Goal: Task Accomplishment & Management: Manage account settings

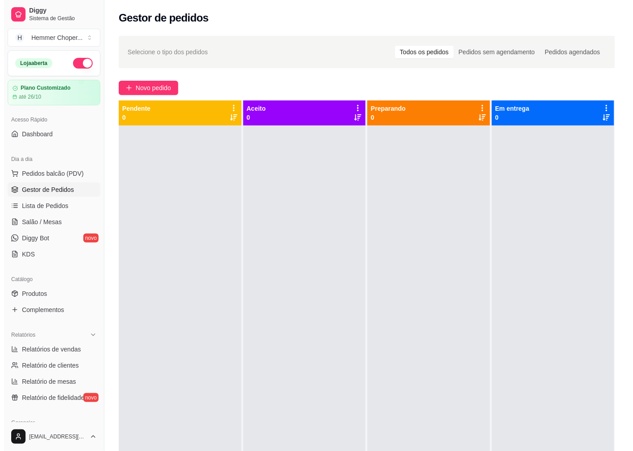
scroll to position [44, 0]
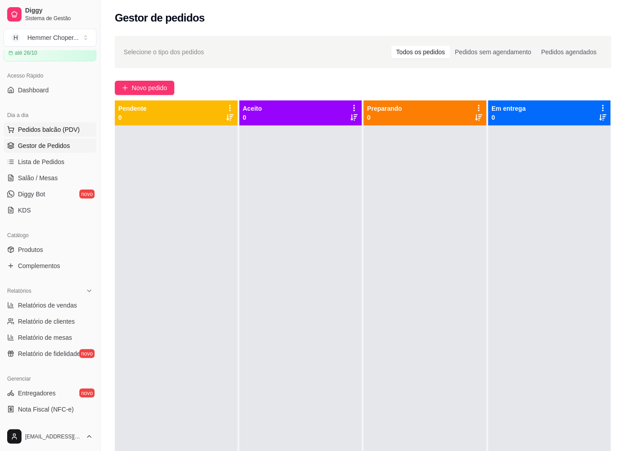
click at [37, 126] on span "Pedidos balcão (PDV)" at bounding box center [49, 129] width 62 height 9
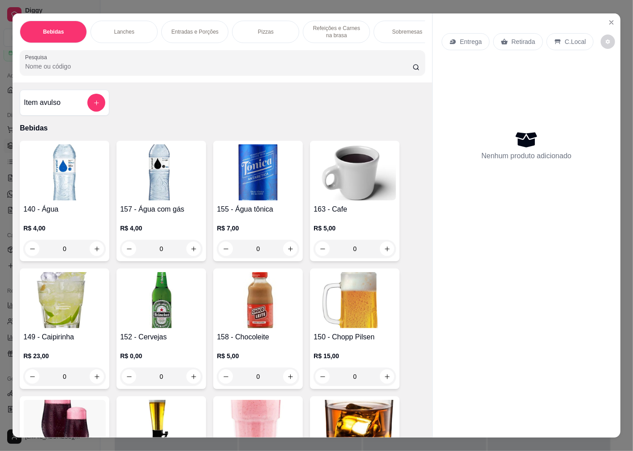
click at [512, 37] on p "Retirada" at bounding box center [524, 41] width 24 height 9
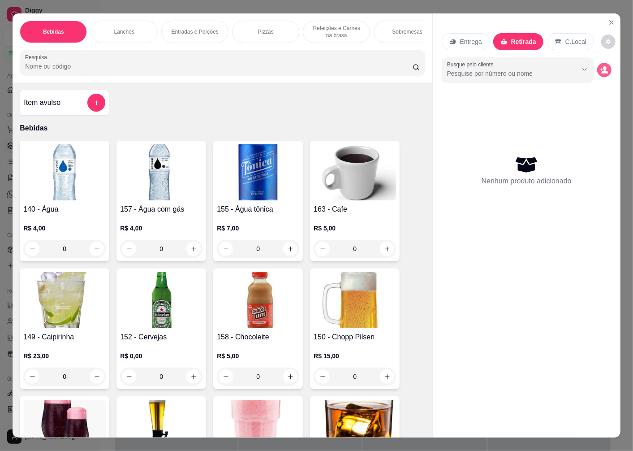
click at [602, 70] on icon "decrease-product-quantity" at bounding box center [605, 71] width 7 height 3
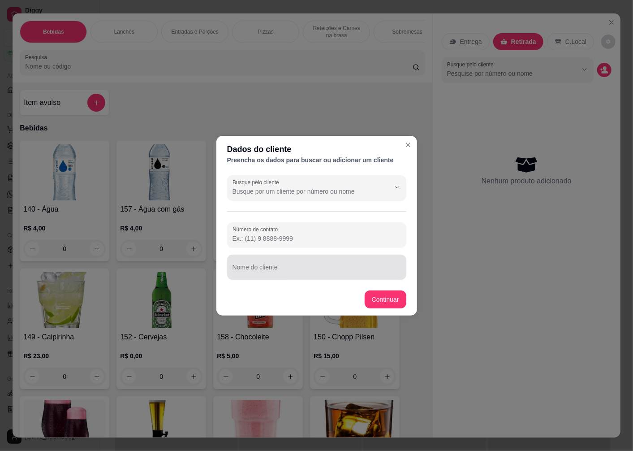
click at [254, 267] on div "Nome do cliente" at bounding box center [316, 267] width 179 height 25
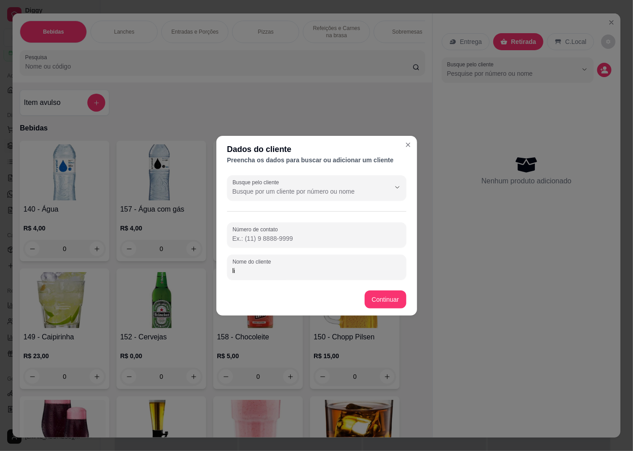
type input "l"
type input "LILIAM"
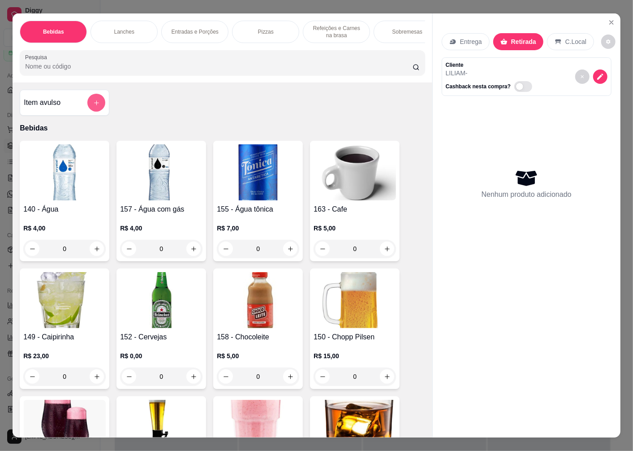
click at [96, 107] on button "add-separate-item" at bounding box center [96, 103] width 18 height 18
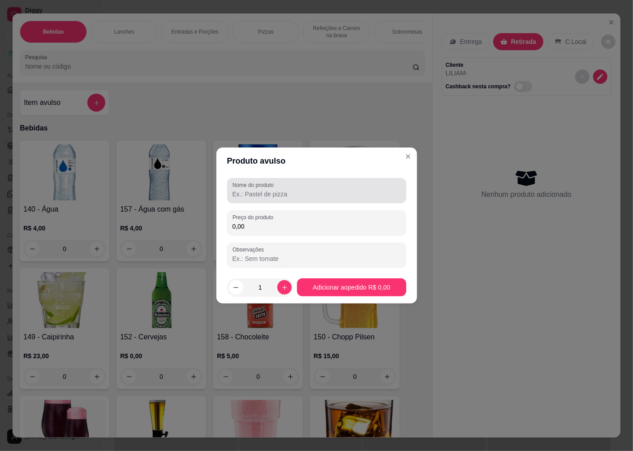
click at [261, 196] on input "Nome do produto" at bounding box center [317, 194] width 169 height 9
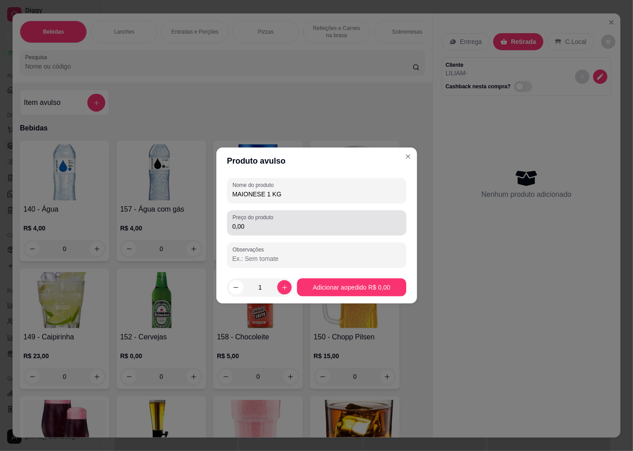
type input "MAIONESE 1 KG"
click at [269, 228] on input "0,00" at bounding box center [317, 226] width 169 height 9
type input "35,00"
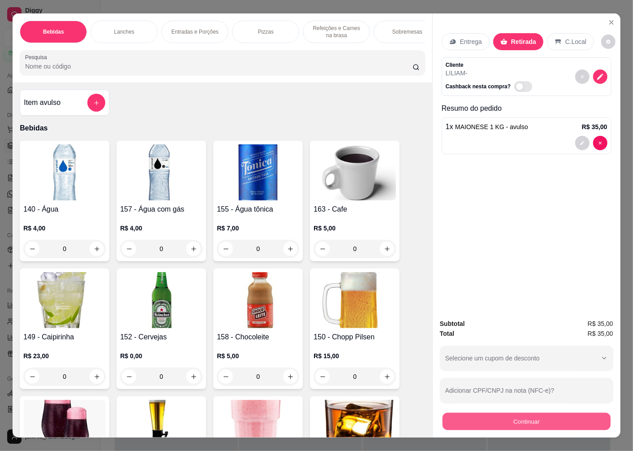
click at [512, 418] on button "Continuar" at bounding box center [527, 420] width 168 height 17
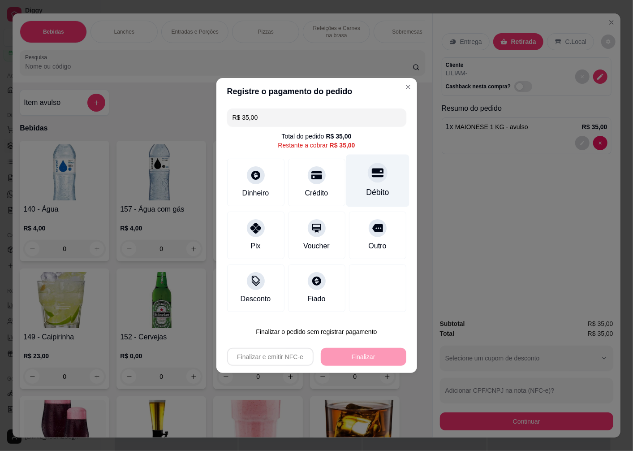
click at [372, 190] on div "Débito" at bounding box center [377, 192] width 23 height 12
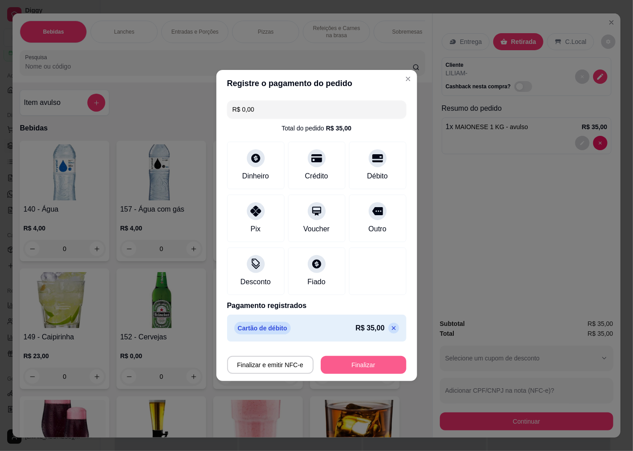
click at [365, 363] on button "Finalizar" at bounding box center [364, 365] width 86 height 18
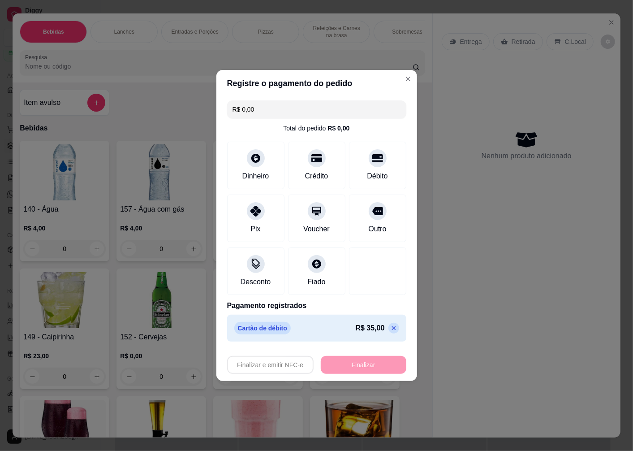
type input "-R$ 35,00"
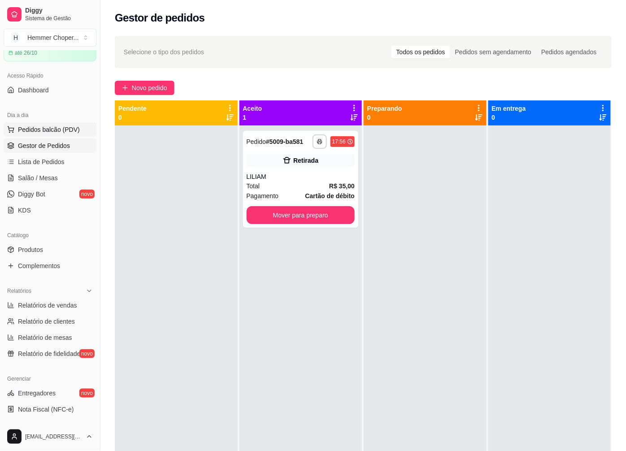
click at [43, 127] on span "Pedidos balcão (PDV)" at bounding box center [49, 129] width 62 height 9
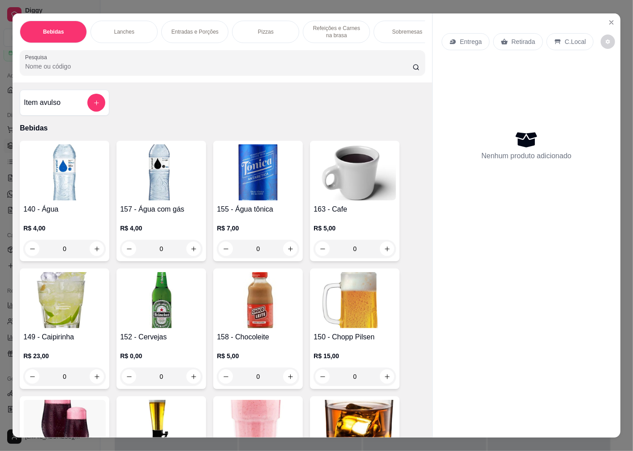
click at [523, 40] on p "Retirada" at bounding box center [524, 41] width 24 height 9
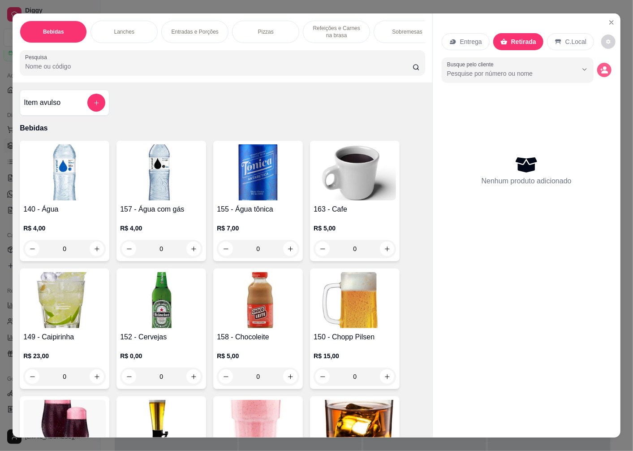
click at [603, 66] on circle "decrease-product-quantity" at bounding box center [605, 68] width 4 height 4
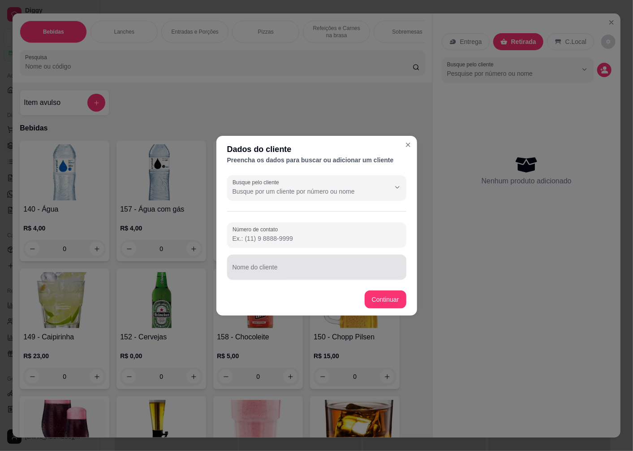
click at [255, 267] on div "Nome do cliente" at bounding box center [316, 267] width 179 height 25
type input "JAQUELINE"
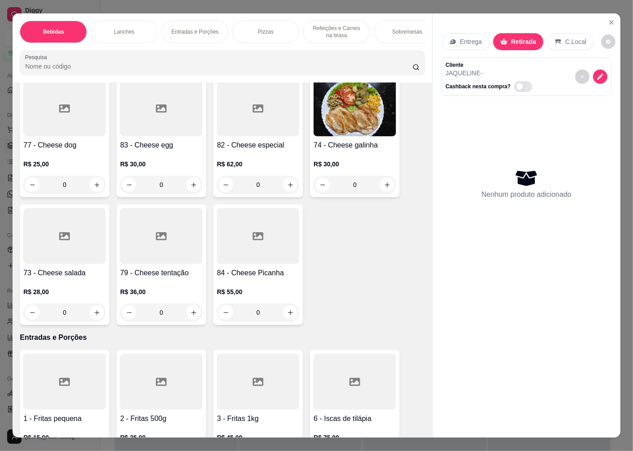
scroll to position [1294, 0]
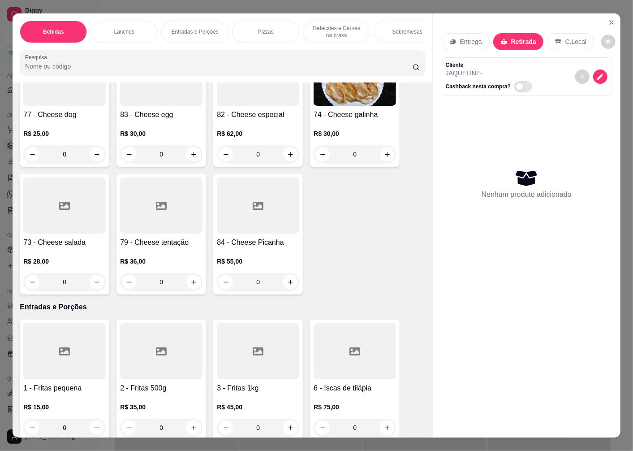
click at [65, 248] on h4 "73 - Cheese salada" at bounding box center [64, 242] width 82 height 11
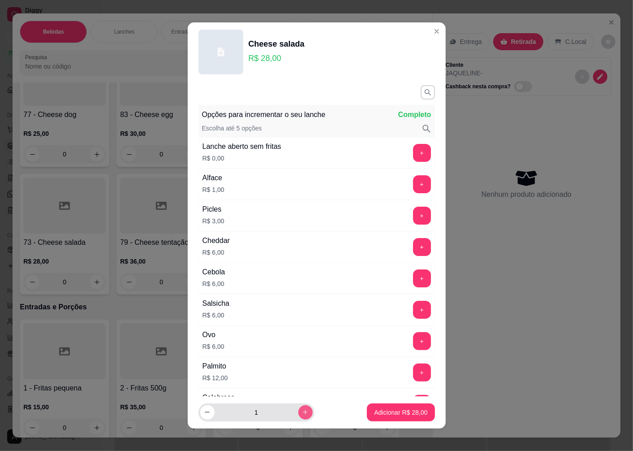
click at [302, 411] on icon "increase-product-quantity" at bounding box center [305, 412] width 7 height 7
type input "2"
click at [383, 410] on p "Adicionar R$ 56,00" at bounding box center [400, 412] width 53 height 9
type input "2"
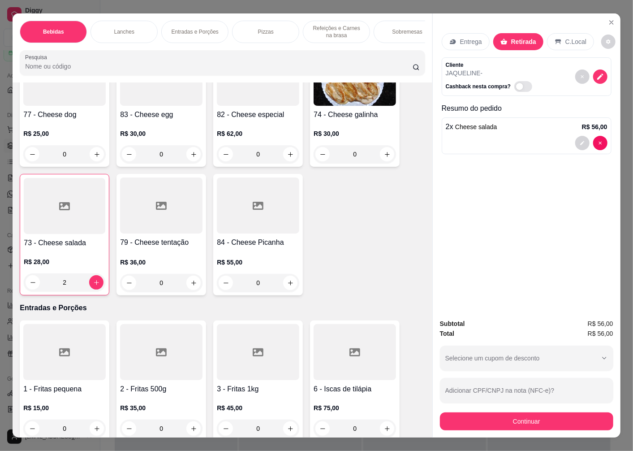
click at [56, 225] on div at bounding box center [65, 206] width 82 height 56
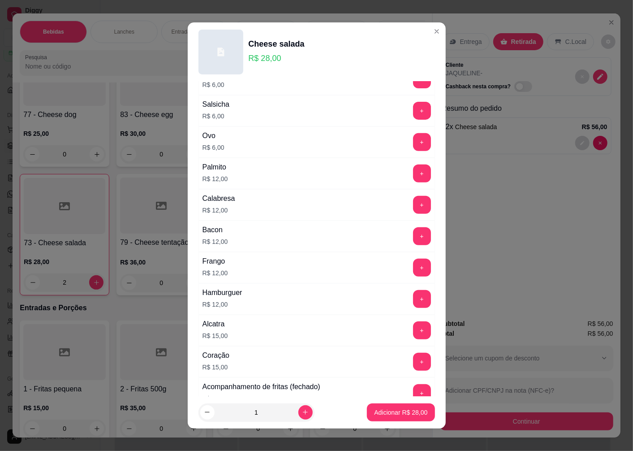
scroll to position [448, 0]
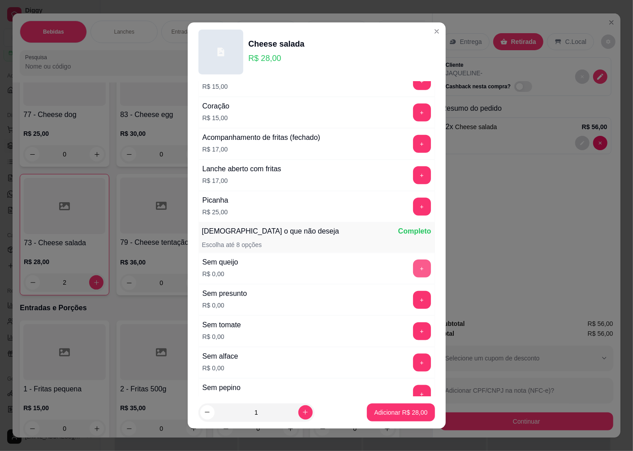
click at [413, 269] on button "+" at bounding box center [422, 269] width 18 height 18
click at [376, 410] on p "Adicionar R$ 28,00" at bounding box center [400, 412] width 53 height 9
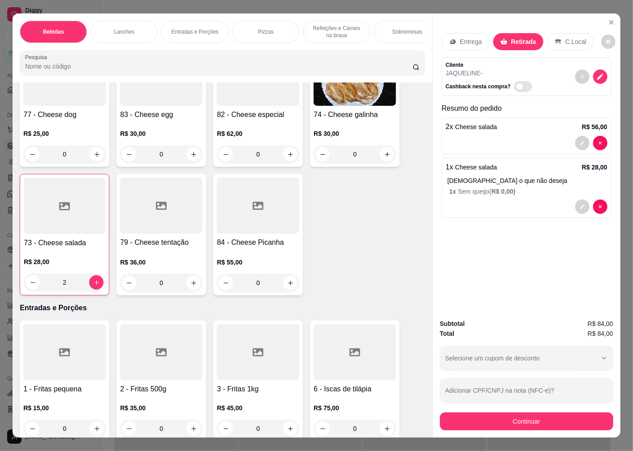
click at [65, 245] on h4 "73 - Cheese salada" at bounding box center [65, 243] width 82 height 11
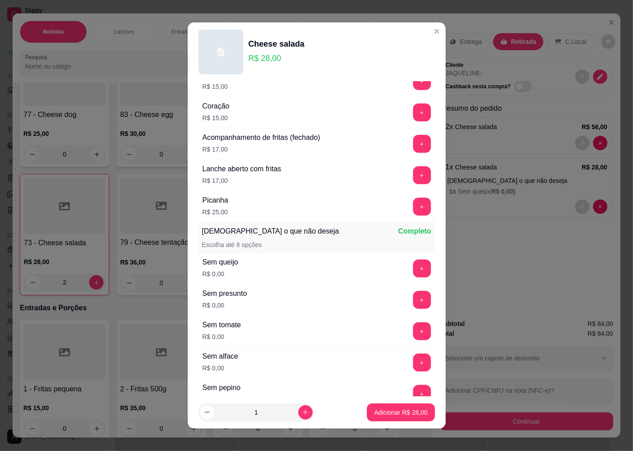
scroll to position [616, 0]
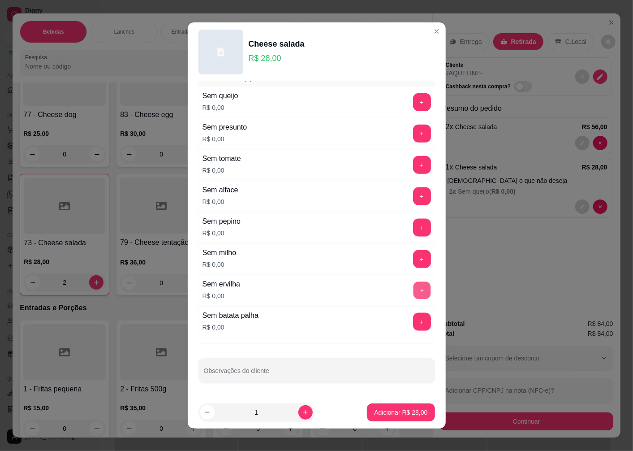
click at [413, 290] on button "+" at bounding box center [421, 290] width 17 height 17
click at [386, 410] on p "Adicionar R$ 28,00" at bounding box center [401, 412] width 52 height 9
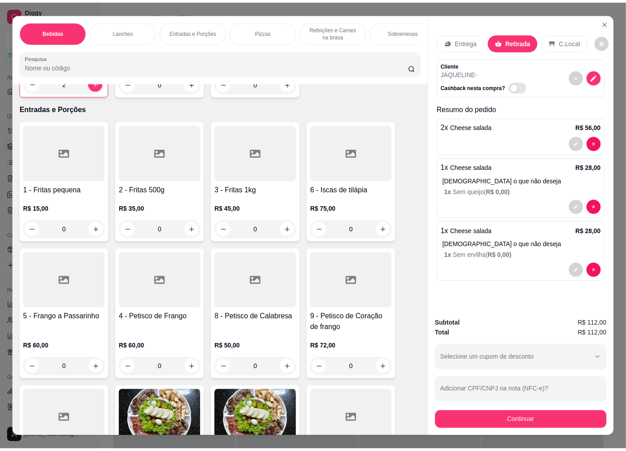
scroll to position [1345, 0]
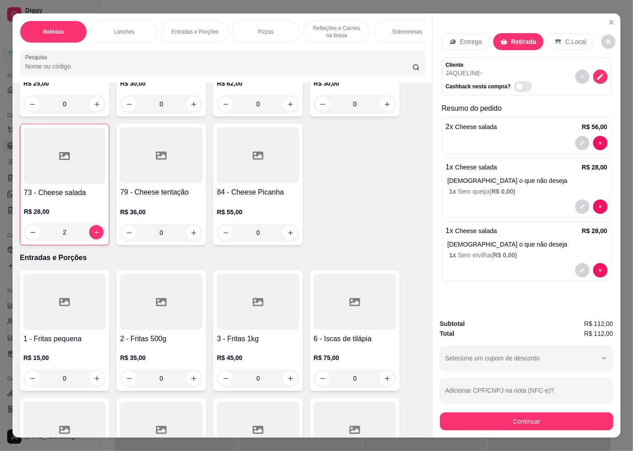
click at [337, 344] on h4 "6 - Iscas de tilápia" at bounding box center [355, 338] width 82 height 11
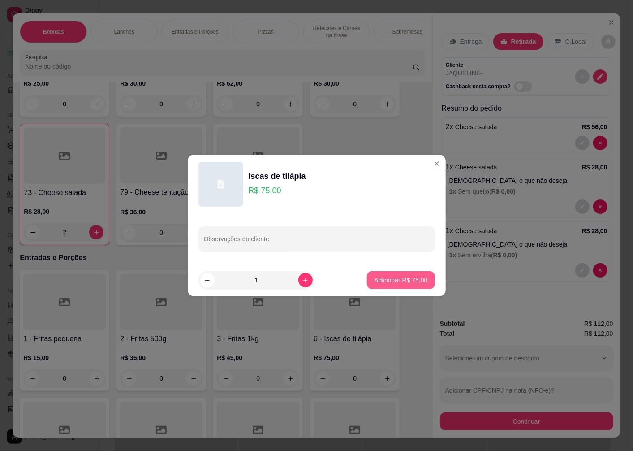
click at [384, 282] on p "Adicionar R$ 75,00" at bounding box center [400, 280] width 53 height 9
type input "1"
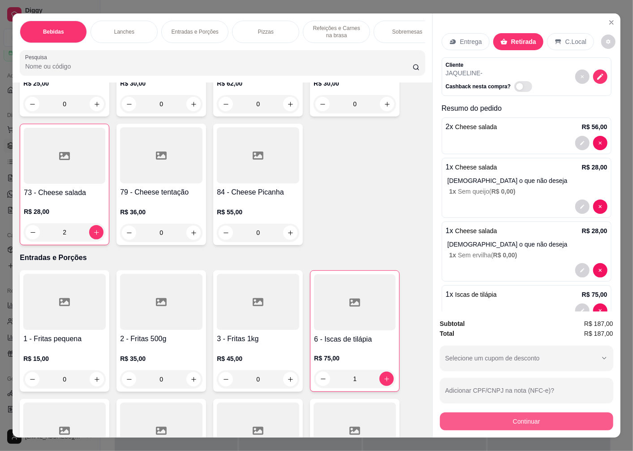
click at [521, 415] on button "Continuar" at bounding box center [526, 421] width 173 height 18
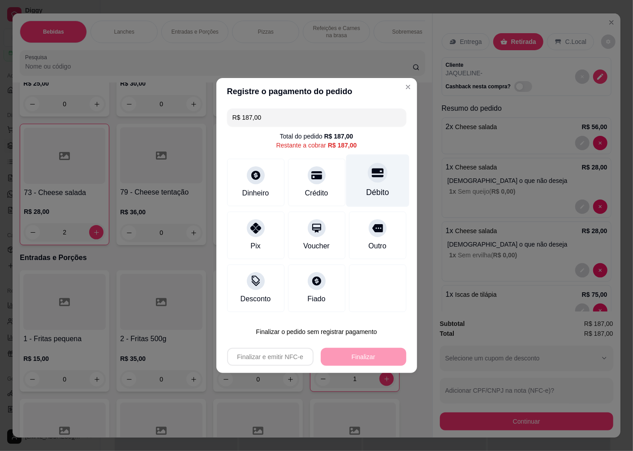
click at [366, 188] on div "Débito" at bounding box center [377, 192] width 23 height 12
type input "R$ 0,00"
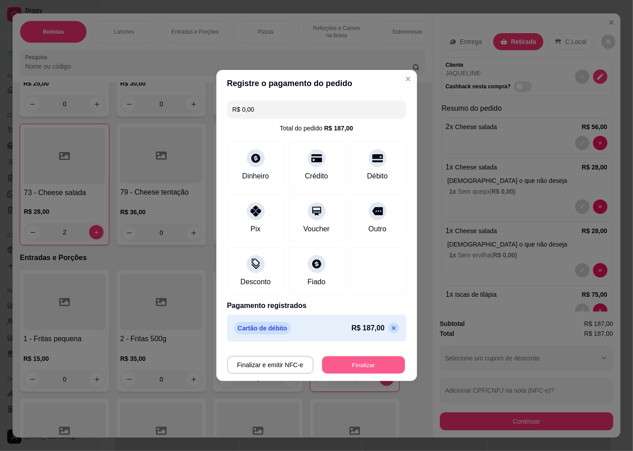
click at [349, 363] on button "Finalizar" at bounding box center [363, 364] width 83 height 17
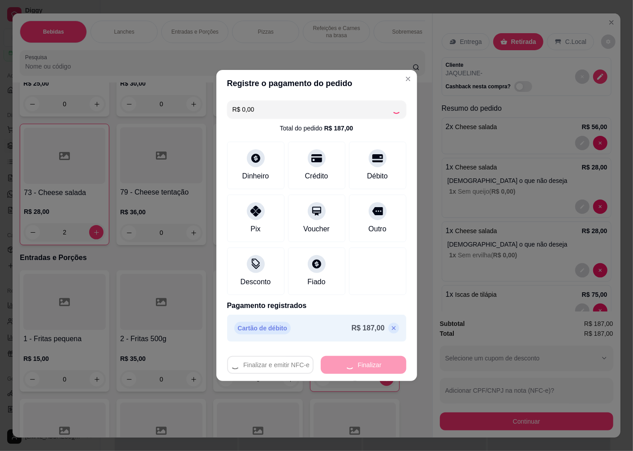
type input "0"
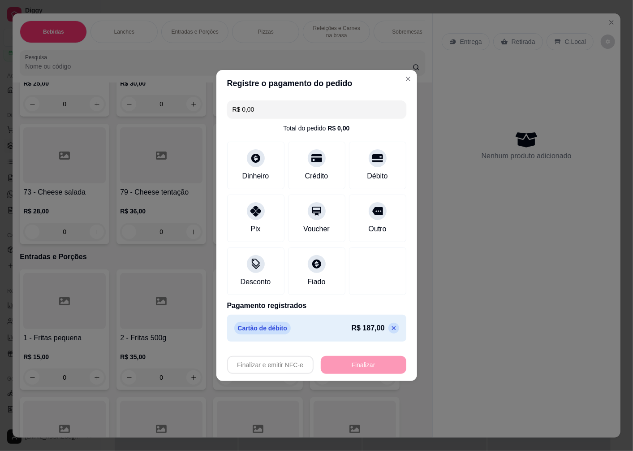
type input "-R$ 187,00"
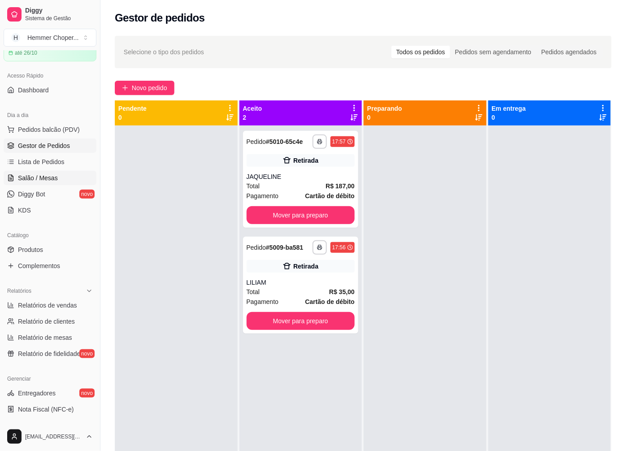
click at [52, 178] on span "Salão / Mesas" at bounding box center [38, 177] width 40 height 9
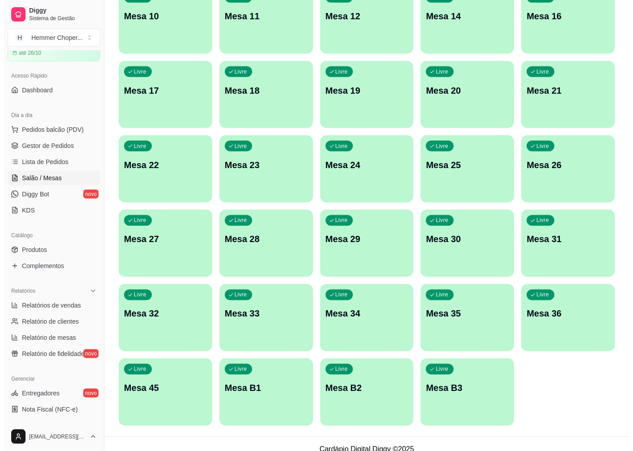
scroll to position [270, 0]
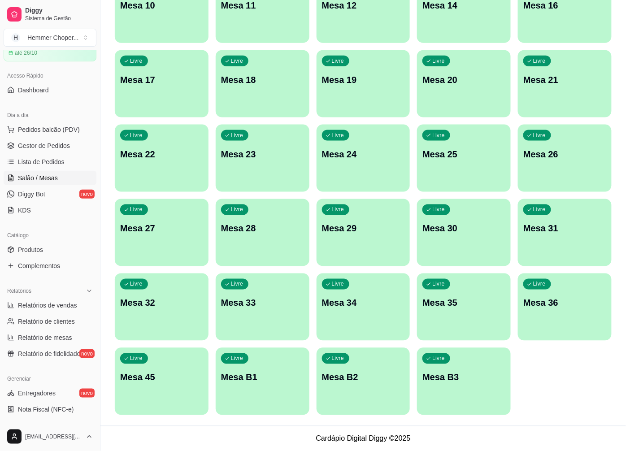
click at [251, 368] on div "Livre Mesa B1" at bounding box center [263, 376] width 94 height 56
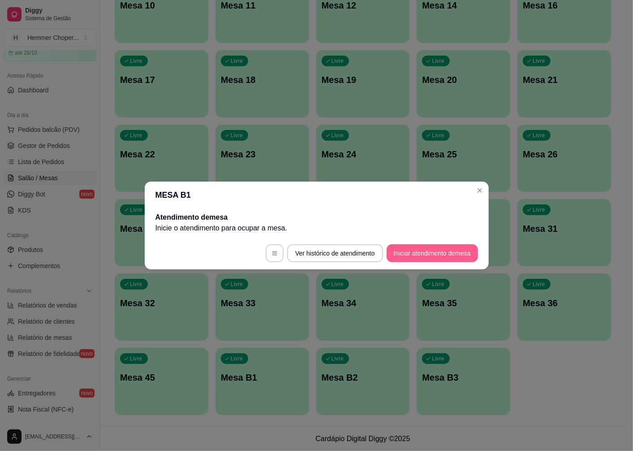
click at [405, 251] on button "Iniciar atendimento de mesa" at bounding box center [432, 253] width 91 height 18
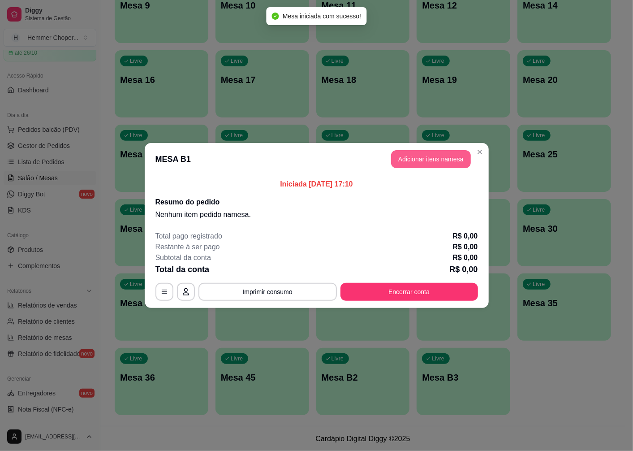
click at [408, 154] on button "Adicionar itens na mesa" at bounding box center [431, 159] width 80 height 18
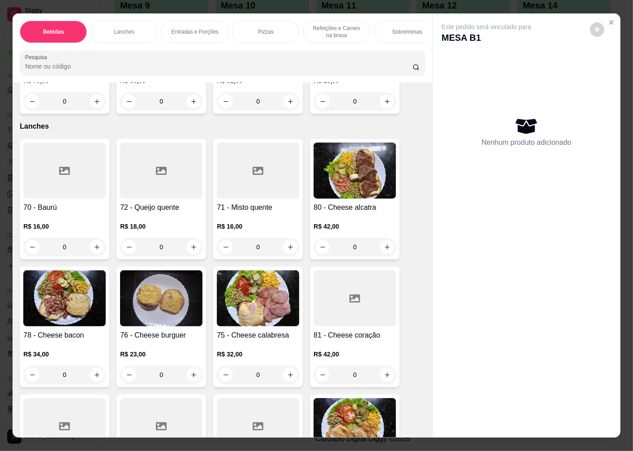
scroll to position [846, 0]
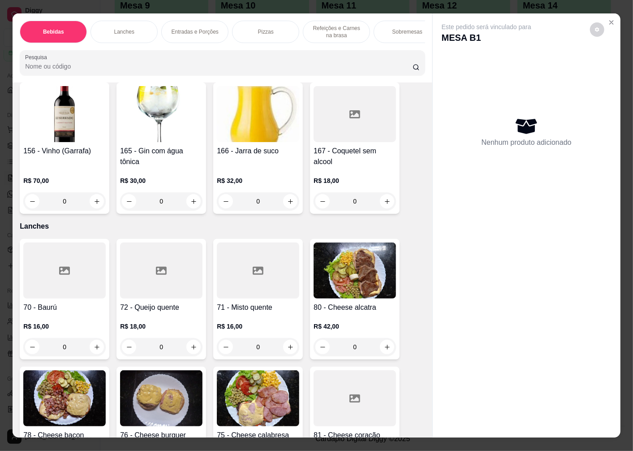
click at [252, 283] on div at bounding box center [258, 270] width 82 height 56
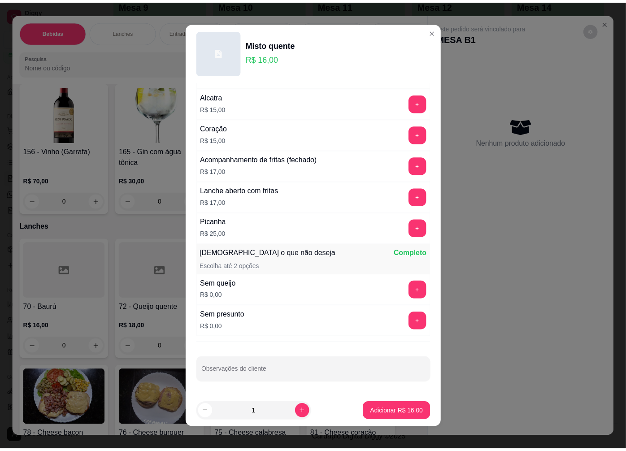
scroll to position [6, 0]
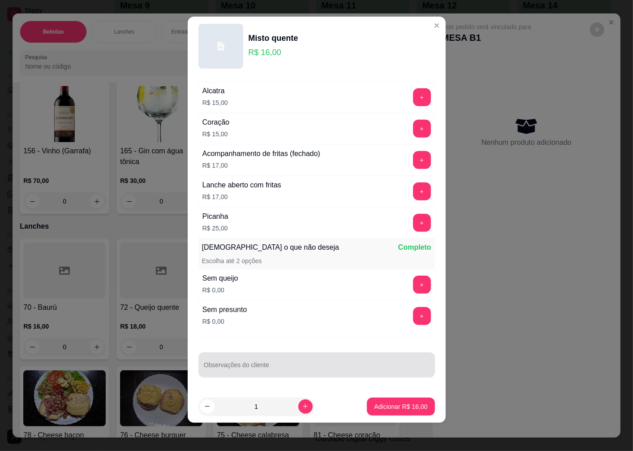
click at [248, 370] on input "Observações do cliente" at bounding box center [317, 368] width 226 height 9
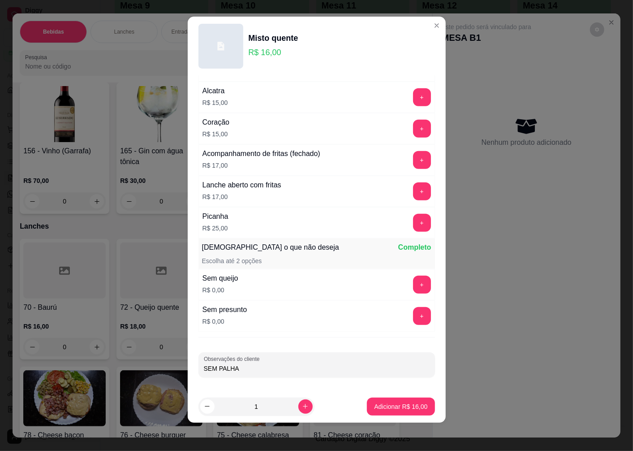
click at [264, 371] on input "SEM PALHA" at bounding box center [317, 368] width 226 height 9
type input "SEM PALHA PATRAO"
click at [379, 403] on p "Adicionar R$ 16,00" at bounding box center [401, 406] width 52 height 9
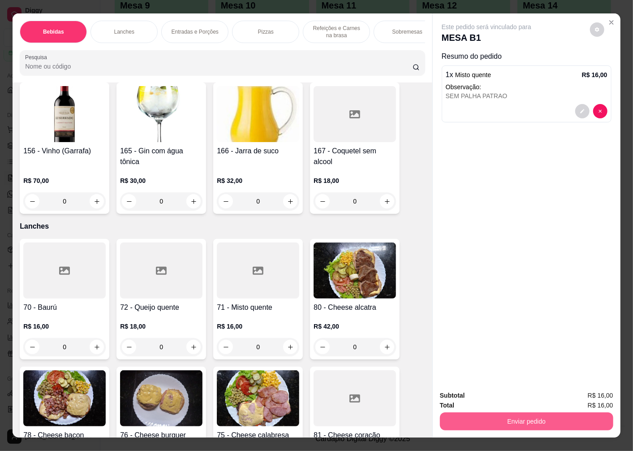
click at [503, 415] on button "Enviar pedido" at bounding box center [526, 421] width 173 height 18
click at [575, 394] on button "Enviar pedido" at bounding box center [590, 395] width 51 height 17
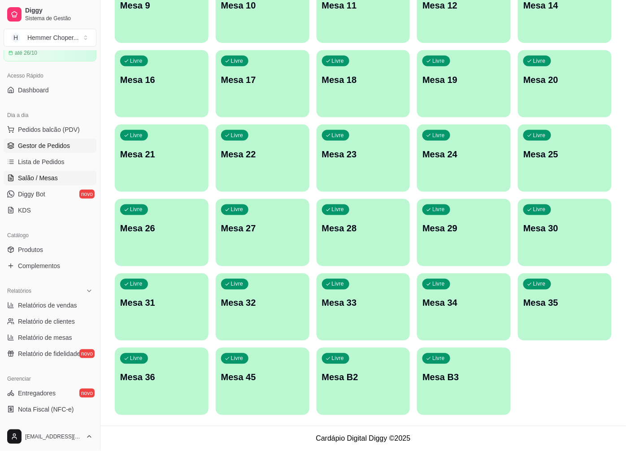
click at [52, 148] on span "Gestor de Pedidos" at bounding box center [44, 145] width 52 height 9
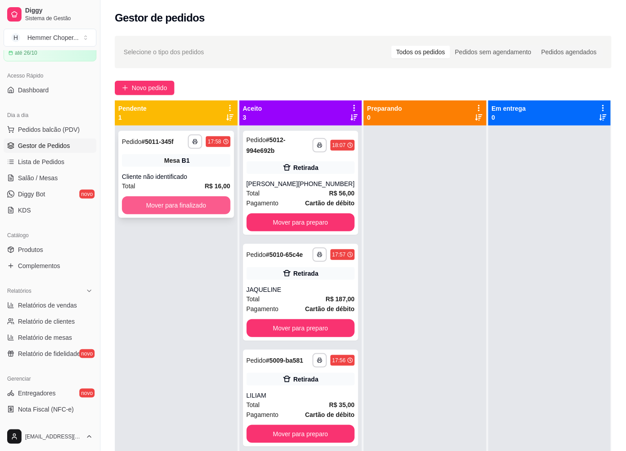
click at [201, 208] on button "Mover para finalizado" at bounding box center [176, 205] width 108 height 18
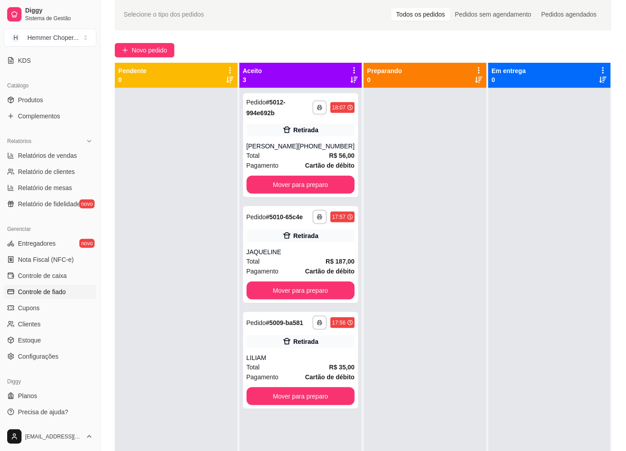
scroll to position [50, 0]
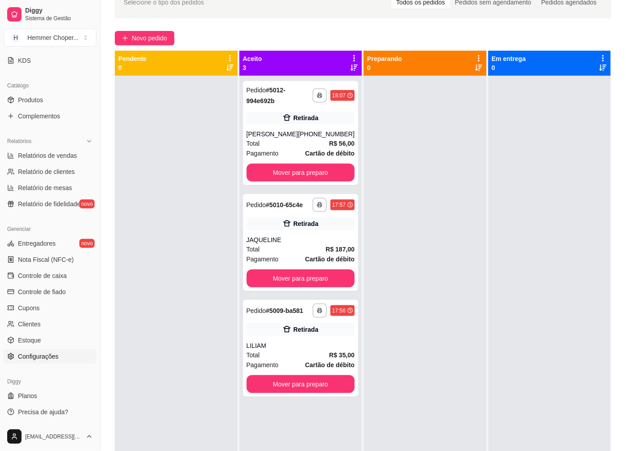
click at [46, 361] on link "Configurações" at bounding box center [50, 356] width 93 height 14
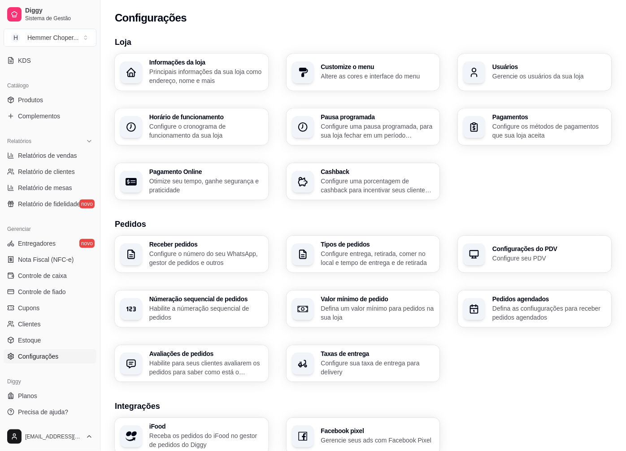
click at [364, 255] on p "Configure entrega, retirada, comer no local e tempo de entrega e de retirada" at bounding box center [378, 258] width 114 height 18
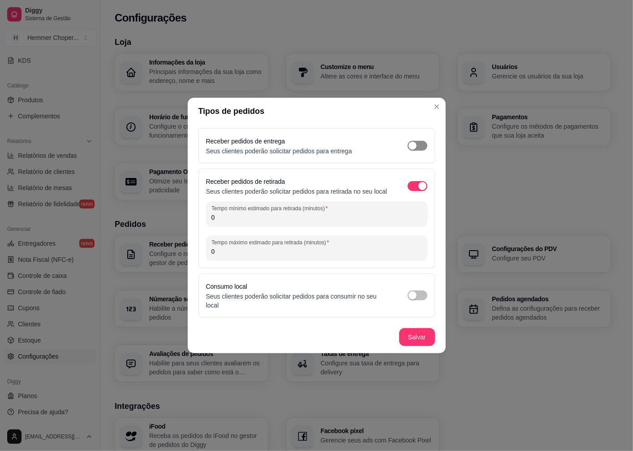
click at [415, 150] on div "button" at bounding box center [413, 146] width 8 height 8
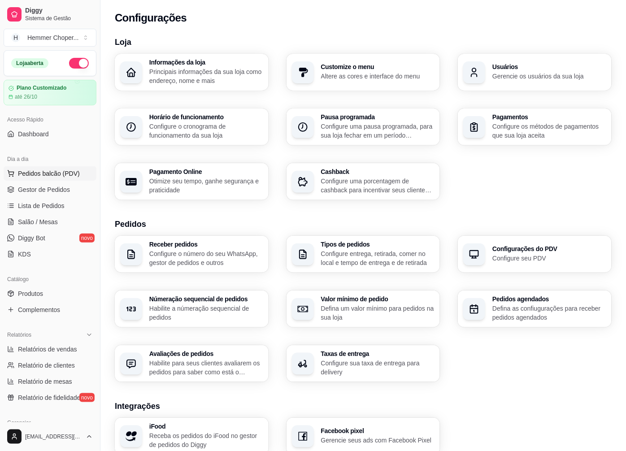
click at [38, 173] on span "Pedidos balcão (PDV)" at bounding box center [49, 173] width 62 height 9
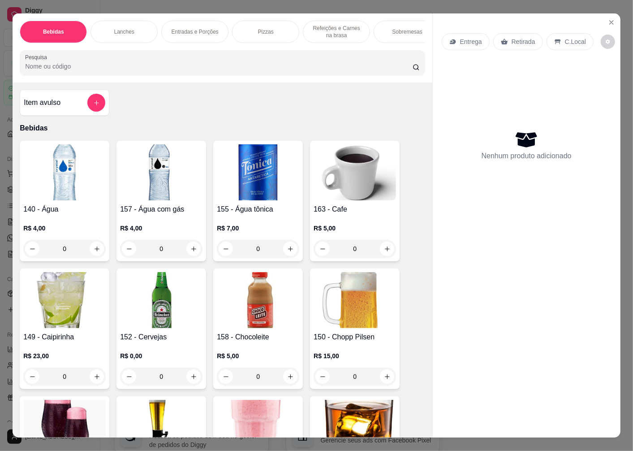
click at [467, 39] on p "Entrega" at bounding box center [471, 41] width 22 height 9
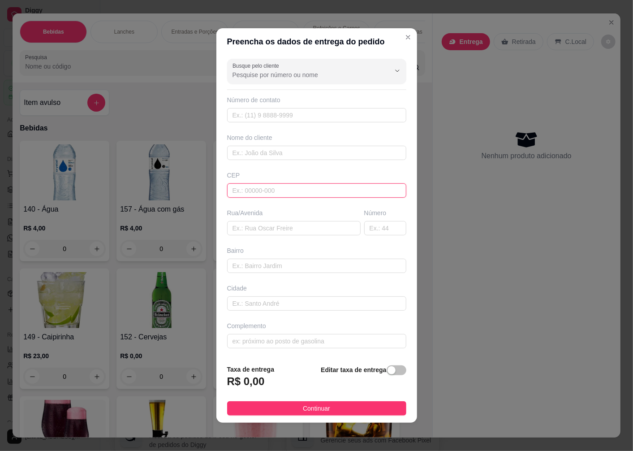
click at [243, 190] on input "text" at bounding box center [316, 190] width 179 height 14
type input "89072200"
type input "Rua [PERSON_NAME]"
type input "[GEOGRAPHIC_DATA]"
type input "Blumenau"
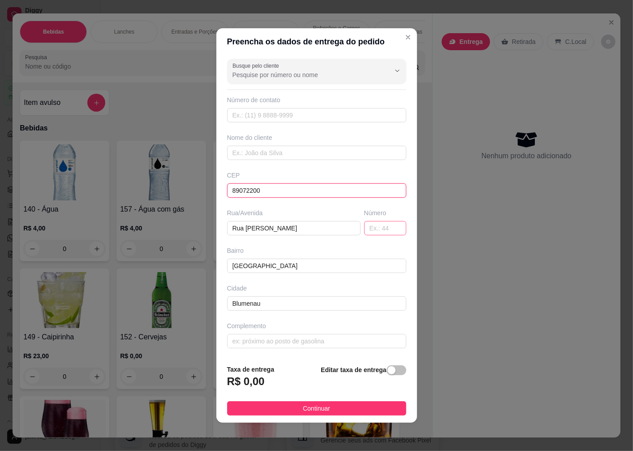
type input "89072200"
click at [371, 232] on input "text" at bounding box center [385, 228] width 42 height 14
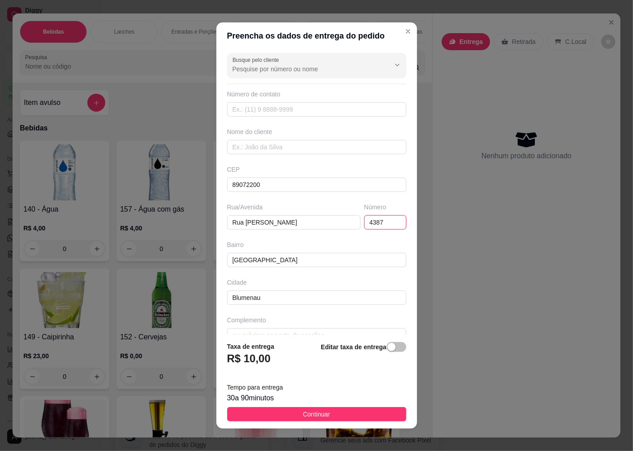
type input "4387"
click at [284, 156] on div "Busque pelo cliente Número de contato Nome do cliente CEP 89072200 Rua/[GEOGRAP…" at bounding box center [316, 191] width 201 height 285
click at [249, 147] on input "text" at bounding box center [316, 147] width 179 height 14
type input "ADRIELE"
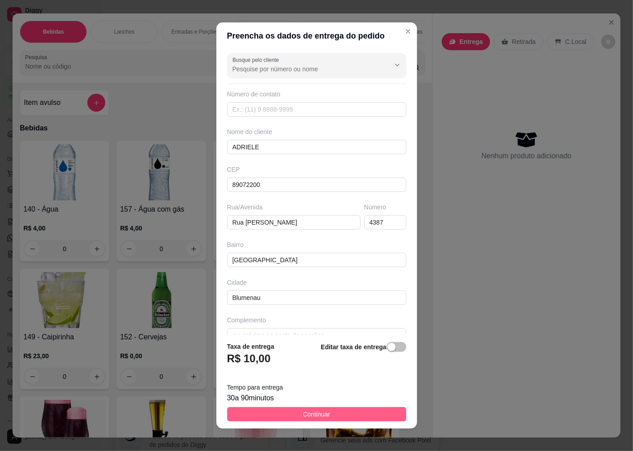
click at [287, 418] on button "Continuar" at bounding box center [316, 414] width 179 height 14
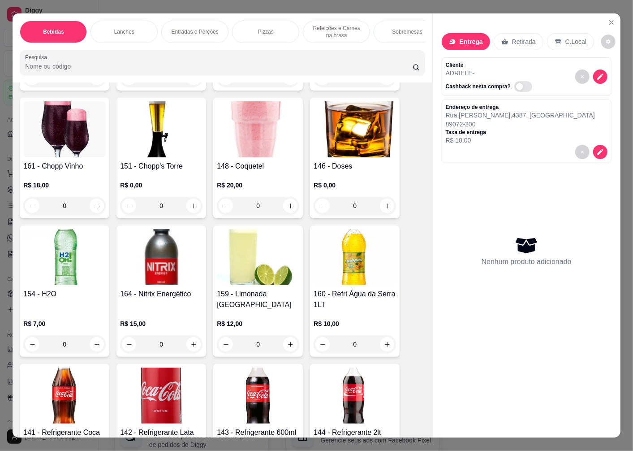
scroll to position [398, 0]
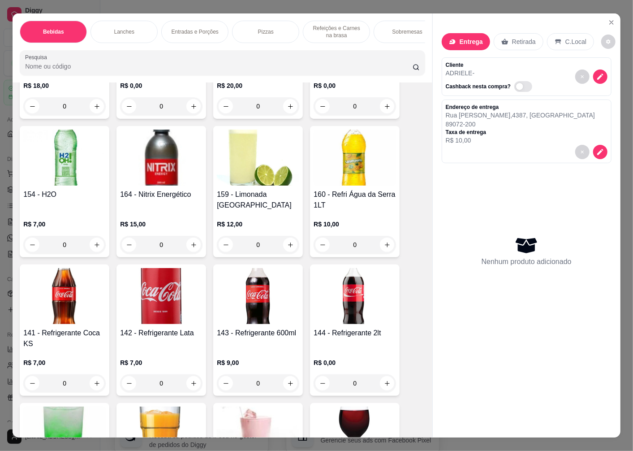
click at [254, 305] on img at bounding box center [258, 296] width 82 height 56
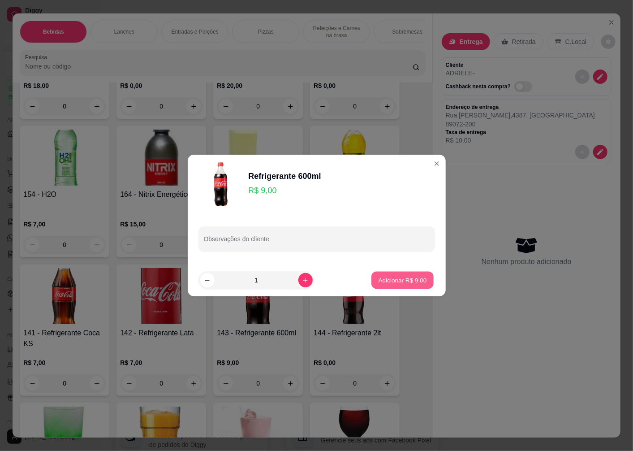
click at [386, 284] on p "Adicionar R$ 9,00" at bounding box center [403, 280] width 48 height 9
type input "1"
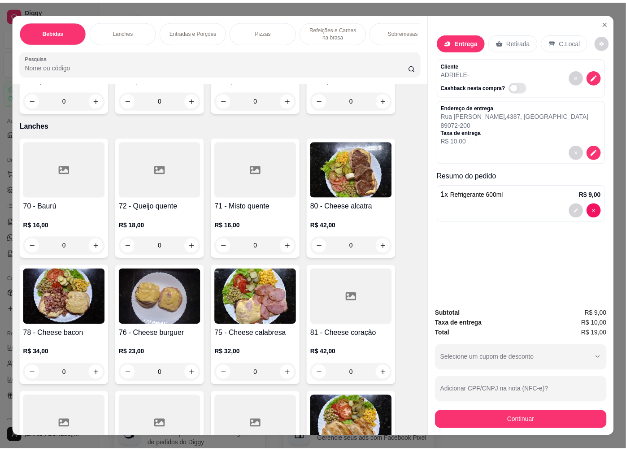
scroll to position [1046, 0]
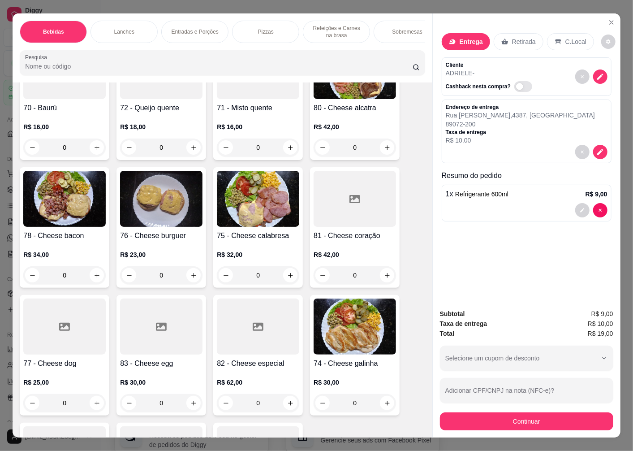
click at [341, 324] on img at bounding box center [355, 327] width 82 height 56
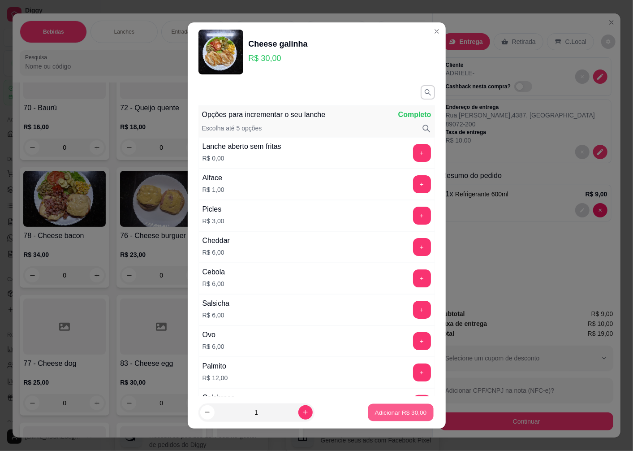
click at [390, 414] on p "Adicionar R$ 30,00" at bounding box center [401, 412] width 52 height 9
type input "1"
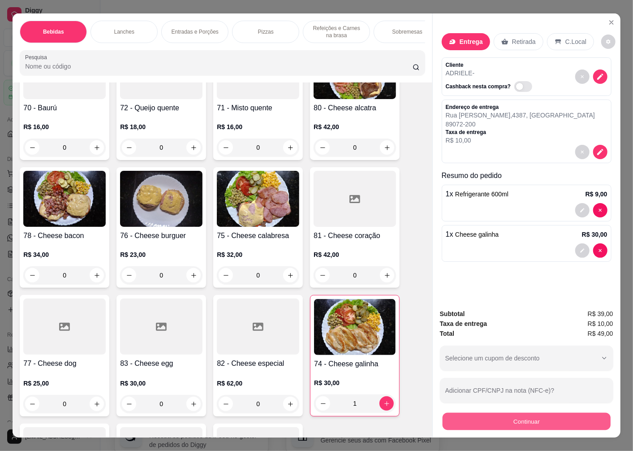
click at [529, 423] on button "Continuar" at bounding box center [527, 420] width 168 height 17
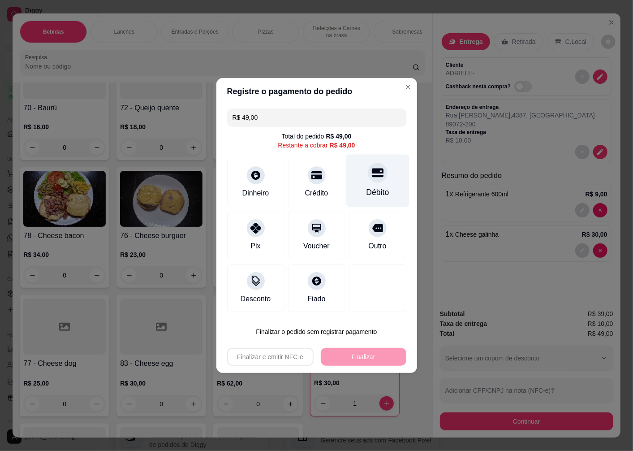
click at [369, 189] on div "Débito" at bounding box center [377, 192] width 23 height 12
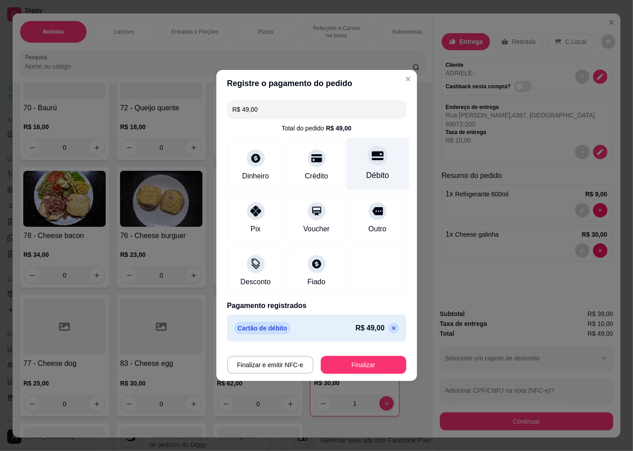
type input "R$ 0,00"
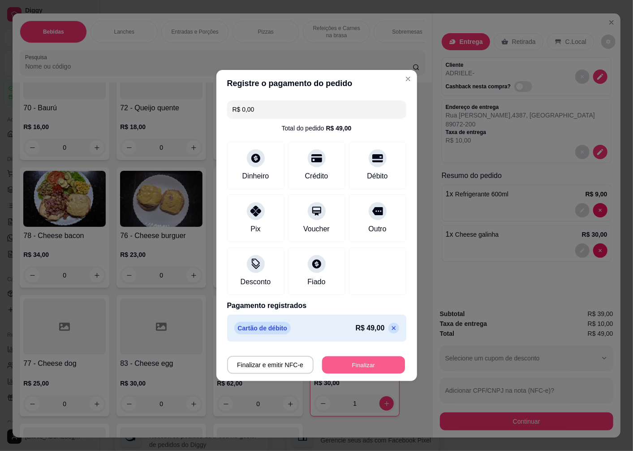
click at [363, 367] on button "Finalizar" at bounding box center [363, 364] width 83 height 17
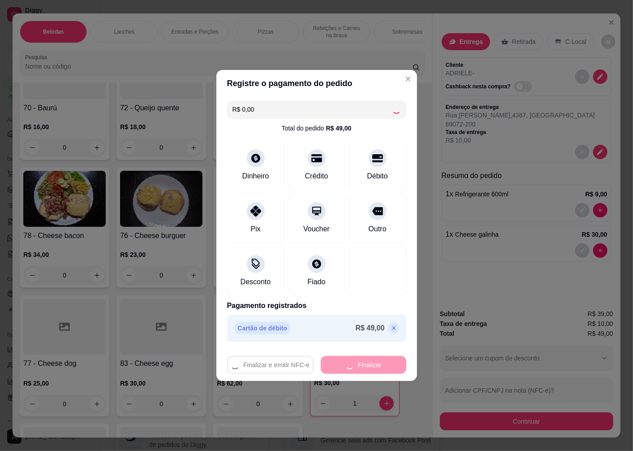
type input "0"
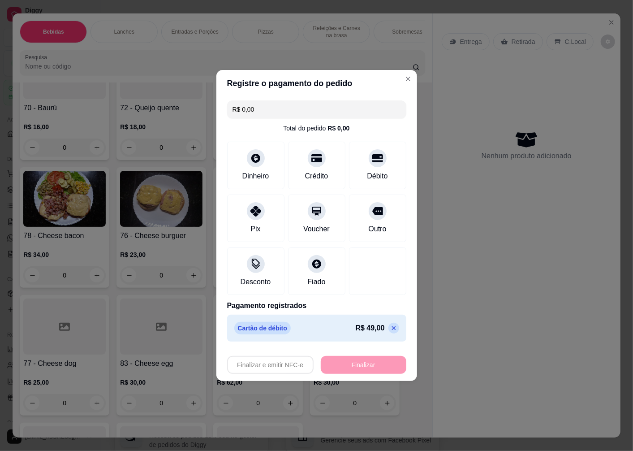
type input "-R$ 49,00"
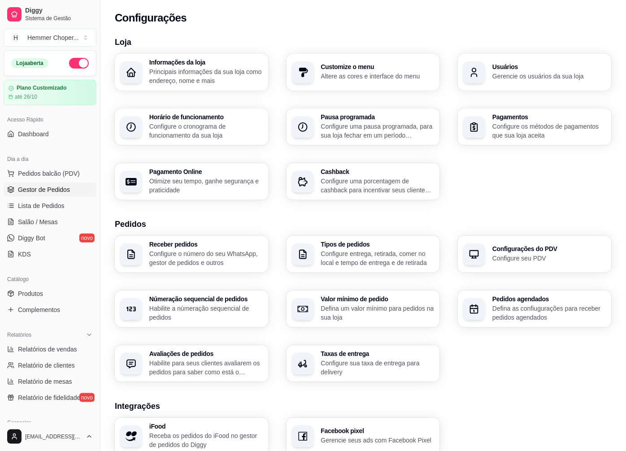
click at [43, 186] on span "Gestor de Pedidos" at bounding box center [44, 189] width 52 height 9
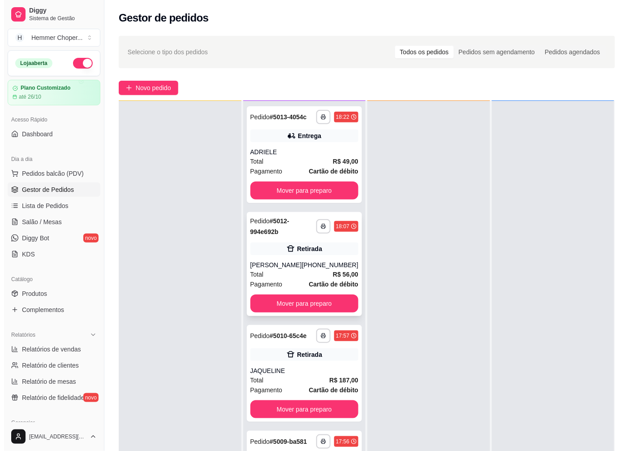
scroll to position [100, 0]
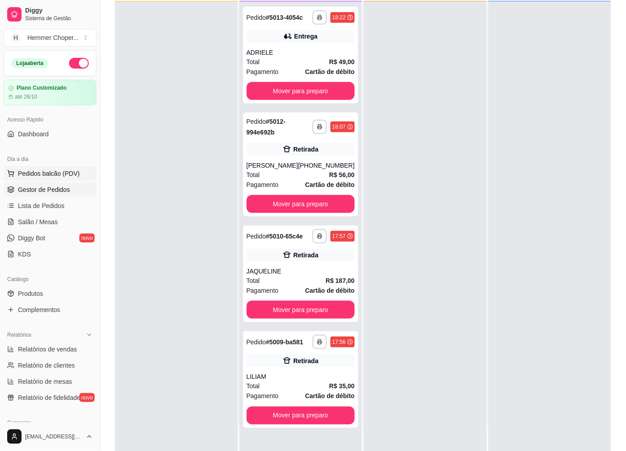
click at [30, 171] on span "Pedidos balcão (PDV)" at bounding box center [49, 173] width 62 height 9
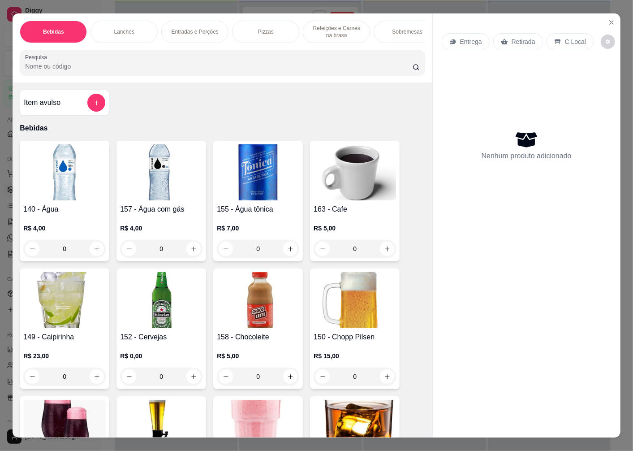
click at [469, 38] on p "Entrega" at bounding box center [471, 41] width 22 height 9
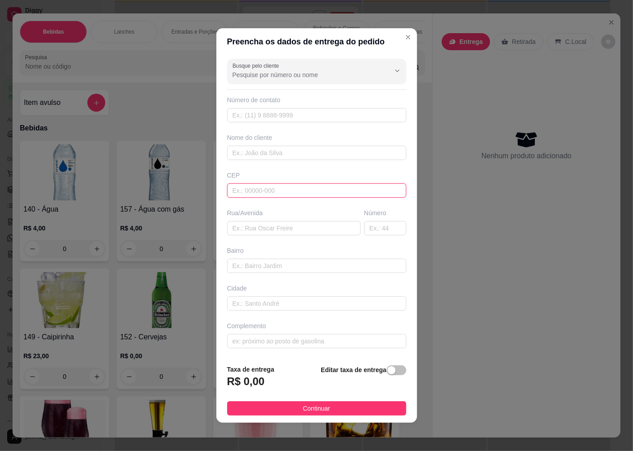
click at [242, 187] on input "text" at bounding box center [316, 190] width 179 height 14
type input "89074680"
type input "[GEOGRAPHIC_DATA]"
type input "Testo Salto"
type input "Blumenau"
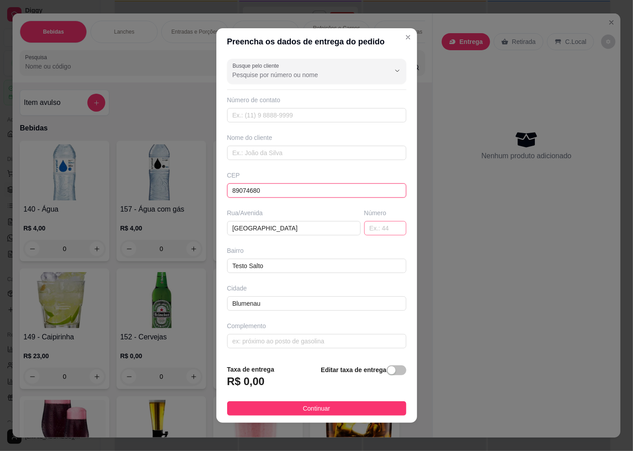
type input "89074680"
click at [379, 234] on input "text" at bounding box center [385, 228] width 42 height 14
type input "7"
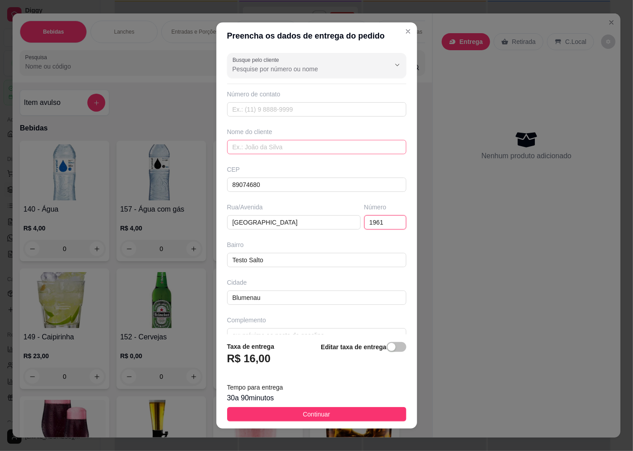
type input "1961"
click at [249, 141] on input "text" at bounding box center [316, 147] width 179 height 14
type input "MARCIO"
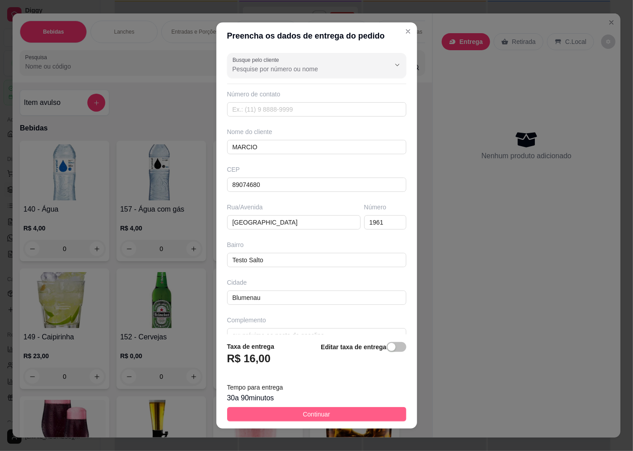
click at [308, 417] on span "Continuar" at bounding box center [316, 414] width 27 height 10
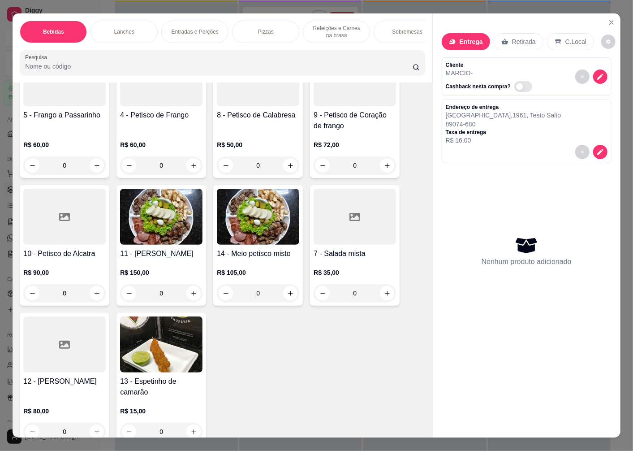
scroll to position [1843, 0]
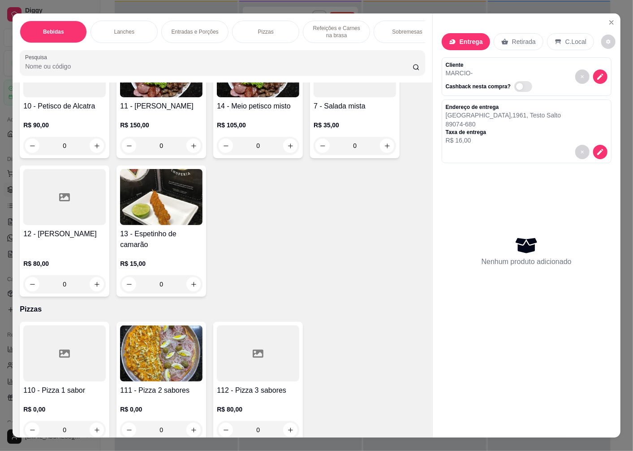
click at [158, 350] on img at bounding box center [161, 353] width 82 height 56
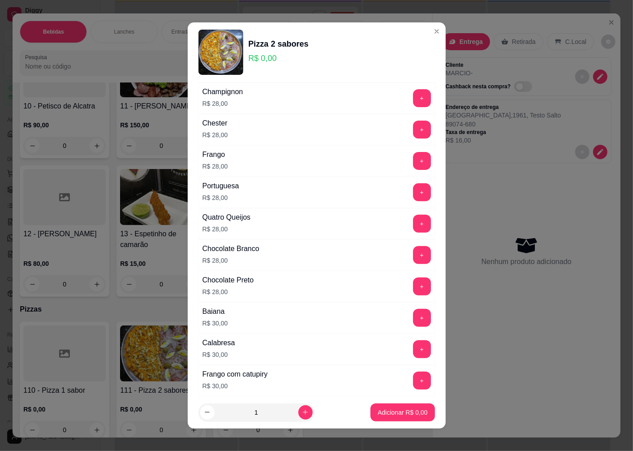
scroll to position [299, 0]
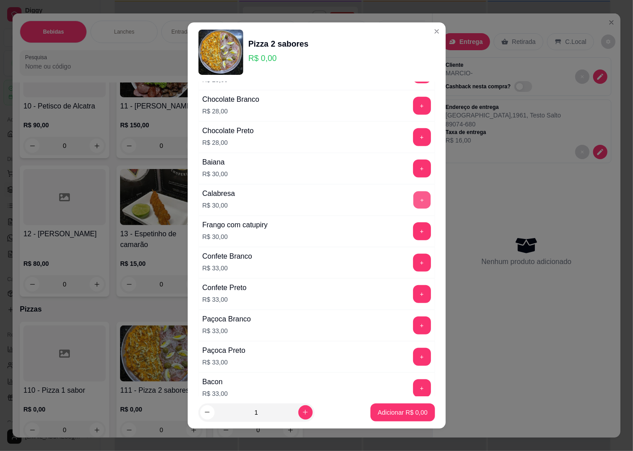
click at [413, 196] on button "+" at bounding box center [421, 199] width 17 height 17
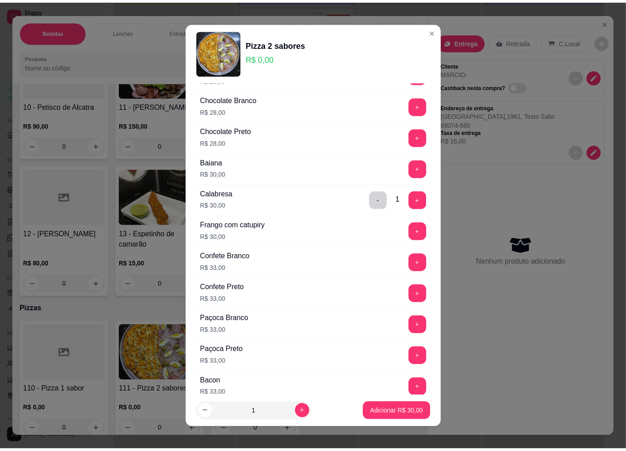
scroll to position [498, 0]
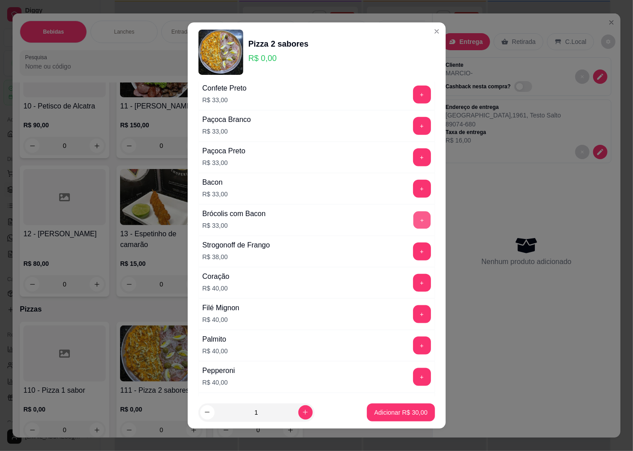
click at [413, 220] on button "+" at bounding box center [421, 219] width 17 height 17
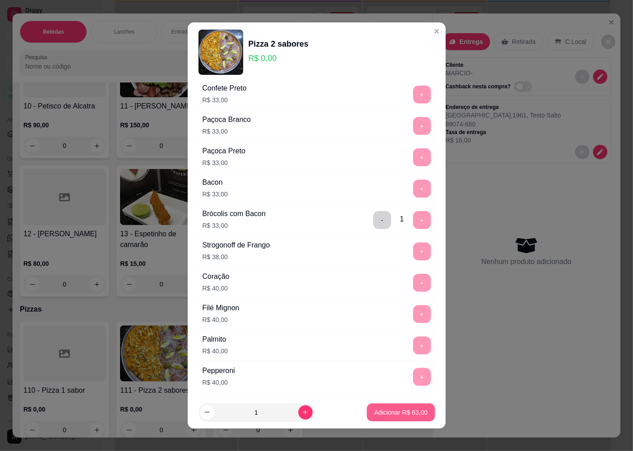
click at [378, 414] on p "Adicionar R$ 63,00" at bounding box center [400, 412] width 53 height 9
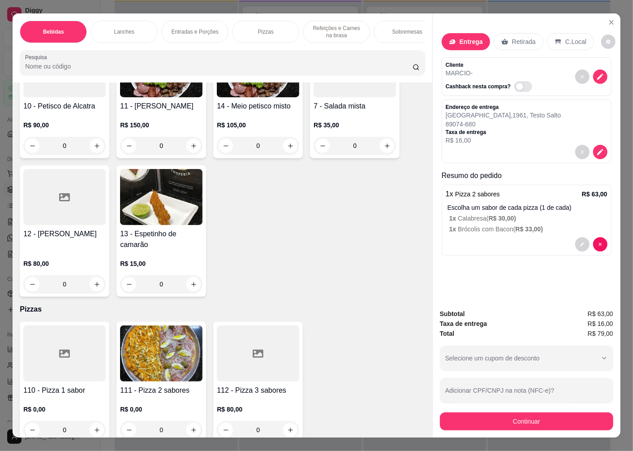
click at [36, 363] on div at bounding box center [64, 353] width 82 height 56
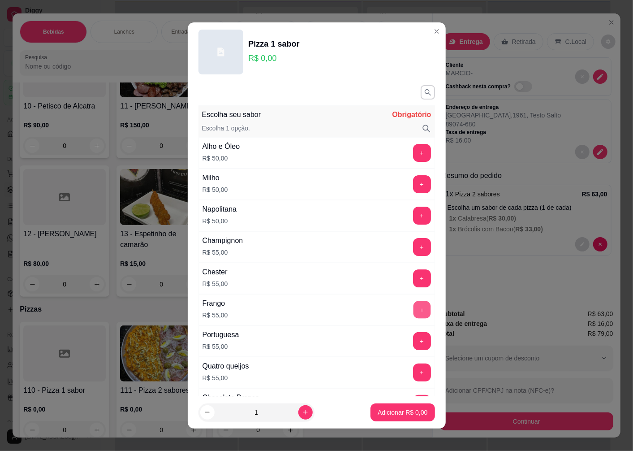
click at [413, 309] on button "+" at bounding box center [421, 309] width 17 height 17
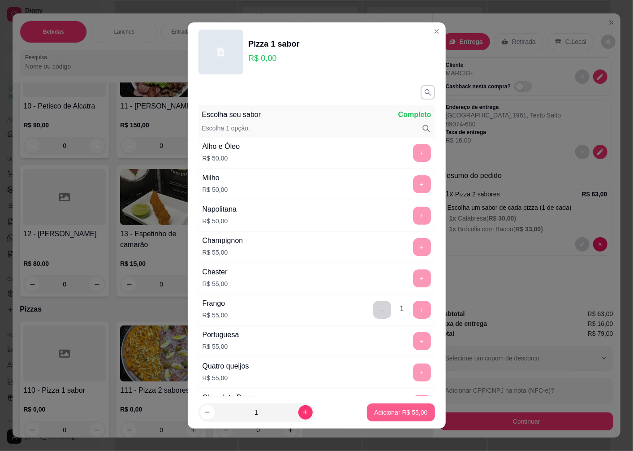
click at [390, 415] on p "Adicionar R$ 55,00" at bounding box center [400, 412] width 53 height 9
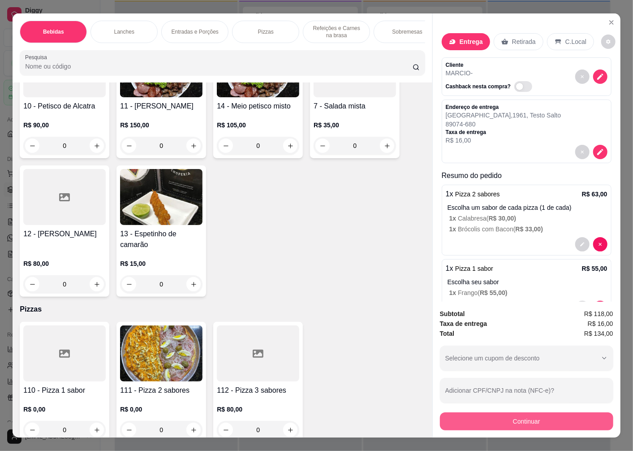
click at [493, 419] on button "Continuar" at bounding box center [526, 421] width 173 height 18
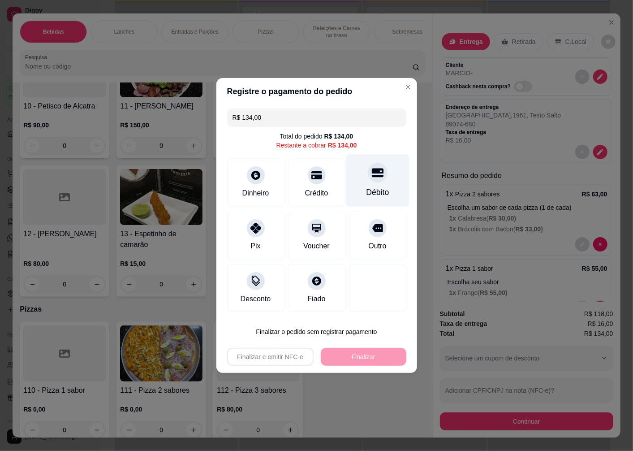
click at [371, 191] on div "Débito" at bounding box center [377, 192] width 23 height 12
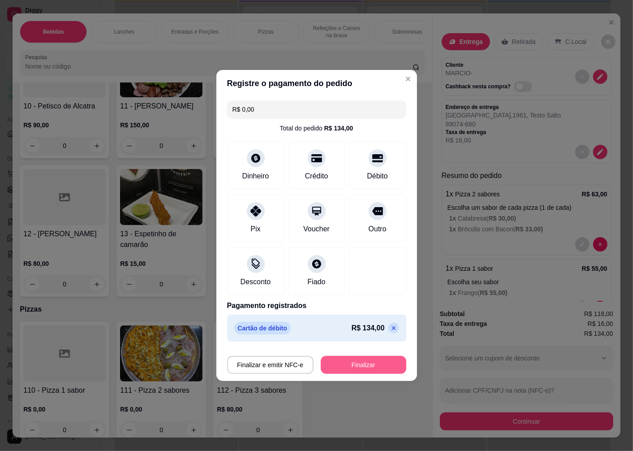
click at [340, 361] on button "Finalizar" at bounding box center [364, 365] width 86 height 18
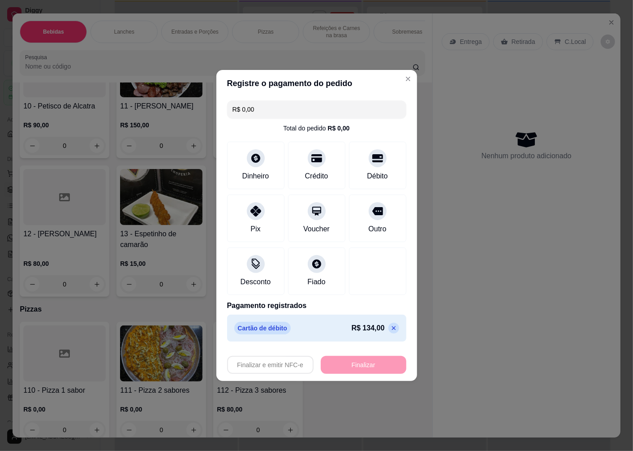
type input "-R$ 134,00"
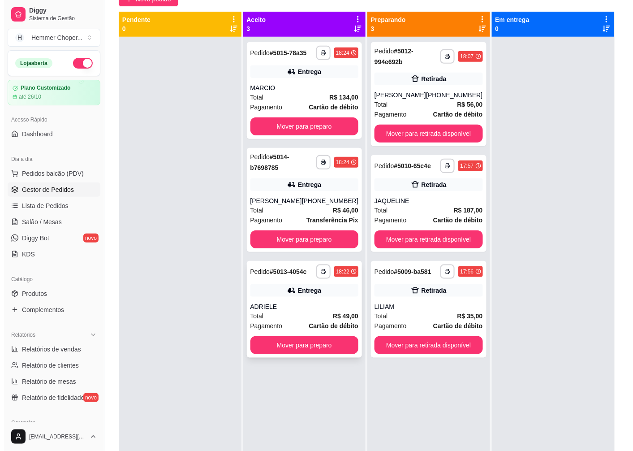
scroll to position [87, 0]
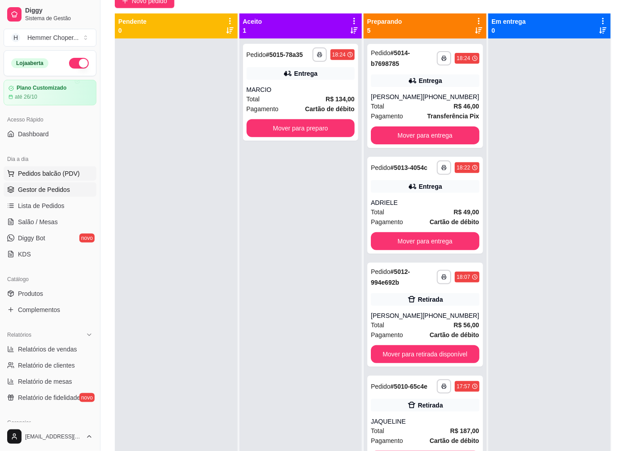
click at [68, 170] on span "Pedidos balcão (PDV)" at bounding box center [49, 173] width 62 height 9
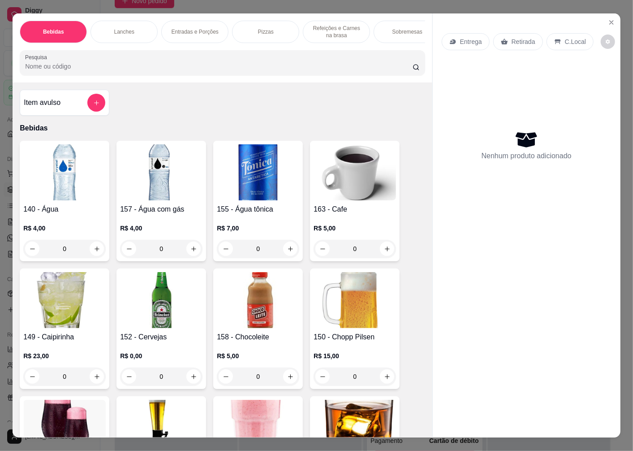
click at [467, 38] on p "Entrega" at bounding box center [471, 41] width 22 height 9
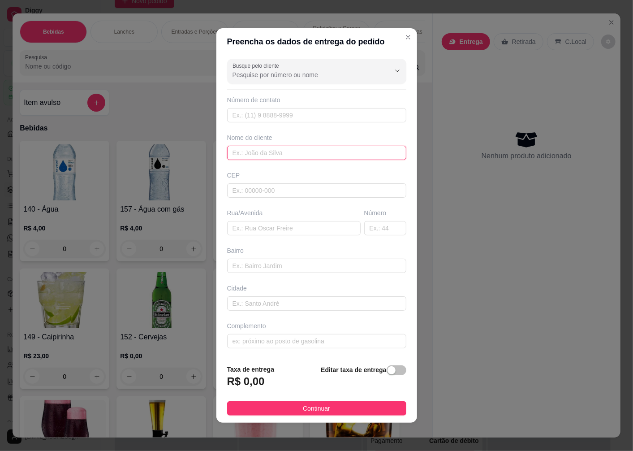
click at [259, 156] on input "text" at bounding box center [316, 153] width 179 height 14
type input "JAHNET"
click at [249, 190] on input "text" at bounding box center [316, 190] width 179 height 14
type input "89074110"
type input "Rua [PERSON_NAME]"
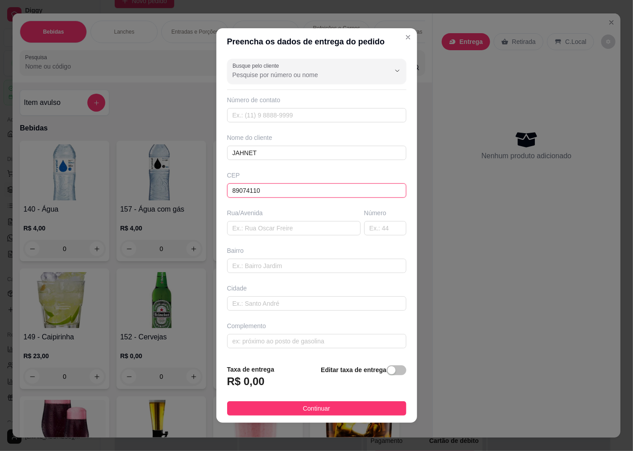
type input "Testo Salto"
type input "Blumenau"
type input "89074110"
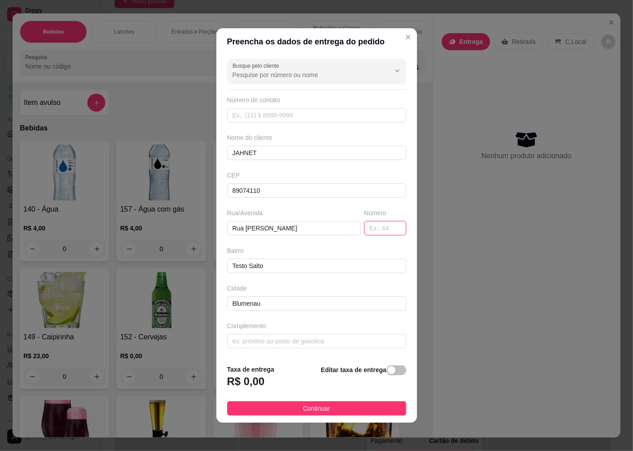
click at [369, 226] on input "text" at bounding box center [385, 228] width 42 height 14
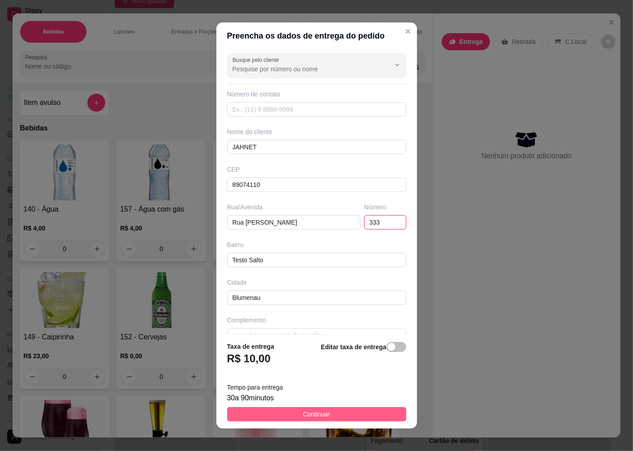
type input "333"
click at [303, 416] on span "Continuar" at bounding box center [316, 414] width 27 height 10
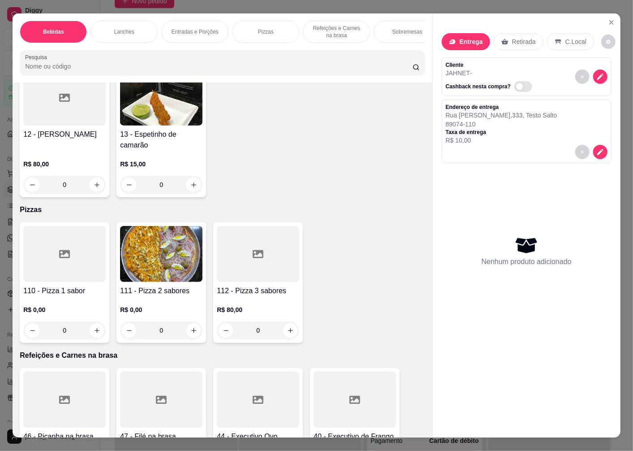
scroll to position [2191, 0]
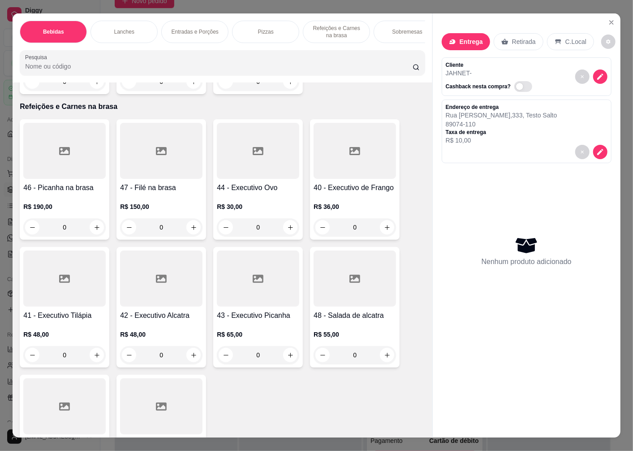
click at [338, 202] on div "R$ 36,00 0" at bounding box center [355, 214] width 82 height 43
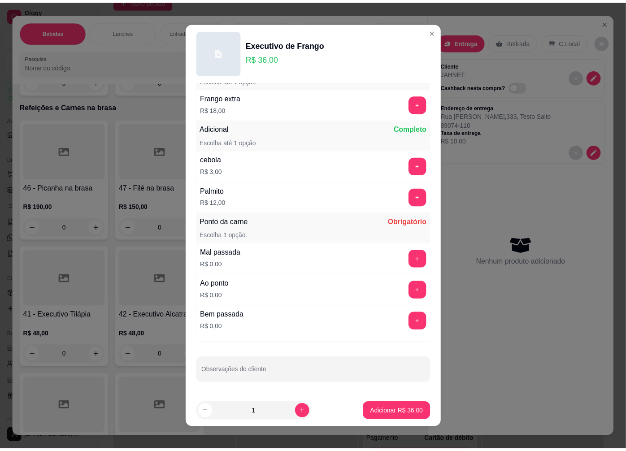
scroll to position [6, 0]
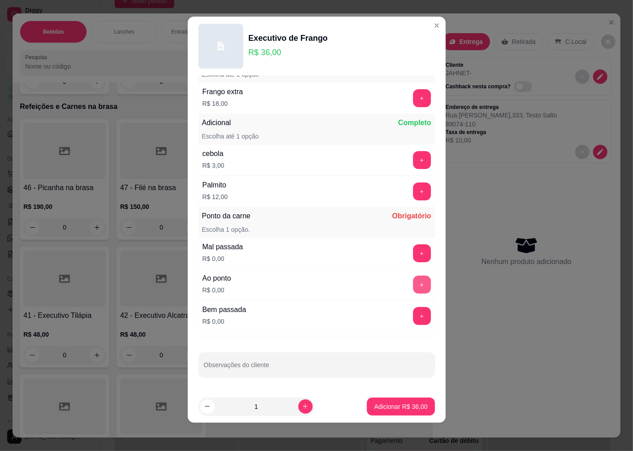
click at [413, 284] on button "+" at bounding box center [422, 285] width 18 height 18
click at [228, 378] on div "Adicional Frango Completo Escolha até 1 opção Frango extra R$ 18,00 + Adicional…" at bounding box center [317, 233] width 258 height 314
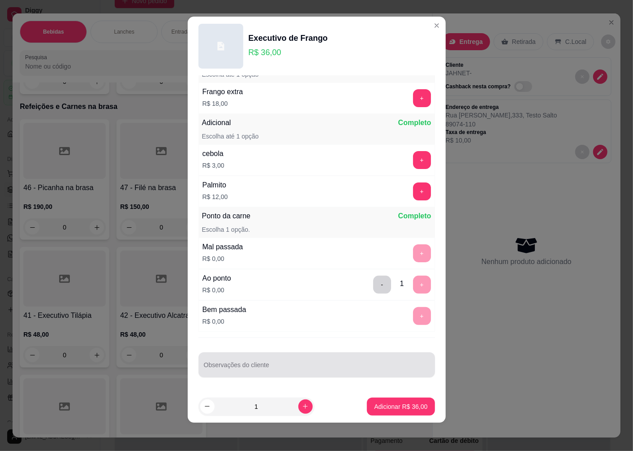
click at [229, 371] on input "Observações do cliente" at bounding box center [317, 368] width 226 height 9
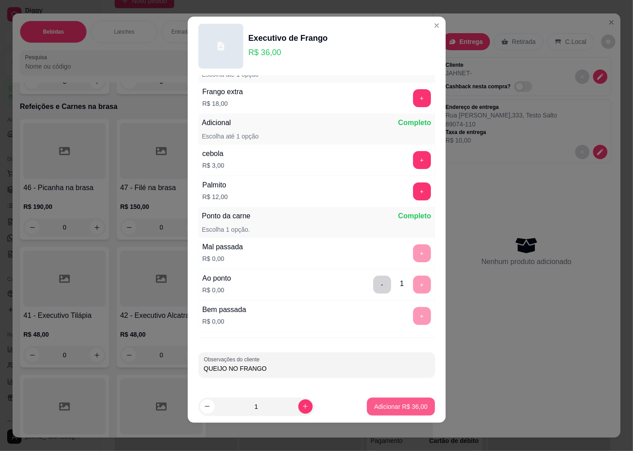
type input "QUEIJO NO FRANGO"
click at [381, 407] on p "Adicionar R$ 36,00" at bounding box center [401, 406] width 52 height 9
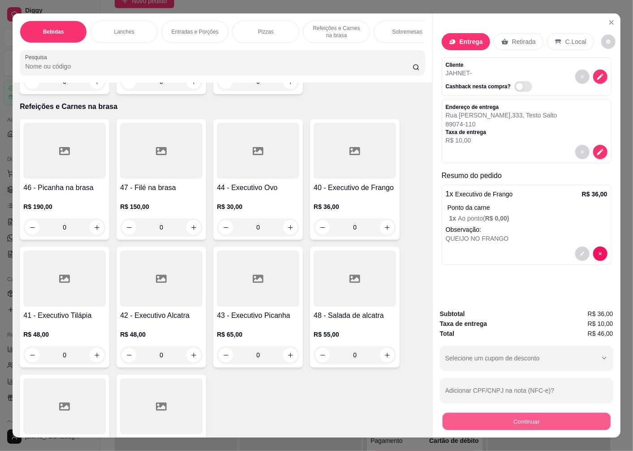
click at [483, 420] on button "Continuar" at bounding box center [527, 420] width 168 height 17
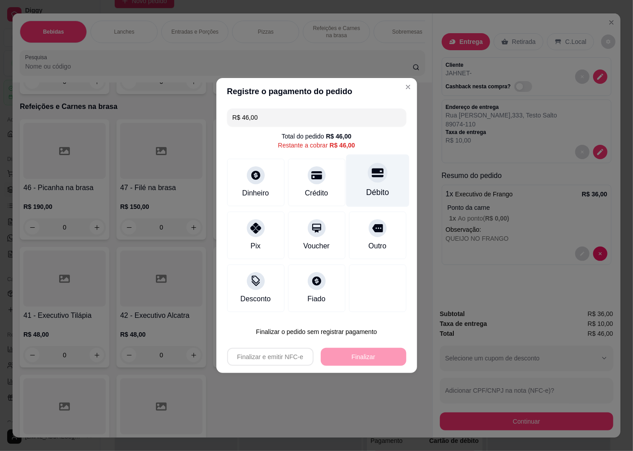
click at [373, 185] on div "Débito" at bounding box center [377, 181] width 63 height 52
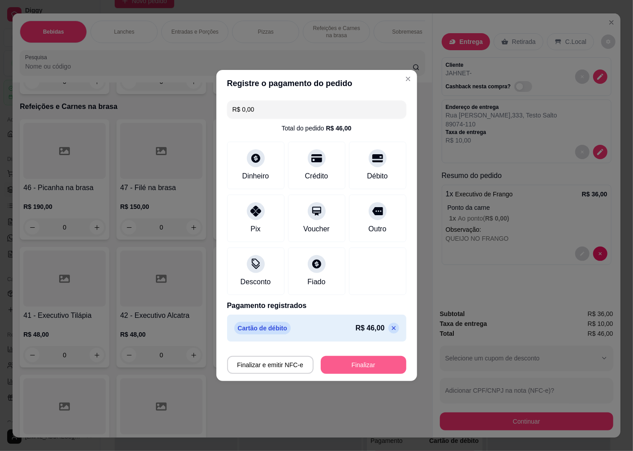
click at [359, 367] on button "Finalizar" at bounding box center [364, 365] width 86 height 18
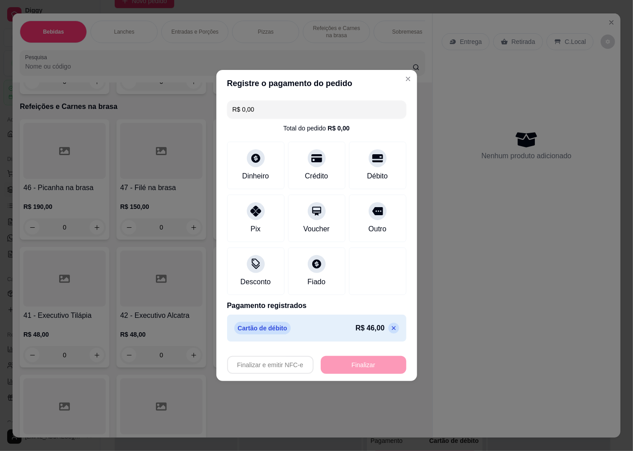
type input "-R$ 46,00"
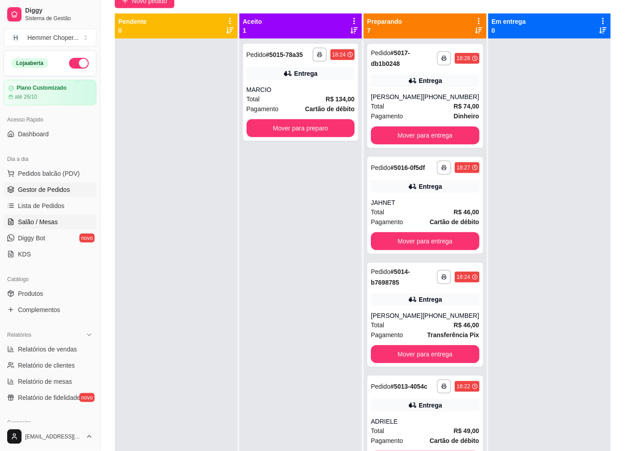
click at [55, 223] on span "Salão / Mesas" at bounding box center [38, 221] width 40 height 9
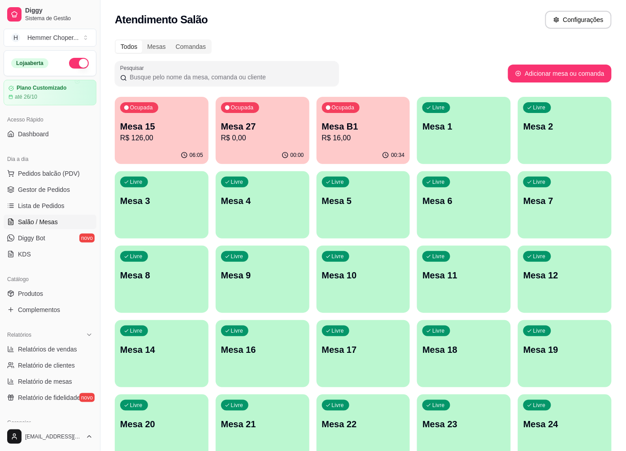
click at [141, 135] on p "R$ 126,00" at bounding box center [161, 138] width 83 height 11
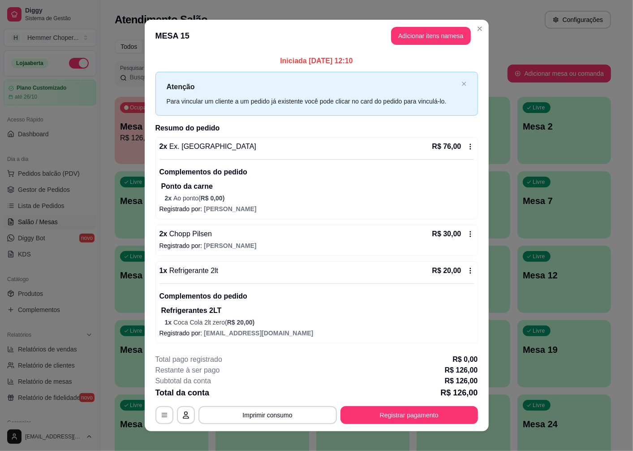
scroll to position [9, 0]
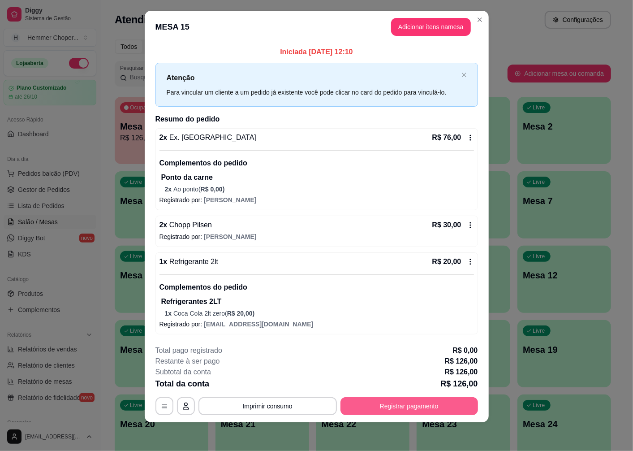
click at [376, 404] on button "Registrar pagamento" at bounding box center [410, 406] width 138 height 18
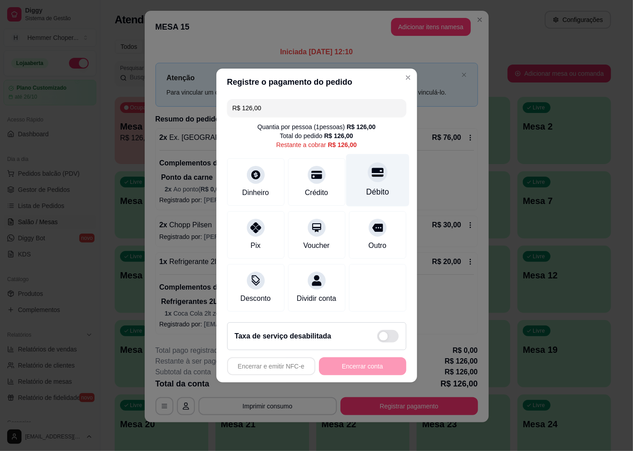
click at [371, 186] on div "Débito" at bounding box center [377, 192] width 23 height 12
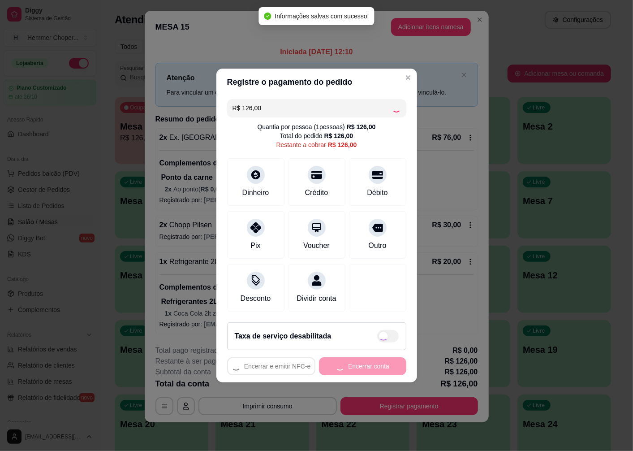
type input "R$ 0,00"
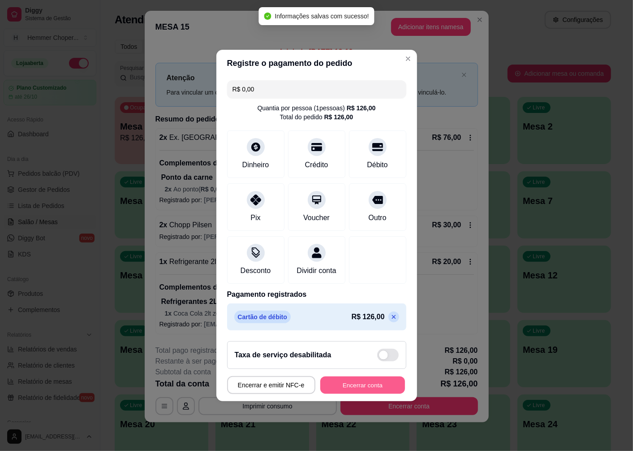
click at [342, 390] on button "Encerrar conta" at bounding box center [362, 384] width 85 height 17
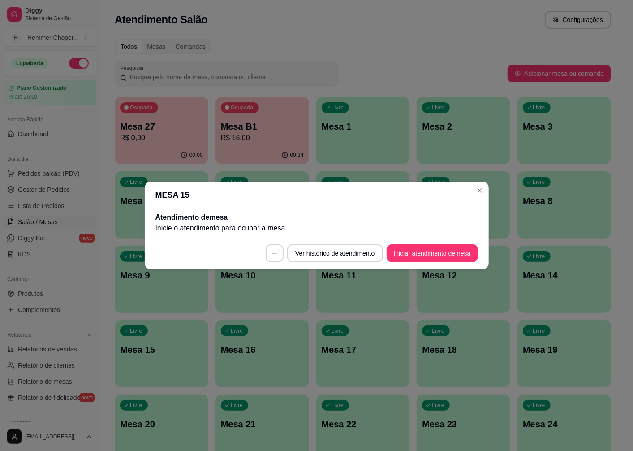
scroll to position [0, 0]
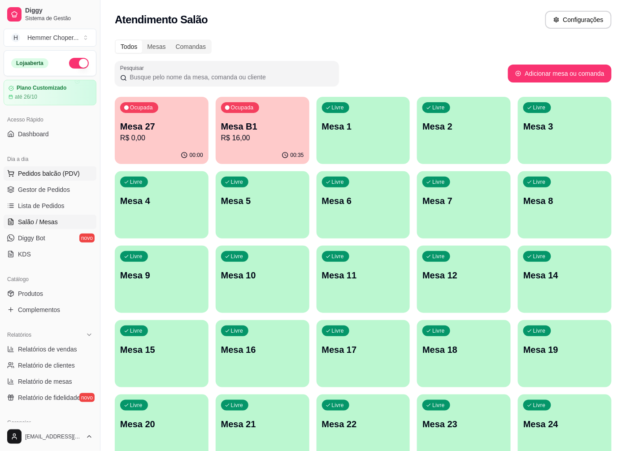
click at [52, 172] on span "Pedidos balcão (PDV)" at bounding box center [49, 173] width 62 height 9
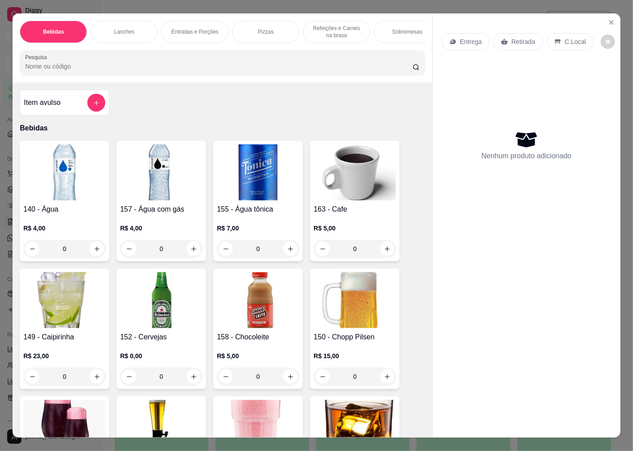
click at [466, 38] on p "Entrega" at bounding box center [471, 41] width 22 height 9
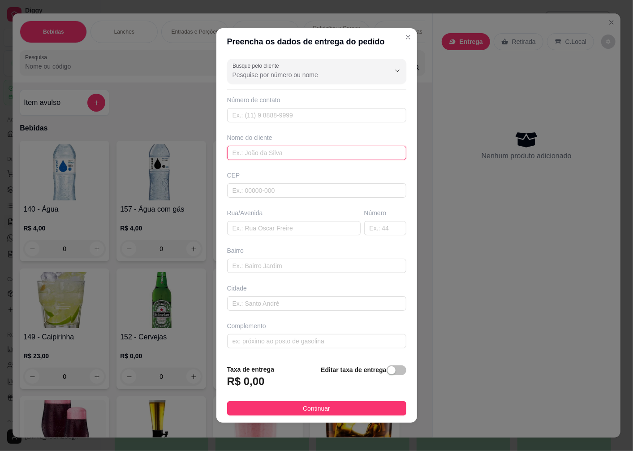
click at [254, 153] on input "text" at bounding box center [316, 153] width 179 height 14
click at [265, 153] on input "text" at bounding box center [316, 153] width 179 height 14
type input "SORAIA"
click at [239, 181] on div "CEP" at bounding box center [317, 184] width 185 height 27
click at [242, 187] on input "text" at bounding box center [316, 190] width 179 height 14
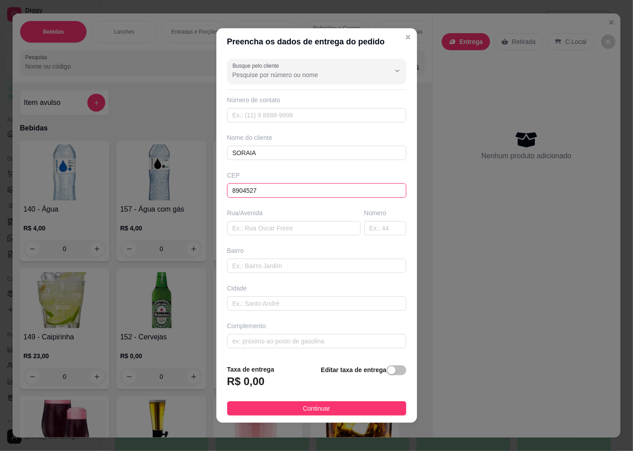
type input "89045270"
type input "Rua Sumaré"
type input "Velha Central"
type input "Blumenau"
type input "89045270"
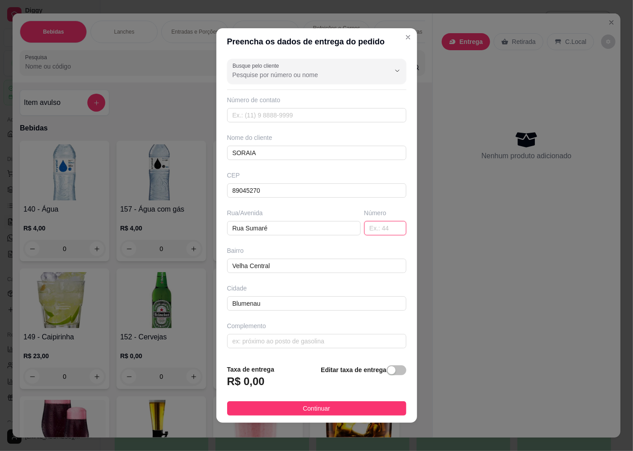
click at [379, 230] on input "text" at bounding box center [385, 228] width 42 height 14
type input "110"
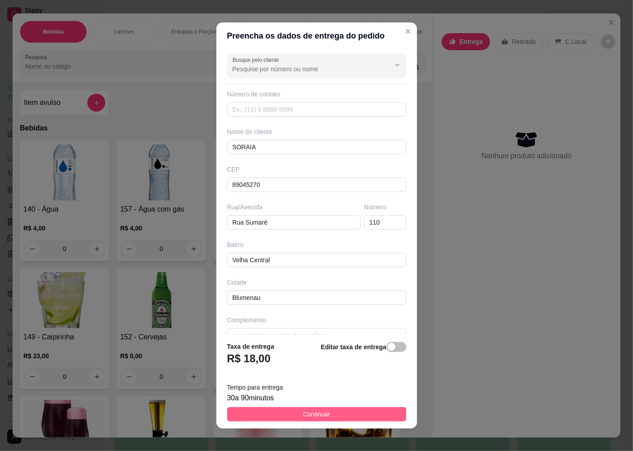
click at [303, 418] on span "Continuar" at bounding box center [316, 414] width 27 height 10
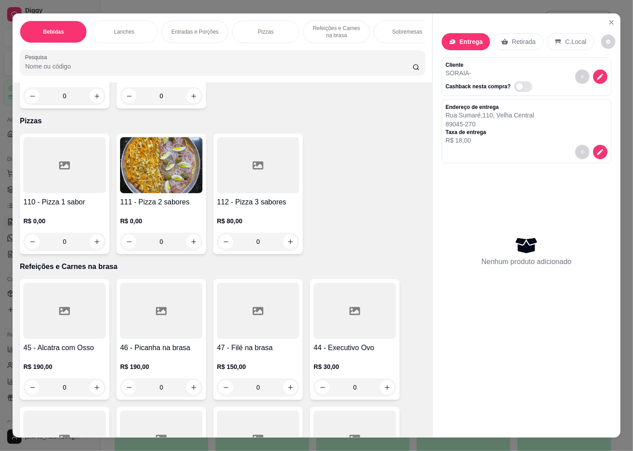
scroll to position [2091, 0]
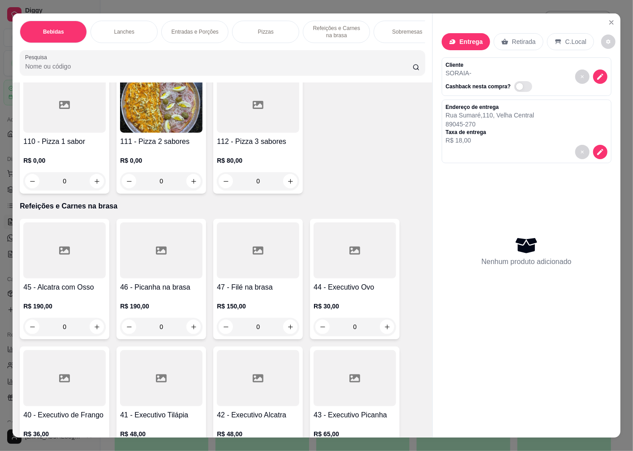
click at [61, 290] on h4 "45 - Alcatra com Osso" at bounding box center [64, 287] width 82 height 11
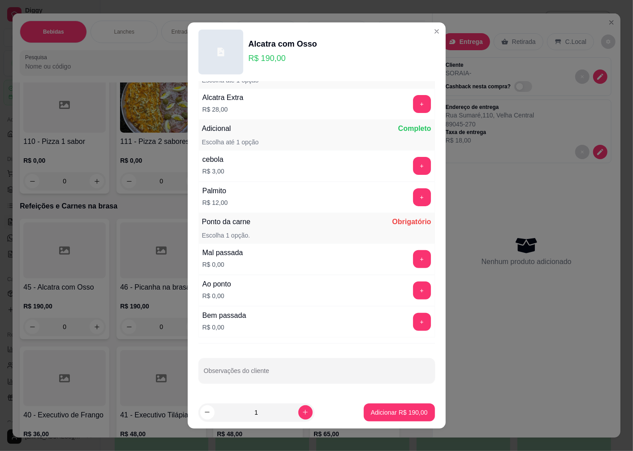
scroll to position [6, 0]
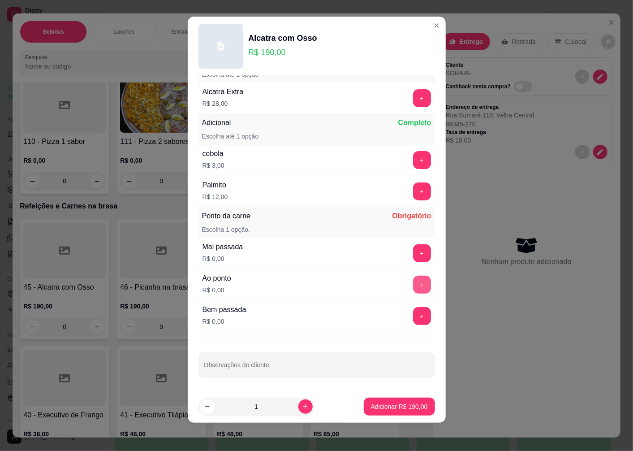
click at [413, 281] on button "+" at bounding box center [422, 285] width 18 height 18
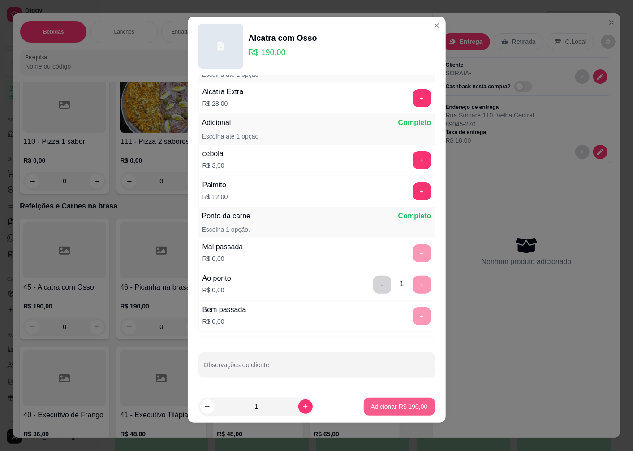
click at [396, 406] on p "Adicionar R$ 190,00" at bounding box center [399, 406] width 57 height 9
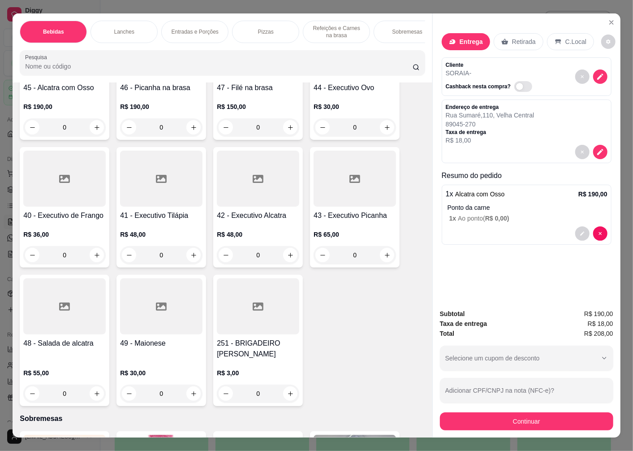
scroll to position [2419, 0]
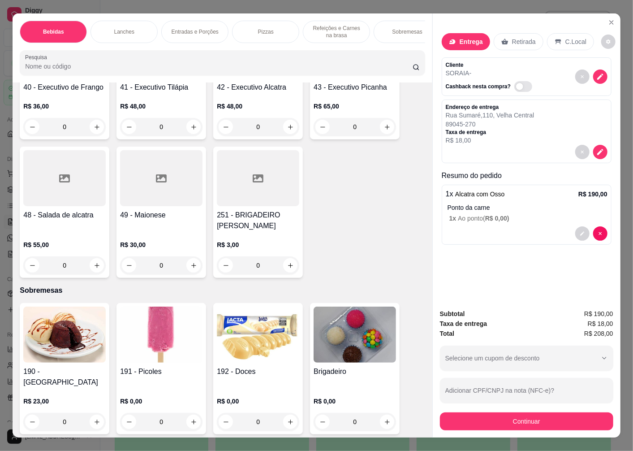
click at [153, 234] on div "R$ 30,00 0" at bounding box center [161, 252] width 82 height 43
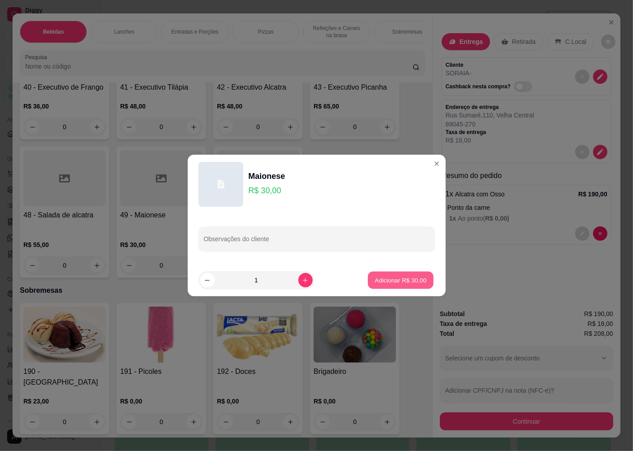
click at [384, 278] on p "Adicionar R$ 30,00" at bounding box center [401, 280] width 52 height 9
type input "1"
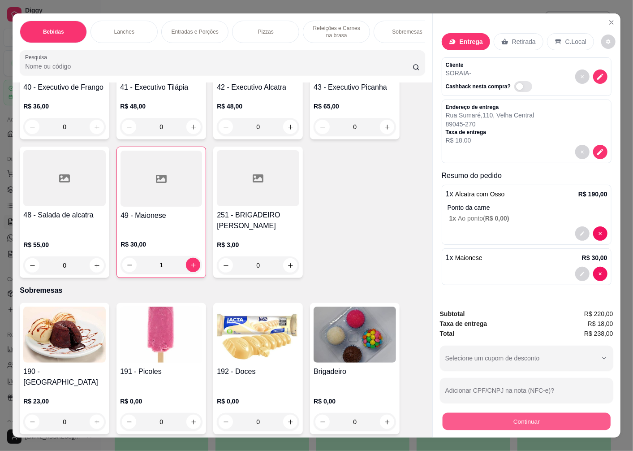
click at [513, 418] on button "Continuar" at bounding box center [527, 420] width 168 height 17
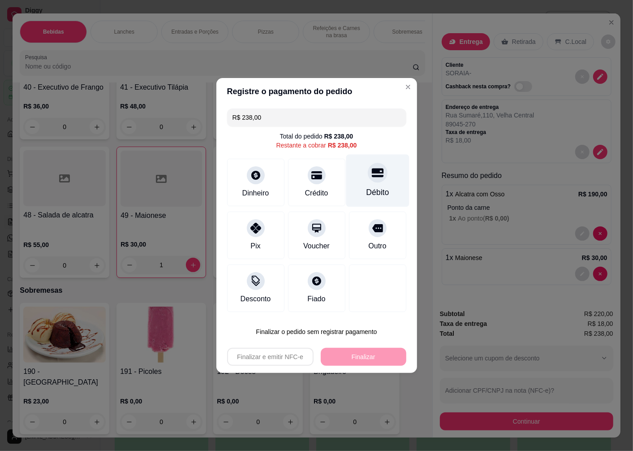
click at [365, 185] on div "Débito" at bounding box center [377, 181] width 63 height 52
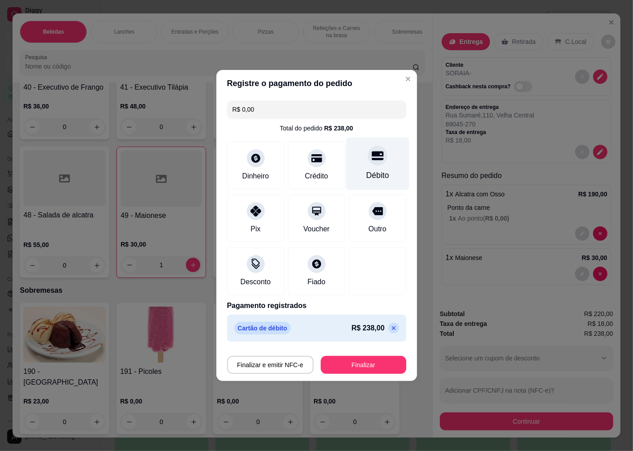
type input "R$ 0,00"
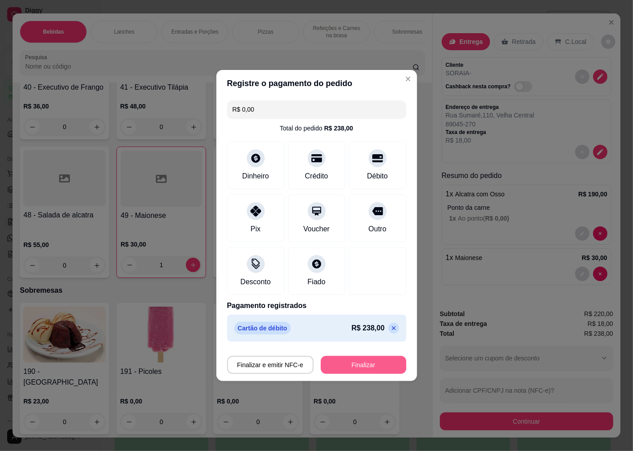
click at [359, 367] on button "Finalizar" at bounding box center [364, 365] width 86 height 18
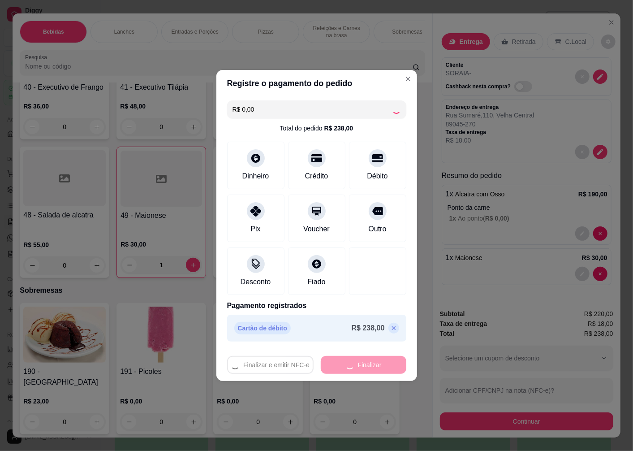
type input "0"
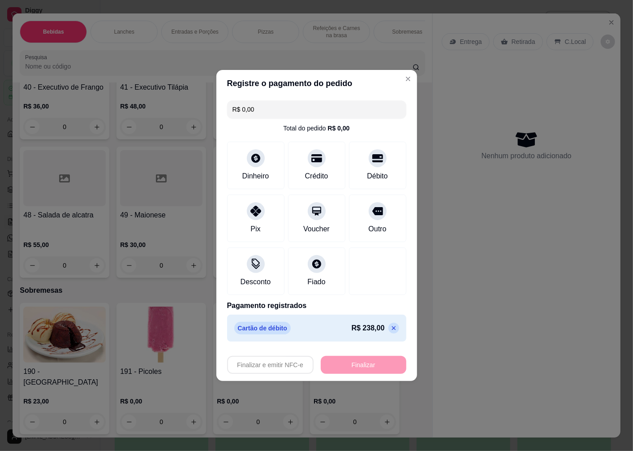
type input "-R$ 238,00"
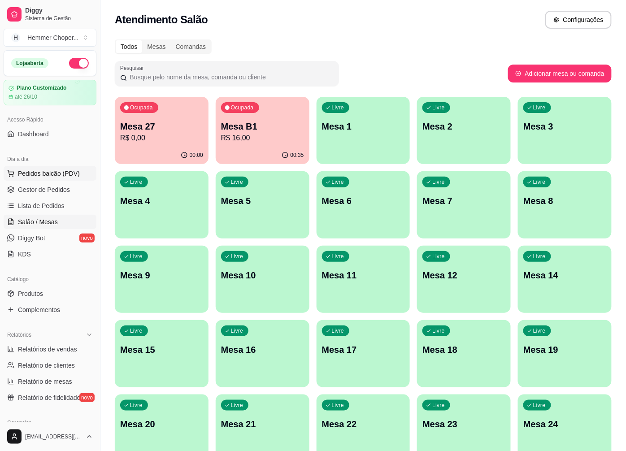
click at [51, 175] on span "Pedidos balcão (PDV)" at bounding box center [49, 173] width 62 height 9
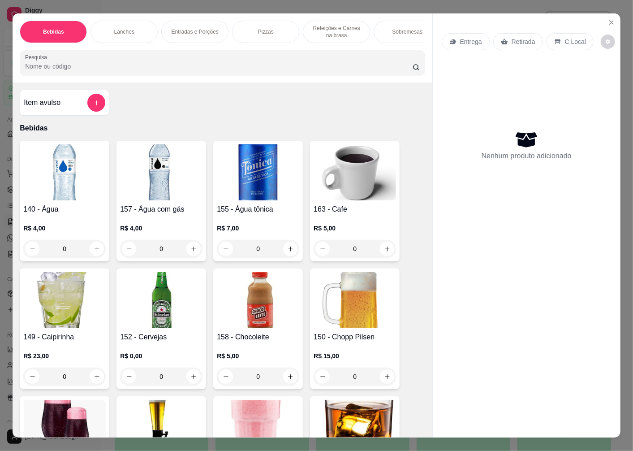
click at [513, 39] on p "Retirada" at bounding box center [524, 41] width 24 height 9
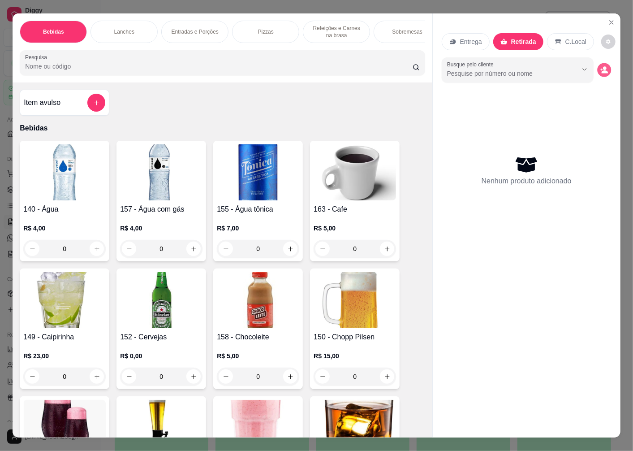
click at [601, 66] on icon "decrease-product-quantity" at bounding box center [605, 70] width 8 height 8
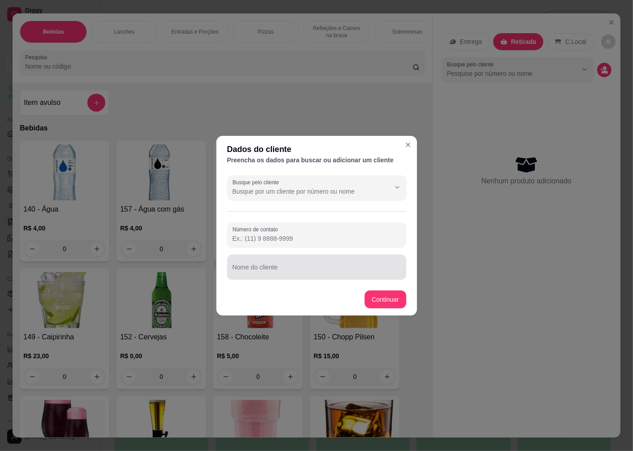
click at [276, 267] on div "Nome do cliente" at bounding box center [316, 267] width 179 height 25
type input "LUCELMIR"
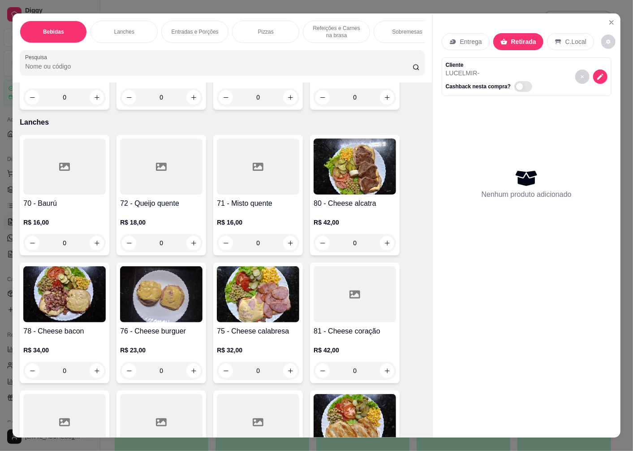
scroll to position [1095, 0]
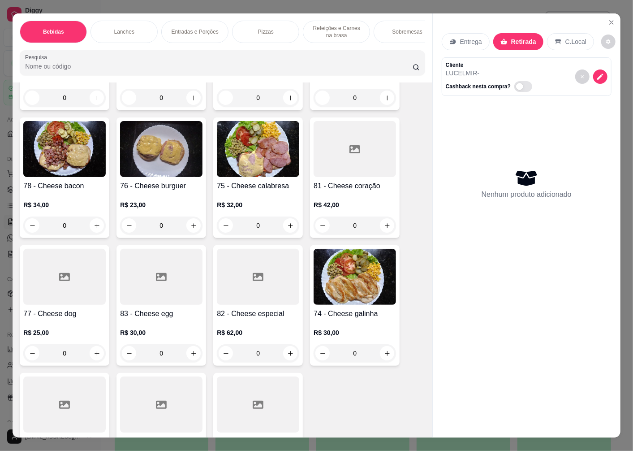
click at [165, 305] on div at bounding box center [161, 277] width 82 height 56
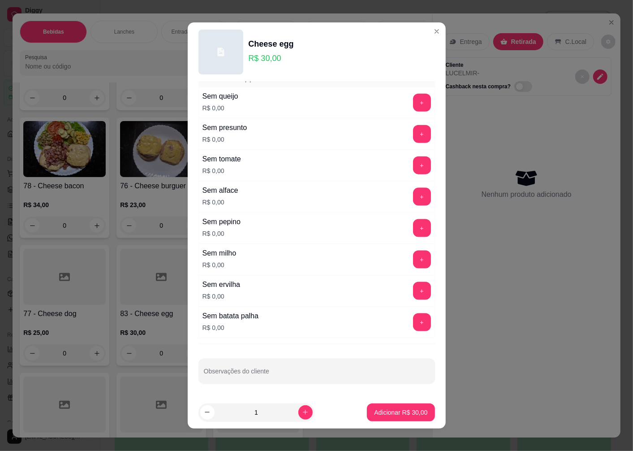
scroll to position [6, 0]
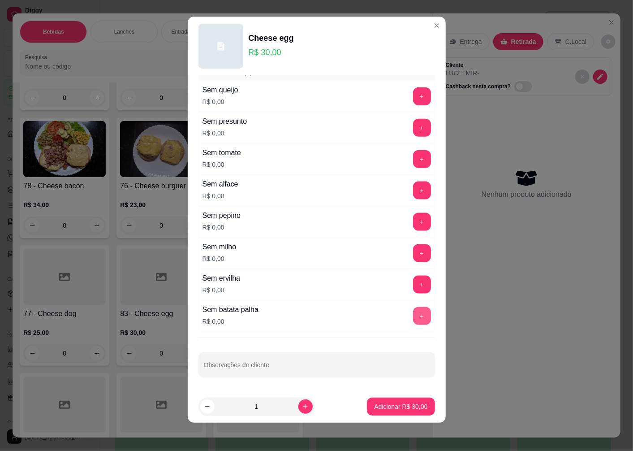
click at [413, 318] on button "+" at bounding box center [422, 316] width 18 height 18
click at [378, 404] on p "Adicionar R$ 30,00" at bounding box center [401, 406] width 52 height 9
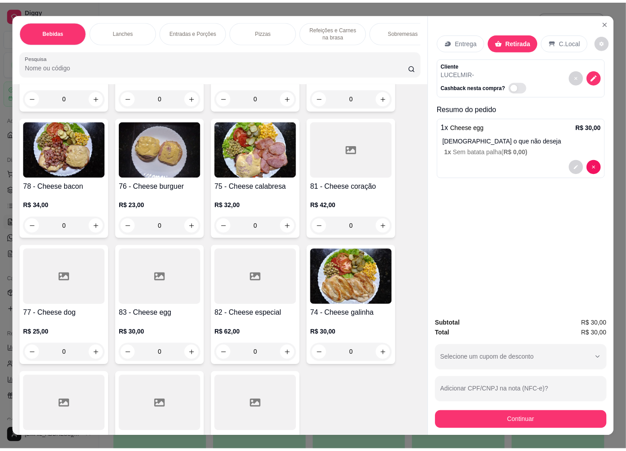
scroll to position [1294, 0]
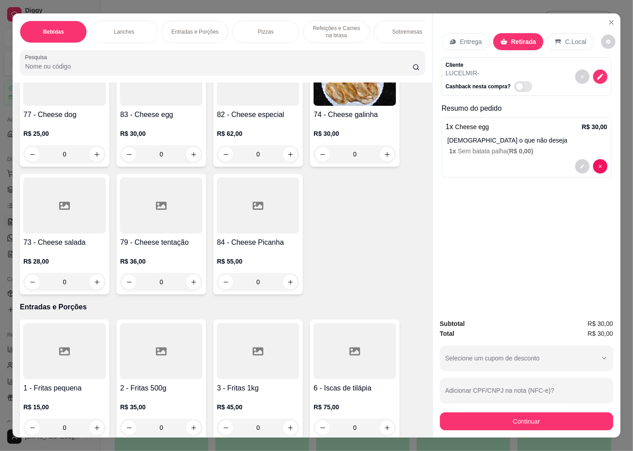
click at [242, 364] on div at bounding box center [258, 351] width 82 height 56
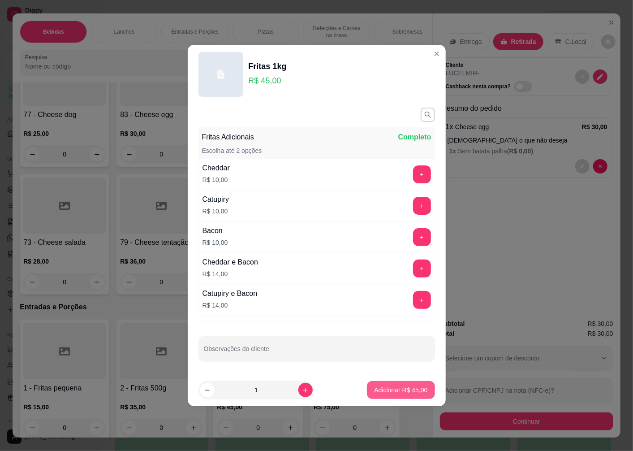
click at [404, 390] on p "Adicionar R$ 45,00" at bounding box center [400, 389] width 53 height 9
type input "1"
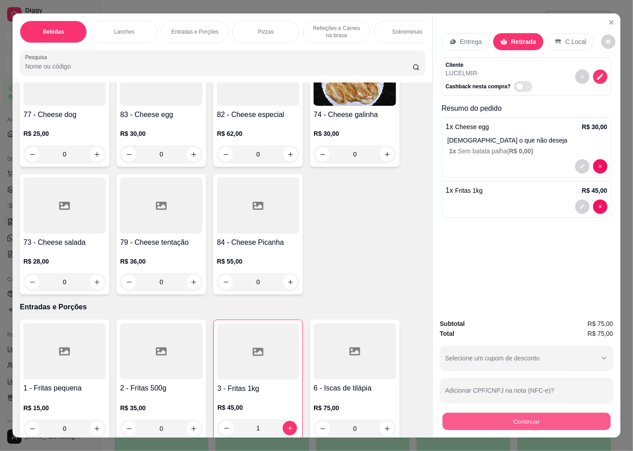
click at [476, 418] on button "Continuar" at bounding box center [527, 420] width 168 height 17
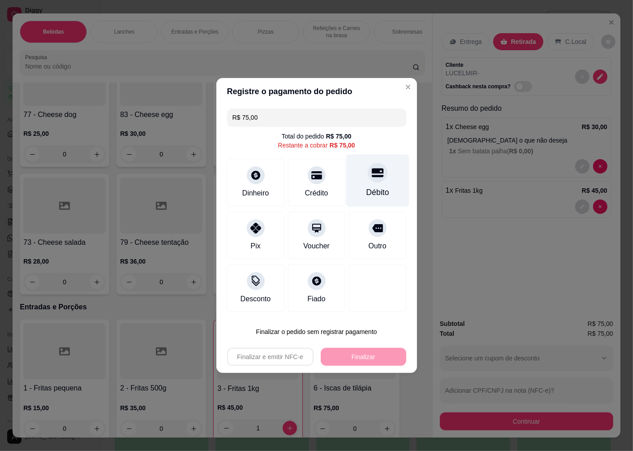
click at [369, 190] on div "Débito" at bounding box center [377, 192] width 23 height 12
type input "R$ 0,00"
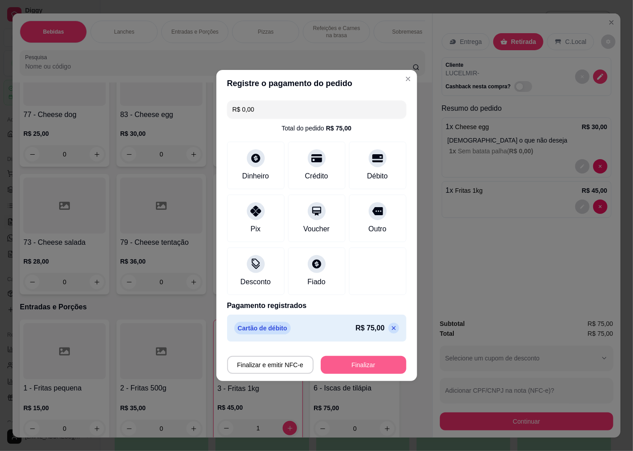
click at [353, 362] on button "Finalizar" at bounding box center [364, 365] width 86 height 18
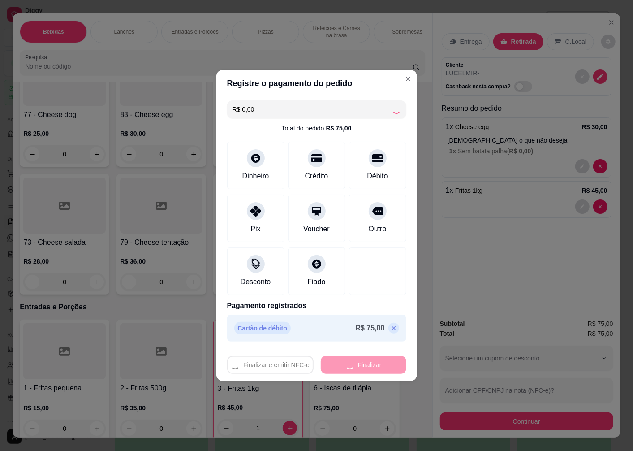
type input "0"
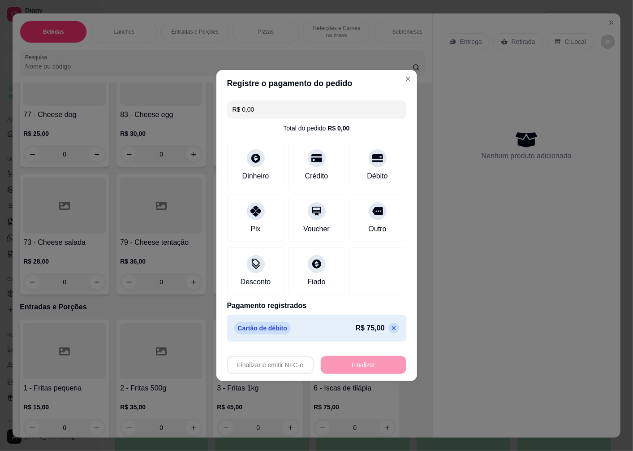
type input "-R$ 75,00"
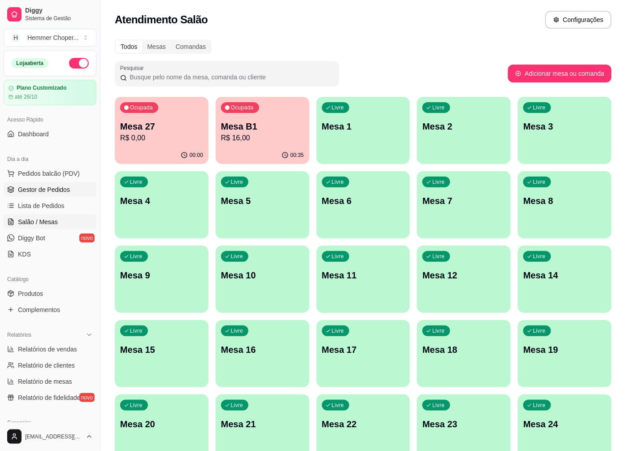
click at [54, 190] on span "Gestor de Pedidos" at bounding box center [44, 189] width 52 height 9
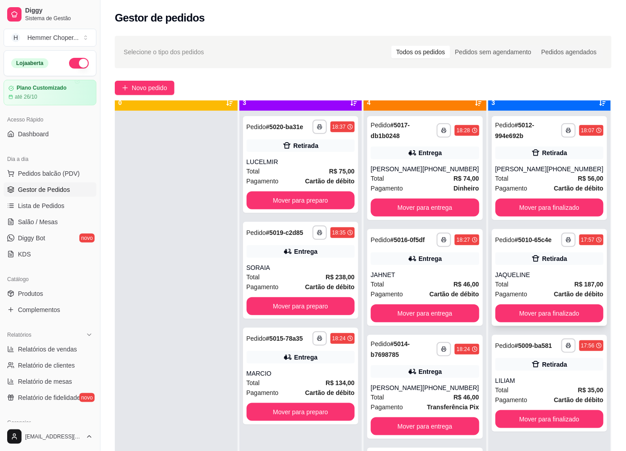
scroll to position [25, 0]
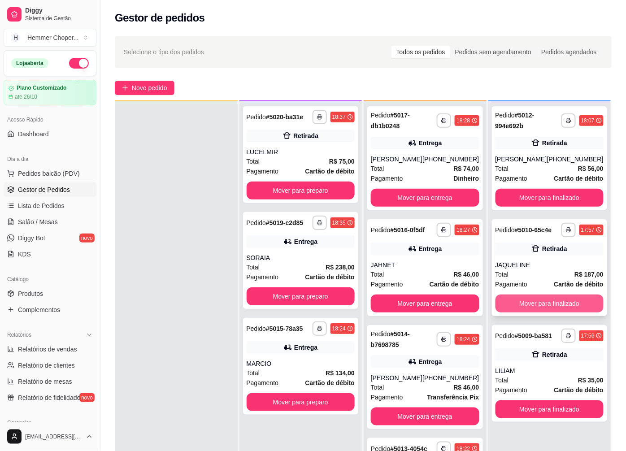
click at [524, 299] on button "Mover para finalizado" at bounding box center [549, 303] width 108 height 18
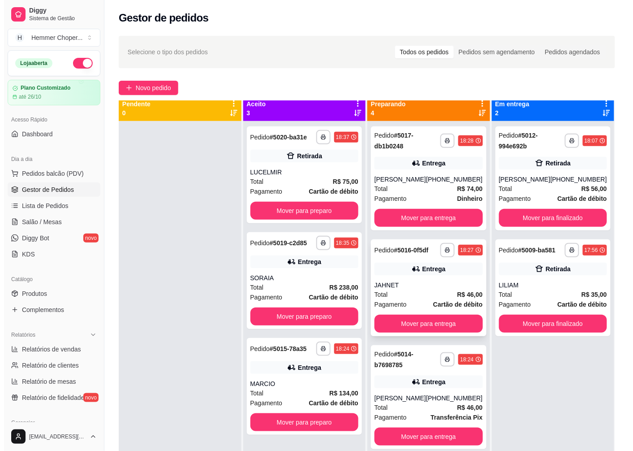
scroll to position [0, 0]
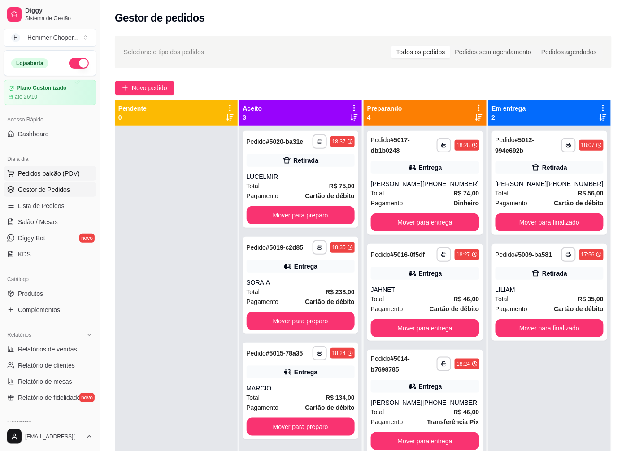
click at [35, 176] on span "Pedidos balcão (PDV)" at bounding box center [49, 173] width 62 height 9
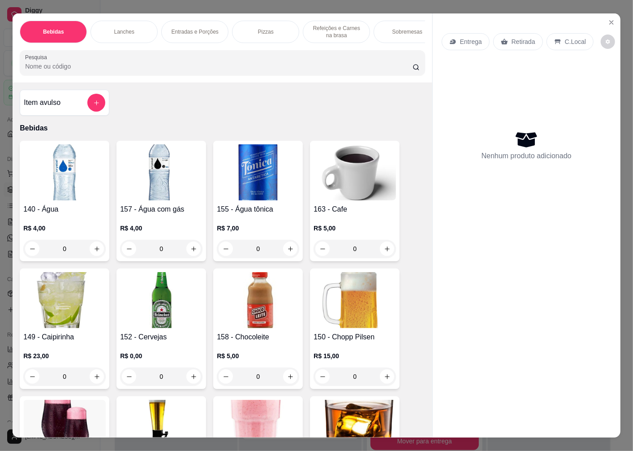
click at [515, 37] on p "Retirada" at bounding box center [524, 41] width 24 height 9
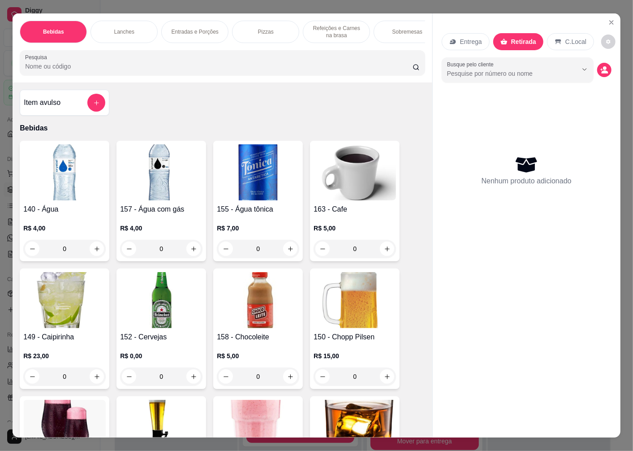
click at [601, 66] on icon "decrease-product-quantity" at bounding box center [605, 70] width 8 height 8
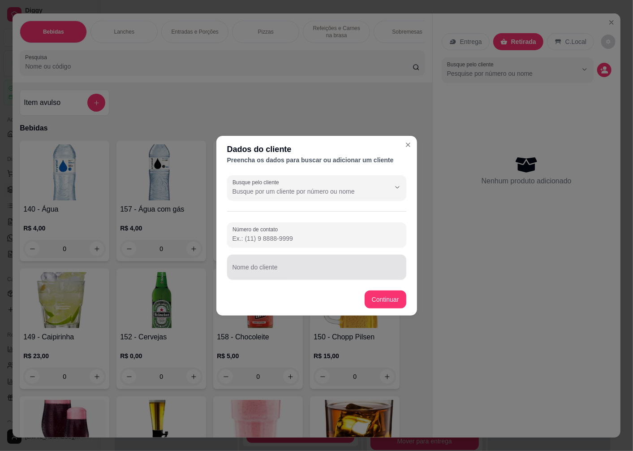
click at [267, 265] on div at bounding box center [317, 267] width 169 height 18
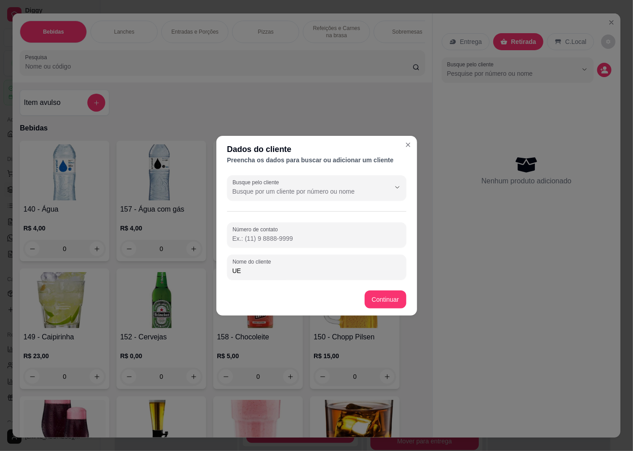
type input "U"
type input "HUELLINTOM"
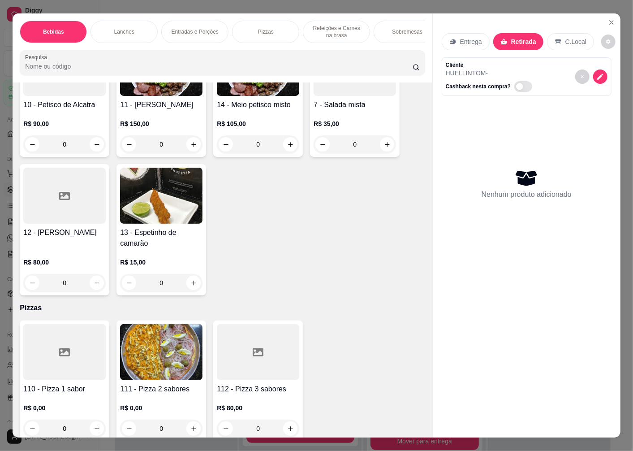
scroll to position [1942, 0]
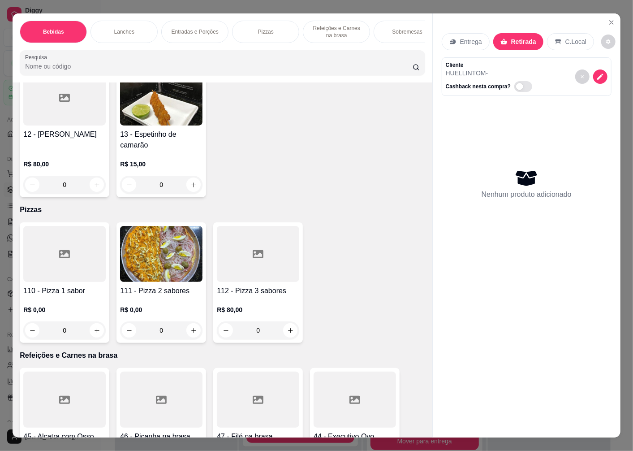
click at [165, 280] on img at bounding box center [161, 254] width 82 height 56
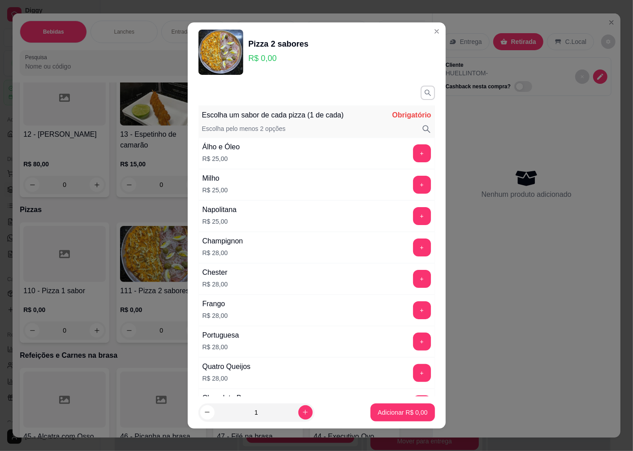
scroll to position [100, 0]
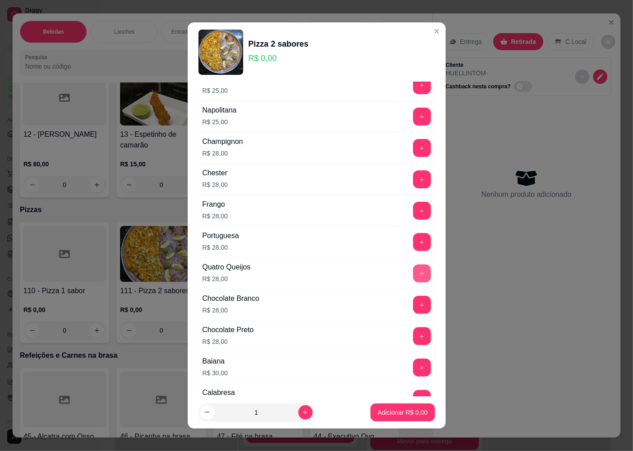
click at [413, 272] on button "+" at bounding box center [422, 273] width 18 height 18
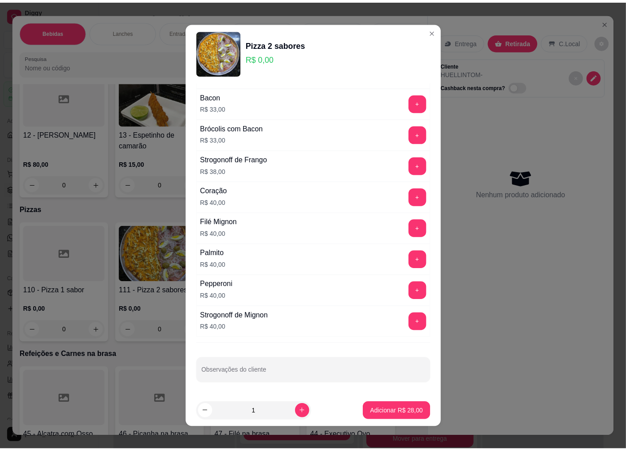
scroll to position [436, 0]
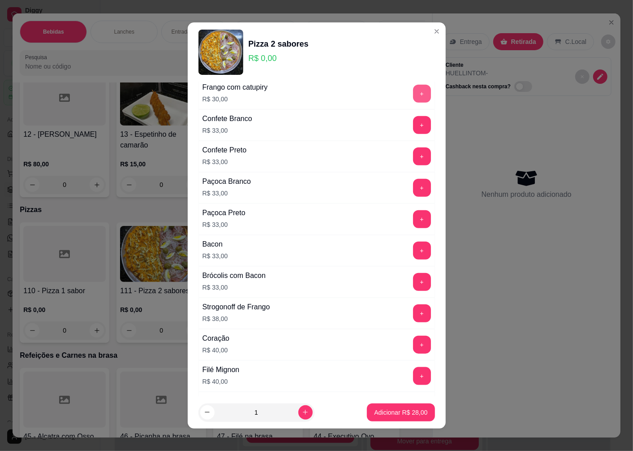
click at [413, 93] on button "+" at bounding box center [422, 94] width 18 height 18
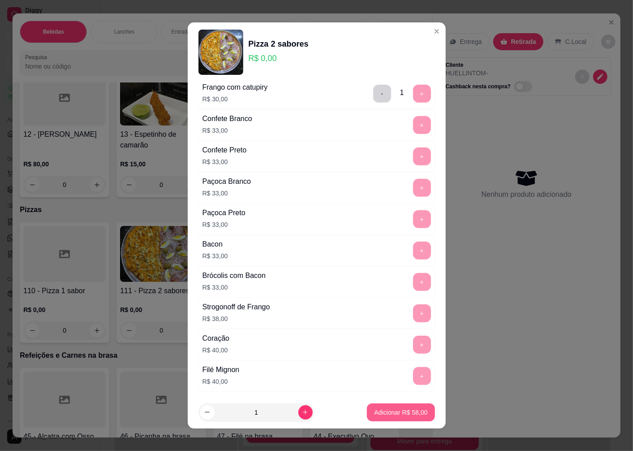
click at [391, 414] on p "Adicionar R$ 58,00" at bounding box center [400, 412] width 53 height 9
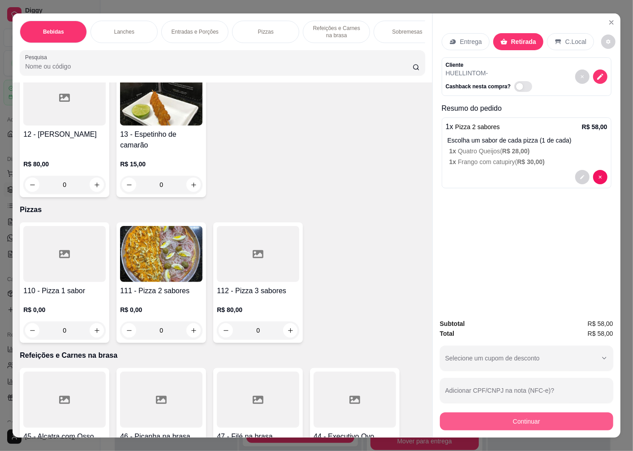
click at [485, 422] on button "Continuar" at bounding box center [526, 421] width 173 height 18
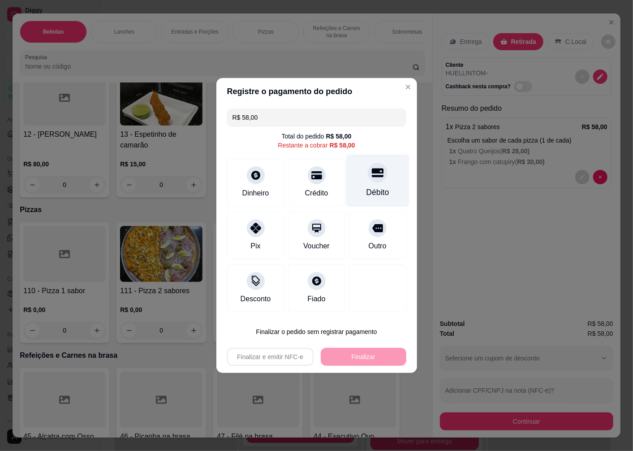
click at [371, 186] on div "Débito" at bounding box center [377, 192] width 23 height 12
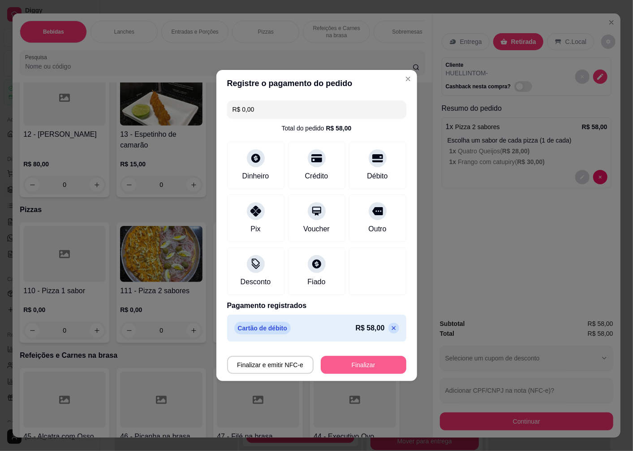
click at [372, 365] on button "Finalizar" at bounding box center [364, 365] width 86 height 18
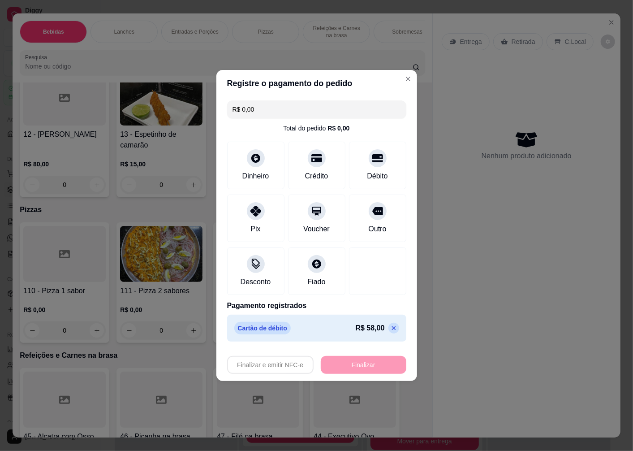
type input "-R$ 58,00"
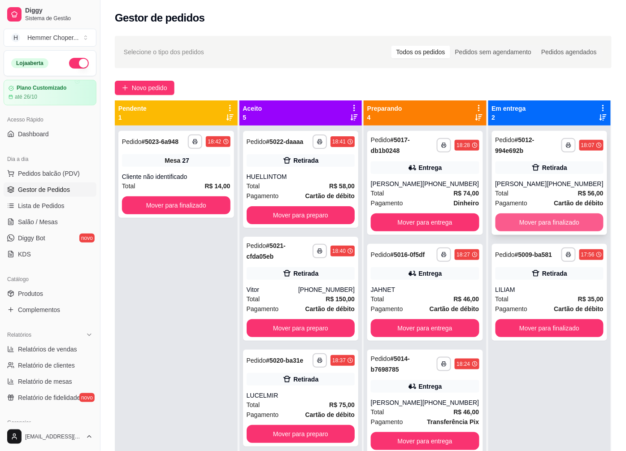
click at [530, 222] on button "Mover para finalizado" at bounding box center [549, 222] width 108 height 18
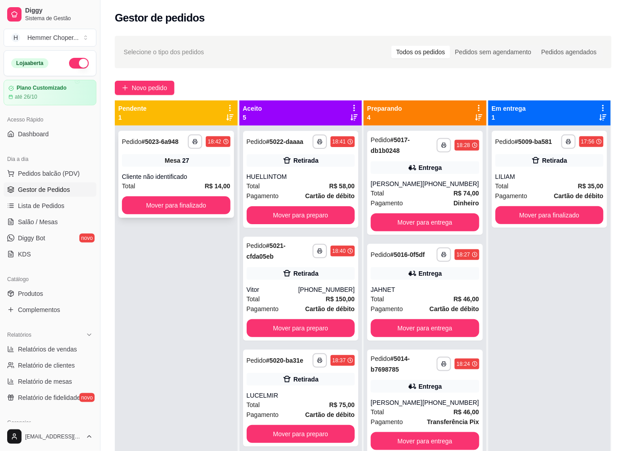
click at [171, 185] on div "Total R$ 14,00" at bounding box center [176, 186] width 108 height 10
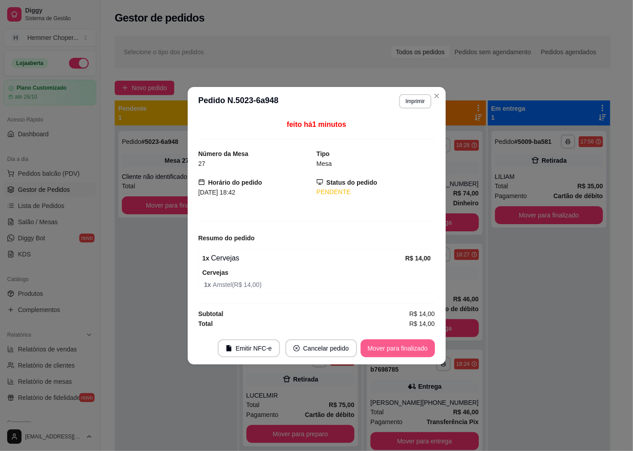
click at [396, 351] on button "Mover para finalizado" at bounding box center [398, 348] width 74 height 18
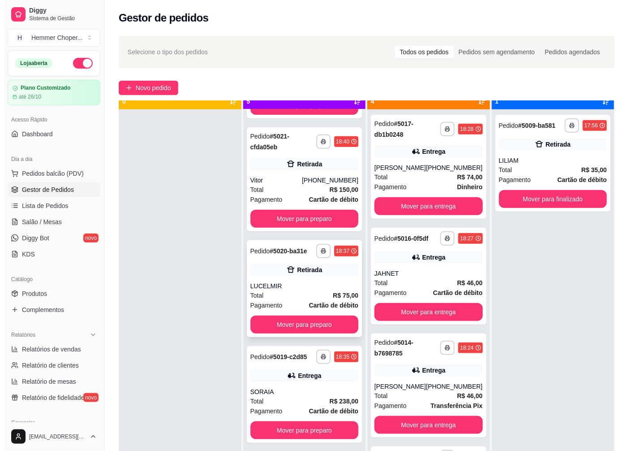
scroll to position [25, 0]
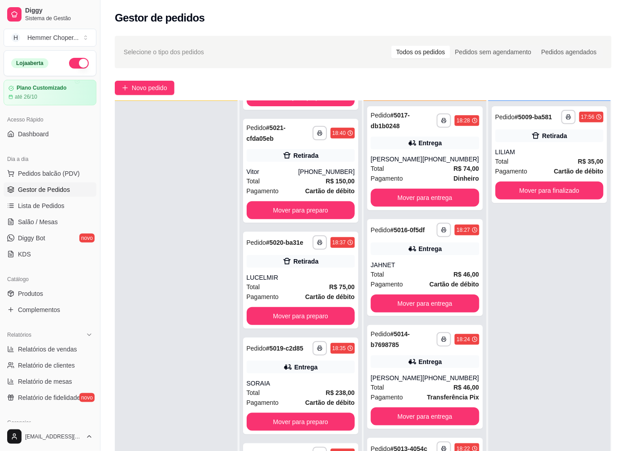
click at [182, 265] on div at bounding box center [176, 326] width 123 height 451
click at [55, 175] on span "Pedidos balcão (PDV)" at bounding box center [49, 173] width 62 height 9
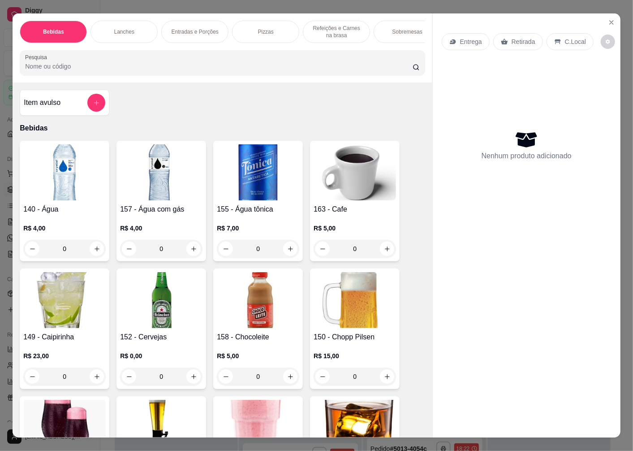
click at [520, 38] on p "Retirada" at bounding box center [524, 41] width 24 height 9
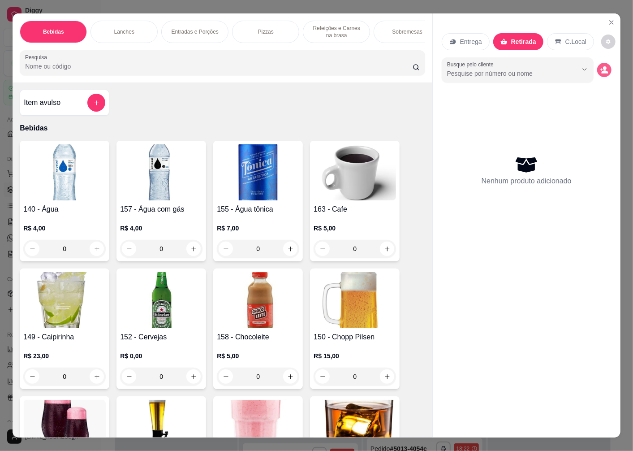
click at [602, 70] on icon "decrease-product-quantity" at bounding box center [605, 71] width 7 height 3
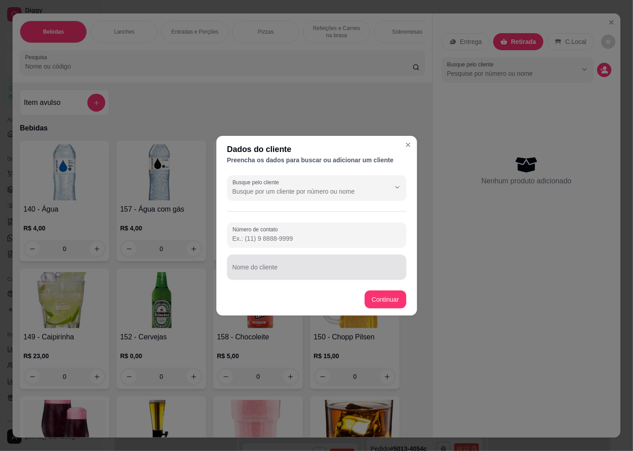
click at [273, 267] on div "Nome do cliente" at bounding box center [316, 267] width 179 height 25
type input "[PERSON_NAME]"
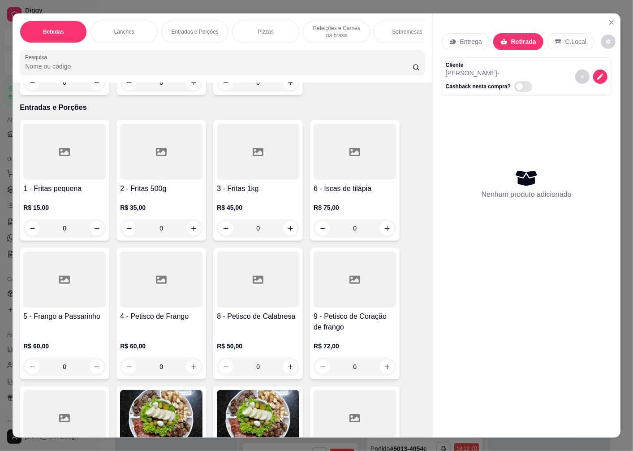
scroll to position [1643, 0]
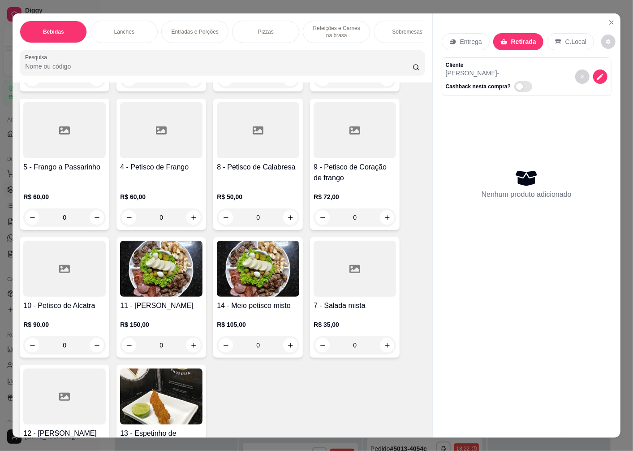
click at [56, 287] on div at bounding box center [64, 269] width 82 height 56
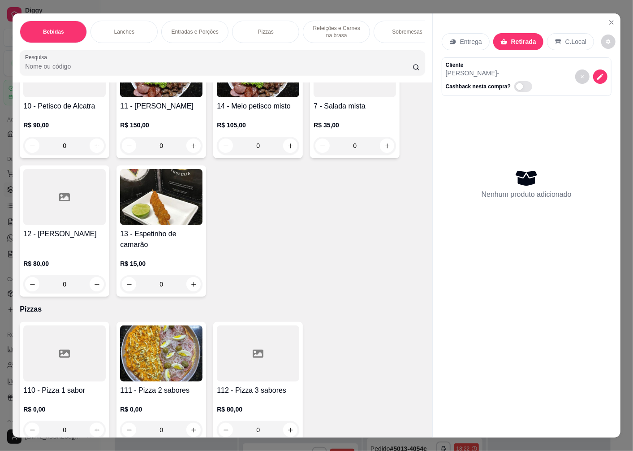
scroll to position [1942, 0]
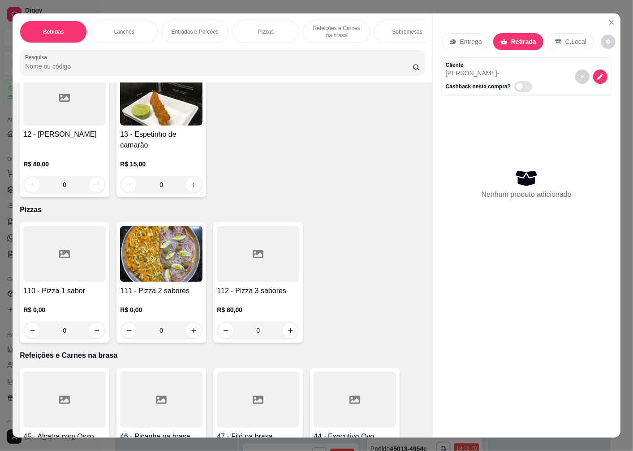
click at [66, 258] on icon at bounding box center [64, 254] width 11 height 8
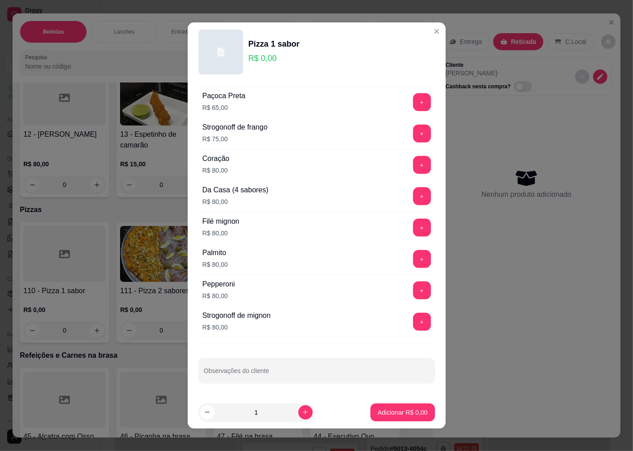
scroll to position [617, 0]
click at [413, 232] on button "+" at bounding box center [422, 228] width 18 height 18
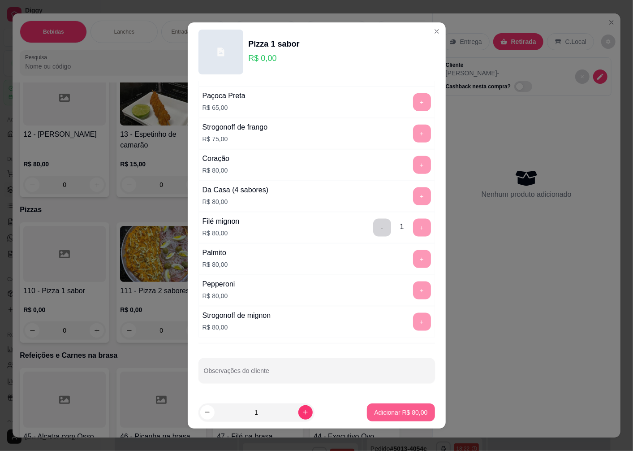
click at [377, 414] on p "Adicionar R$ 80,00" at bounding box center [400, 412] width 53 height 9
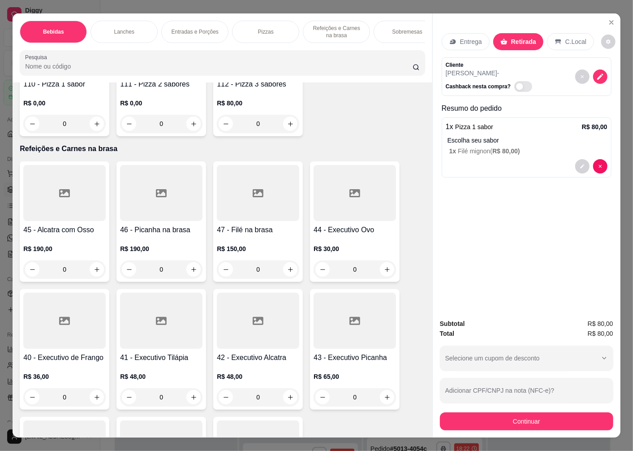
scroll to position [2419, 0]
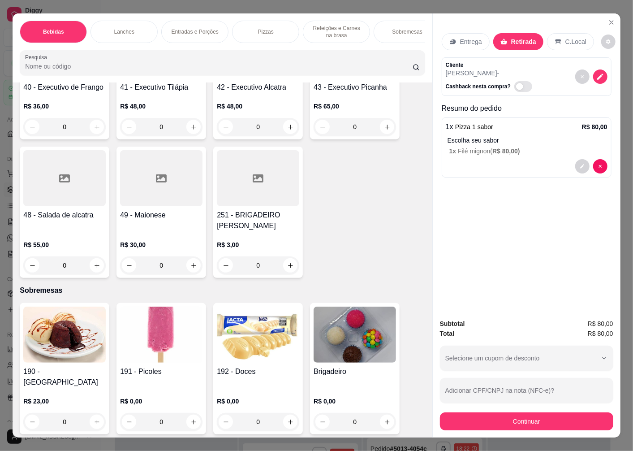
click at [141, 216] on h4 "49 - Maionese" at bounding box center [161, 215] width 82 height 11
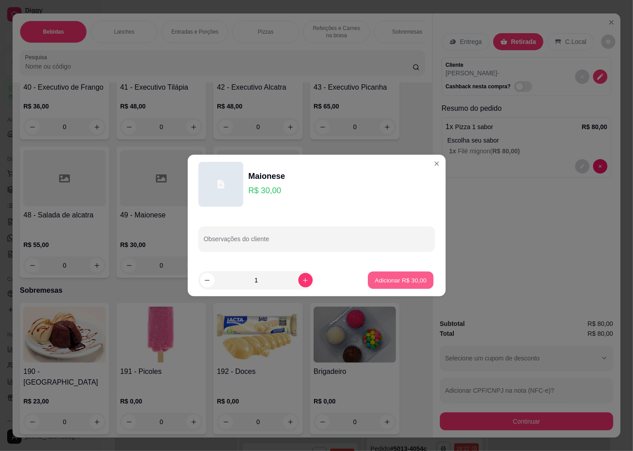
click at [405, 282] on p "Adicionar R$ 30,00" at bounding box center [401, 280] width 52 height 9
type input "1"
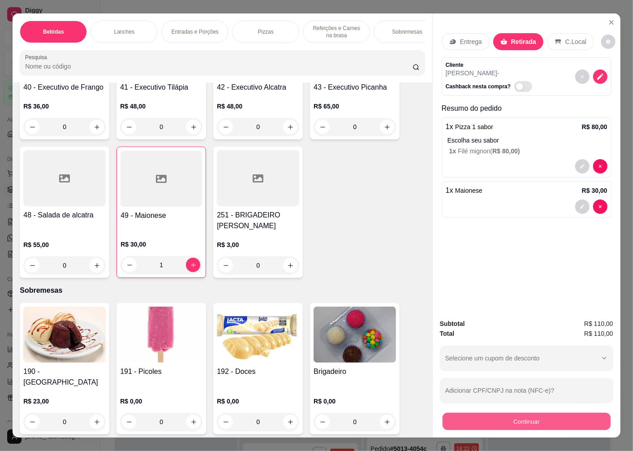
click at [507, 423] on button "Continuar" at bounding box center [527, 420] width 168 height 17
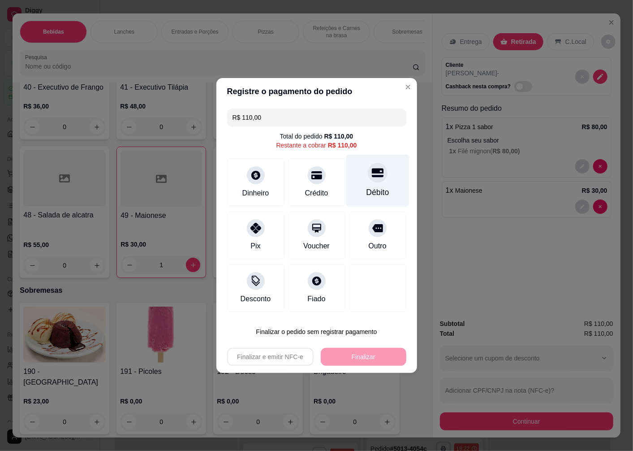
click at [369, 186] on div "Débito" at bounding box center [377, 192] width 23 height 12
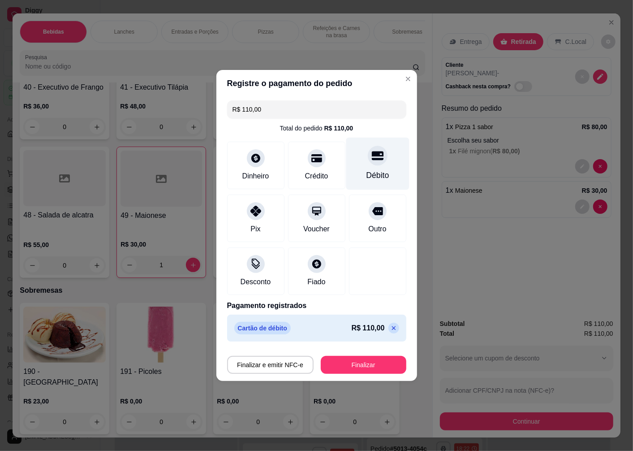
type input "R$ 0,00"
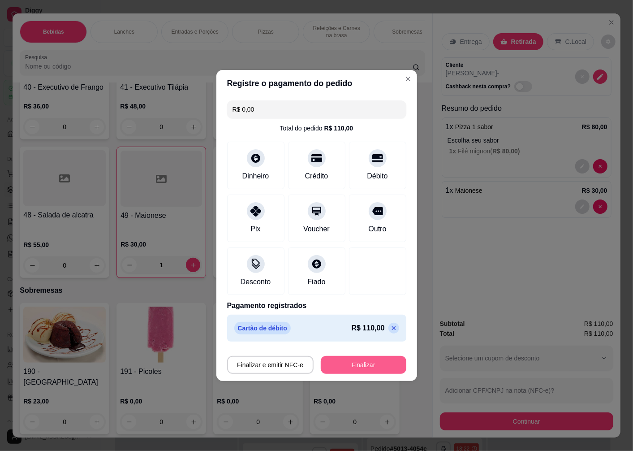
click at [354, 366] on button "Finalizar" at bounding box center [364, 365] width 86 height 18
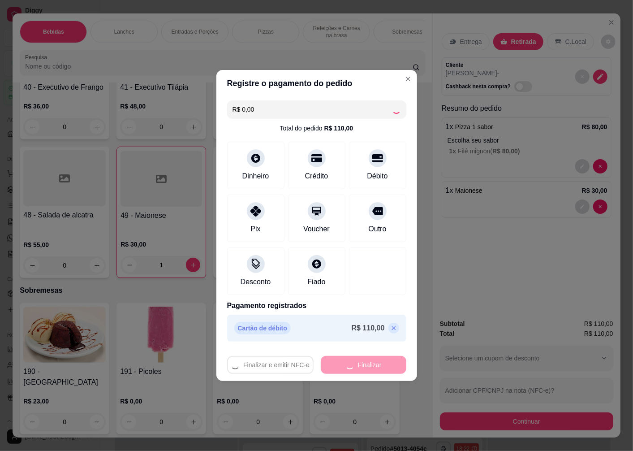
type input "0"
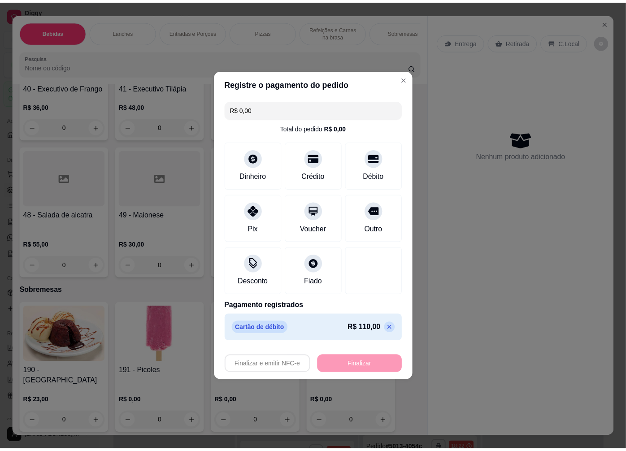
scroll to position [199, 0]
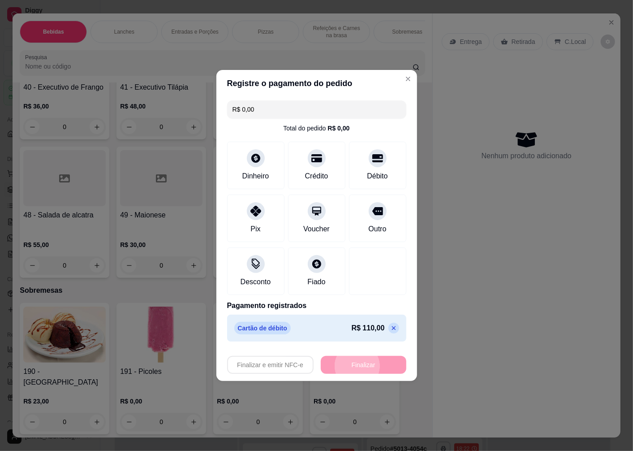
type input "-R$ 110,00"
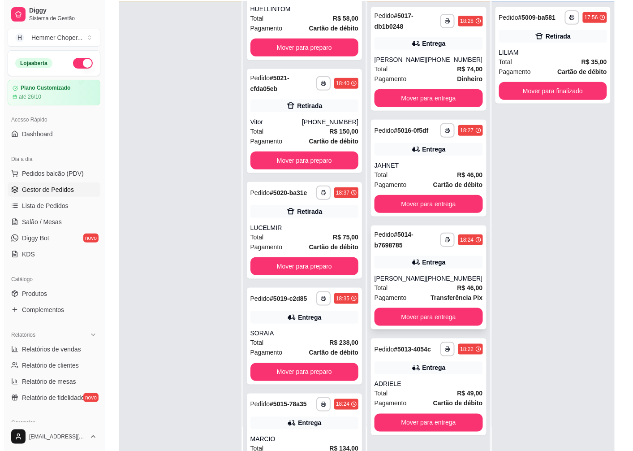
scroll to position [137, 0]
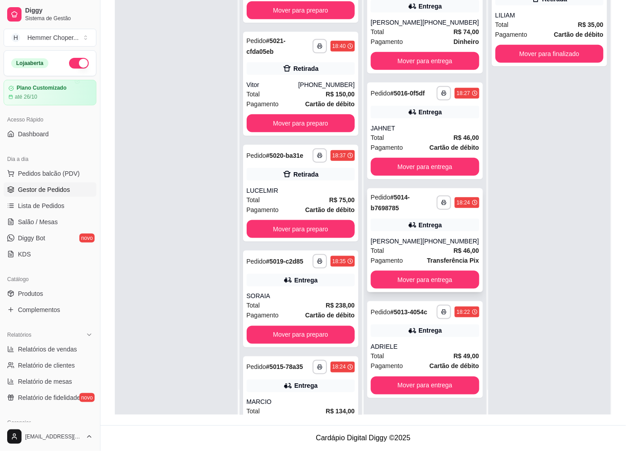
click at [405, 253] on div "Total R$ 46,00" at bounding box center [425, 251] width 108 height 10
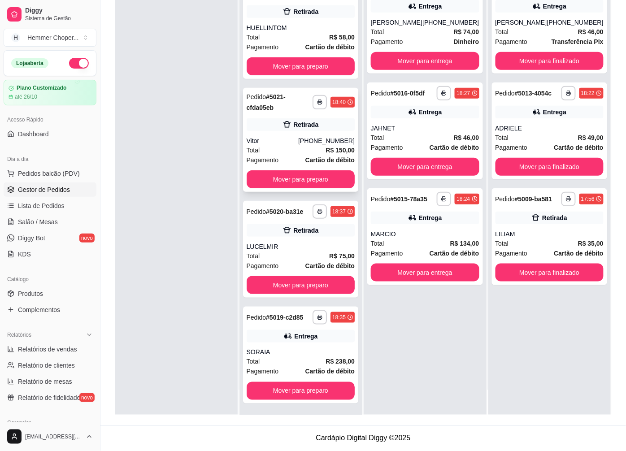
click at [289, 145] on div "Total R$ 150,00" at bounding box center [301, 150] width 108 height 10
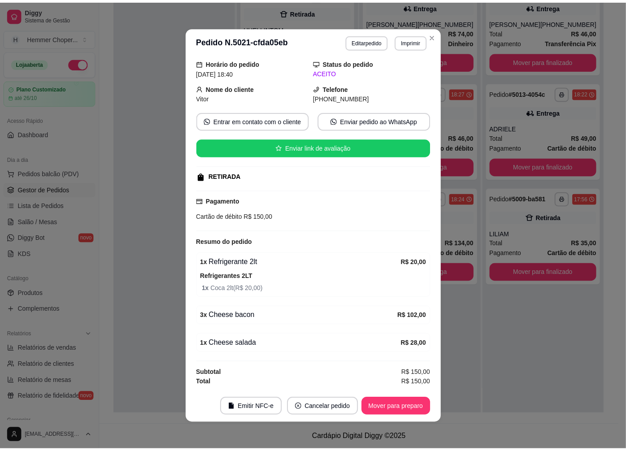
scroll to position [2, 0]
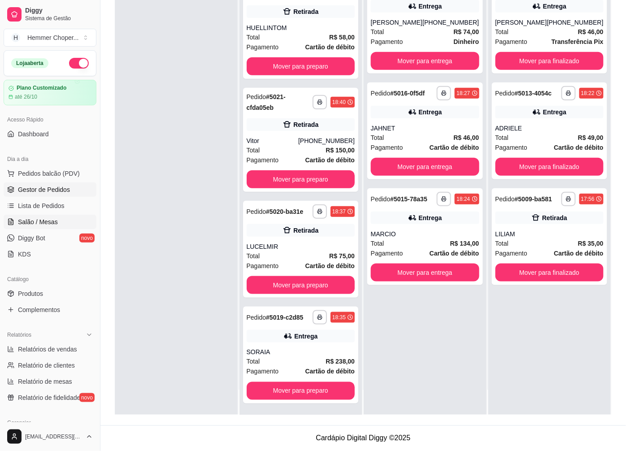
click at [45, 222] on span "Salão / Mesas" at bounding box center [38, 221] width 40 height 9
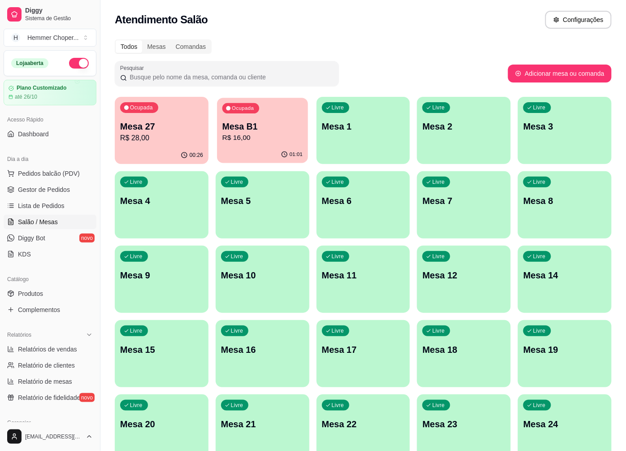
click at [234, 132] on div "Mesa B1 R$ 16,00" at bounding box center [262, 132] width 80 height 22
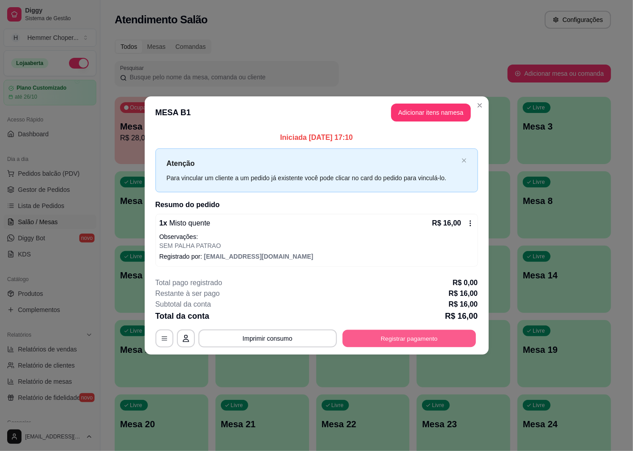
click at [385, 334] on button "Registrar pagamento" at bounding box center [409, 337] width 134 height 17
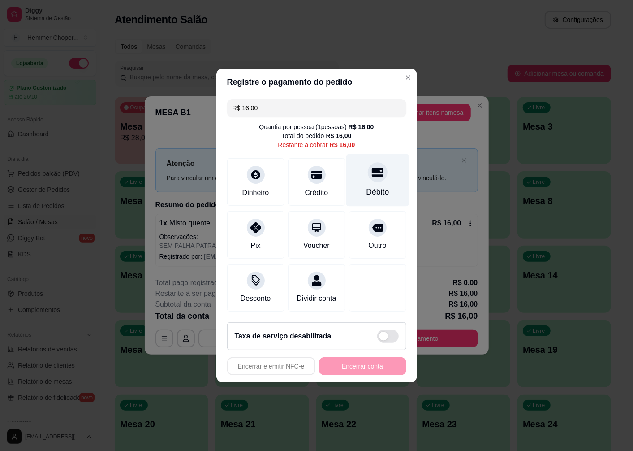
click at [372, 171] on icon at bounding box center [378, 172] width 12 height 9
type input "R$ 0,00"
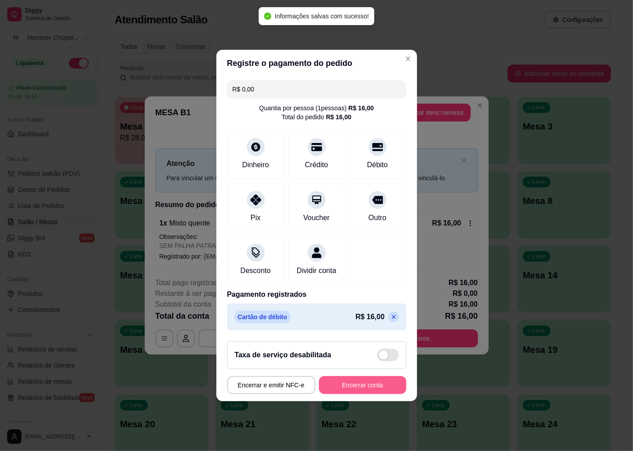
click at [350, 391] on button "Encerrar conta" at bounding box center [362, 385] width 87 height 18
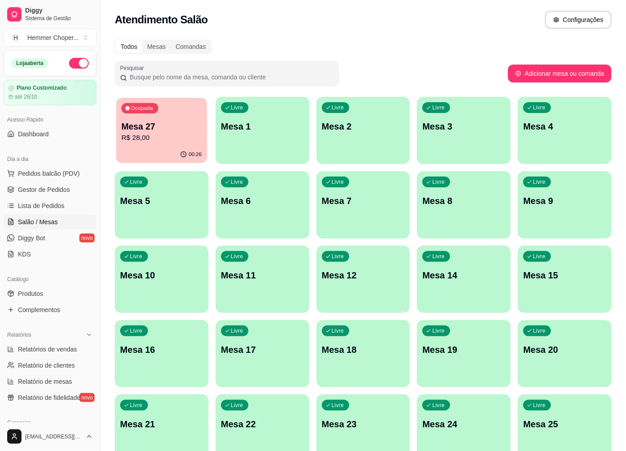
click at [164, 141] on p "R$ 28,00" at bounding box center [161, 138] width 80 height 10
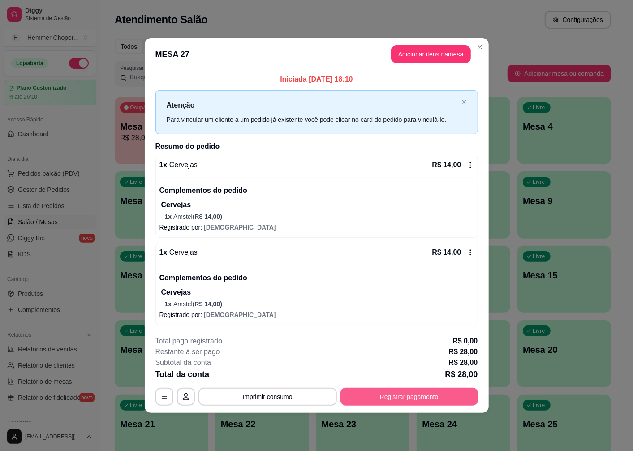
click at [406, 394] on button "Registrar pagamento" at bounding box center [410, 397] width 138 height 18
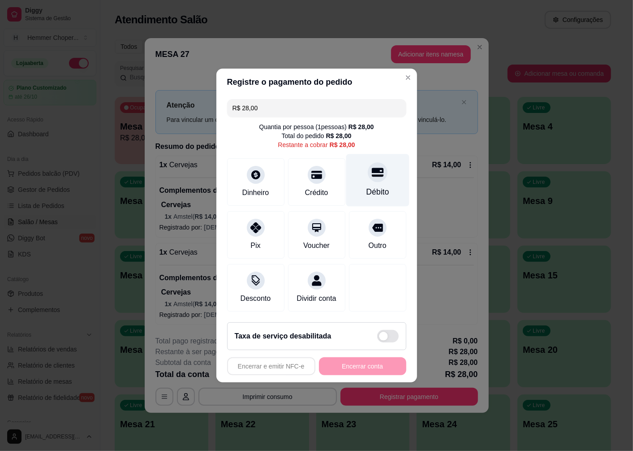
click at [367, 177] on div "Débito" at bounding box center [377, 180] width 63 height 52
type input "R$ 0,00"
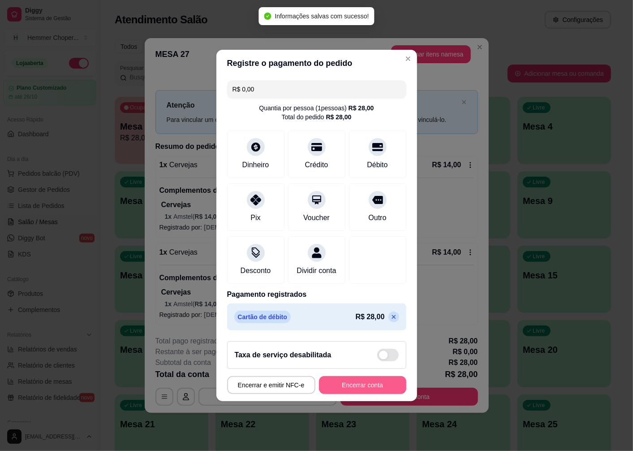
click at [365, 387] on button "Encerrar conta" at bounding box center [362, 385] width 87 height 18
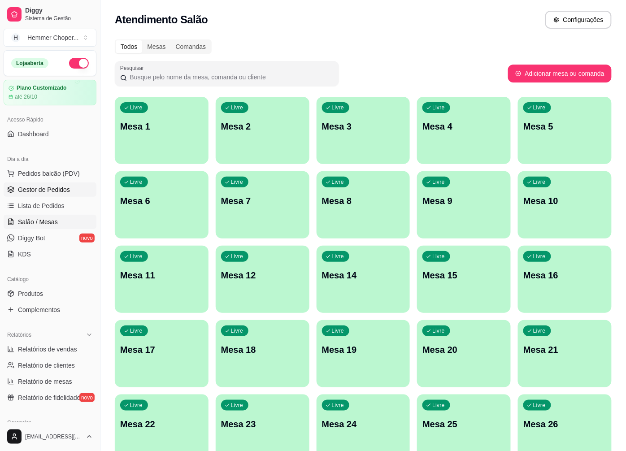
click at [46, 190] on span "Gestor de Pedidos" at bounding box center [44, 189] width 52 height 9
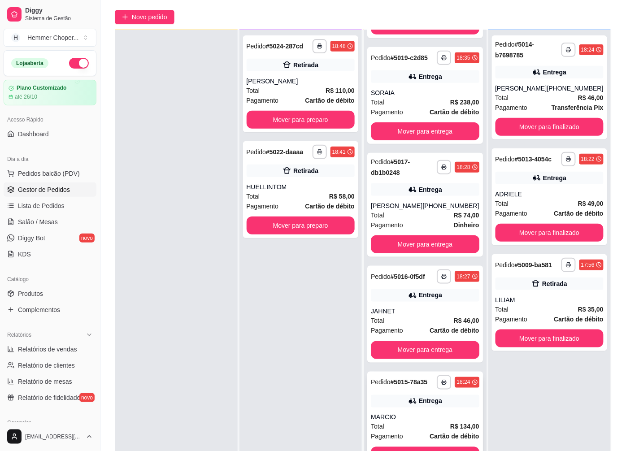
scroll to position [100, 0]
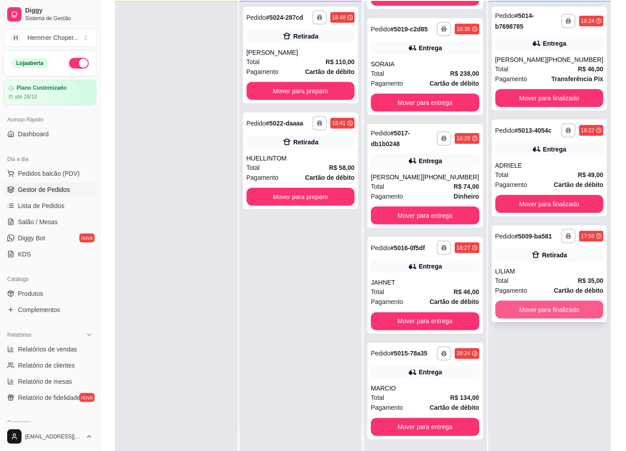
click at [539, 313] on button "Mover para finalizado" at bounding box center [549, 310] width 108 height 18
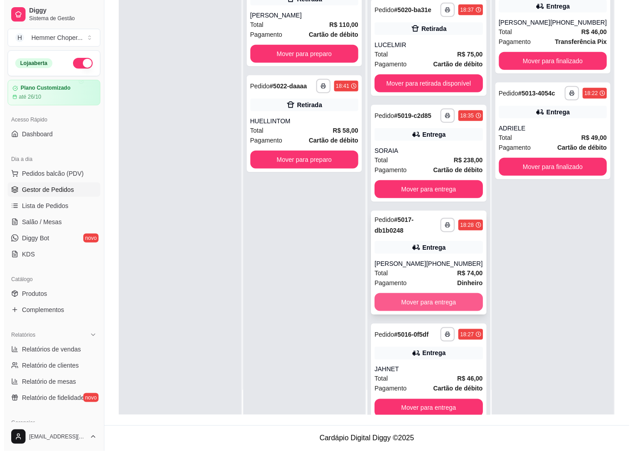
scroll to position [66, 0]
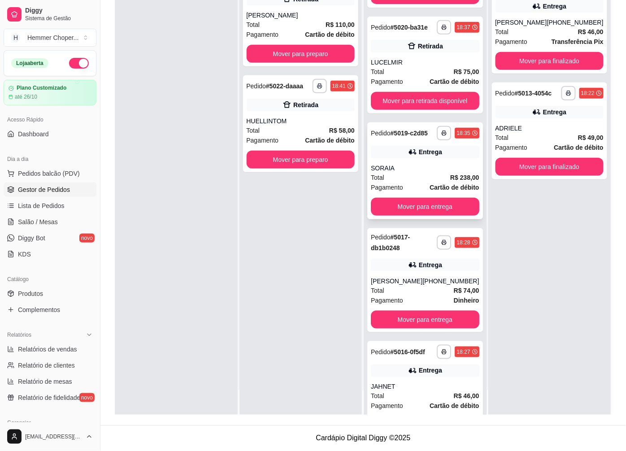
click at [422, 178] on div "Total R$ 238,00" at bounding box center [425, 178] width 108 height 10
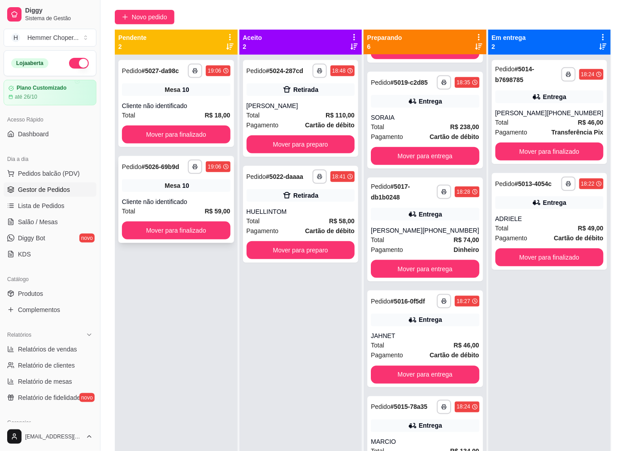
scroll to position [37, 0]
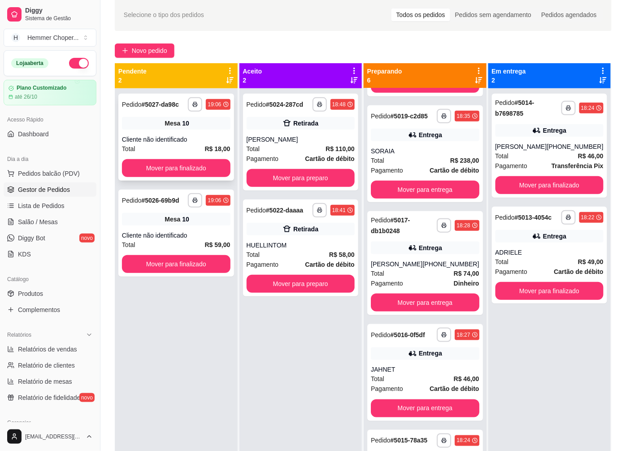
click at [183, 141] on div "Cliente não identificado" at bounding box center [176, 139] width 108 height 9
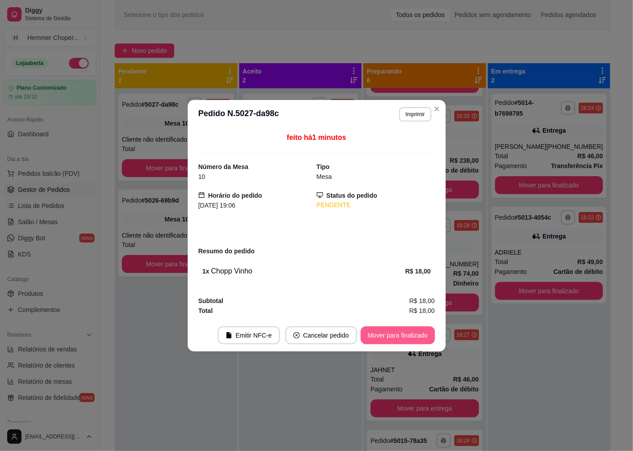
click at [387, 334] on button "Mover para finalizado" at bounding box center [398, 335] width 74 height 18
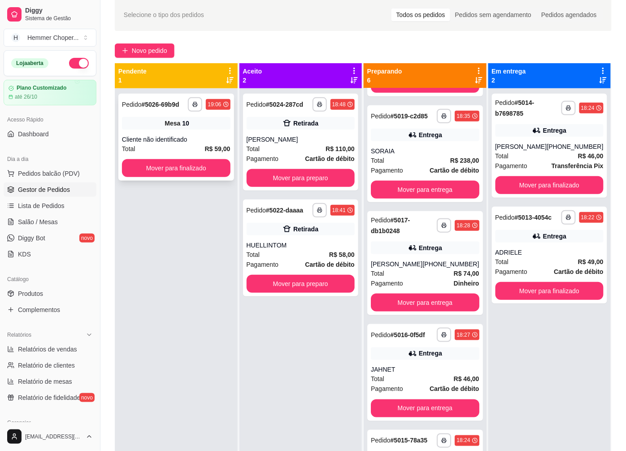
click at [163, 140] on div "Cliente não identificado" at bounding box center [176, 139] width 108 height 9
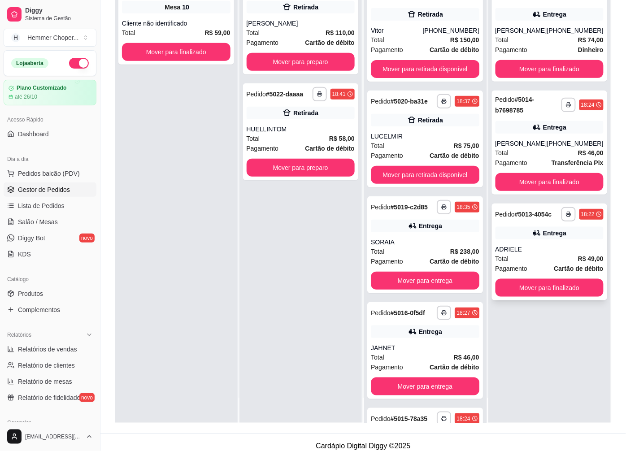
scroll to position [137, 0]
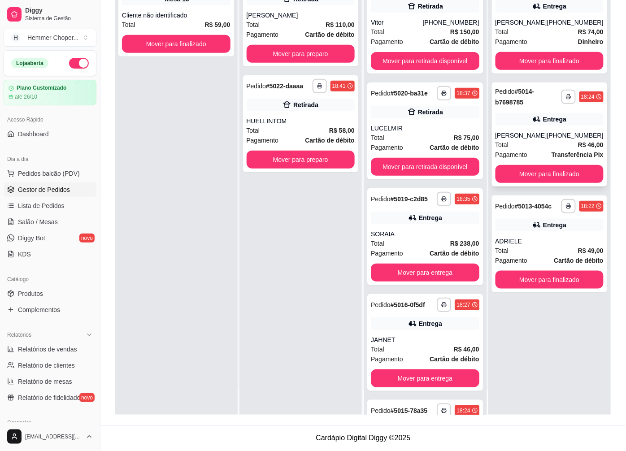
click at [536, 125] on div "Entrega" at bounding box center [549, 119] width 108 height 13
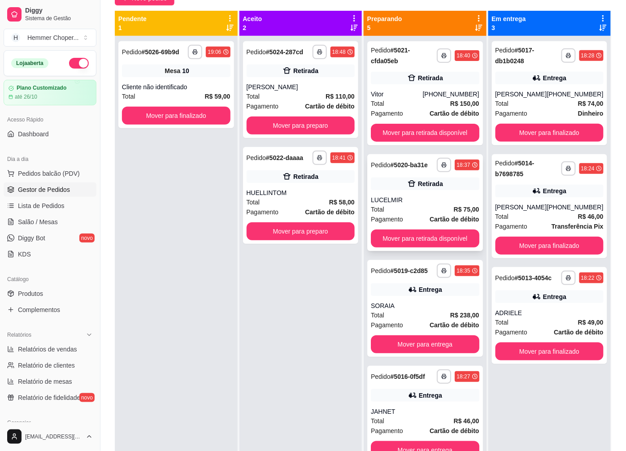
scroll to position [87, 0]
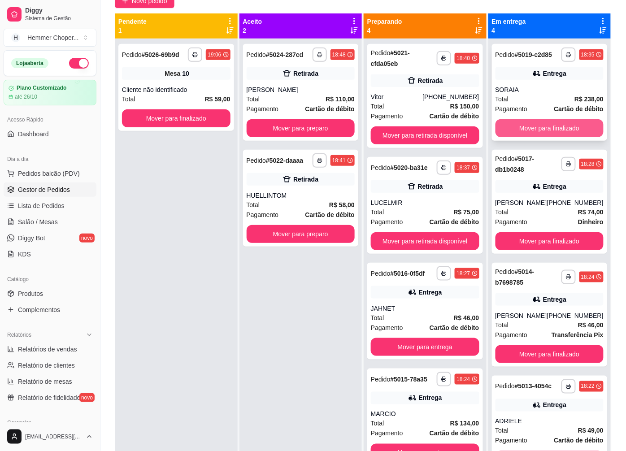
click at [522, 127] on button "Mover para finalizado" at bounding box center [549, 128] width 108 height 18
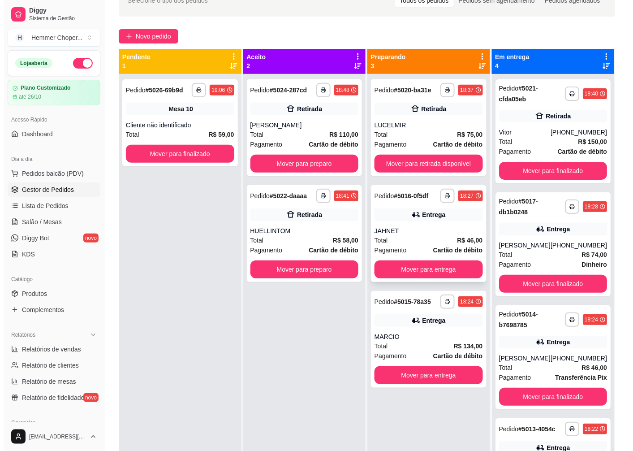
scroll to position [37, 0]
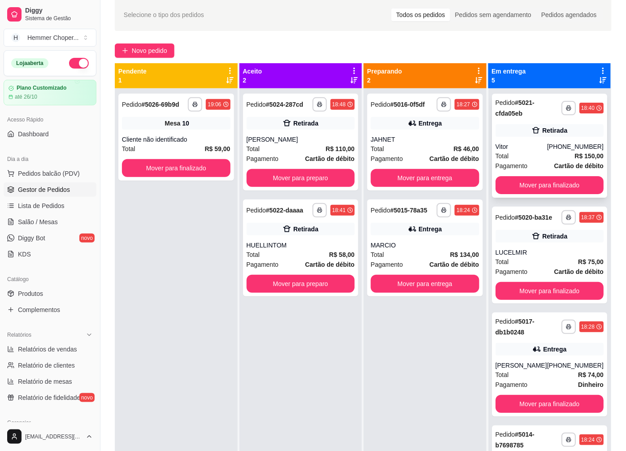
click at [545, 153] on div "Total R$ 150,00" at bounding box center [549, 156] width 108 height 10
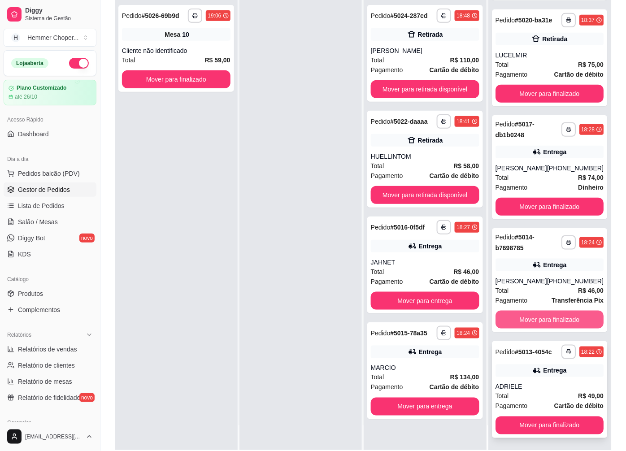
scroll to position [137, 0]
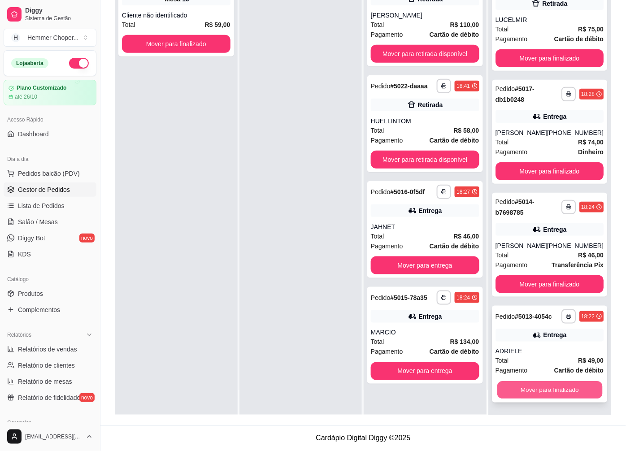
click at [541, 389] on button "Mover para finalizado" at bounding box center [549, 389] width 105 height 17
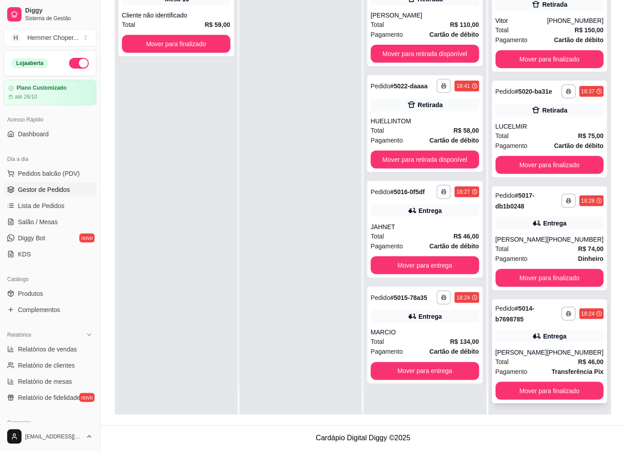
scroll to position [0, 0]
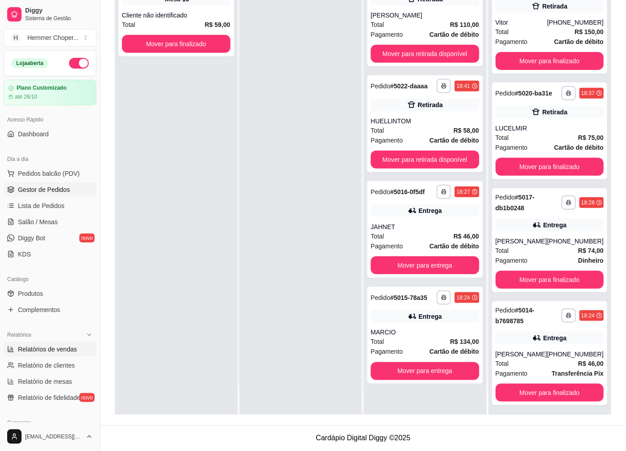
click at [44, 351] on span "Relatórios de vendas" at bounding box center [47, 349] width 59 height 9
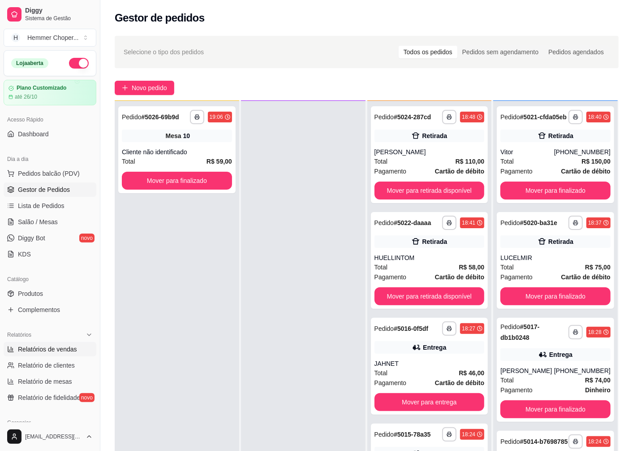
select select "ALL"
select select "0"
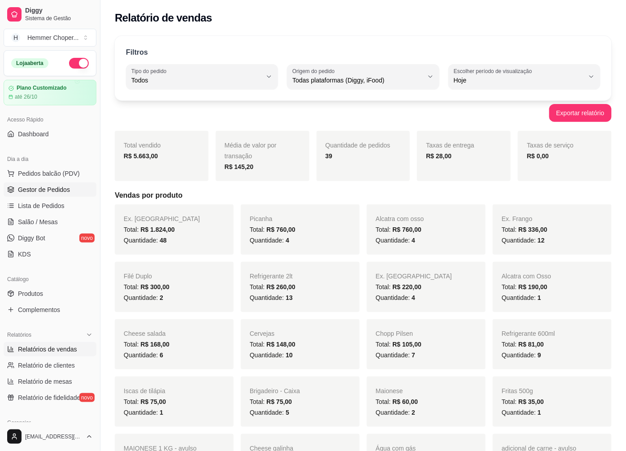
click at [48, 189] on span "Gestor de Pedidos" at bounding box center [44, 189] width 52 height 9
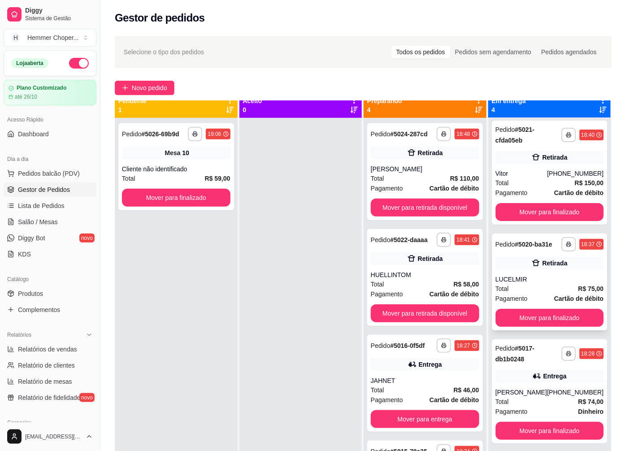
scroll to position [25, 0]
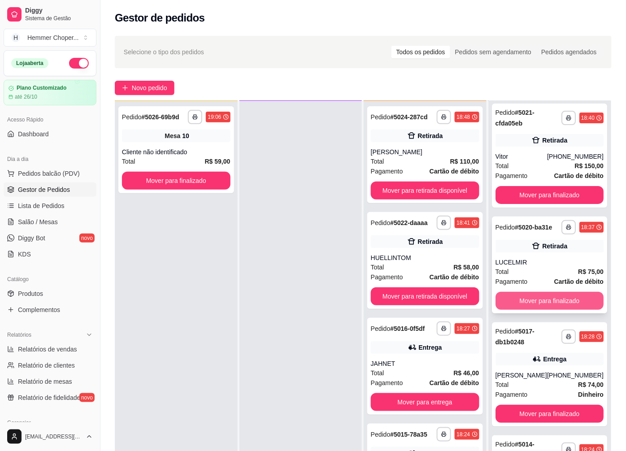
click at [529, 293] on button "Mover para finalizado" at bounding box center [549, 301] width 108 height 18
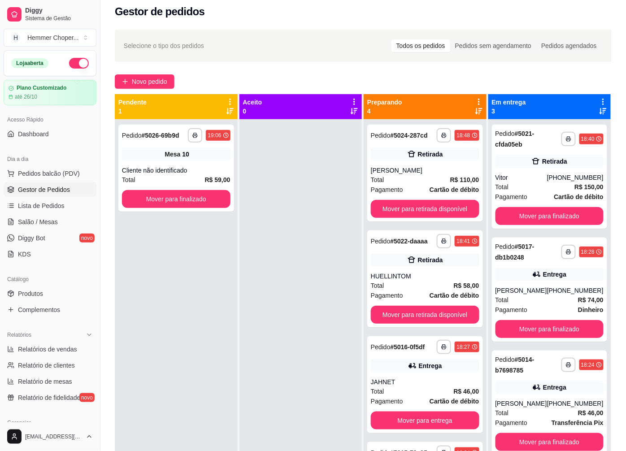
scroll to position [0, 0]
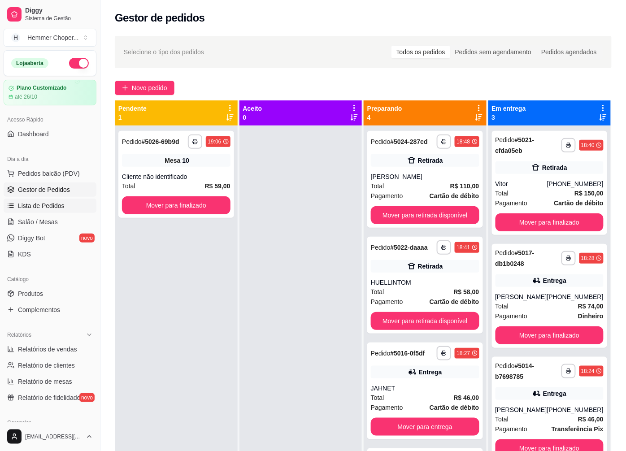
click at [35, 208] on span "Lista de Pedidos" at bounding box center [41, 205] width 47 height 9
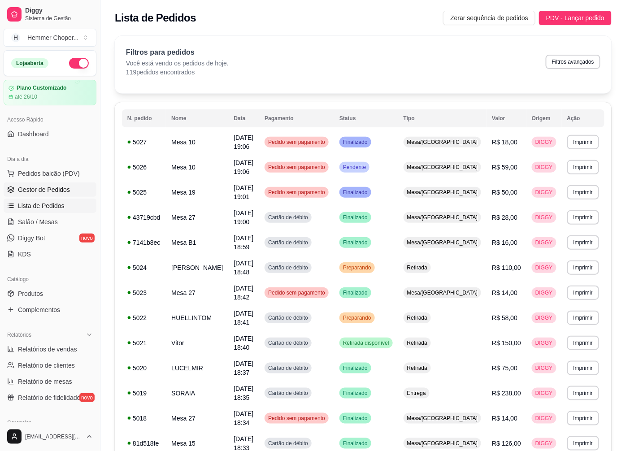
click at [51, 191] on span "Gestor de Pedidos" at bounding box center [44, 189] width 52 height 9
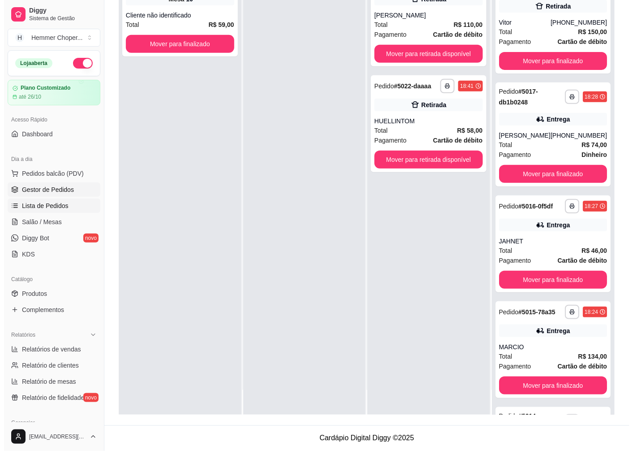
scroll to position [87, 0]
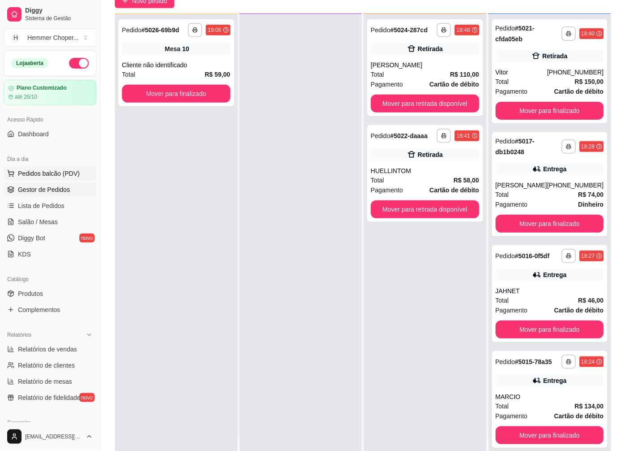
click at [59, 171] on span "Pedidos balcão (PDV)" at bounding box center [49, 173] width 62 height 9
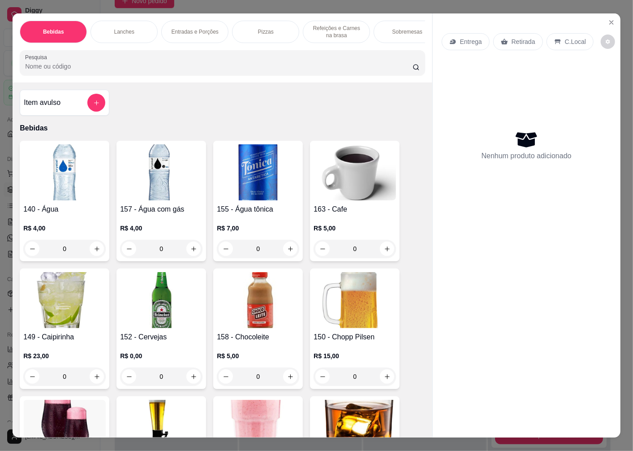
click at [465, 37] on p "Entrega" at bounding box center [471, 41] width 22 height 9
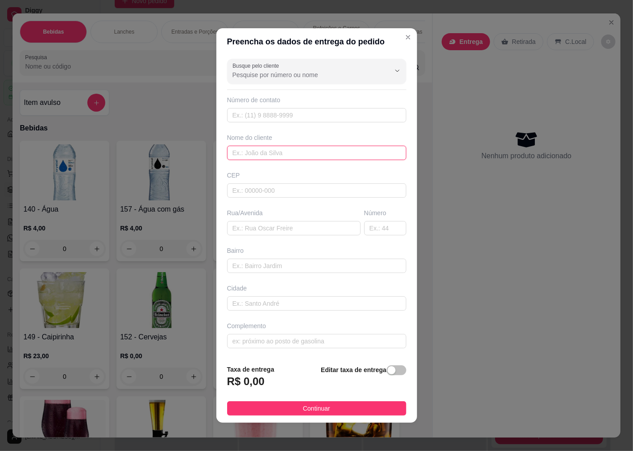
click at [243, 151] on input "text" at bounding box center [316, 153] width 179 height 14
click at [256, 193] on input "text" at bounding box center [316, 190] width 179 height 14
click at [249, 220] on div "Rua/Avenida" at bounding box center [293, 221] width 137 height 27
click at [249, 230] on input "text" at bounding box center [294, 228] width 134 height 14
click at [258, 156] on input "ANA" at bounding box center [316, 153] width 179 height 14
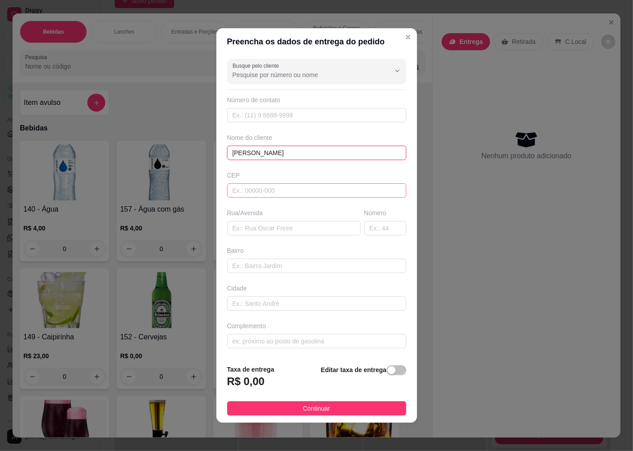
type input "[PERSON_NAME]"
click at [241, 190] on input "text" at bounding box center [316, 190] width 179 height 14
type input "89065490"
type input "Rua [PERSON_NAME]"
type input "[GEOGRAPHIC_DATA]"
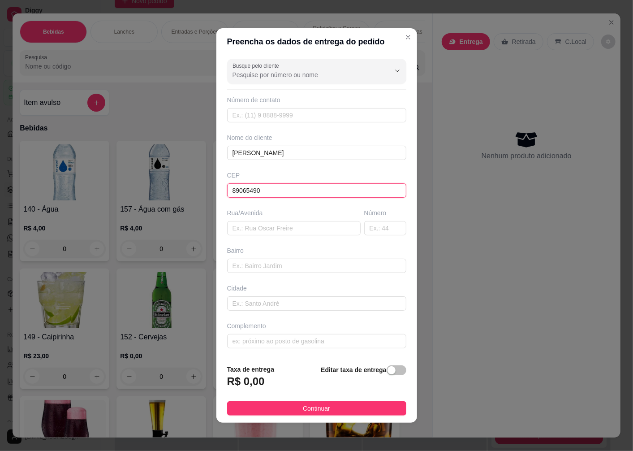
type input "Blumenau"
type input "89065490"
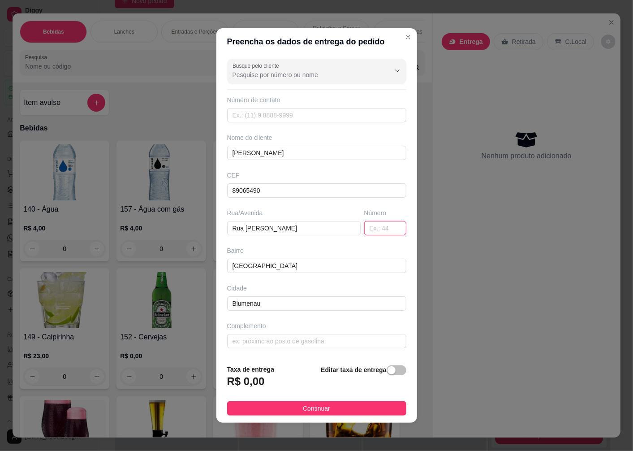
click at [383, 234] on input "text" at bounding box center [385, 228] width 42 height 14
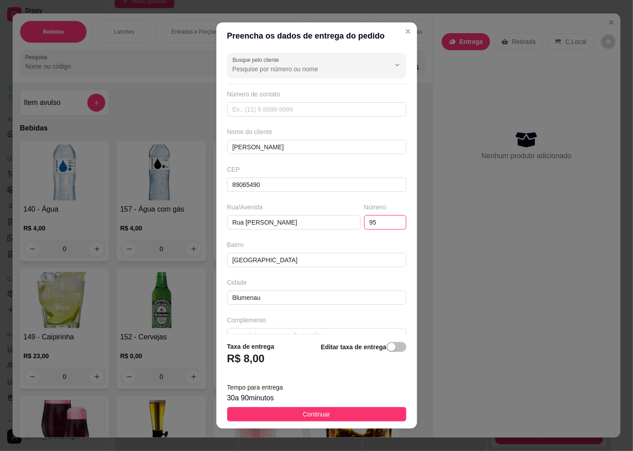
type input "95"
click at [247, 318] on div "Complemento" at bounding box center [316, 320] width 179 height 9
click at [249, 333] on input "text" at bounding box center [316, 335] width 179 height 14
type input "A"
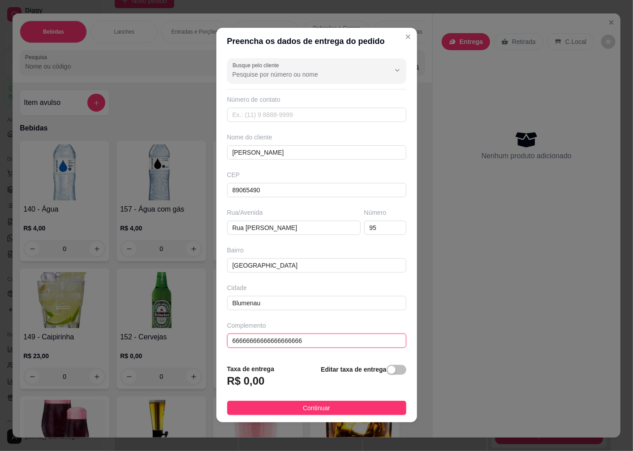
scroll to position [0, 0]
type input "6"
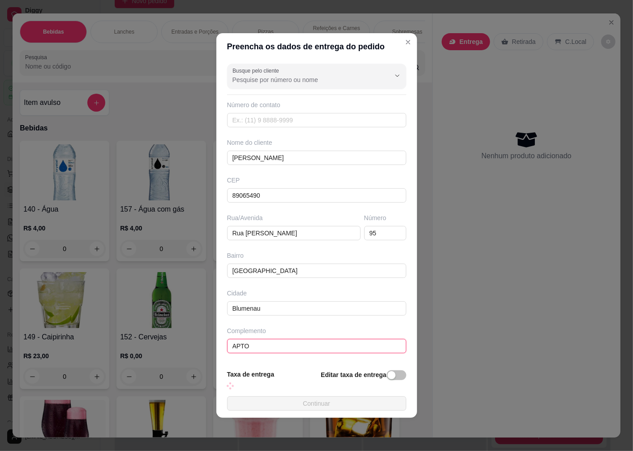
scroll to position [0, 0]
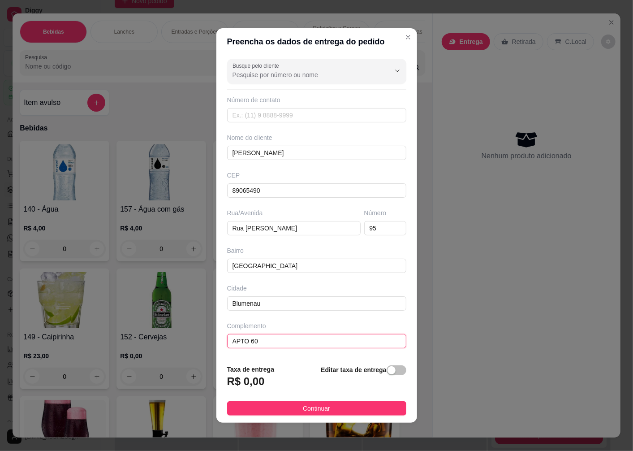
type input "APTO 601"
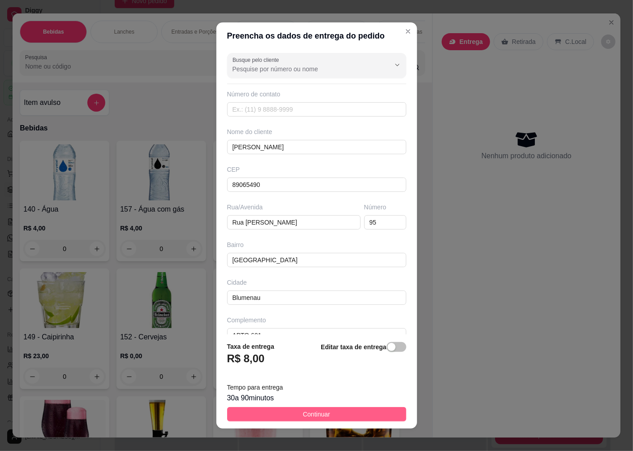
click at [307, 415] on span "Continuar" at bounding box center [316, 414] width 27 height 10
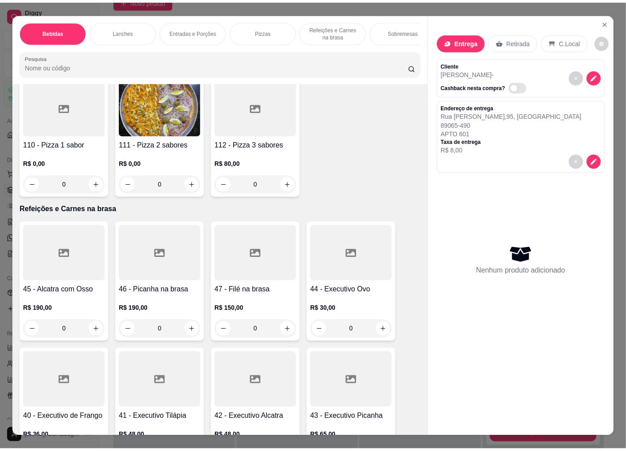
scroll to position [2091, 0]
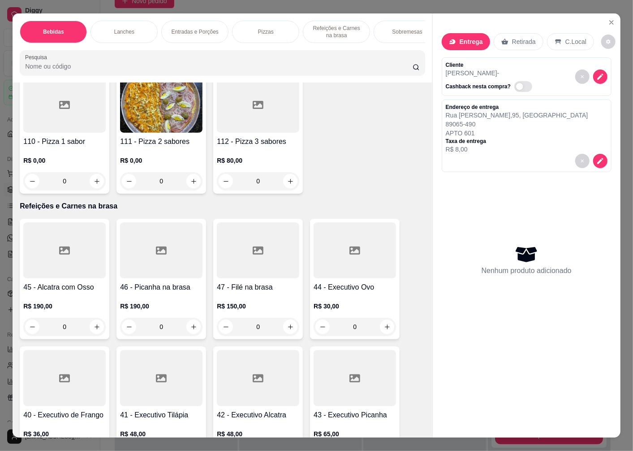
click at [256, 278] on div at bounding box center [258, 250] width 82 height 56
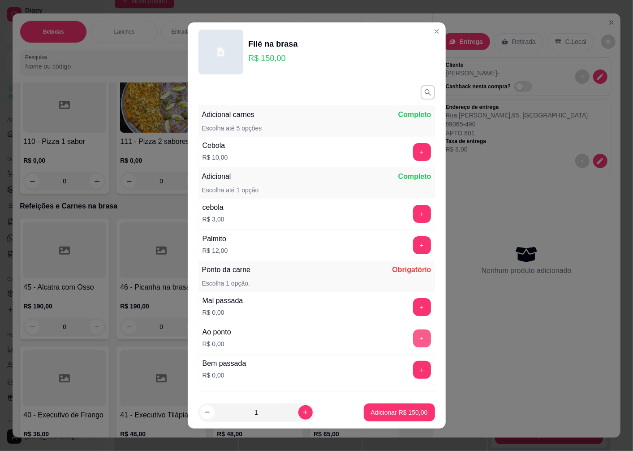
click at [413, 341] on button "+" at bounding box center [422, 338] width 18 height 18
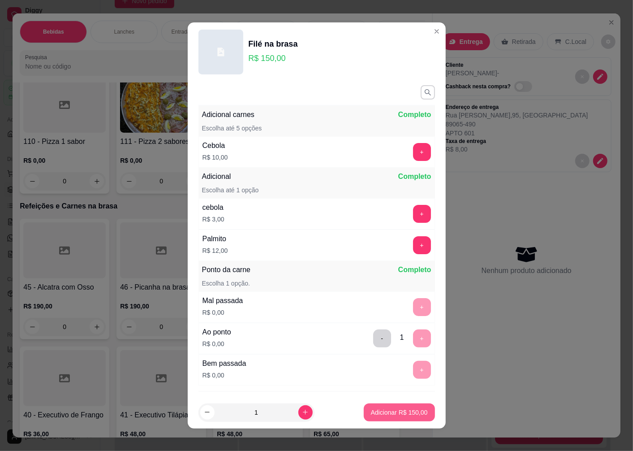
click at [390, 408] on p "Adicionar R$ 150,00" at bounding box center [399, 412] width 57 height 9
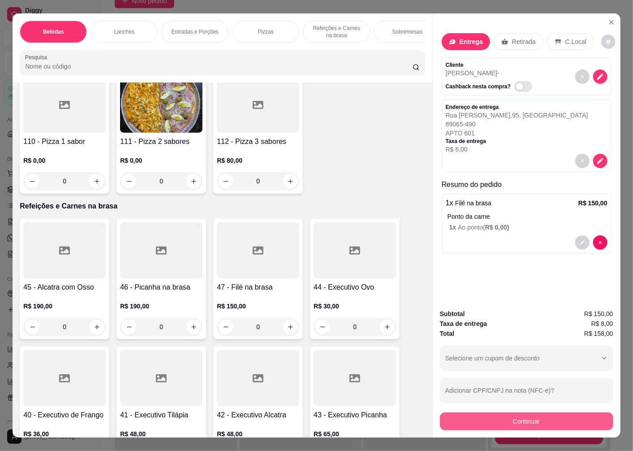
click at [516, 417] on button "Continuar" at bounding box center [526, 421] width 173 height 18
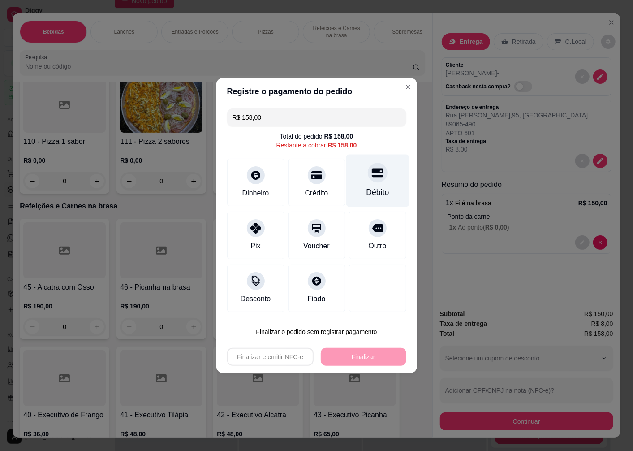
click at [372, 185] on div "Débito" at bounding box center [377, 181] width 63 height 52
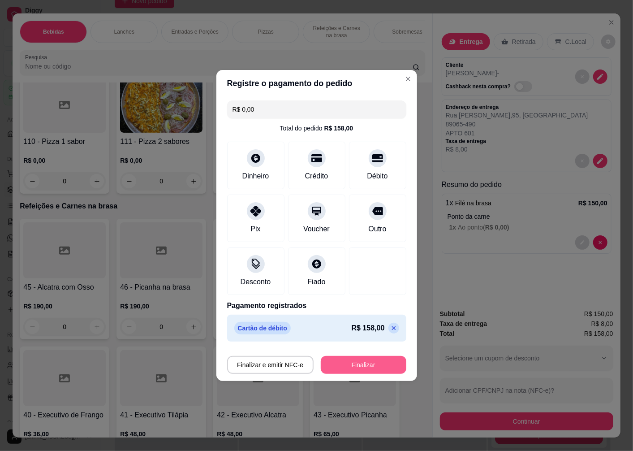
click at [358, 363] on button "Finalizar" at bounding box center [364, 365] width 86 height 18
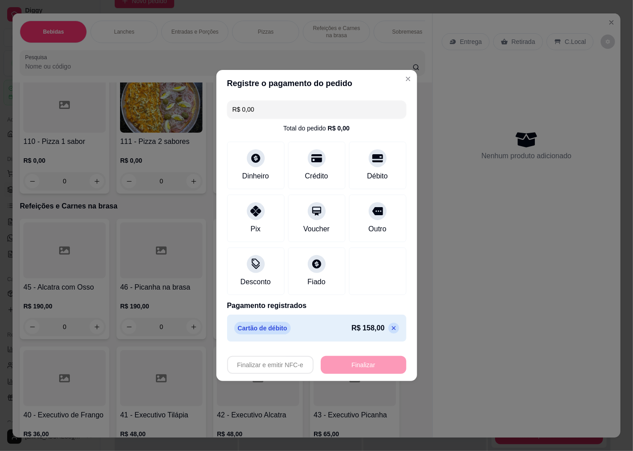
type input "-R$ 158,00"
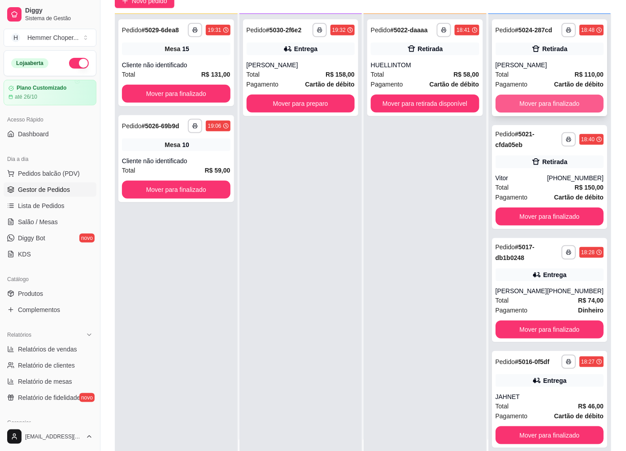
click at [522, 99] on button "Mover para finalizado" at bounding box center [549, 104] width 108 height 18
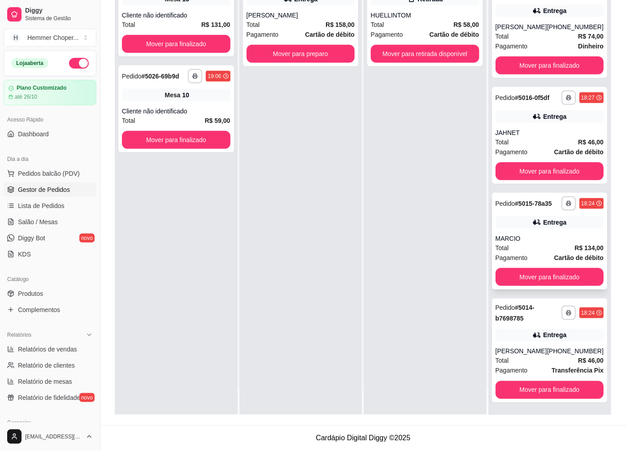
scroll to position [117, 0]
click at [532, 386] on button "Mover para finalizado" at bounding box center [549, 389] width 105 height 17
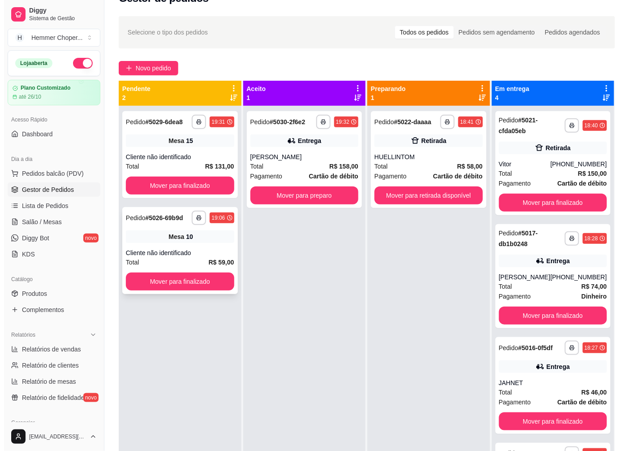
scroll to position [0, 0]
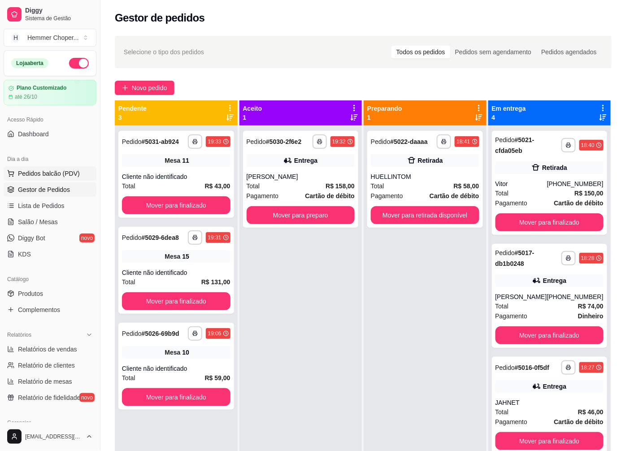
click at [52, 172] on span "Pedidos balcão (PDV)" at bounding box center [49, 173] width 62 height 9
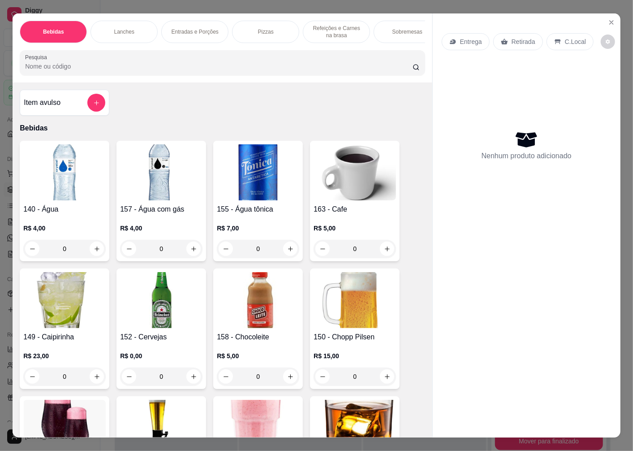
click at [515, 39] on p "Retirada" at bounding box center [524, 41] width 24 height 9
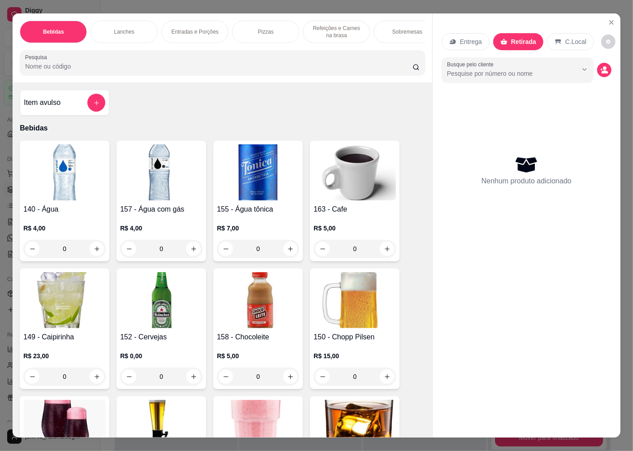
scroll to position [109, 0]
click at [603, 66] on circle "decrease-product-quantity" at bounding box center [605, 68] width 4 height 4
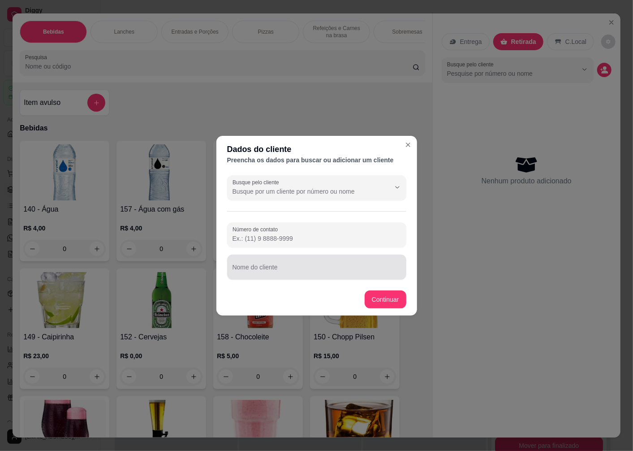
click at [245, 268] on div "Nome do cliente" at bounding box center [316, 267] width 179 height 25
type input "[PERSON_NAME]"
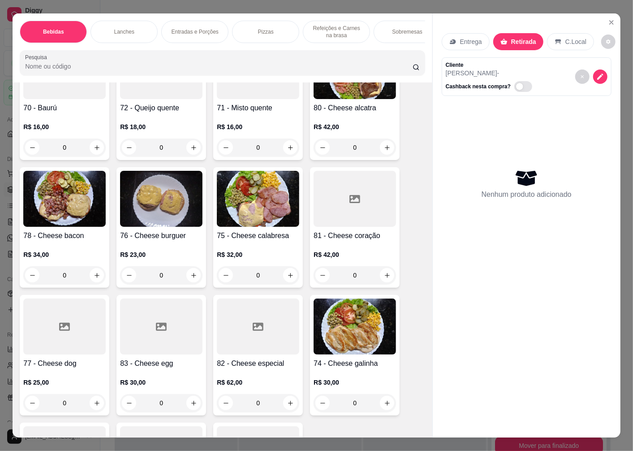
scroll to position [1145, 0]
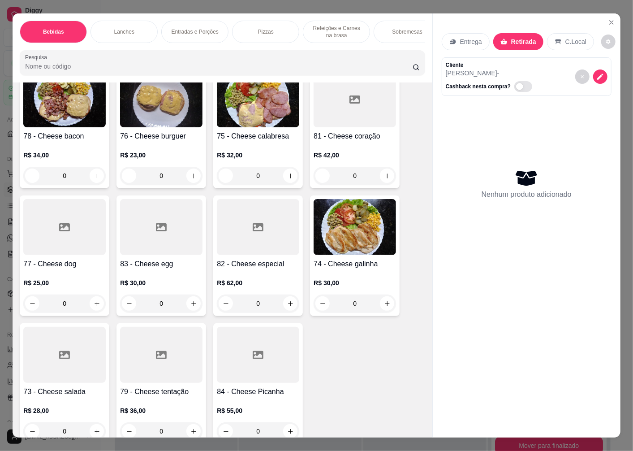
click at [62, 360] on icon at bounding box center [64, 355] width 11 height 11
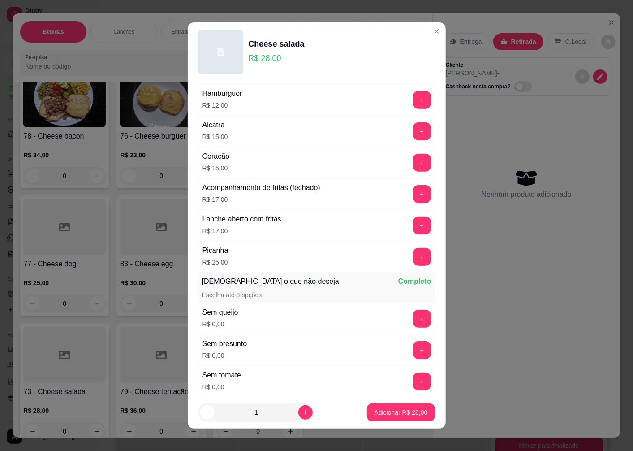
scroll to position [616, 0]
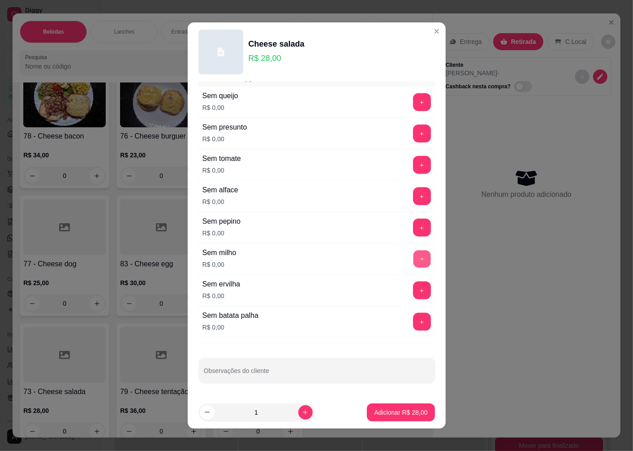
click at [413, 258] on button "+" at bounding box center [421, 259] width 17 height 17
click at [413, 290] on button "+" at bounding box center [422, 290] width 18 height 18
click at [374, 411] on p "Adicionar R$ 28,00" at bounding box center [400, 412] width 53 height 9
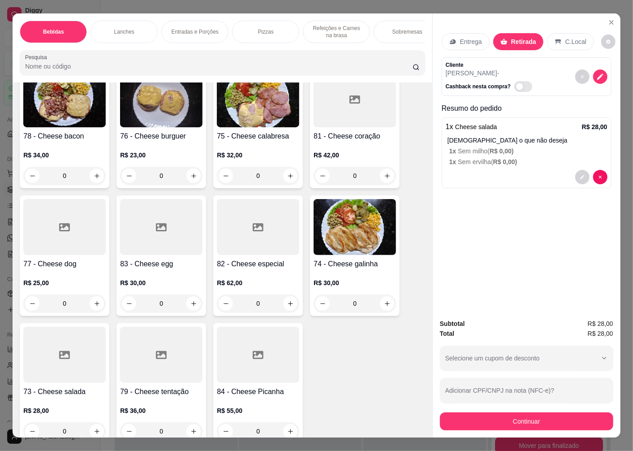
click at [54, 381] on div at bounding box center [64, 355] width 82 height 56
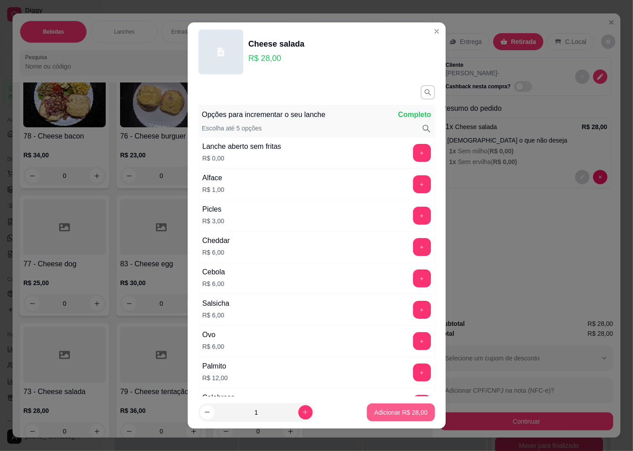
click at [389, 418] on button "Adicionar R$ 28,00" at bounding box center [401, 412] width 68 height 18
type input "1"
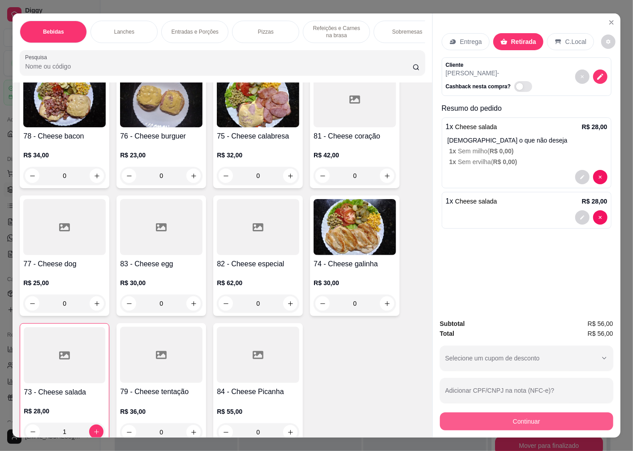
click at [496, 419] on button "Continuar" at bounding box center [526, 421] width 173 height 18
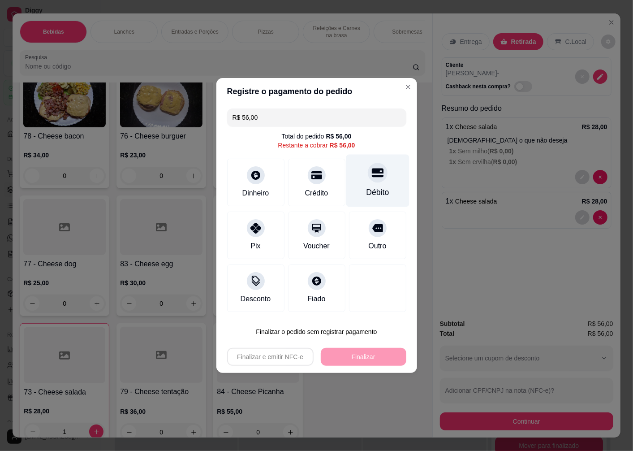
click at [368, 181] on div at bounding box center [378, 173] width 20 height 20
type input "R$ 0,00"
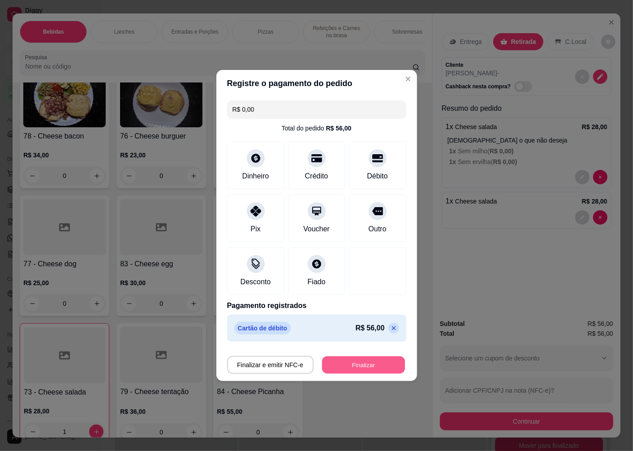
click at [342, 365] on button "Finalizar" at bounding box center [363, 364] width 83 height 17
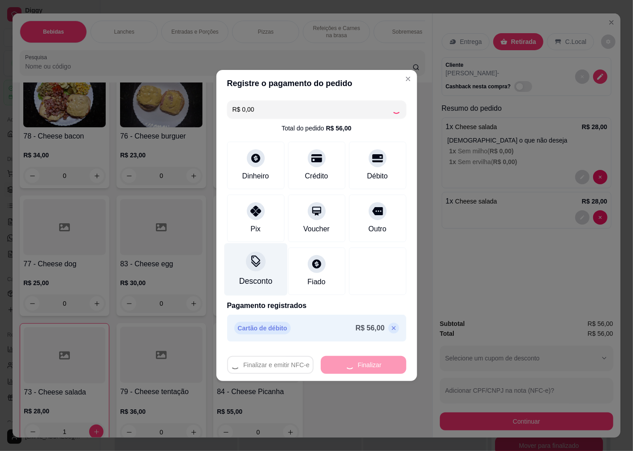
type input "0"
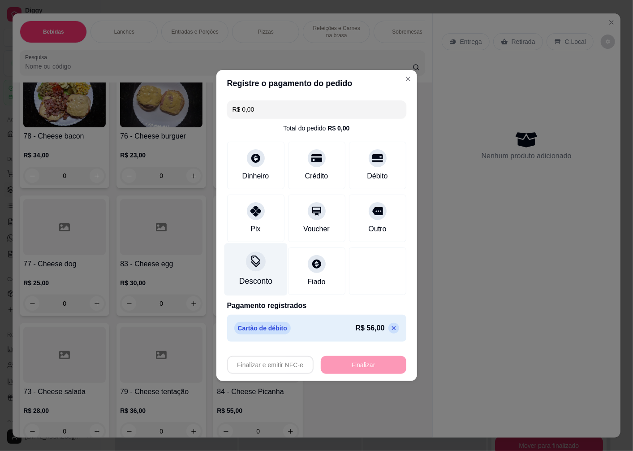
type input "-R$ 56,00"
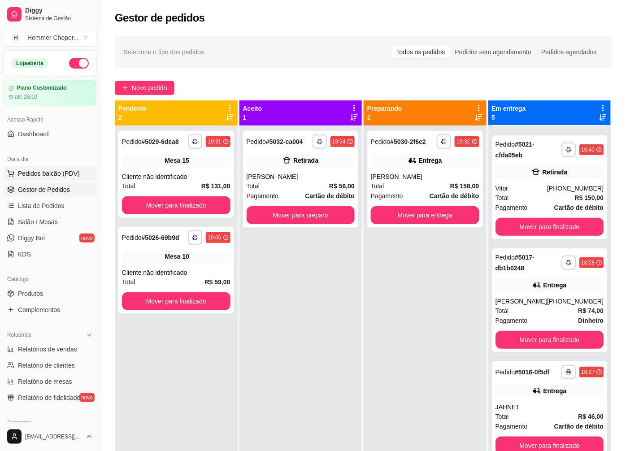
click at [44, 173] on span "Pedidos balcão (PDV)" at bounding box center [49, 173] width 62 height 9
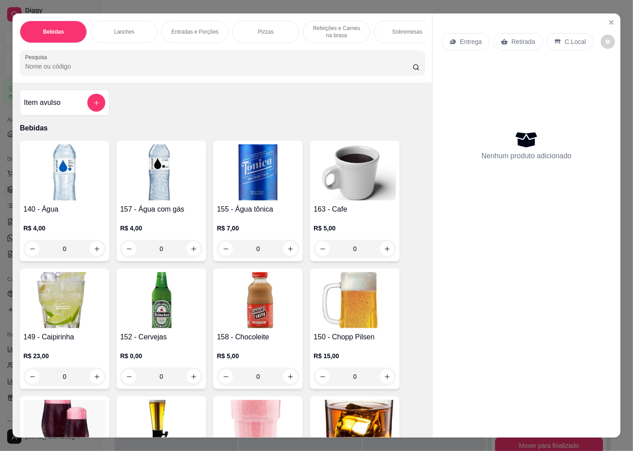
click at [523, 37] on p "Retirada" at bounding box center [524, 41] width 24 height 9
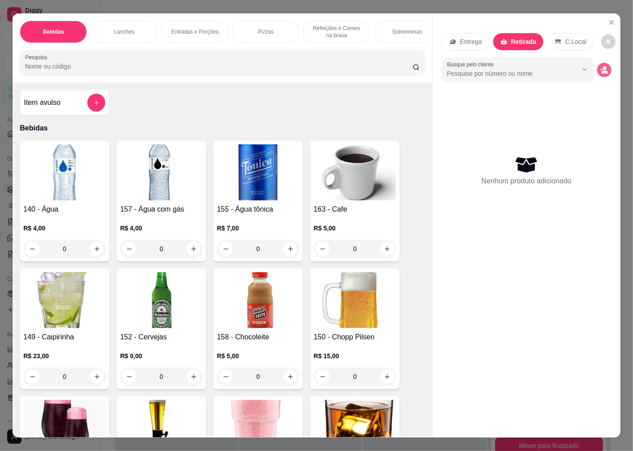
click at [604, 66] on icon "decrease-product-quantity" at bounding box center [605, 70] width 8 height 8
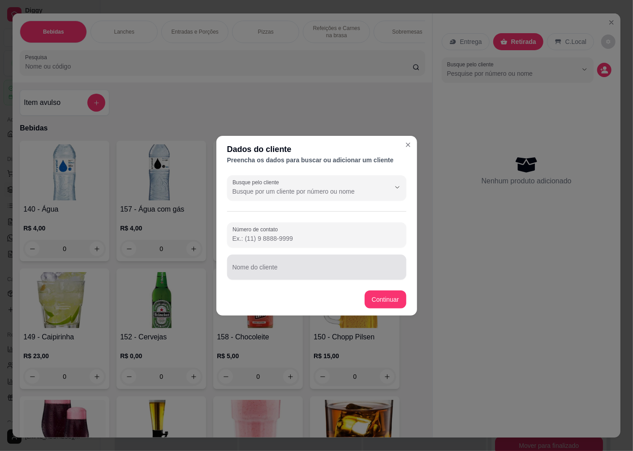
click at [277, 267] on input "Nome do cliente" at bounding box center [317, 270] width 169 height 9
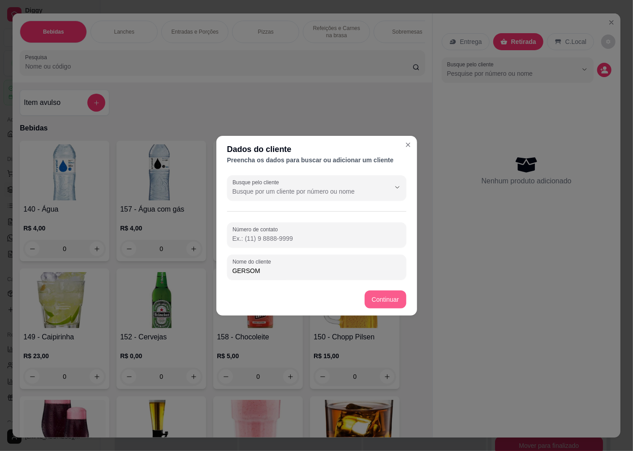
type input "GERSOM"
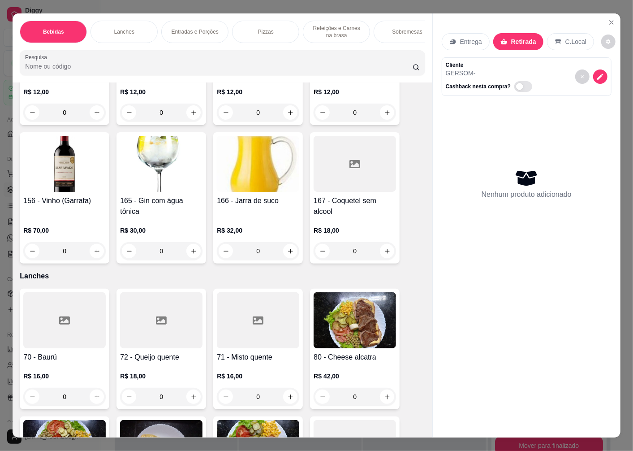
scroll to position [1095, 0]
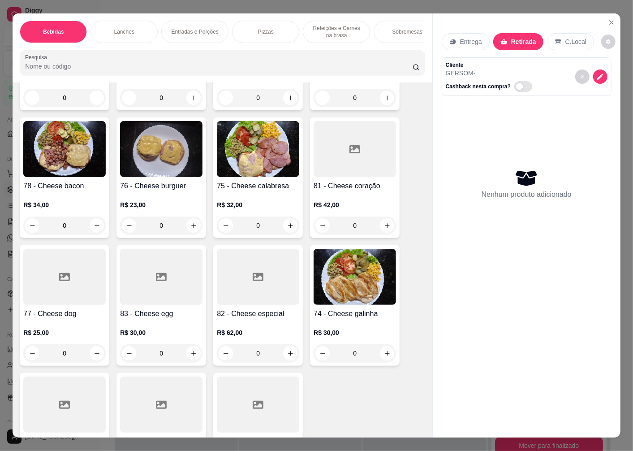
click at [354, 275] on img at bounding box center [355, 277] width 82 height 56
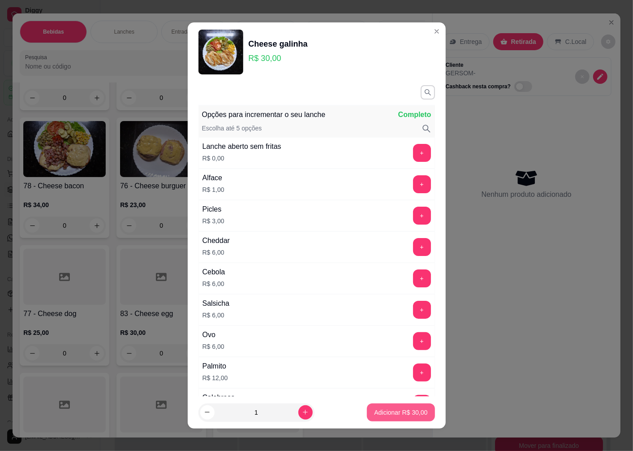
click at [378, 415] on p "Adicionar R$ 30,00" at bounding box center [400, 412] width 53 height 9
type input "1"
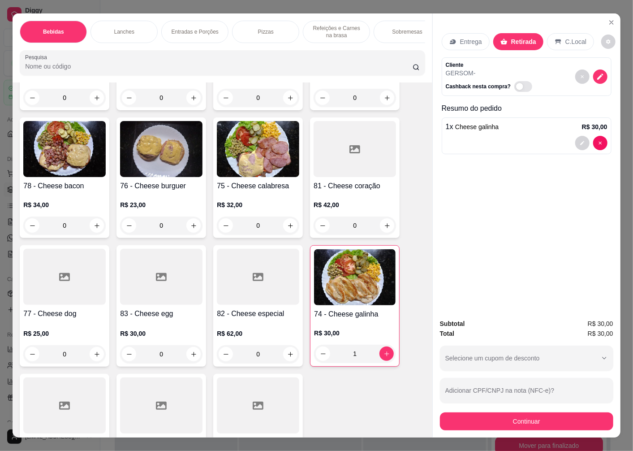
click at [150, 195] on div "R$ 23,00 0" at bounding box center [161, 212] width 82 height 43
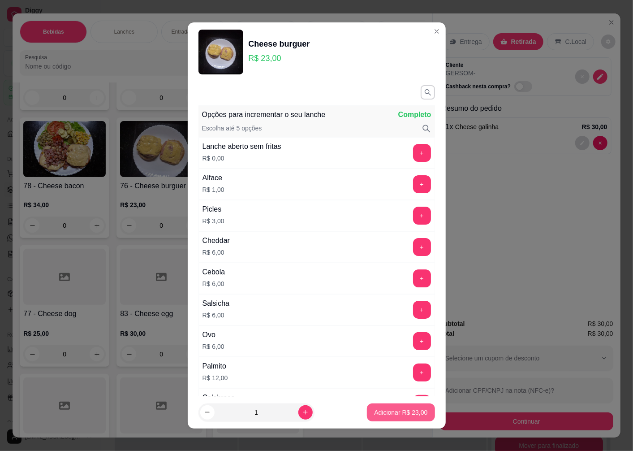
click at [391, 409] on p "Adicionar R$ 23,00" at bounding box center [400, 412] width 53 height 9
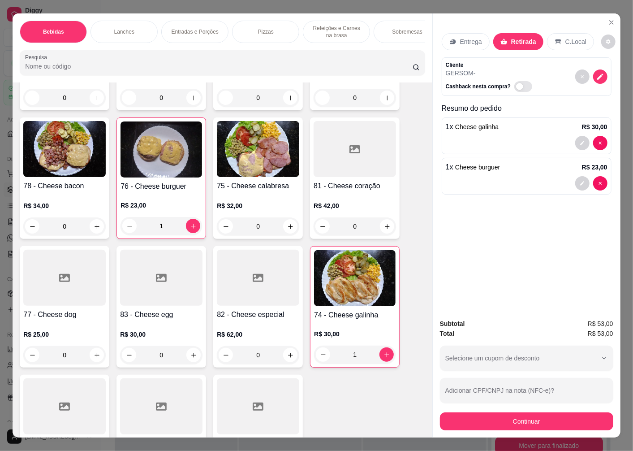
type input "1"
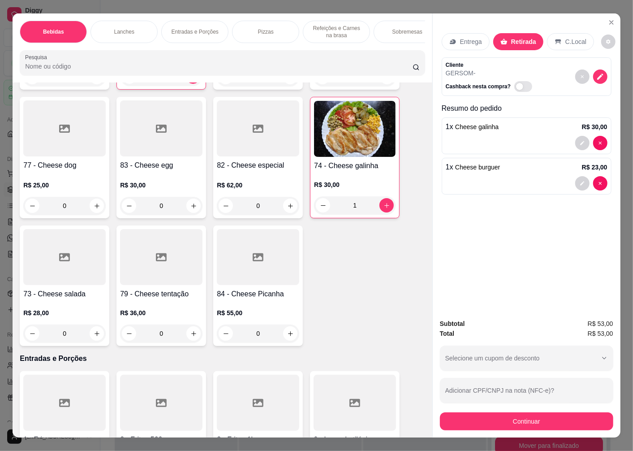
click at [65, 306] on div "R$ 28,00 0" at bounding box center [64, 320] width 82 height 43
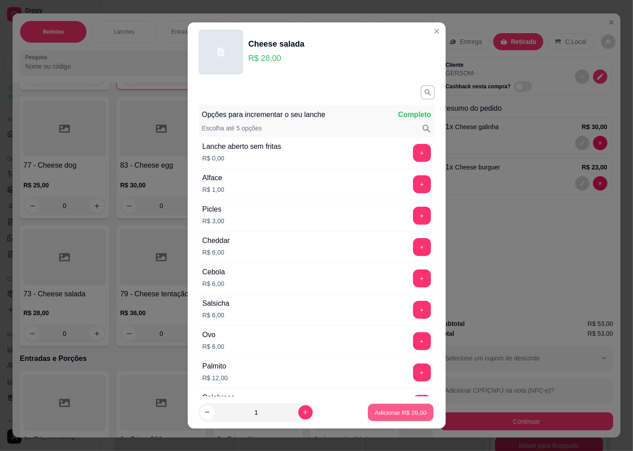
click at [384, 410] on p "Adicionar R$ 28,00" at bounding box center [401, 412] width 52 height 9
type input "1"
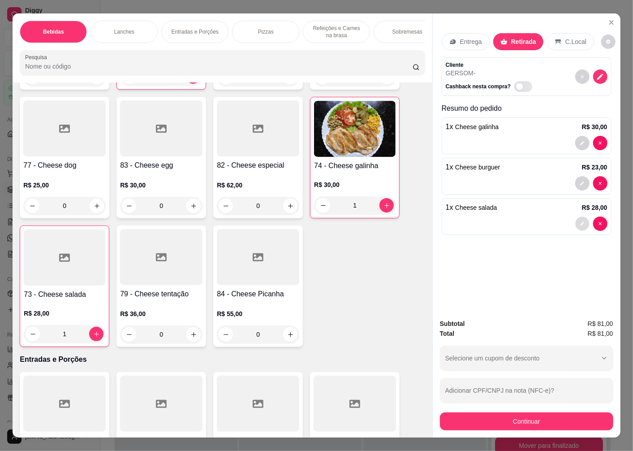
click at [580, 222] on icon "decrease-product-quantity" at bounding box center [582, 224] width 4 height 4
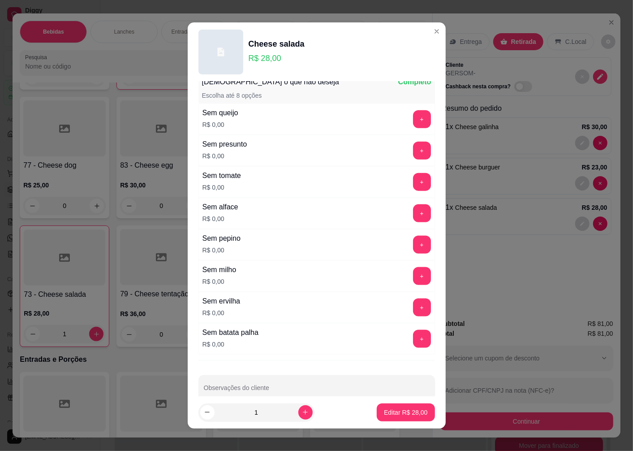
scroll to position [616, 0]
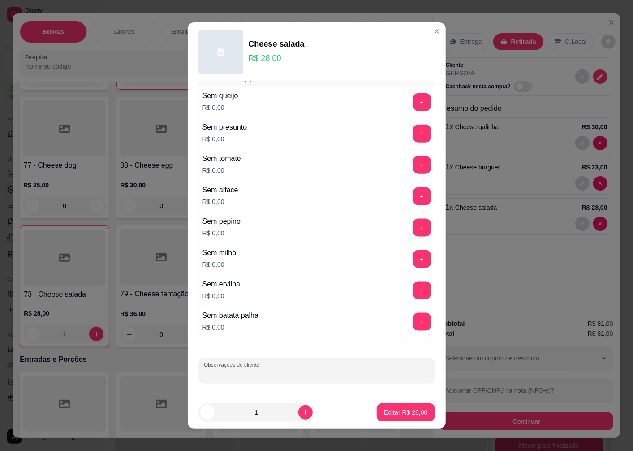
click at [238, 371] on div "Observações do cliente" at bounding box center [317, 370] width 237 height 25
type input "PARA 20;45"
click at [398, 416] on p "Editar R$ 28,00" at bounding box center [405, 412] width 43 height 9
type input "0"
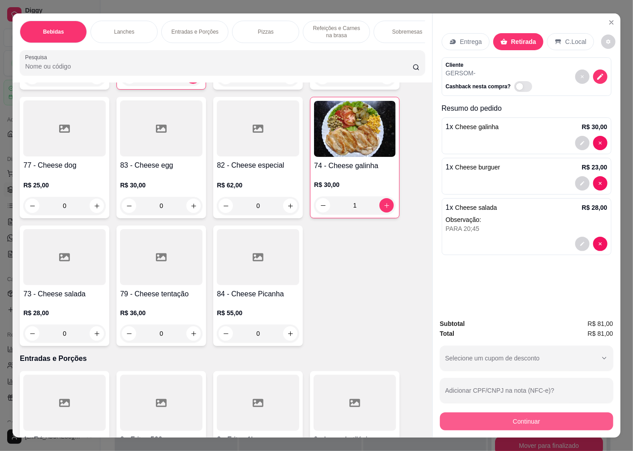
click at [518, 416] on button "Continuar" at bounding box center [526, 421] width 173 height 18
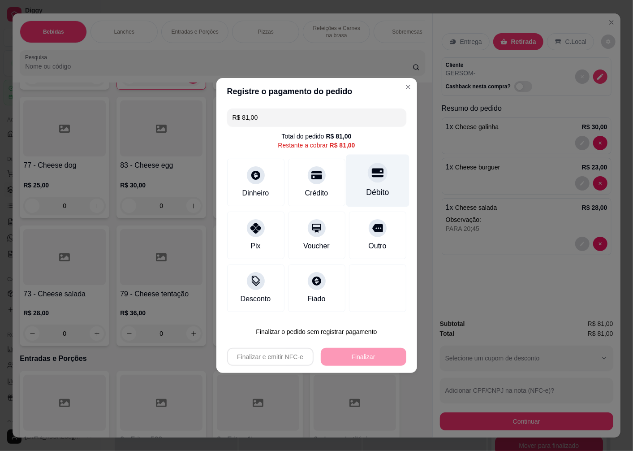
click at [369, 179] on div at bounding box center [378, 173] width 20 height 20
type input "R$ 0,00"
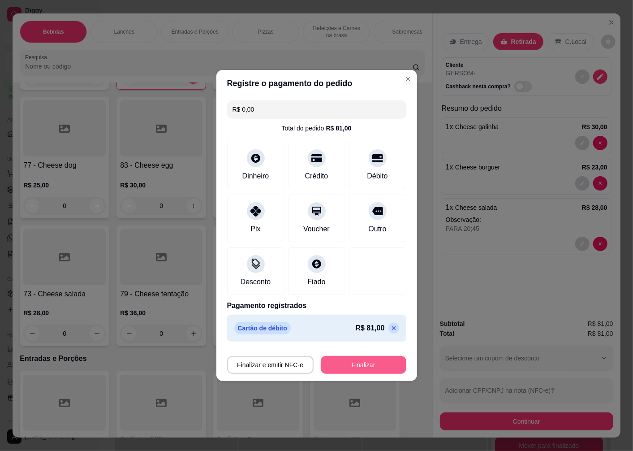
click at [352, 367] on button "Finalizar" at bounding box center [364, 365] width 86 height 18
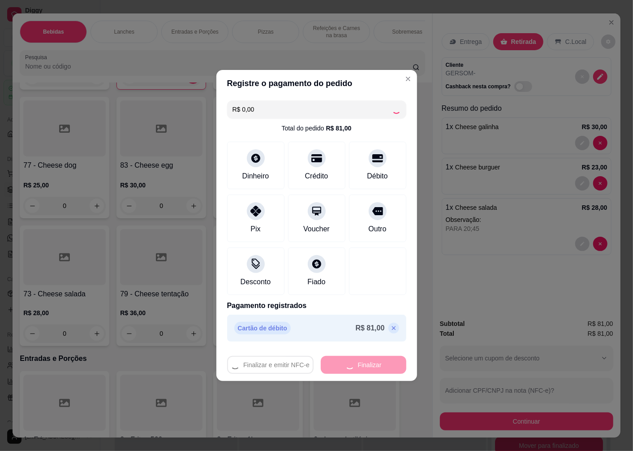
type input "0"
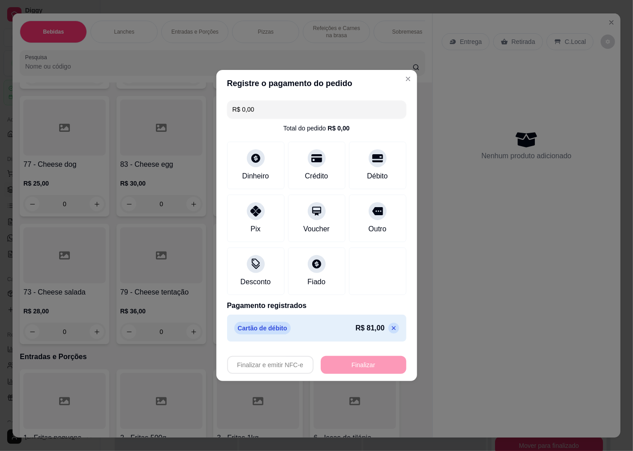
type input "-R$ 81,00"
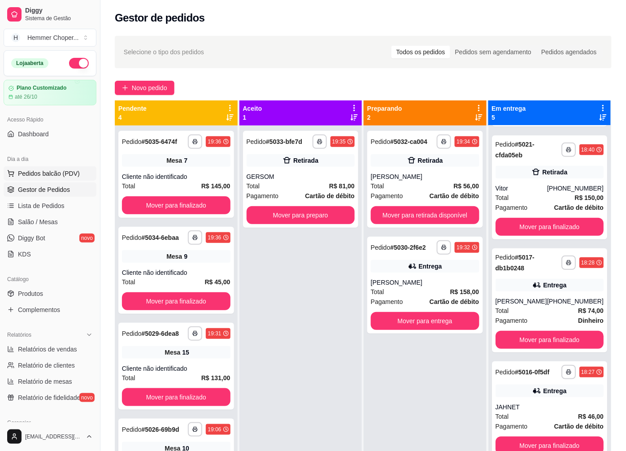
click at [47, 175] on span "Pedidos balcão (PDV)" at bounding box center [49, 173] width 62 height 9
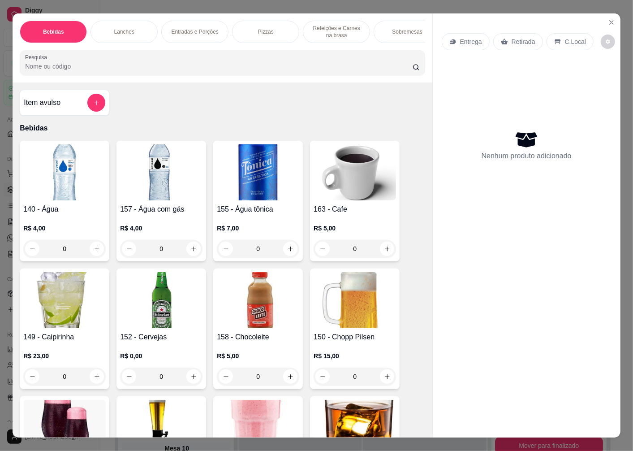
click at [515, 39] on p "Retirada" at bounding box center [524, 41] width 24 height 9
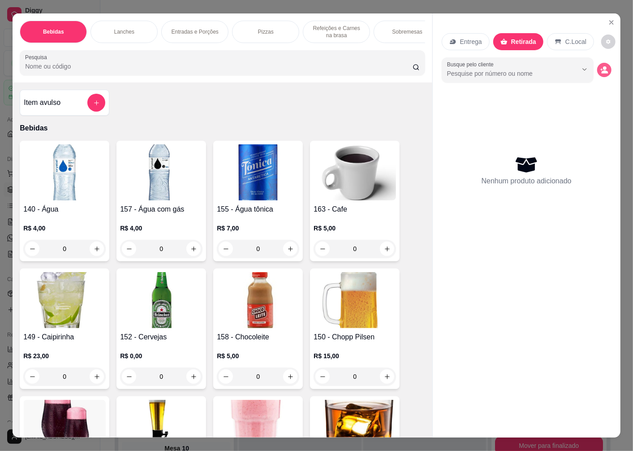
click at [602, 70] on icon "decrease-product-quantity" at bounding box center [605, 71] width 7 height 3
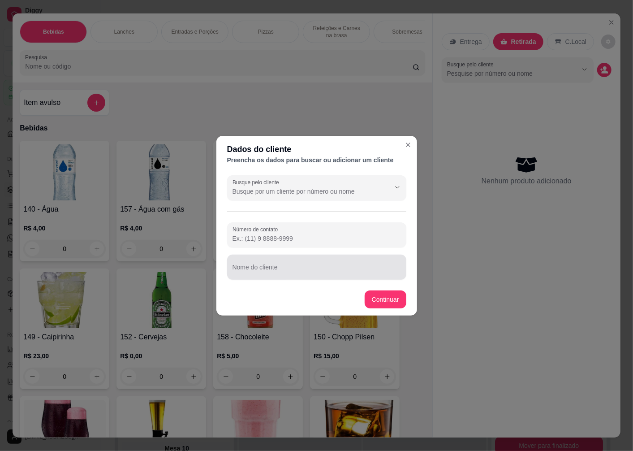
click at [259, 269] on input "Nome do cliente" at bounding box center [317, 270] width 169 height 9
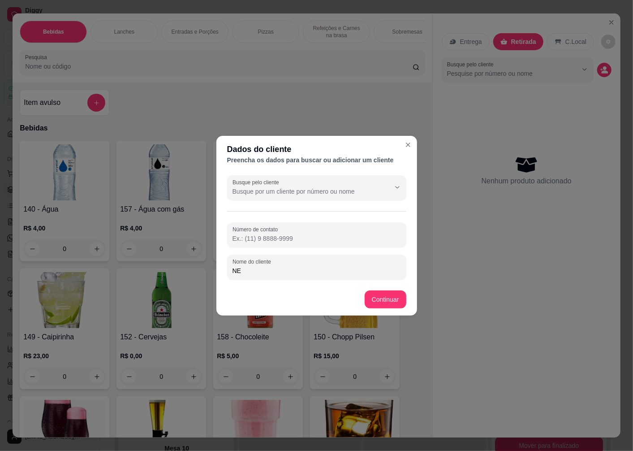
type input "NEY"
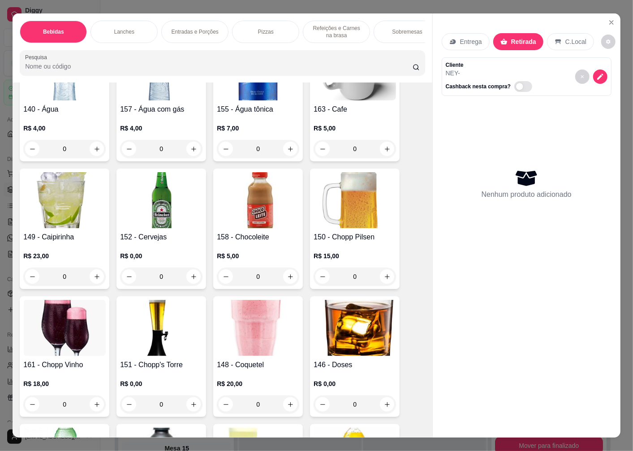
scroll to position [100, 0]
click at [162, 215] on img at bounding box center [161, 201] width 82 height 56
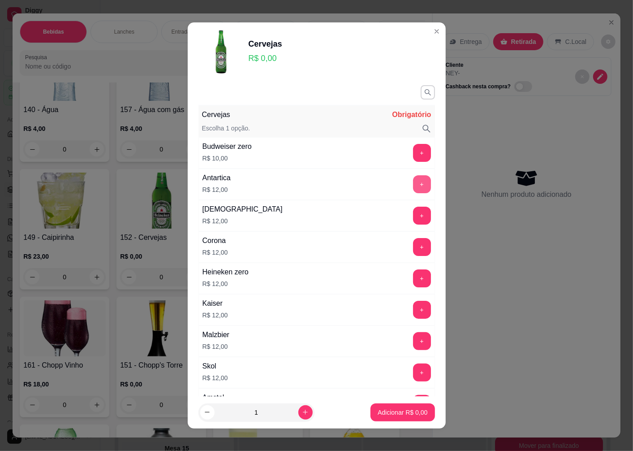
click at [413, 178] on button "+" at bounding box center [422, 184] width 18 height 18
click at [374, 415] on p "Adicionar R$ 12,00" at bounding box center [400, 412] width 53 height 9
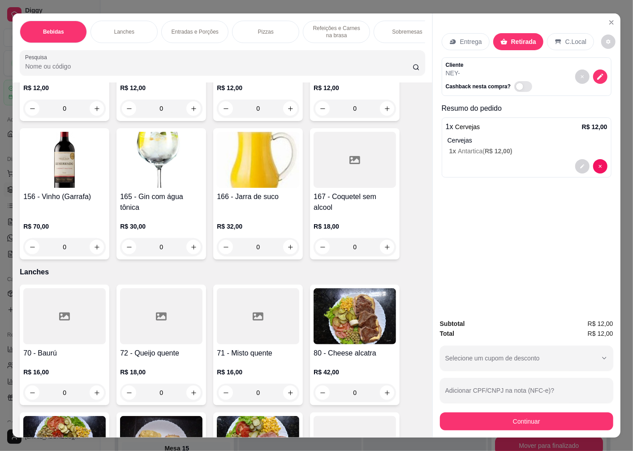
scroll to position [1046, 0]
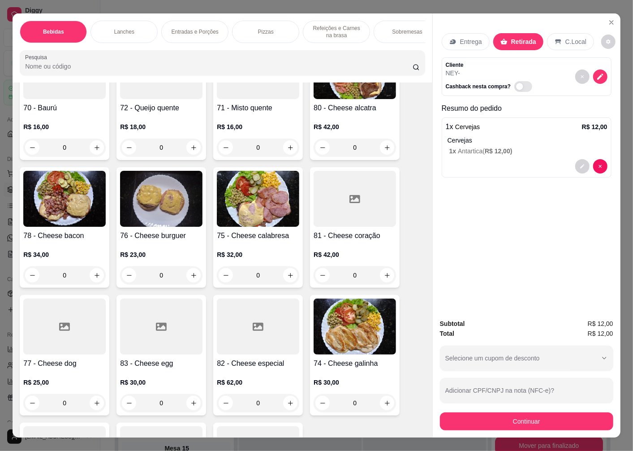
click at [262, 213] on img at bounding box center [258, 199] width 82 height 56
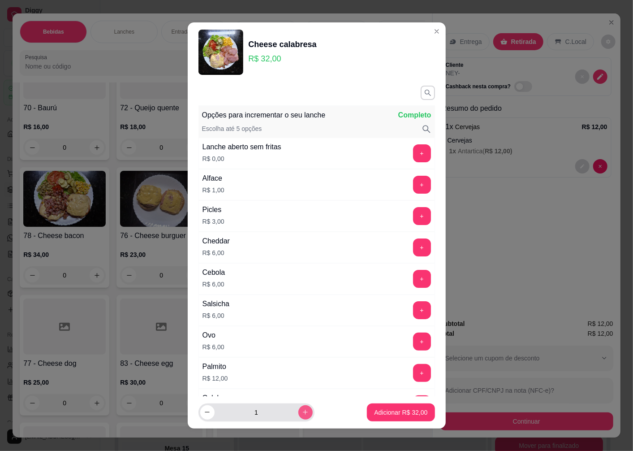
click at [302, 414] on icon "increase-product-quantity" at bounding box center [305, 412] width 7 height 7
type input "2"
click at [384, 411] on p "Adicionar R$ 64,00" at bounding box center [401, 412] width 52 height 9
type input "2"
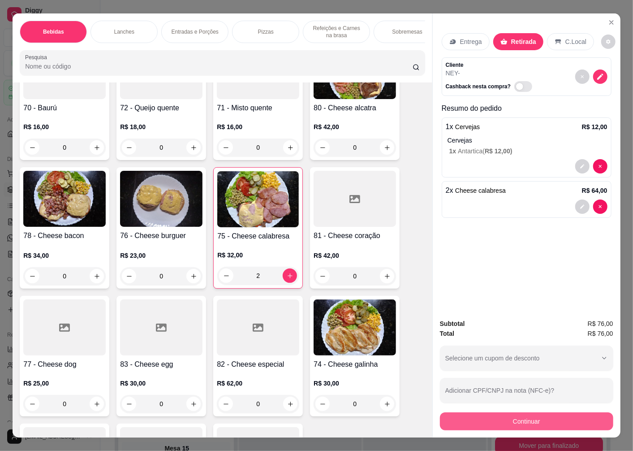
click at [491, 419] on button "Continuar" at bounding box center [526, 421] width 173 height 18
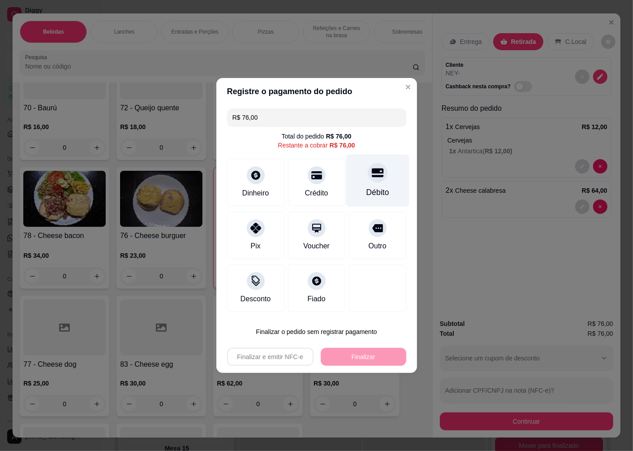
click at [368, 186] on div "Débito" at bounding box center [377, 181] width 63 height 52
type input "R$ 0,00"
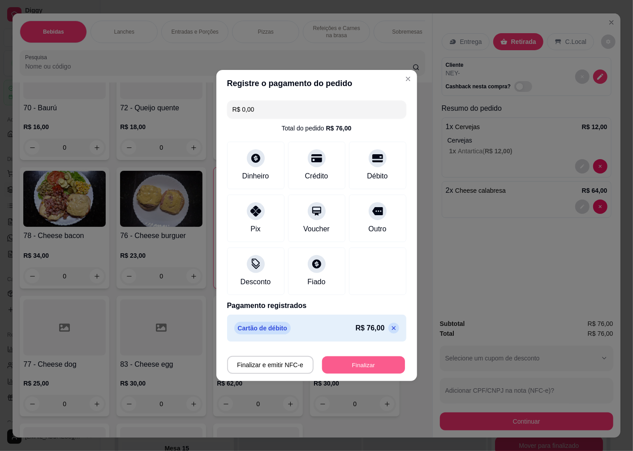
click at [329, 367] on button "Finalizar" at bounding box center [363, 364] width 83 height 17
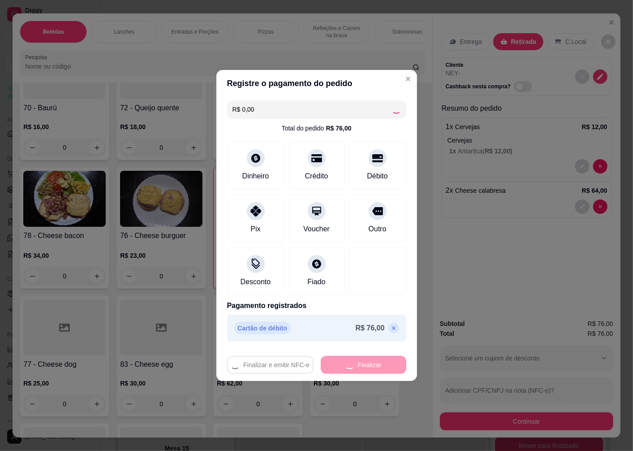
type input "0"
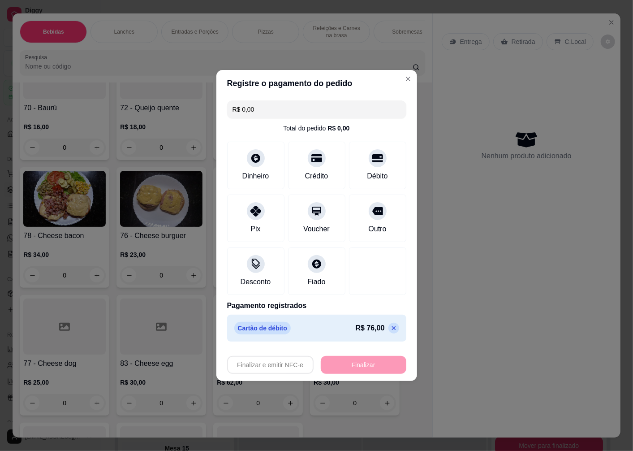
type input "-R$ 76,00"
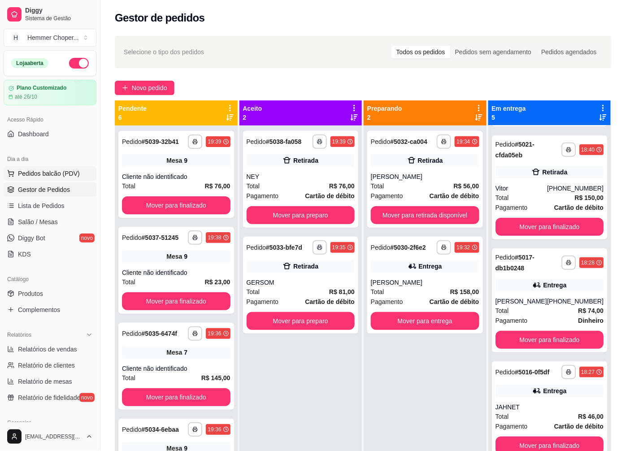
click at [43, 176] on span "Pedidos balcão (PDV)" at bounding box center [49, 173] width 62 height 9
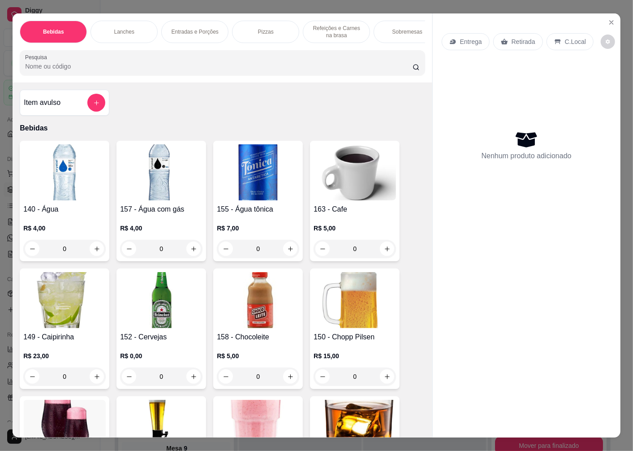
click at [472, 38] on p "Entrega" at bounding box center [471, 41] width 22 height 9
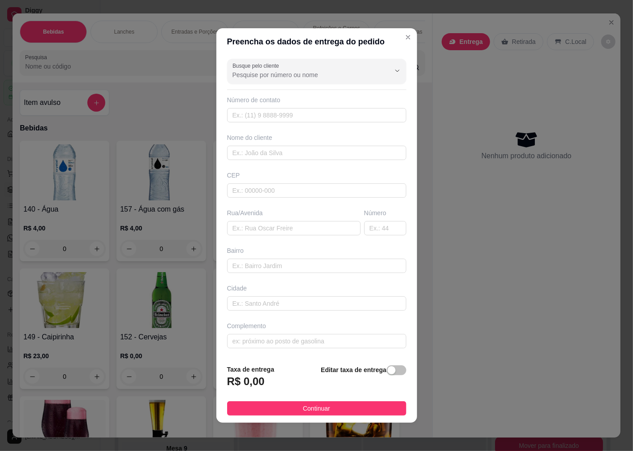
click at [257, 175] on div "CEP" at bounding box center [316, 175] width 179 height 9
click at [251, 191] on input "text" at bounding box center [316, 190] width 179 height 14
type input "89065010"
type input "Rua [PERSON_NAME]"
type input "[GEOGRAPHIC_DATA]"
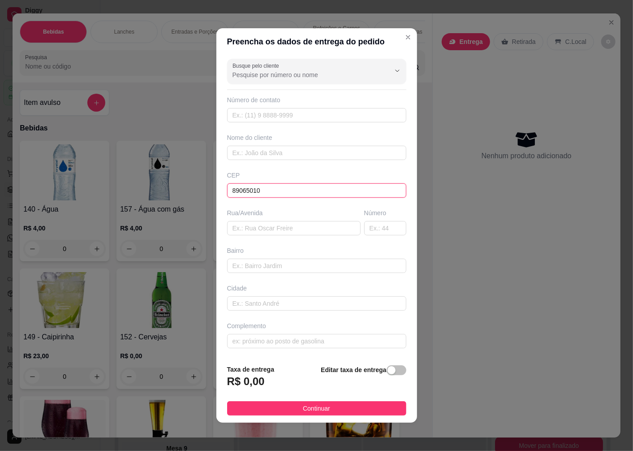
type input "Blumenau"
type input "89065010"
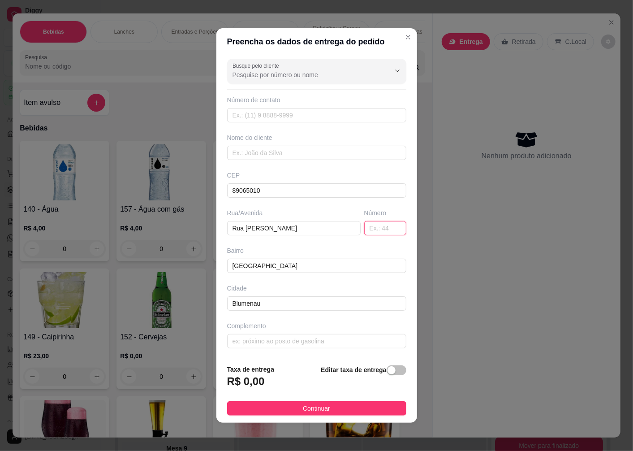
click at [366, 228] on input "text" at bounding box center [385, 228] width 42 height 14
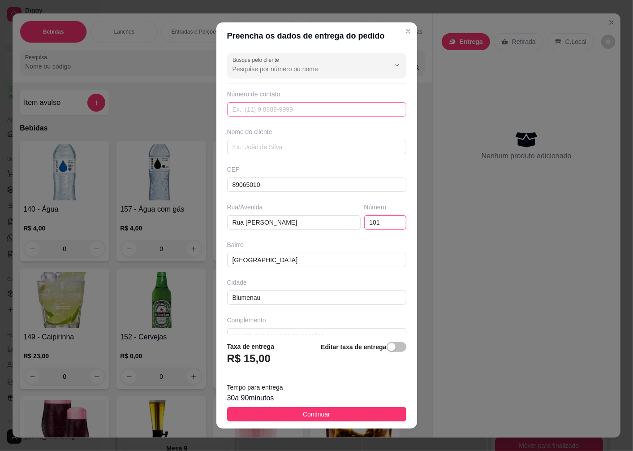
type input "101"
click at [265, 110] on input "text" at bounding box center [316, 109] width 179 height 14
click at [247, 138] on div "Nome do cliente" at bounding box center [316, 140] width 183 height 27
click at [247, 151] on input "text" at bounding box center [316, 147] width 179 height 14
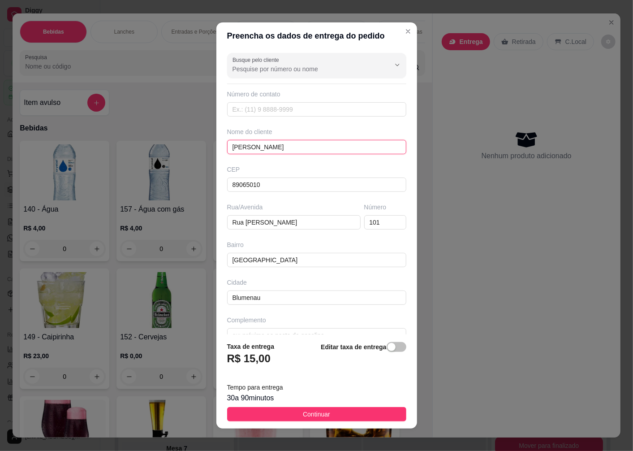
type input "[PERSON_NAME]"
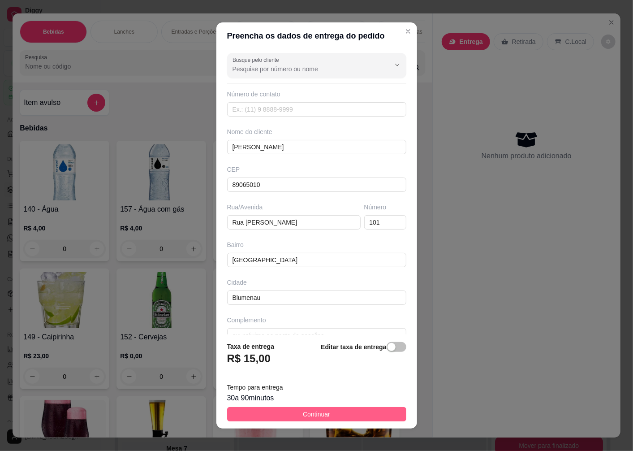
click at [290, 412] on button "Continuar" at bounding box center [316, 414] width 179 height 14
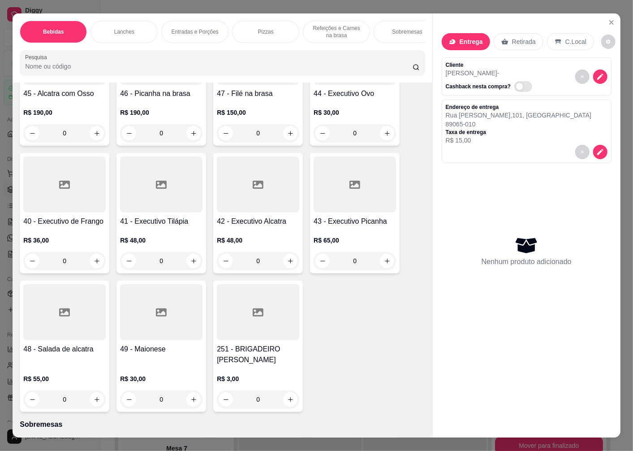
scroll to position [2291, 0]
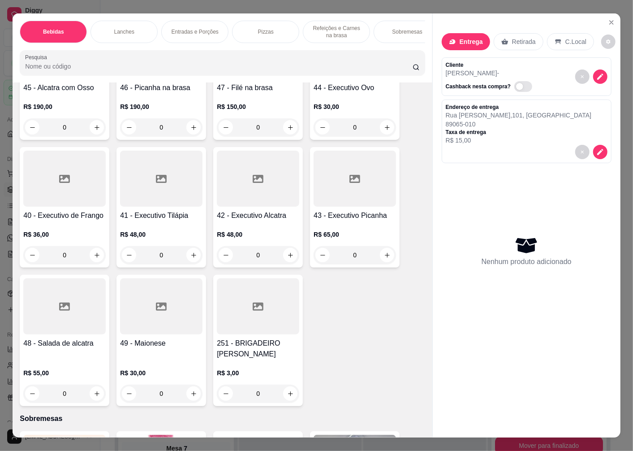
click at [74, 229] on div "R$ 36,00 0" at bounding box center [64, 242] width 82 height 43
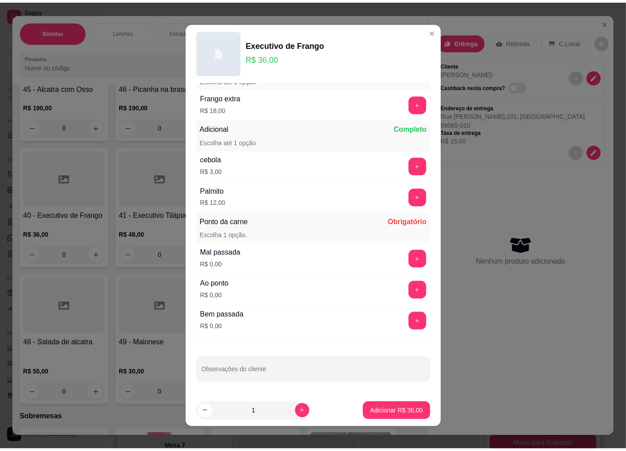
scroll to position [6, 0]
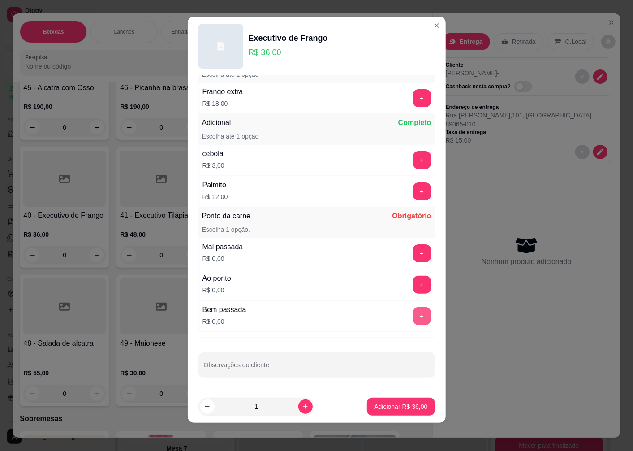
click at [413, 320] on button "+" at bounding box center [422, 316] width 18 height 18
click at [227, 384] on div "Adicional Frango Completo Escolha até 1 opção Frango extra R$ 18,00 + Adicional…" at bounding box center [317, 233] width 258 height 314
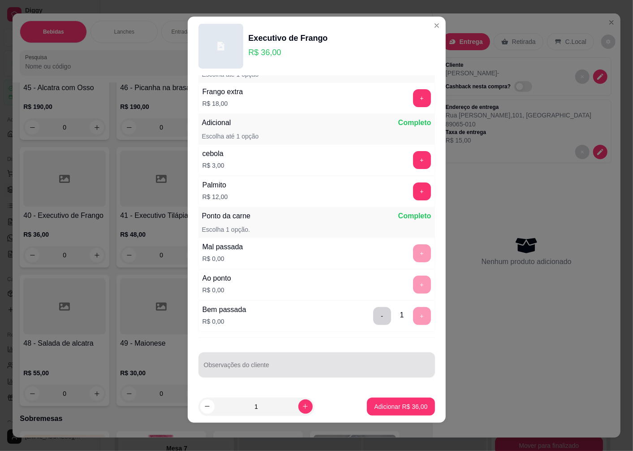
click at [227, 371] on input "Observações do cliente" at bounding box center [317, 368] width 226 height 9
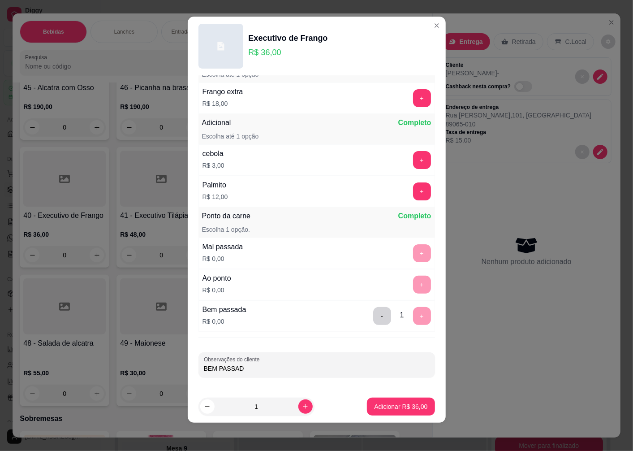
type input "BEM PASSADO"
click at [382, 406] on p "Adicionar R$ 36,00" at bounding box center [401, 406] width 52 height 9
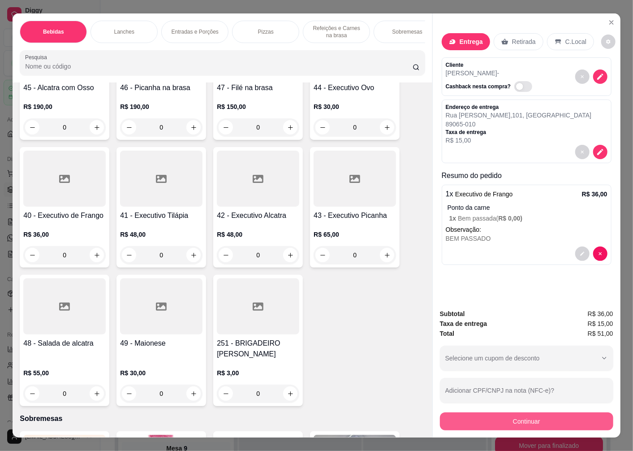
click at [526, 412] on button "Continuar" at bounding box center [526, 421] width 173 height 18
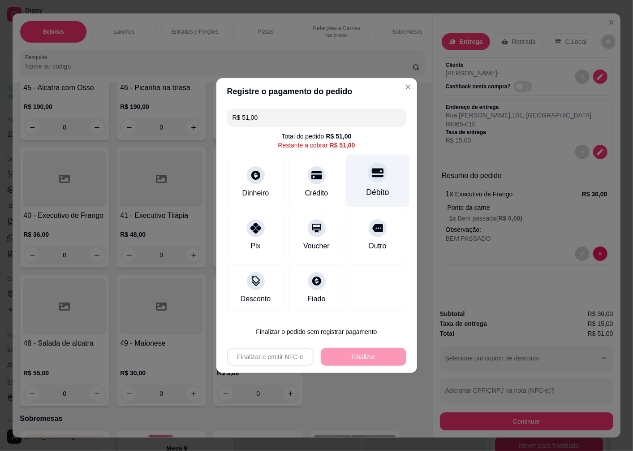
click at [374, 185] on div "Débito" at bounding box center [377, 181] width 63 height 52
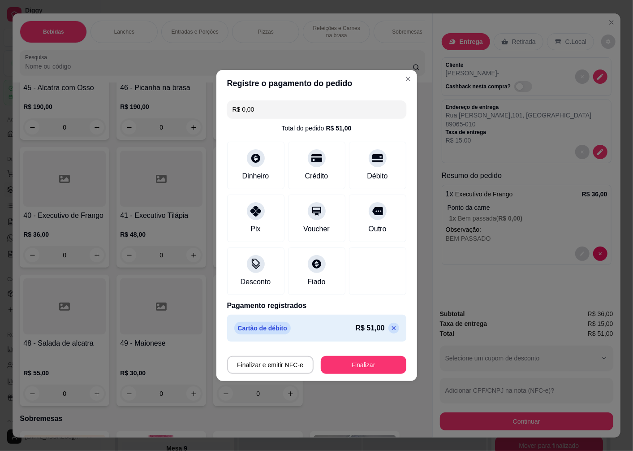
click at [356, 368] on button "Finalizar" at bounding box center [364, 365] width 86 height 18
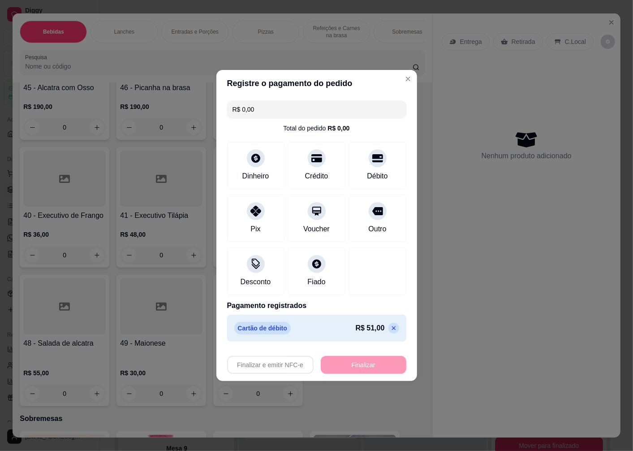
type input "-R$ 51,00"
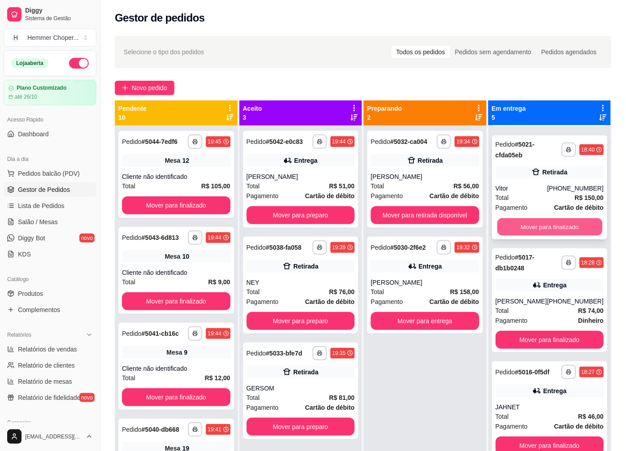
click at [548, 218] on button "Mover para finalizado" at bounding box center [549, 226] width 105 height 17
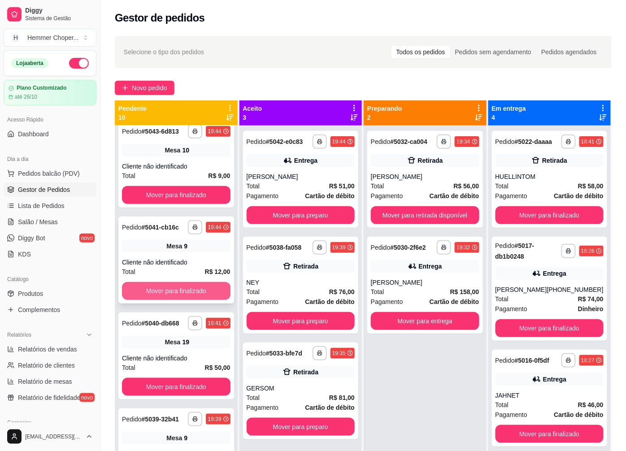
scroll to position [100, 0]
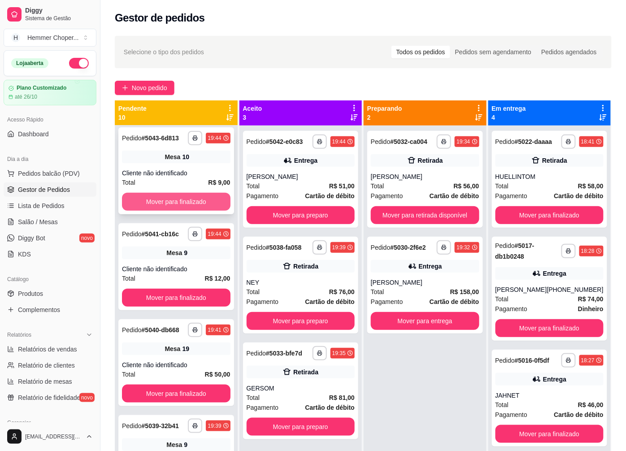
click at [178, 202] on button "Mover para finalizado" at bounding box center [176, 202] width 108 height 18
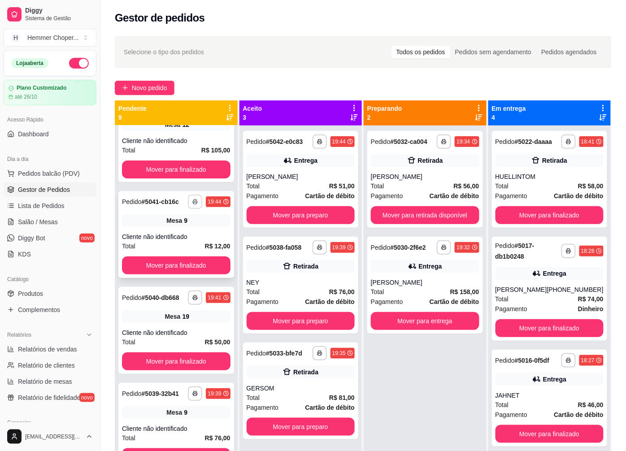
scroll to position [53, 0]
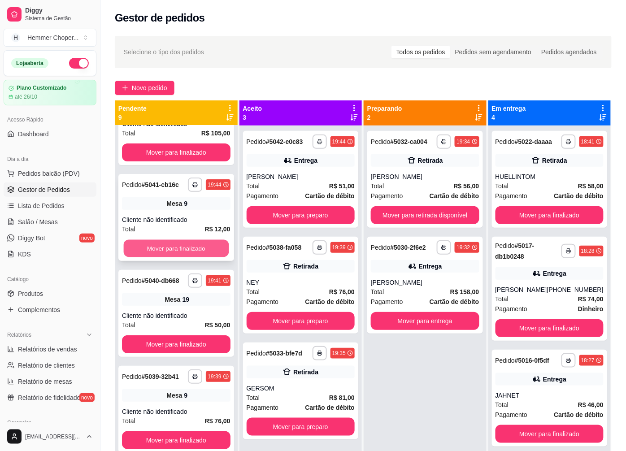
click at [174, 251] on button "Mover para finalizado" at bounding box center [176, 248] width 105 height 17
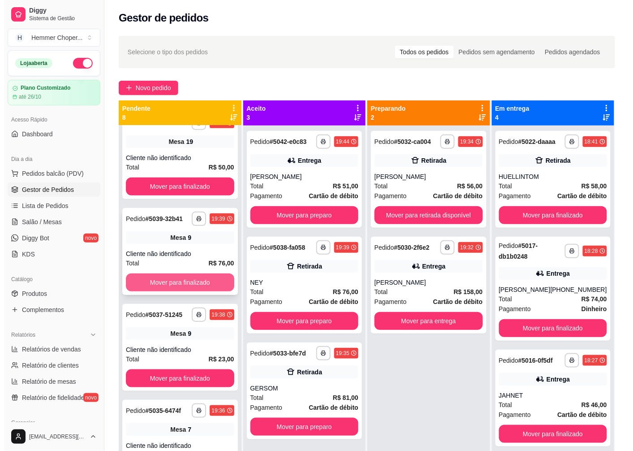
scroll to position [103, 0]
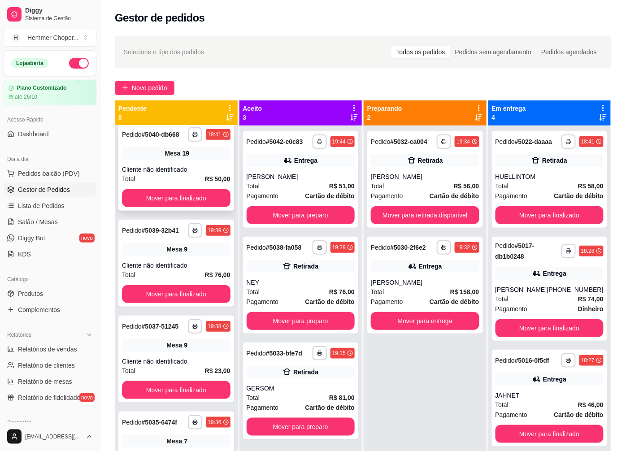
click at [178, 172] on div "Cliente não identificado" at bounding box center [176, 169] width 108 height 9
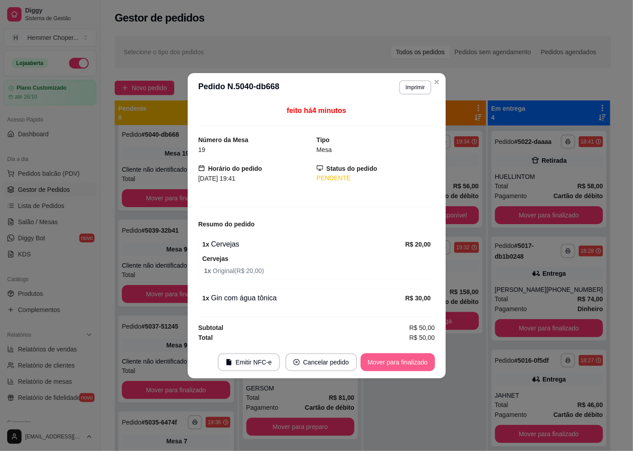
click at [392, 369] on button "Mover para finalizado" at bounding box center [398, 362] width 74 height 18
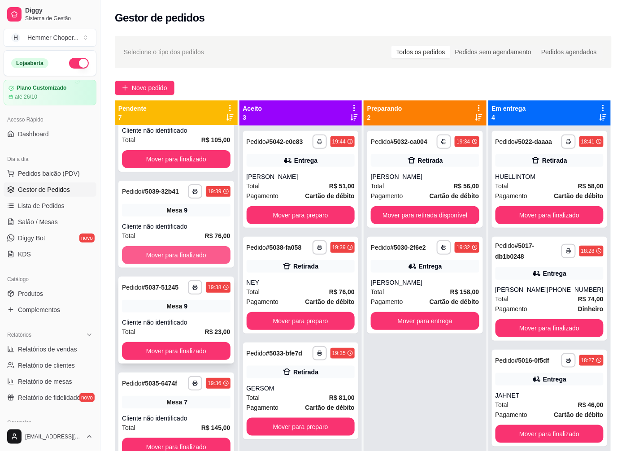
scroll to position [100, 0]
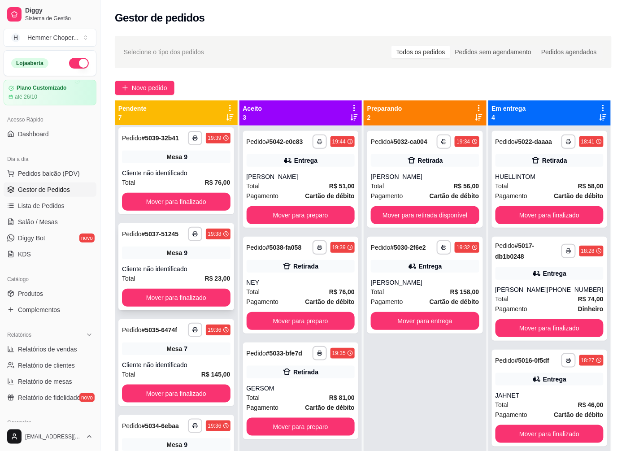
click at [164, 274] on div "Total R$ 23,00" at bounding box center [176, 278] width 108 height 10
click at [167, 358] on div "**********" at bounding box center [176, 362] width 116 height 87
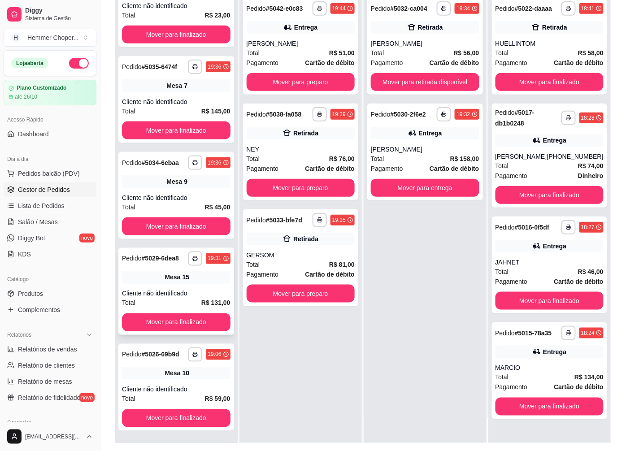
scroll to position [137, 0]
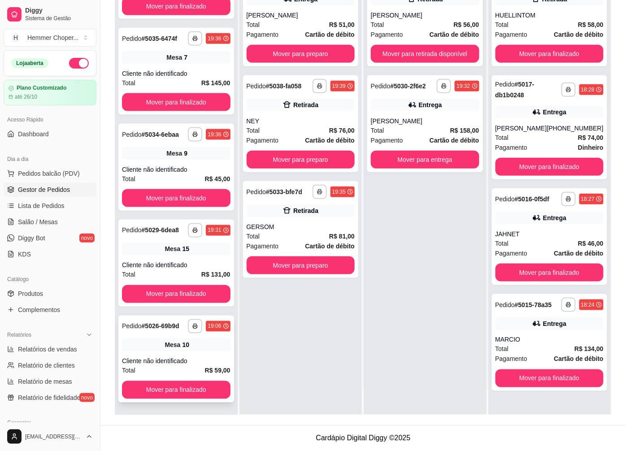
click at [172, 351] on div "Mesa 10" at bounding box center [176, 345] width 108 height 13
click at [171, 394] on button "Mover para finalizado" at bounding box center [176, 390] width 108 height 18
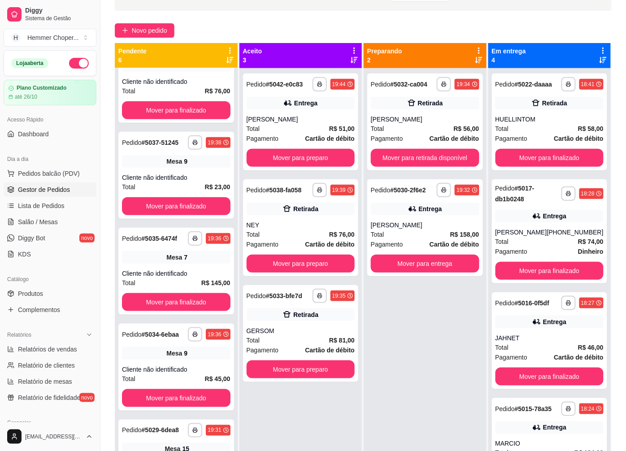
scroll to position [37, 0]
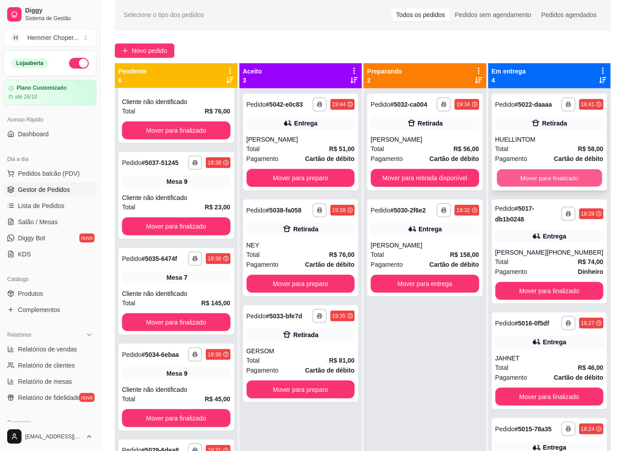
click at [532, 179] on button "Mover para finalizado" at bounding box center [549, 177] width 105 height 17
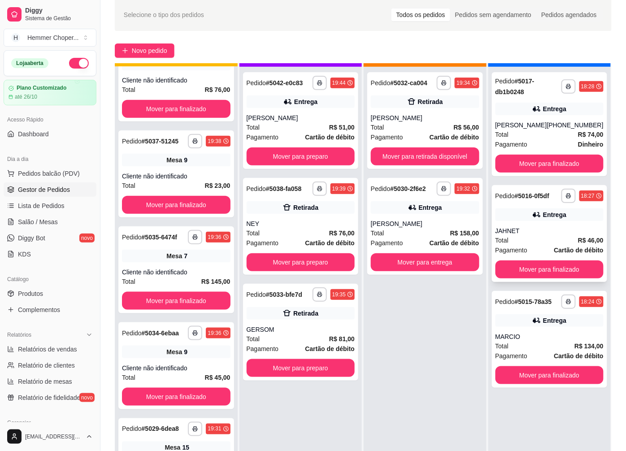
scroll to position [25, 0]
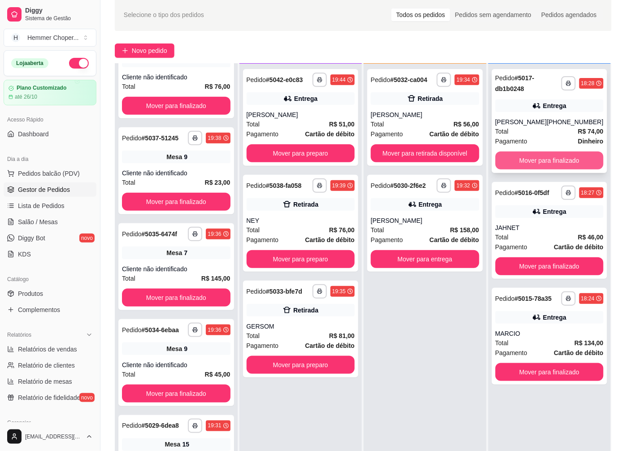
click at [525, 169] on button "Mover para finalizado" at bounding box center [549, 160] width 108 height 18
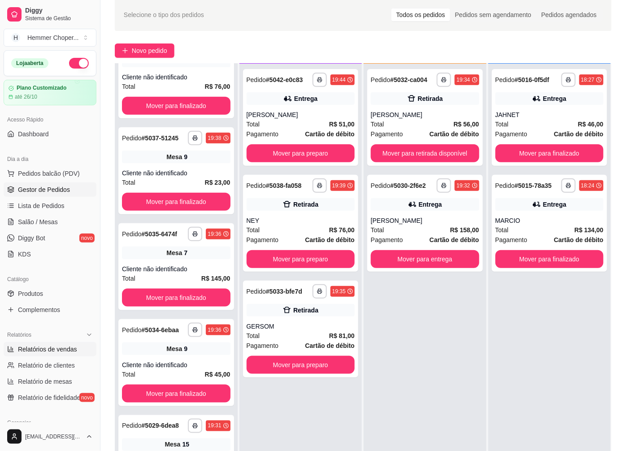
click at [51, 349] on span "Relatórios de vendas" at bounding box center [47, 349] width 59 height 9
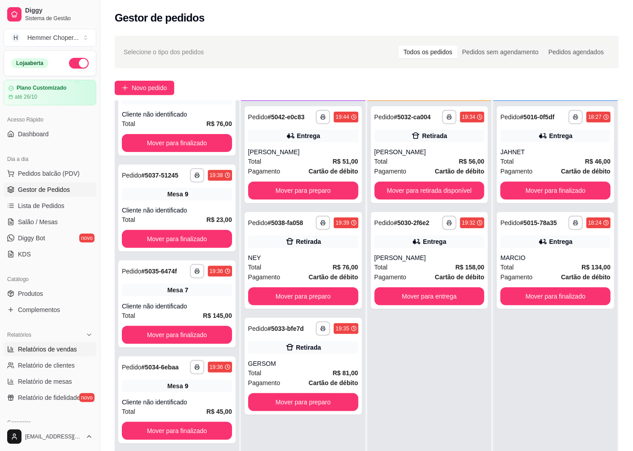
select select "ALL"
select select "0"
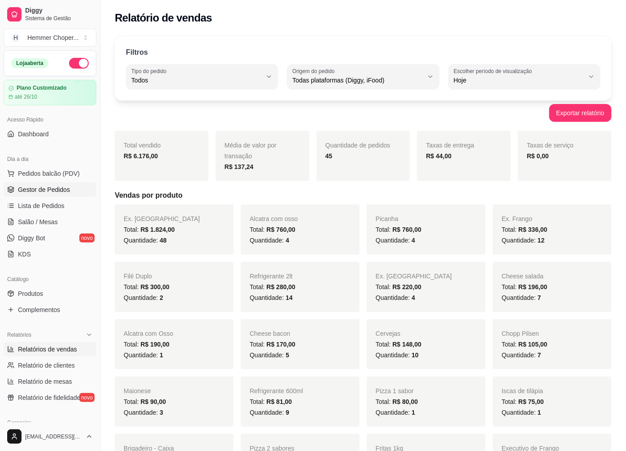
click at [45, 186] on span "Gestor de Pedidos" at bounding box center [44, 189] width 52 height 9
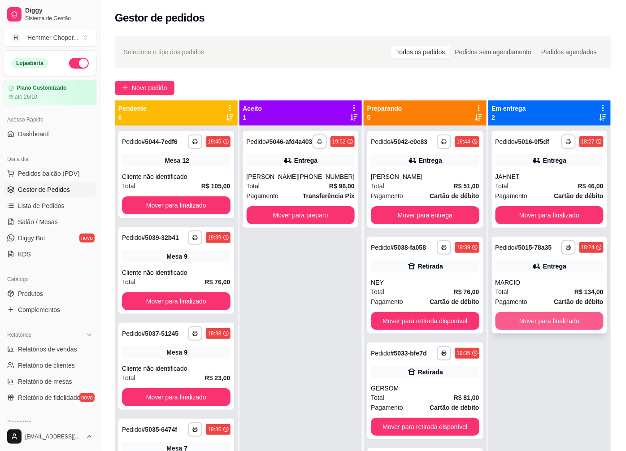
click at [534, 325] on button "Mover para finalizado" at bounding box center [549, 321] width 108 height 18
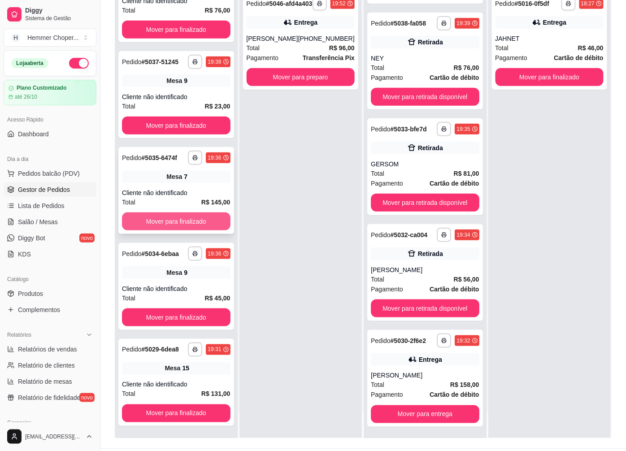
scroll to position [137, 0]
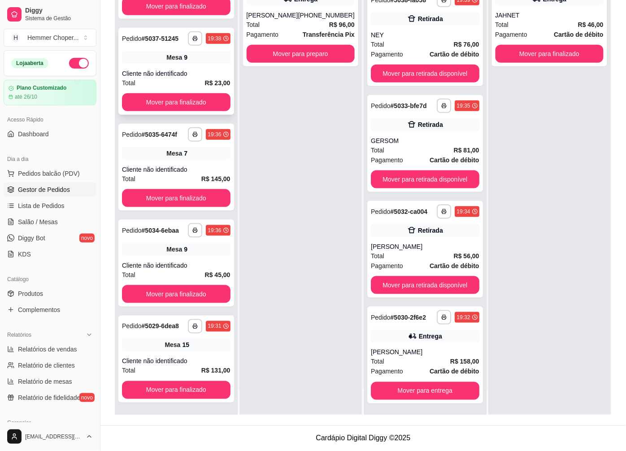
click at [181, 78] on div "Total R$ 23,00" at bounding box center [176, 83] width 108 height 10
click at [194, 261] on div "Cliente não identificado" at bounding box center [176, 265] width 108 height 9
click at [160, 347] on div "Mesa 15" at bounding box center [176, 345] width 108 height 13
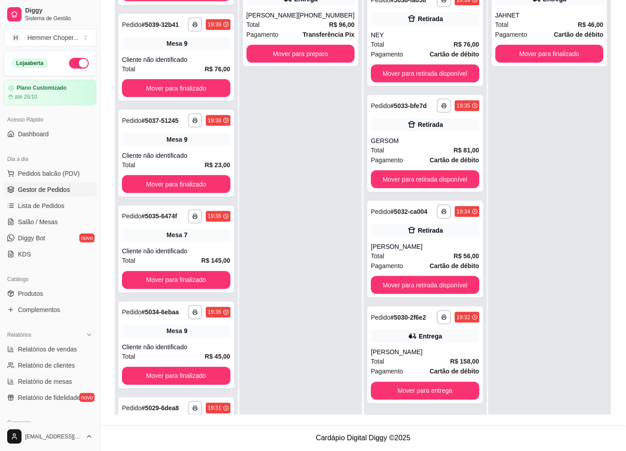
scroll to position [339, 0]
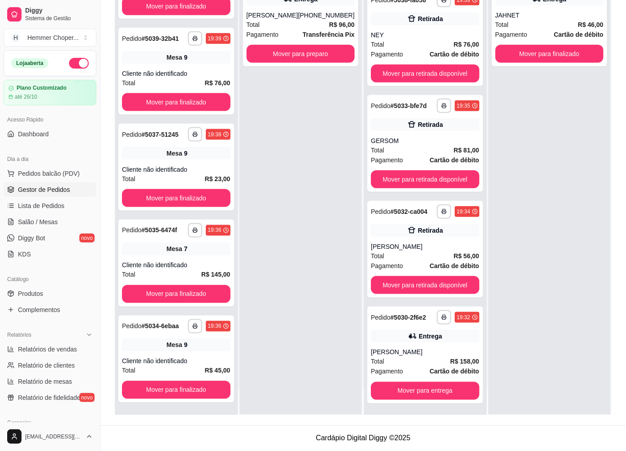
click at [286, 164] on div "**********" at bounding box center [300, 189] width 123 height 451
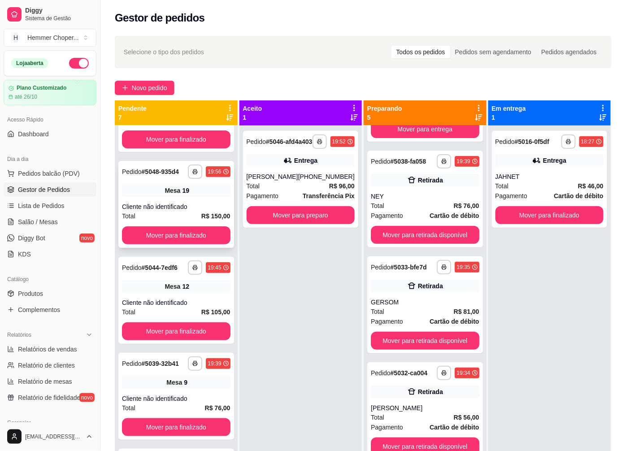
scroll to position [100, 0]
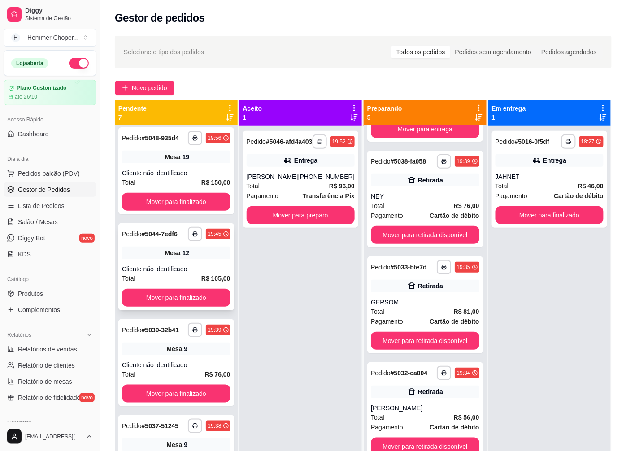
click at [173, 259] on div "Mesa 12" at bounding box center [176, 253] width 108 height 13
click at [167, 161] on span "Mesa" at bounding box center [172, 156] width 16 height 9
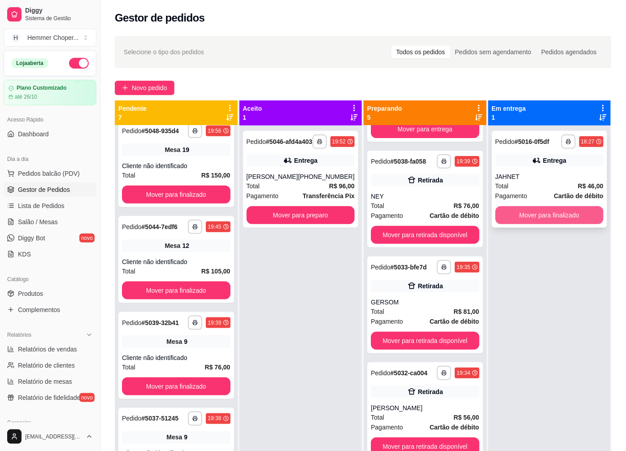
click at [544, 218] on button "Mover para finalizado" at bounding box center [549, 215] width 108 height 18
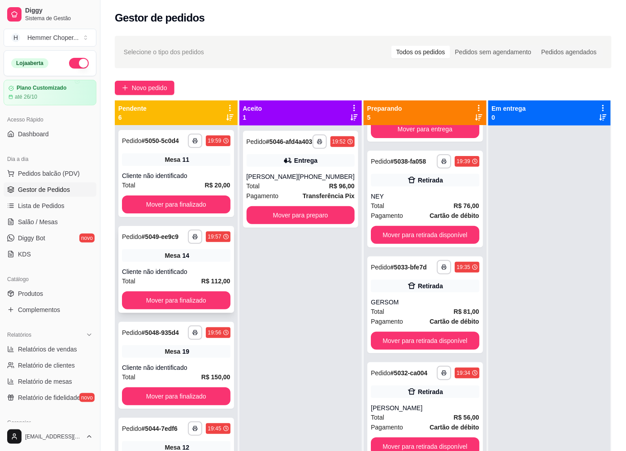
scroll to position [0, 0]
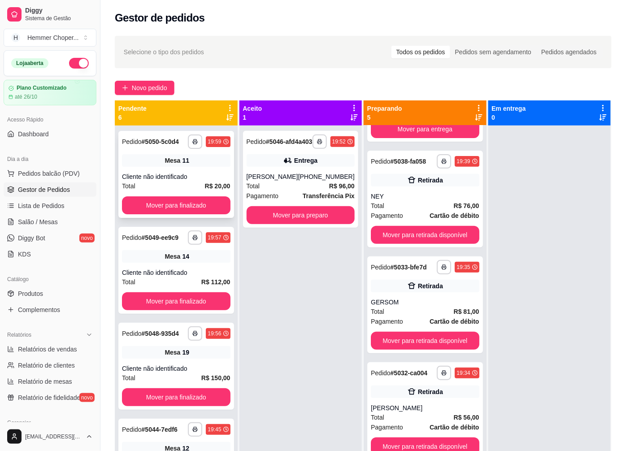
click at [180, 181] on div "Cliente não identificado" at bounding box center [176, 176] width 108 height 9
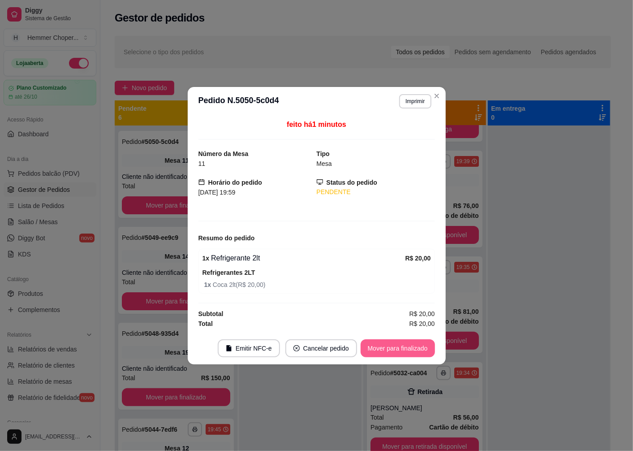
click at [385, 347] on button "Mover para finalizado" at bounding box center [398, 348] width 74 height 18
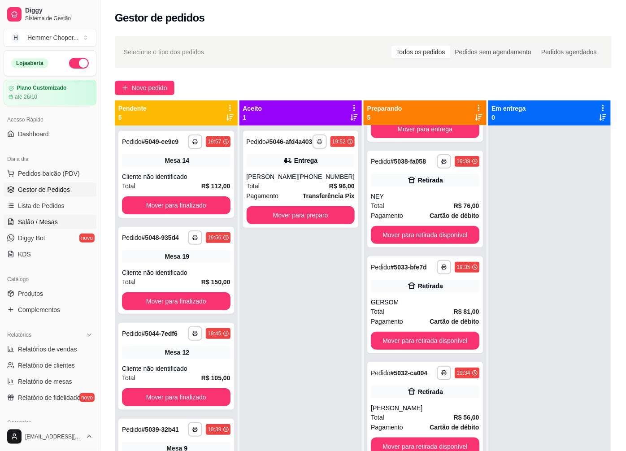
click at [37, 225] on span "Salão / Mesas" at bounding box center [38, 221] width 40 height 9
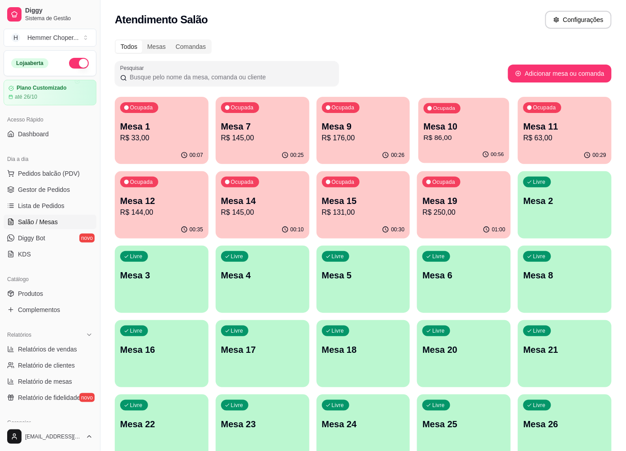
click at [458, 140] on p "R$ 86,00" at bounding box center [464, 138] width 80 height 10
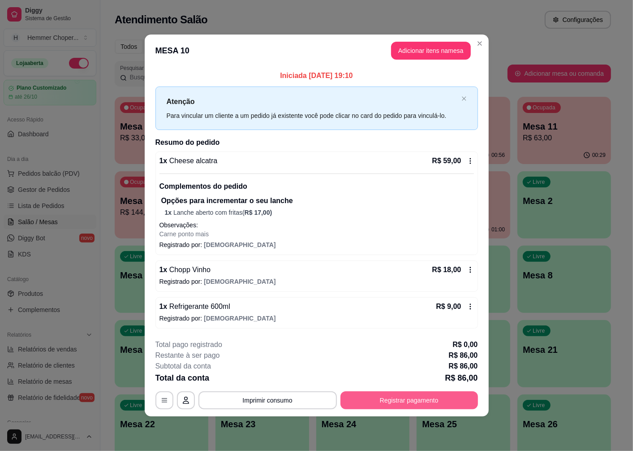
click at [403, 407] on button "Registrar pagamento" at bounding box center [410, 400] width 138 height 18
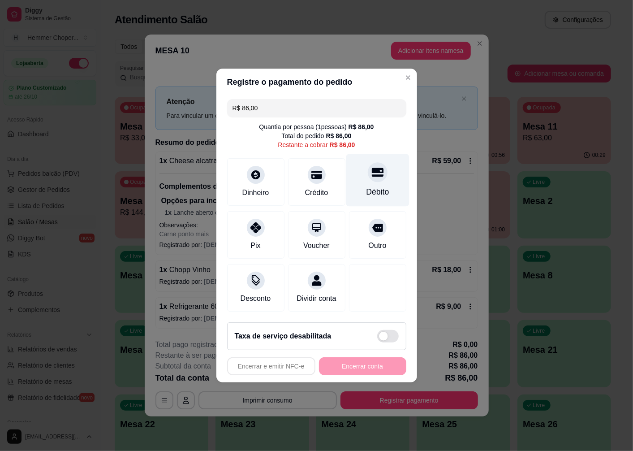
click at [369, 177] on div "Débito" at bounding box center [377, 180] width 63 height 52
type input "R$ 0,00"
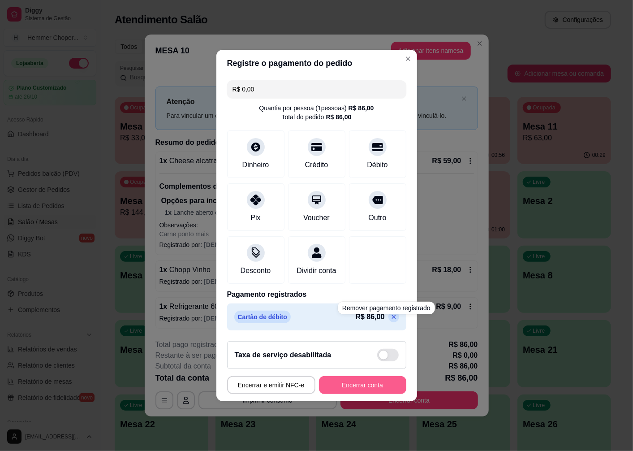
click at [344, 388] on button "Encerrar conta" at bounding box center [362, 385] width 87 height 18
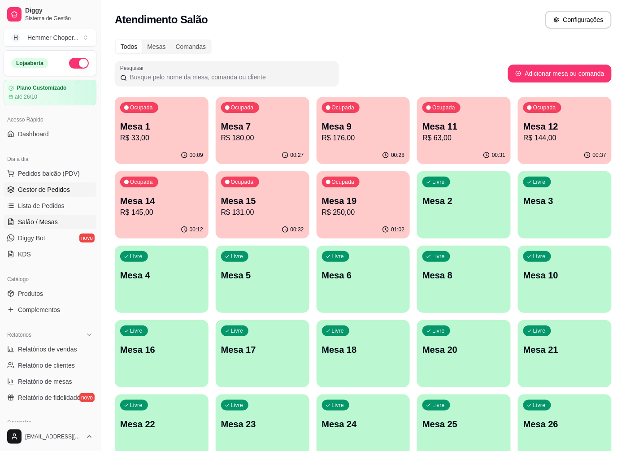
click at [66, 190] on span "Gestor de Pedidos" at bounding box center [44, 189] width 52 height 9
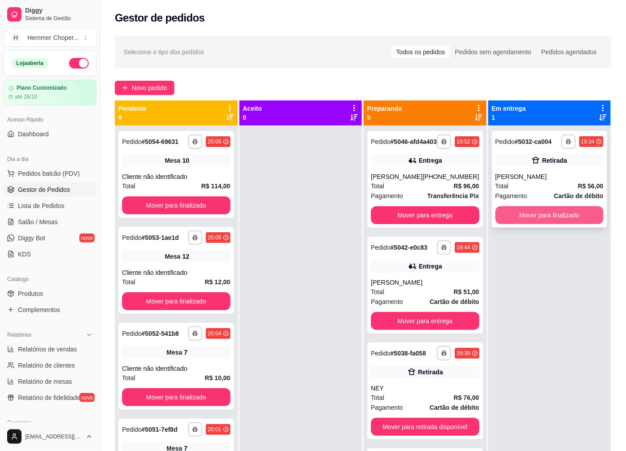
click at [537, 216] on button "Mover para finalizado" at bounding box center [549, 215] width 108 height 18
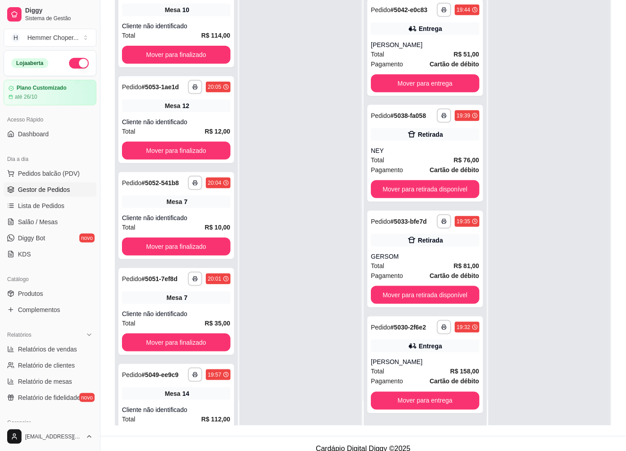
scroll to position [137, 0]
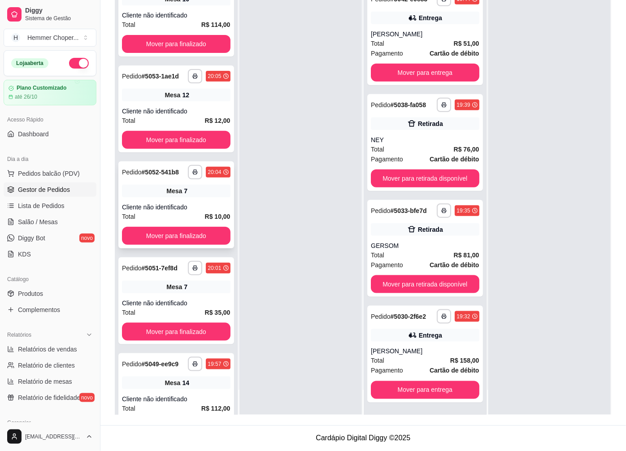
click at [188, 207] on div "Cliente não identificado" at bounding box center [176, 207] width 108 height 9
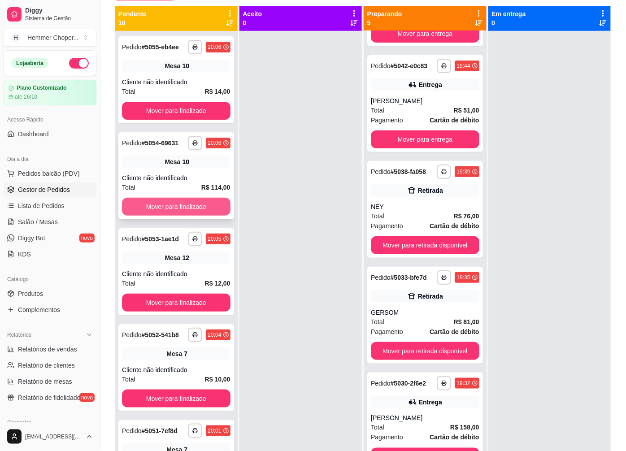
scroll to position [87, 0]
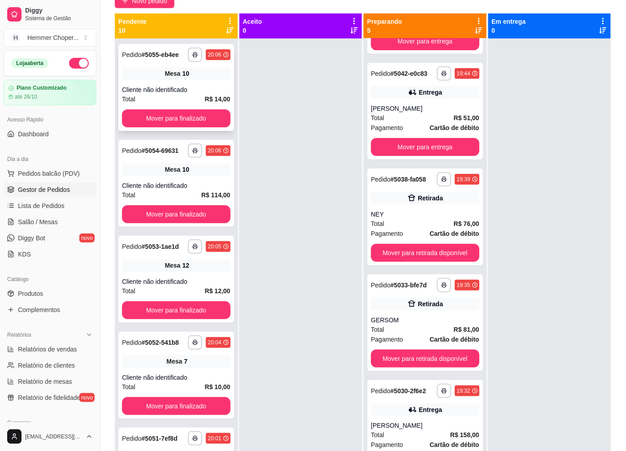
click at [175, 78] on span "Mesa" at bounding box center [172, 73] width 16 height 9
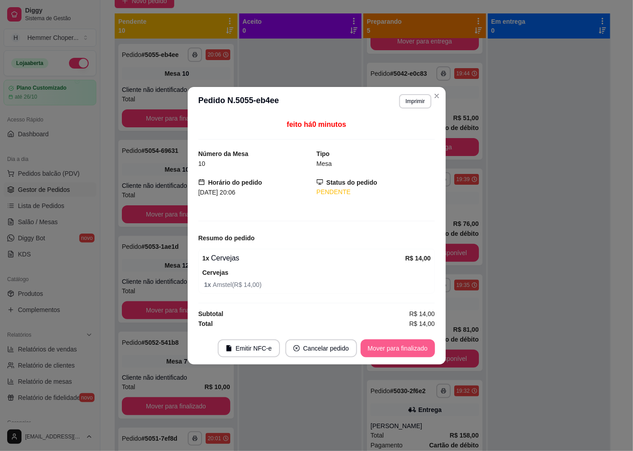
click at [401, 352] on button "Mover para finalizado" at bounding box center [398, 348] width 74 height 18
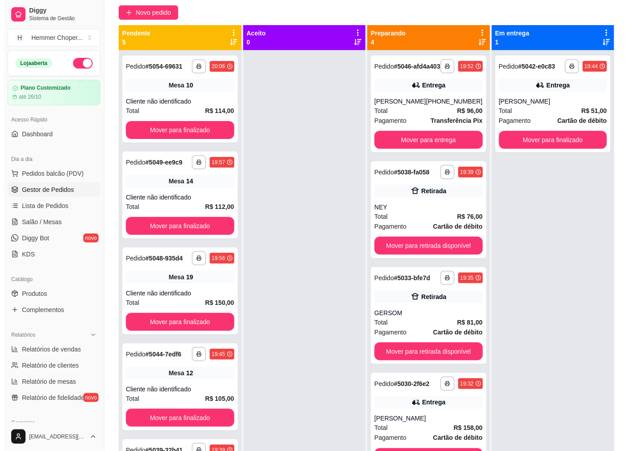
scroll to position [37, 0]
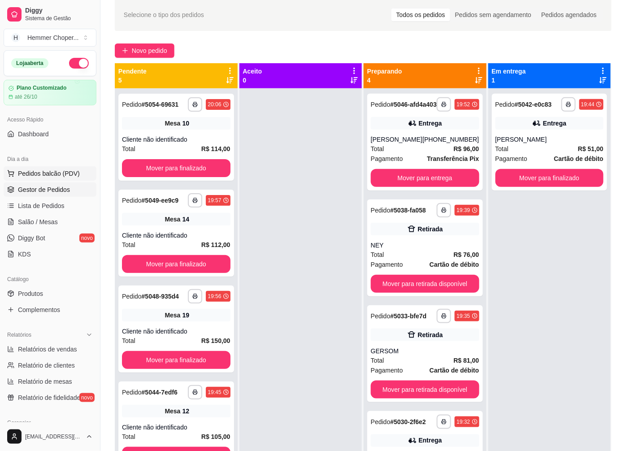
click at [35, 176] on span "Pedidos balcão (PDV)" at bounding box center [49, 173] width 62 height 9
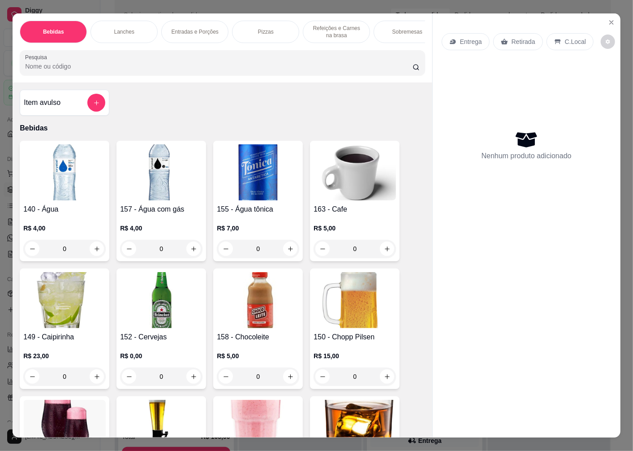
click at [517, 37] on p "Retirada" at bounding box center [524, 41] width 24 height 9
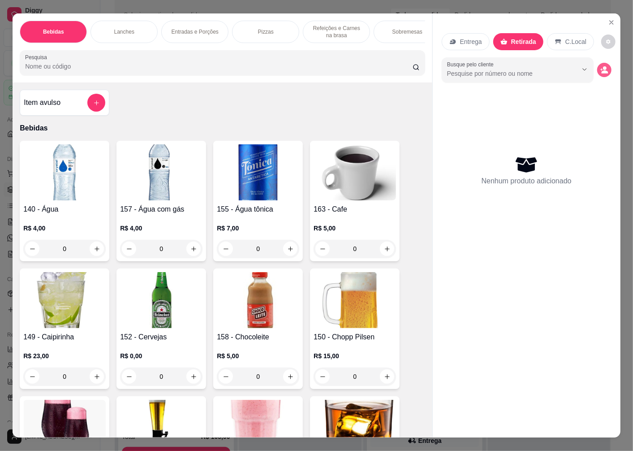
click at [602, 70] on icon "decrease-product-quantity" at bounding box center [605, 71] width 7 height 3
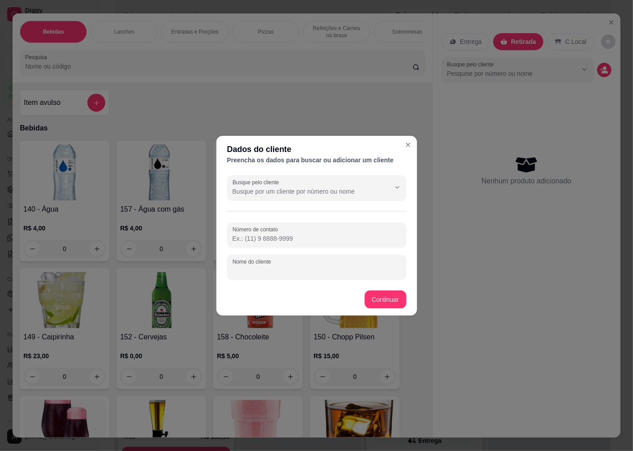
click at [268, 267] on div "Nome do cliente" at bounding box center [316, 267] width 179 height 25
type input "NEY"
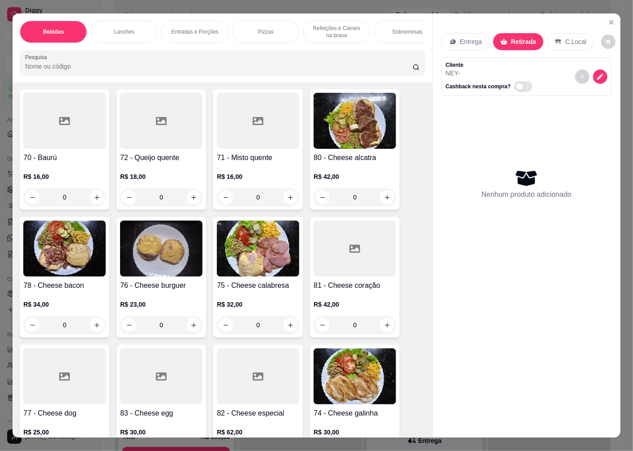
scroll to position [1145, 0]
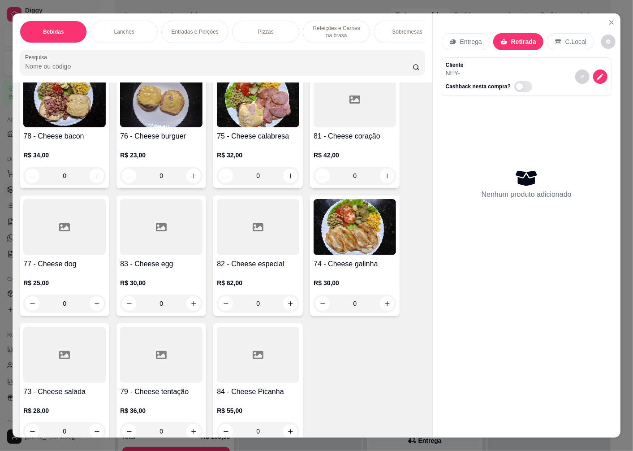
click at [251, 145] on div "R$ 32,00 0" at bounding box center [258, 163] width 82 height 43
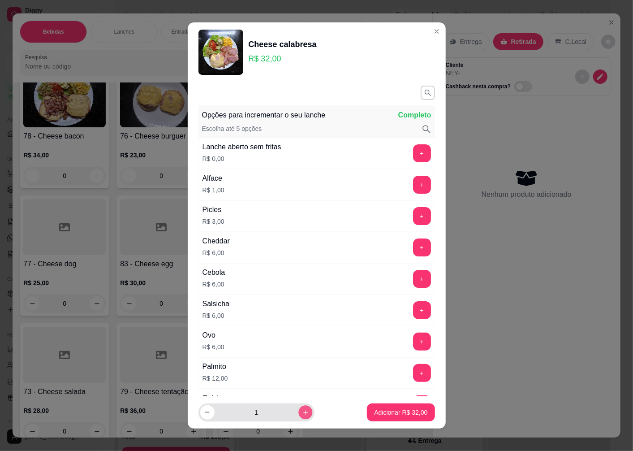
click at [302, 411] on icon "increase-product-quantity" at bounding box center [305, 412] width 7 height 7
type input "2"
click at [382, 409] on p "Adicionar R$ 64,00" at bounding box center [400, 412] width 53 height 9
type input "2"
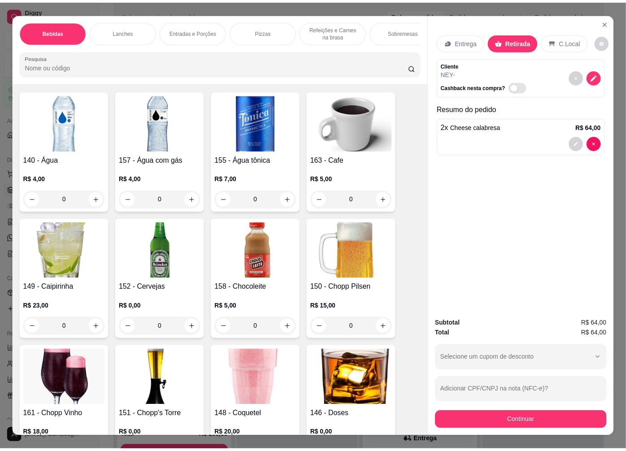
scroll to position [0, 0]
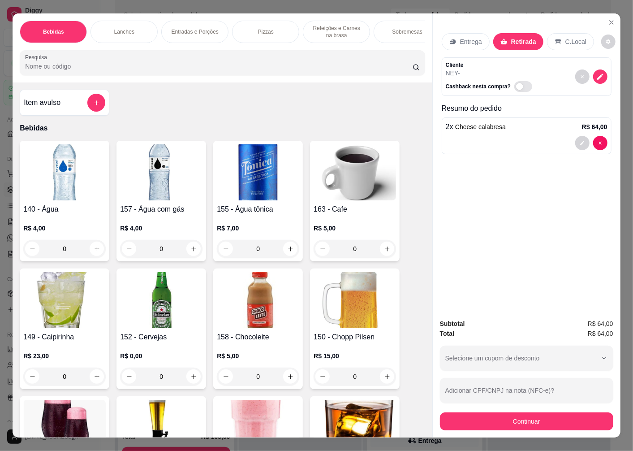
click at [169, 307] on img at bounding box center [161, 300] width 82 height 56
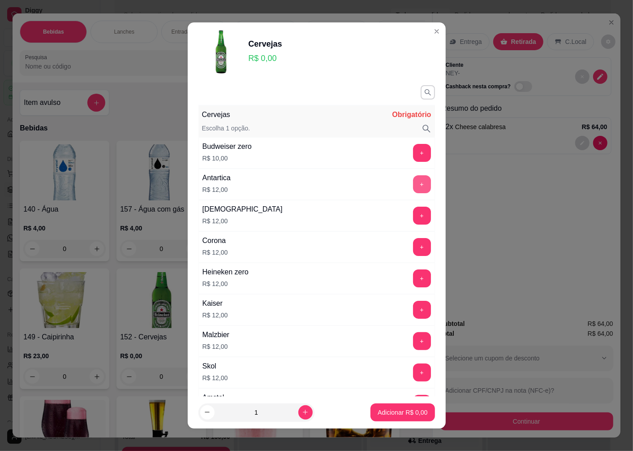
click at [413, 189] on button "+" at bounding box center [422, 184] width 18 height 18
click at [395, 414] on p "Adicionar R$ 12,00" at bounding box center [400, 412] width 53 height 9
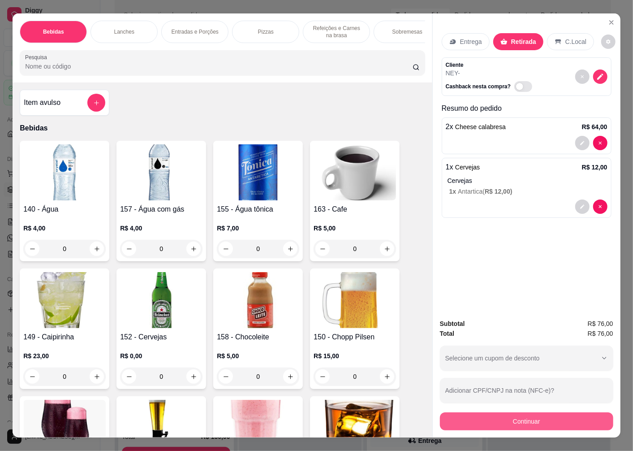
click at [516, 424] on button "Continuar" at bounding box center [526, 421] width 173 height 18
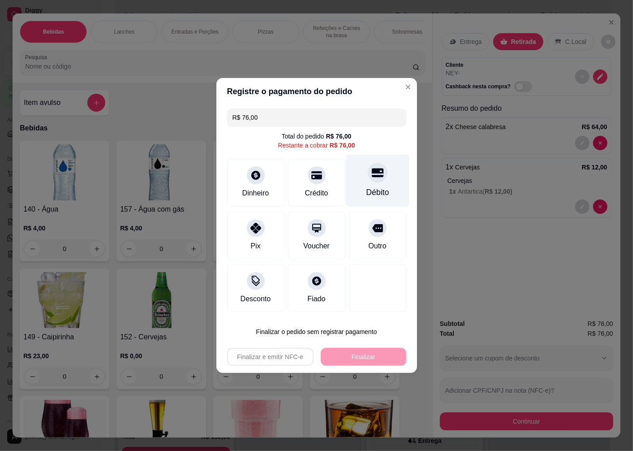
click at [364, 182] on div "Débito" at bounding box center [377, 181] width 63 height 52
type input "R$ 0,00"
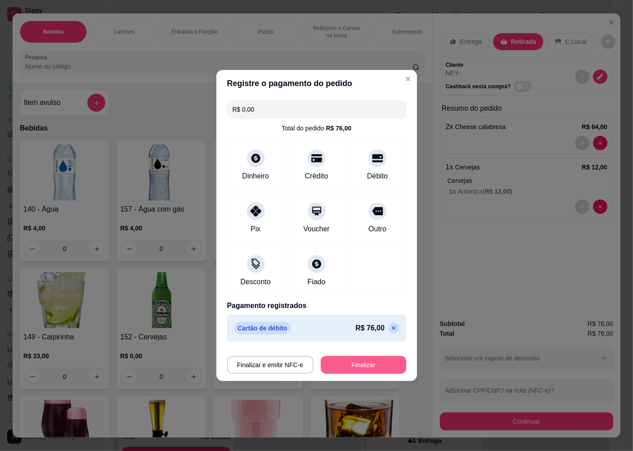
click at [346, 364] on button "Finalizar" at bounding box center [364, 365] width 86 height 18
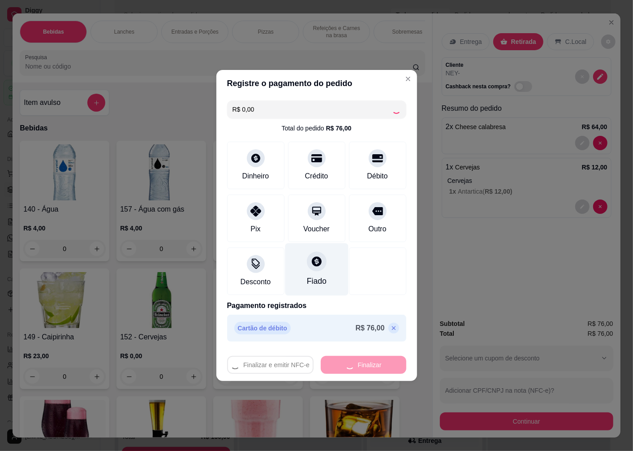
type input "0"
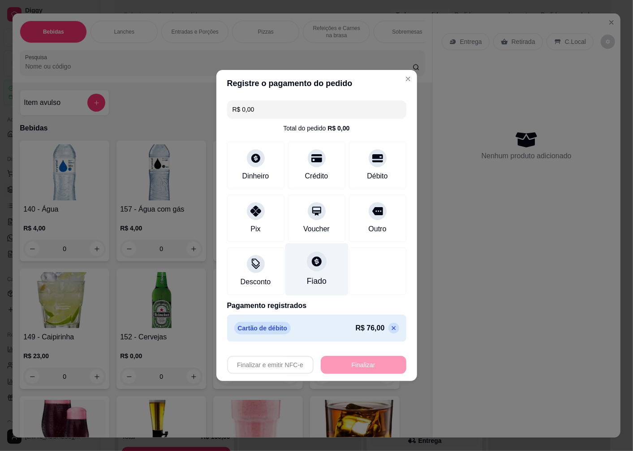
type input "-R$ 76,00"
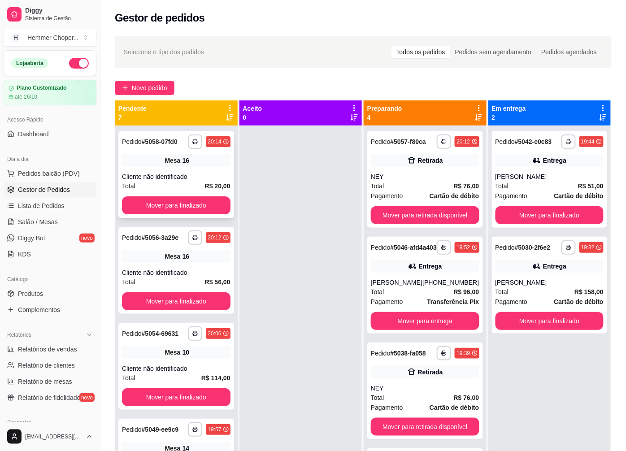
click at [151, 185] on div "Total R$ 20,00" at bounding box center [176, 186] width 108 height 10
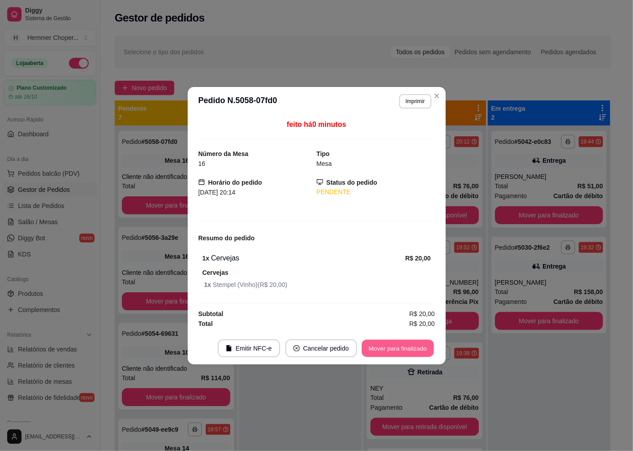
click at [373, 346] on button "Mover para finalizado" at bounding box center [398, 347] width 72 height 17
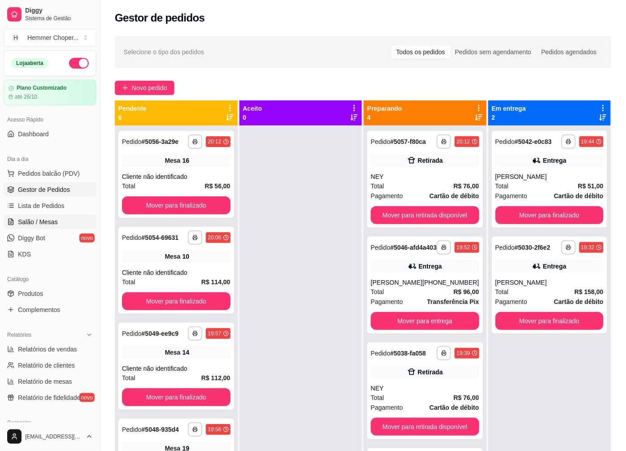
click at [49, 222] on span "Salão / Mesas" at bounding box center [38, 221] width 40 height 9
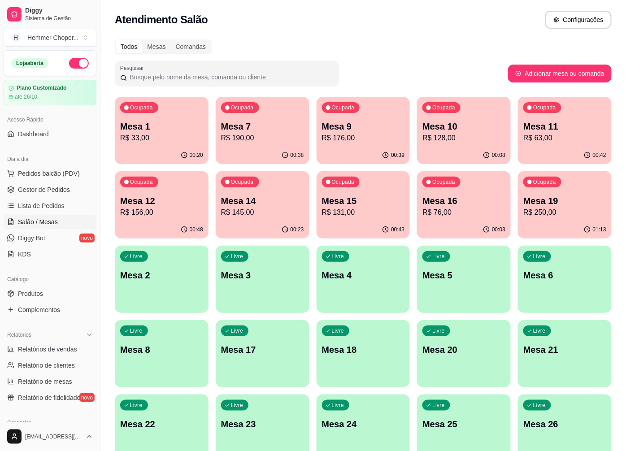
click at [359, 215] on p "R$ 131,00" at bounding box center [363, 212] width 83 height 11
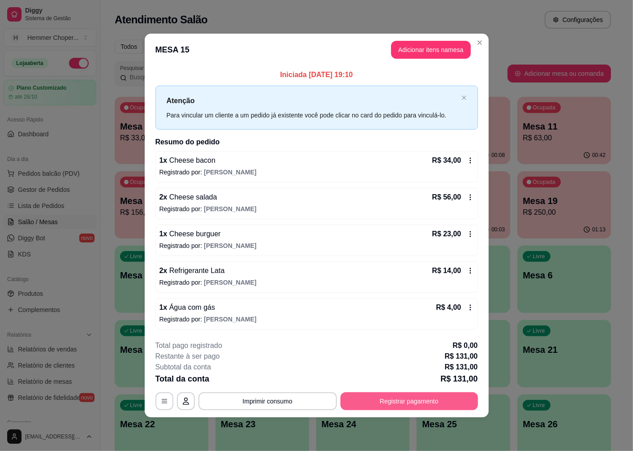
click at [376, 402] on button "Registrar pagamento" at bounding box center [410, 401] width 138 height 18
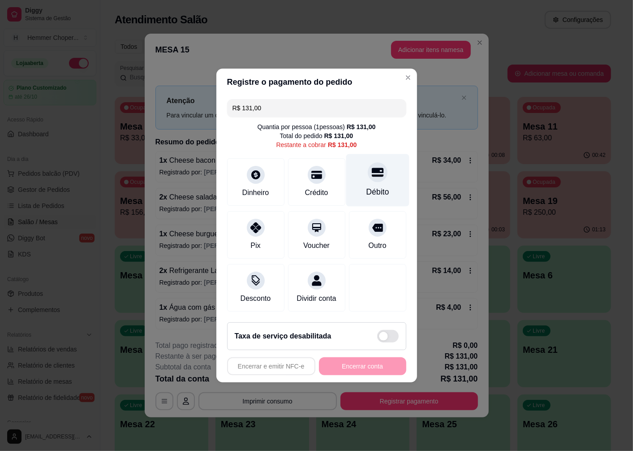
click at [370, 186] on div "Débito" at bounding box center [377, 192] width 23 height 12
type input "R$ 0,00"
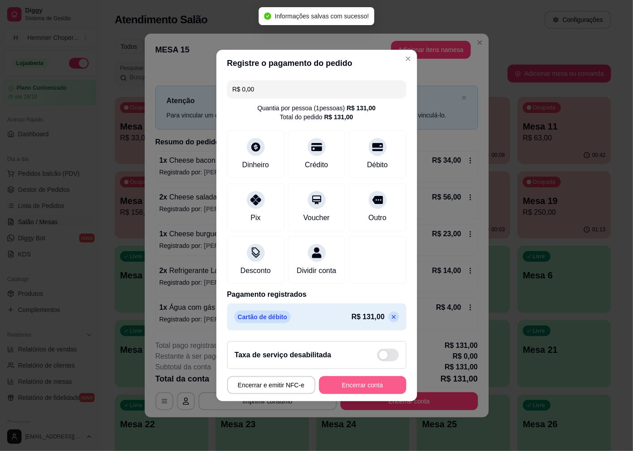
click at [344, 389] on button "Encerrar conta" at bounding box center [362, 385] width 87 height 18
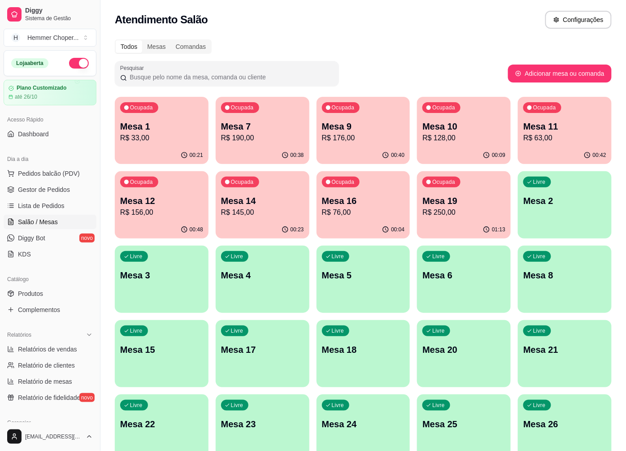
click at [464, 213] on p "R$ 250,00" at bounding box center [463, 212] width 83 height 11
click at [59, 186] on span "Gestor de Pedidos" at bounding box center [44, 189] width 52 height 9
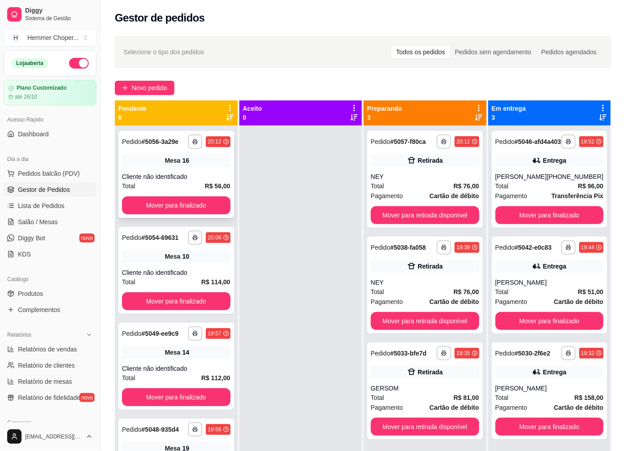
click at [174, 176] on div "Cliente não identificado" at bounding box center [176, 176] width 108 height 9
click at [190, 181] on div "Total R$ 56,00" at bounding box center [176, 186] width 108 height 10
click at [174, 203] on button "Mover para finalizado" at bounding box center [176, 205] width 108 height 18
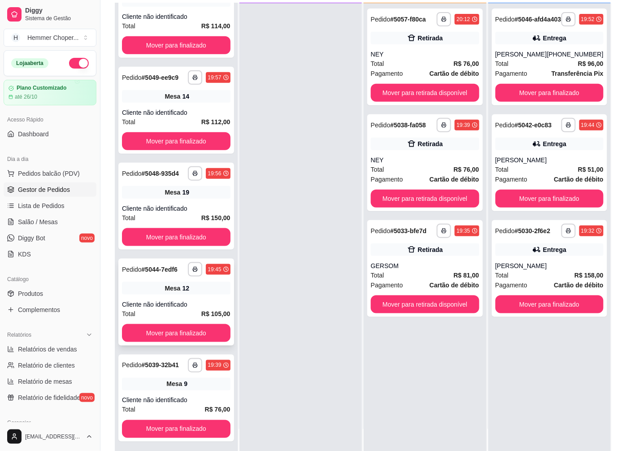
scroll to position [137, 0]
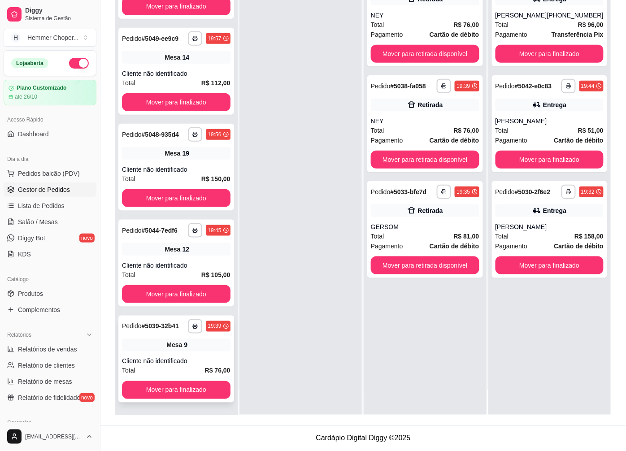
click at [191, 353] on div "**********" at bounding box center [176, 359] width 116 height 87
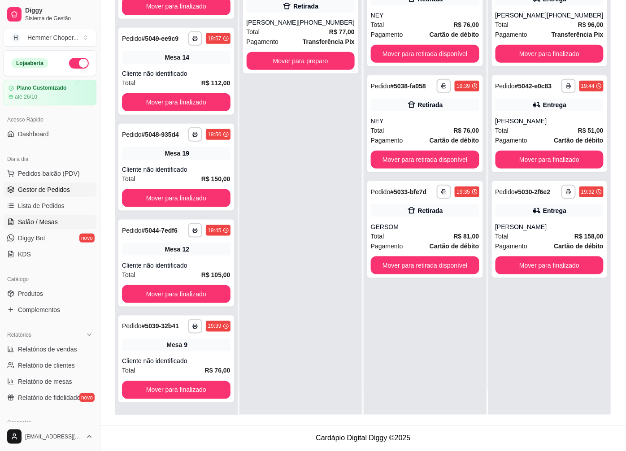
click at [43, 225] on span "Salão / Mesas" at bounding box center [38, 221] width 40 height 9
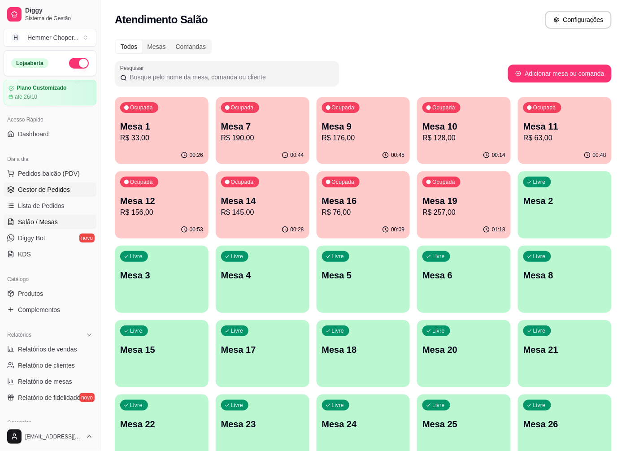
click at [43, 190] on span "Gestor de Pedidos" at bounding box center [44, 189] width 52 height 9
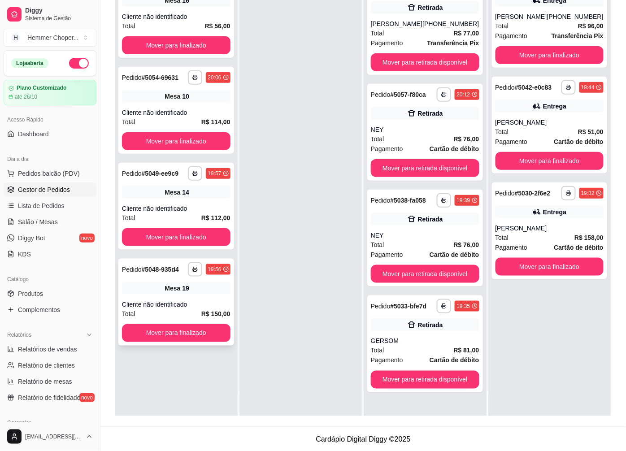
scroll to position [137, 0]
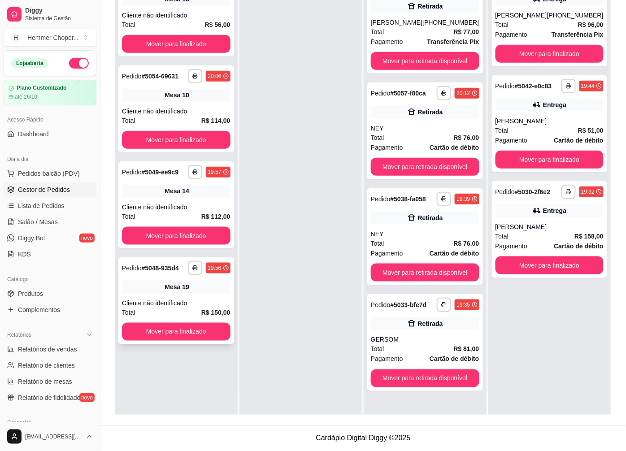
click at [176, 309] on div "Total R$ 150,00" at bounding box center [176, 312] width 108 height 10
click at [160, 209] on div "Cliente não identificado" at bounding box center [176, 207] width 108 height 9
click at [157, 293] on div "**********" at bounding box center [176, 300] width 116 height 87
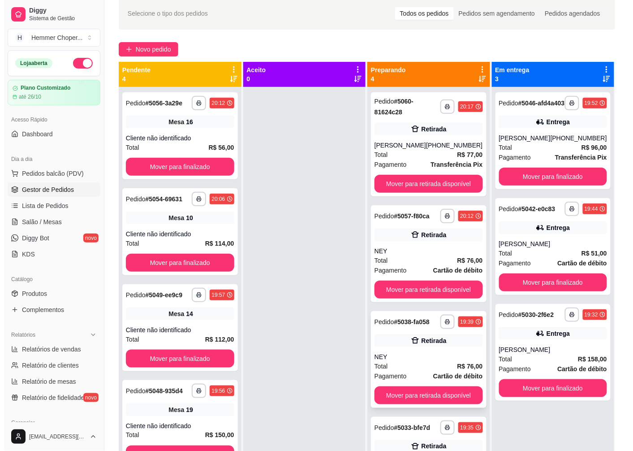
scroll to position [37, 0]
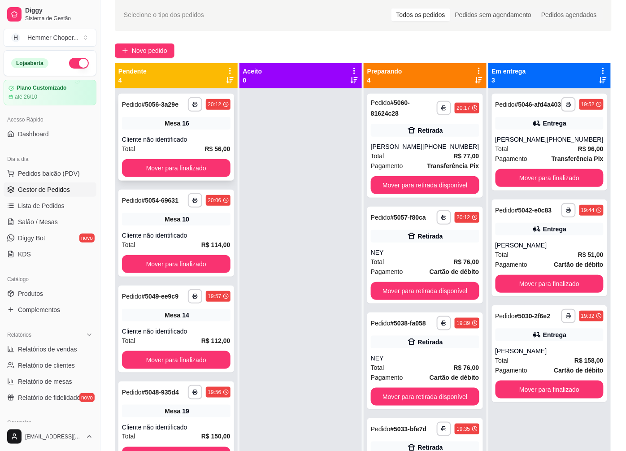
click at [185, 146] on div "Total R$ 56,00" at bounding box center [176, 149] width 108 height 10
click at [187, 220] on div "10" at bounding box center [185, 219] width 7 height 9
click at [189, 146] on div "Total R$ 56,00" at bounding box center [176, 149] width 108 height 10
click at [176, 144] on div "Cliente não identificado" at bounding box center [176, 139] width 108 height 9
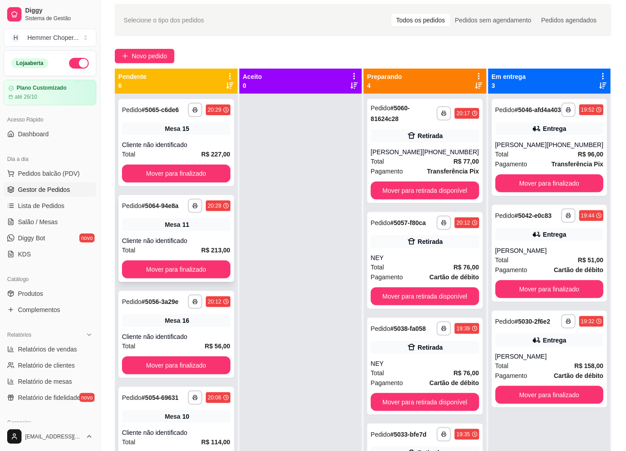
scroll to position [0, 0]
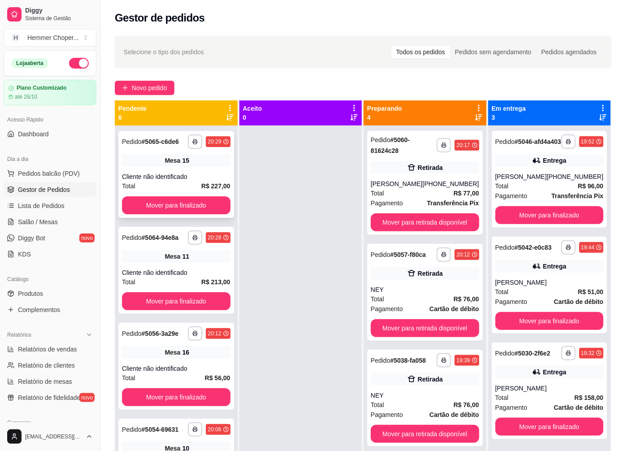
click at [182, 164] on div "15" at bounding box center [185, 160] width 7 height 9
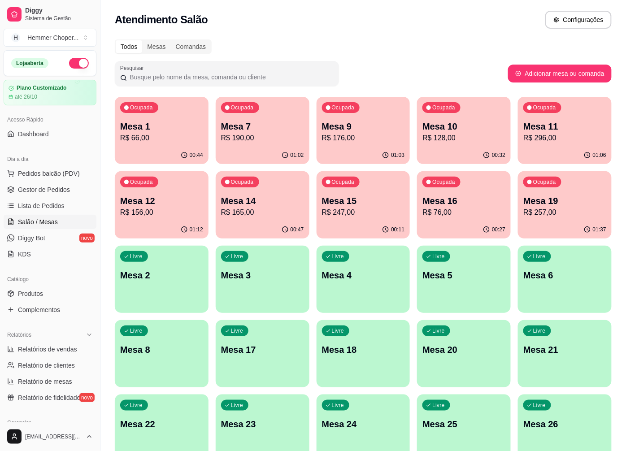
click at [352, 140] on p "R$ 176,00" at bounding box center [363, 138] width 83 height 11
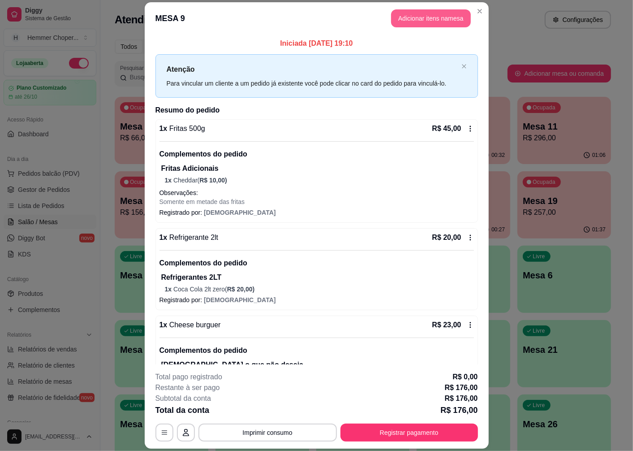
click at [405, 18] on button "Adicionar itens na mesa" at bounding box center [431, 18] width 80 height 18
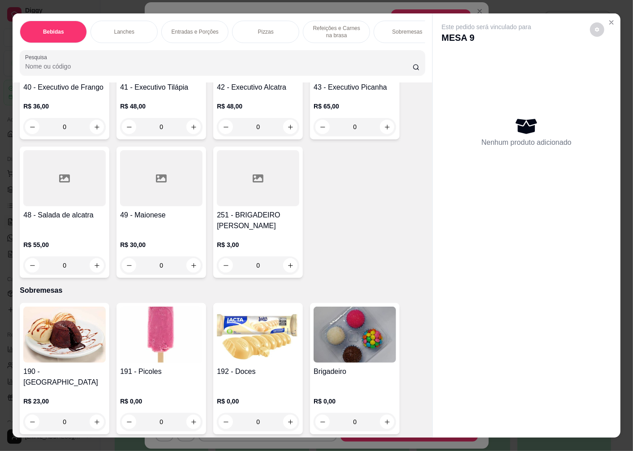
scroll to position [19, 0]
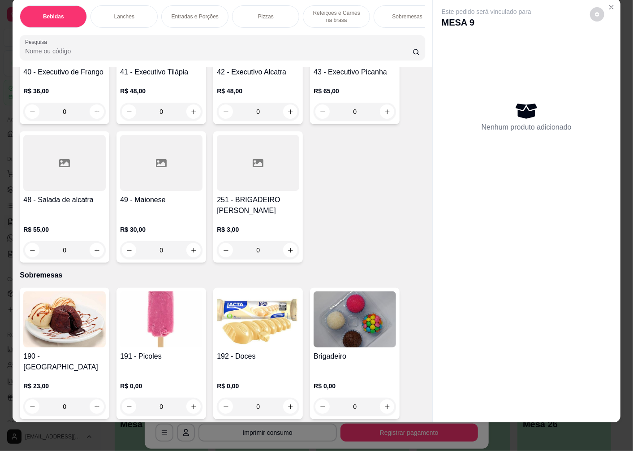
click at [329, 321] on img at bounding box center [355, 319] width 82 height 56
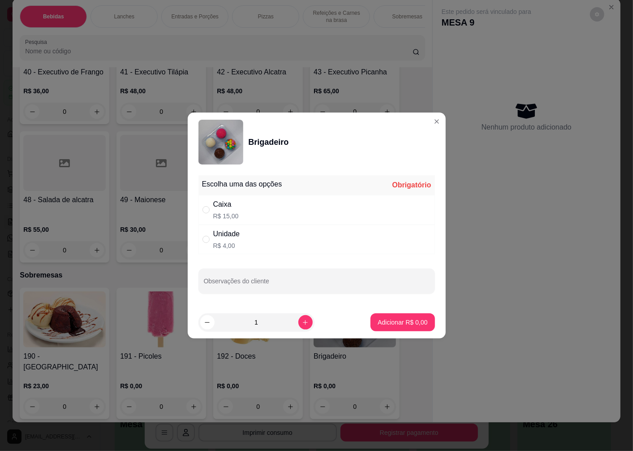
click at [235, 213] on p "R$ 15,00" at bounding box center [226, 216] width 26 height 9
radio input "true"
click at [368, 321] on button "Adicionar R$ 15,00" at bounding box center [401, 322] width 68 height 18
type input "1"
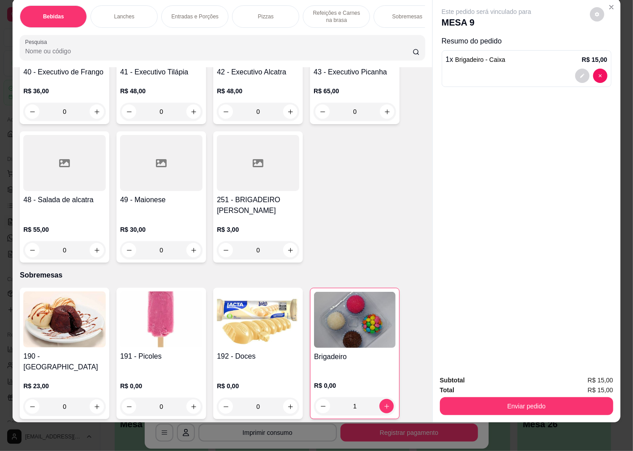
click at [151, 308] on img at bounding box center [161, 319] width 82 height 56
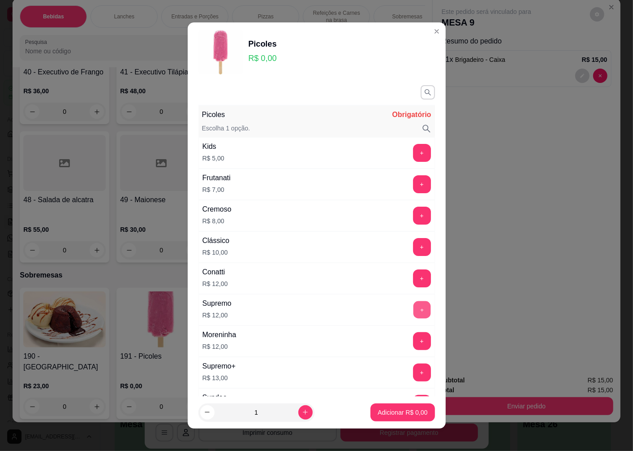
click at [413, 310] on button "+" at bounding box center [421, 309] width 17 height 17
click at [379, 408] on p "Adicionar R$ 12,00" at bounding box center [400, 412] width 53 height 9
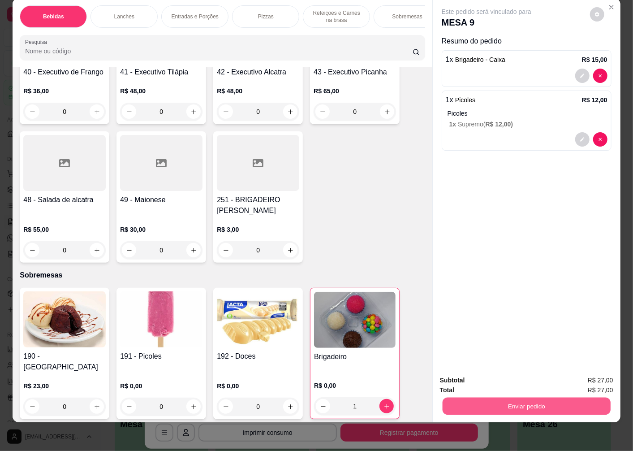
click at [530, 397] on button "Enviar pedido" at bounding box center [527, 405] width 168 height 17
click at [591, 375] on button "Enviar pedido" at bounding box center [590, 376] width 51 height 17
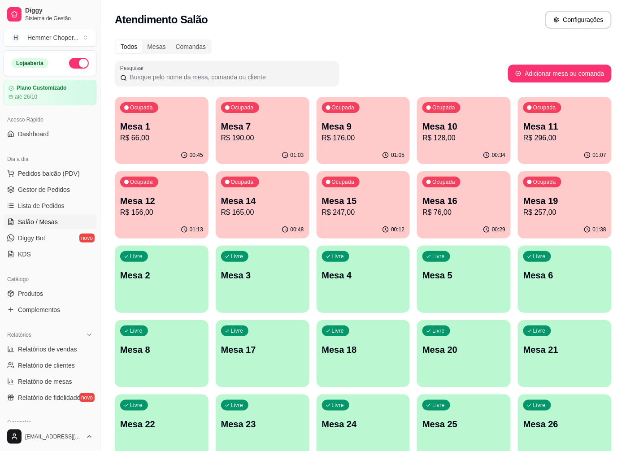
click at [55, 188] on span "Gestor de Pedidos" at bounding box center [44, 189] width 52 height 9
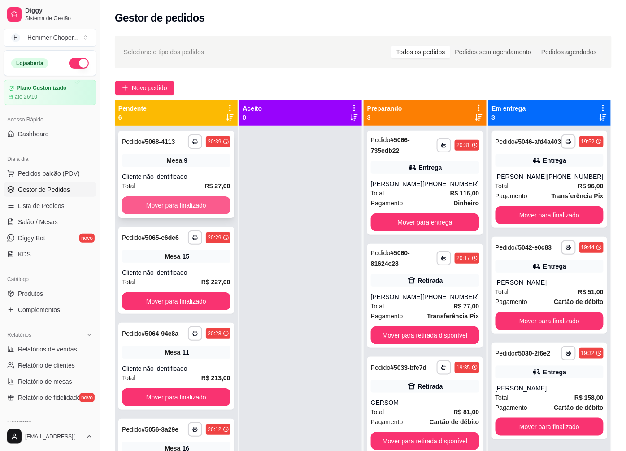
click at [175, 200] on button "Mover para finalizado" at bounding box center [176, 205] width 108 height 18
click at [53, 223] on span "Salão / Mesas" at bounding box center [38, 221] width 40 height 9
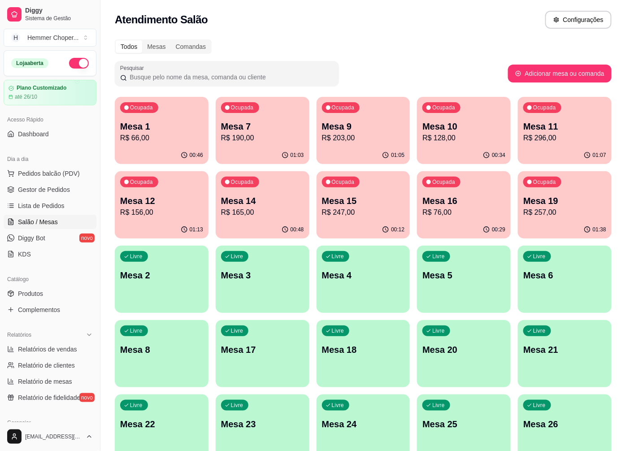
click at [366, 139] on p "R$ 203,00" at bounding box center [363, 138] width 83 height 11
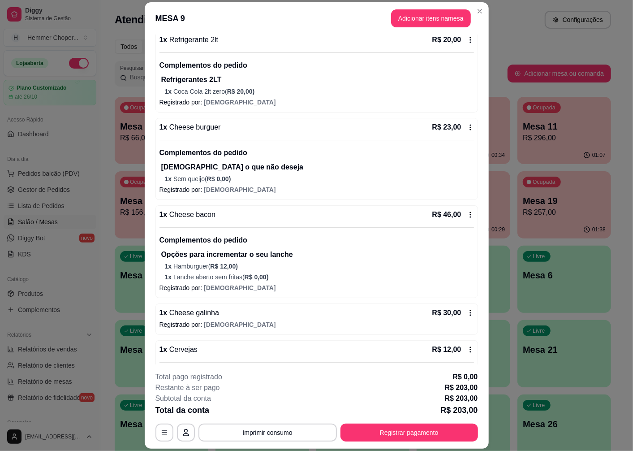
scroll to position [199, 0]
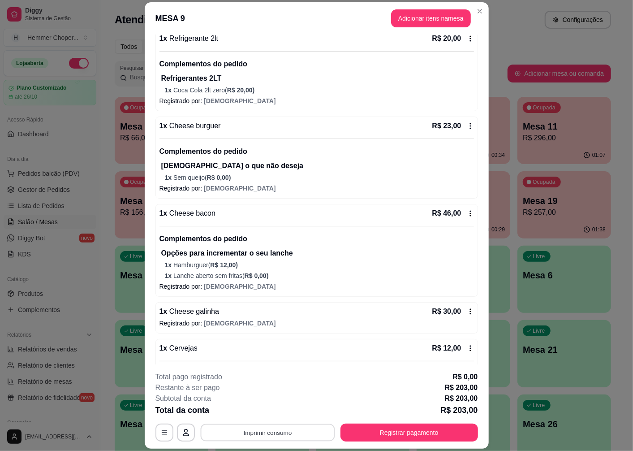
click at [262, 436] on button "Imprimir consumo" at bounding box center [267, 432] width 134 height 17
click at [267, 414] on button "Cozinha" at bounding box center [266, 412] width 65 height 14
click at [355, 433] on button "Registrar pagamento" at bounding box center [410, 433] width 138 height 18
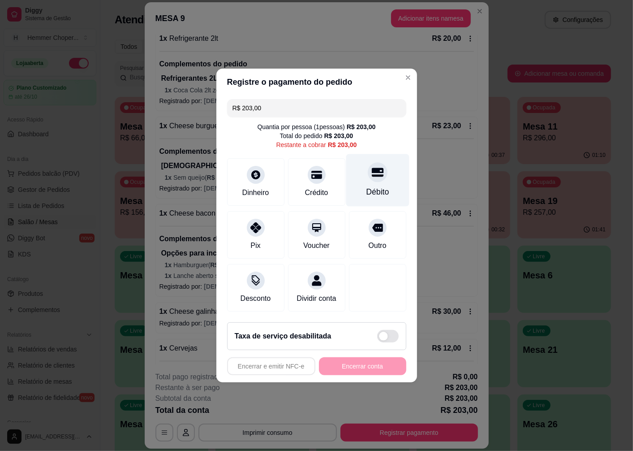
click at [365, 180] on div "Débito" at bounding box center [377, 180] width 63 height 52
type input "R$ 0,00"
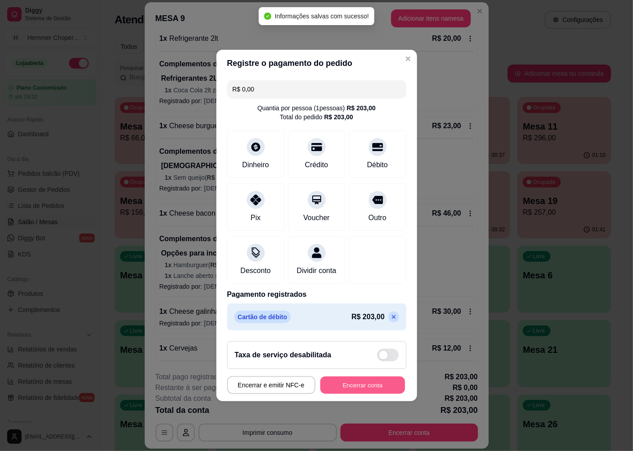
click at [352, 390] on button "Encerrar conta" at bounding box center [362, 384] width 85 height 17
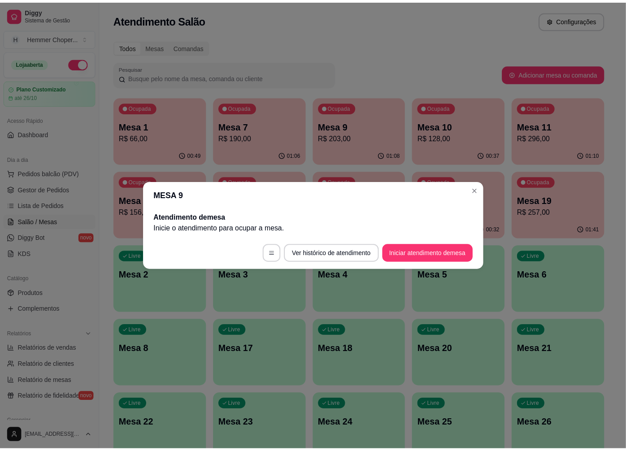
scroll to position [0, 0]
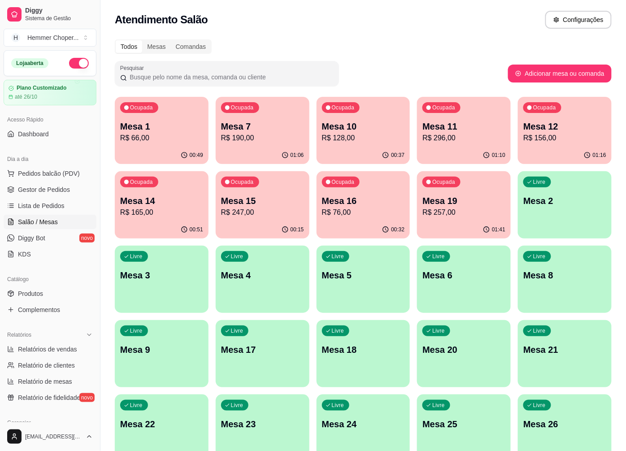
click at [168, 150] on div "00:49" at bounding box center [162, 155] width 94 height 17
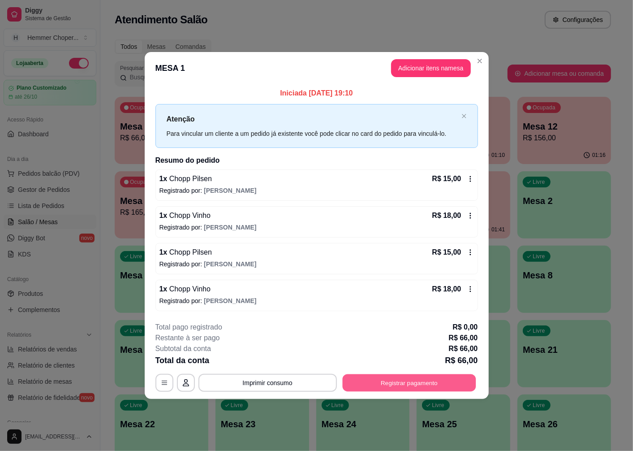
click at [411, 390] on button "Registrar pagamento" at bounding box center [409, 382] width 134 height 17
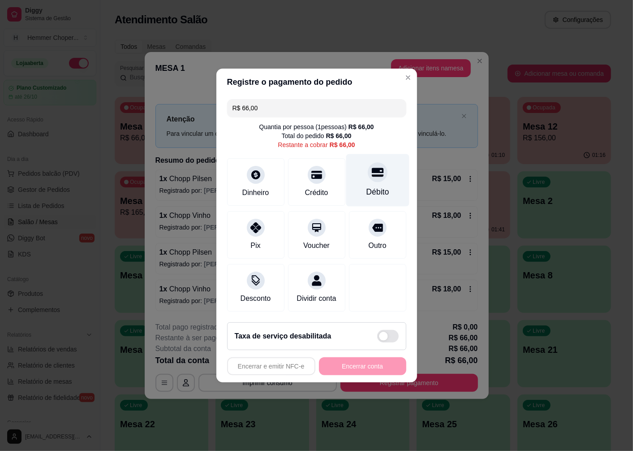
click at [368, 186] on div "Débito" at bounding box center [377, 192] width 23 height 12
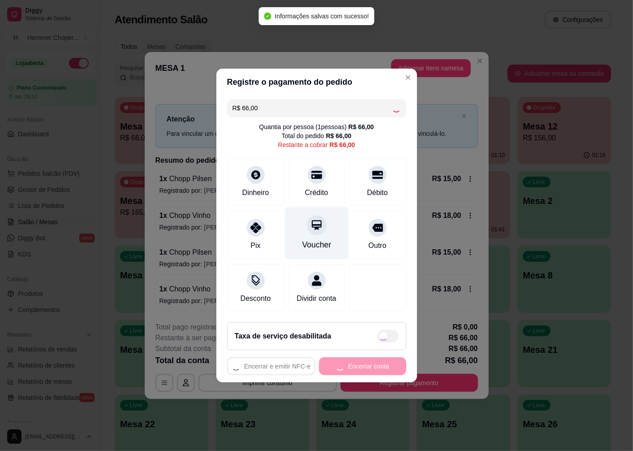
type input "R$ 0,00"
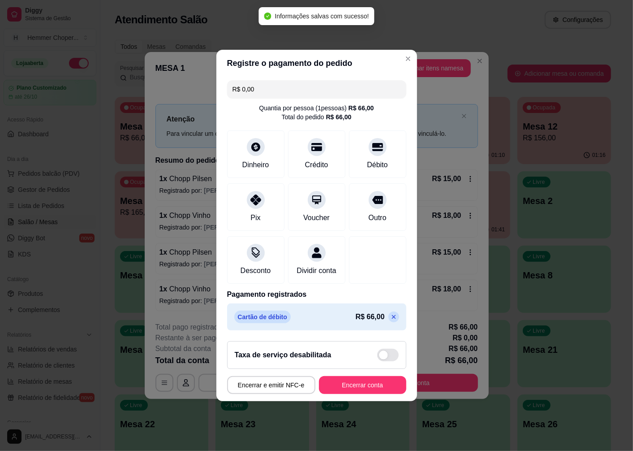
click at [365, 391] on button "Encerrar conta" at bounding box center [362, 385] width 87 height 18
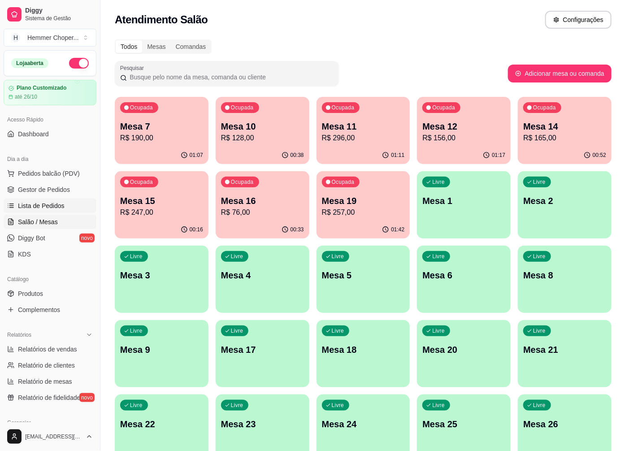
click at [48, 205] on span "Lista de Pedidos" at bounding box center [41, 205] width 47 height 9
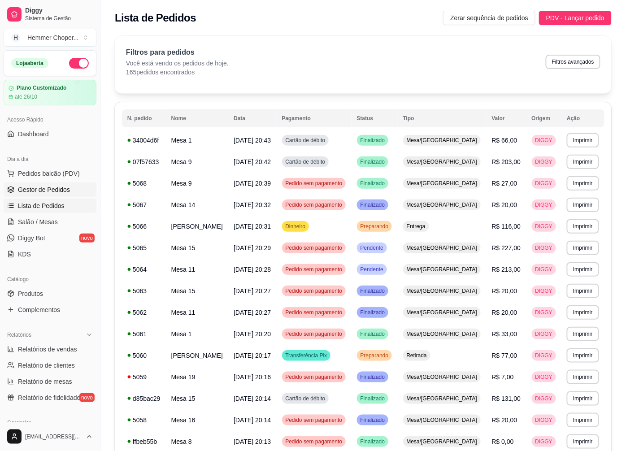
click at [48, 187] on span "Gestor de Pedidos" at bounding box center [44, 189] width 52 height 9
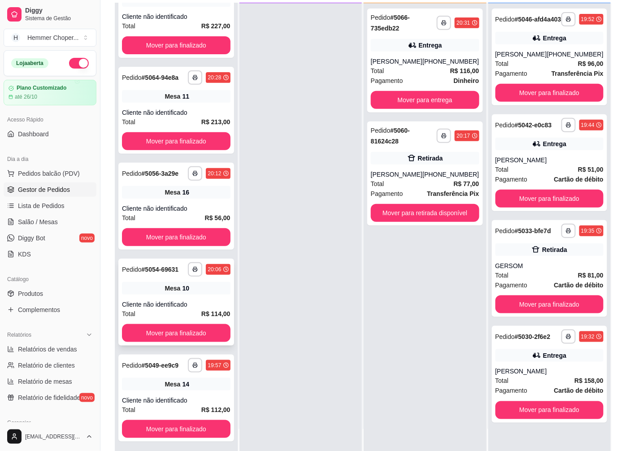
scroll to position [137, 0]
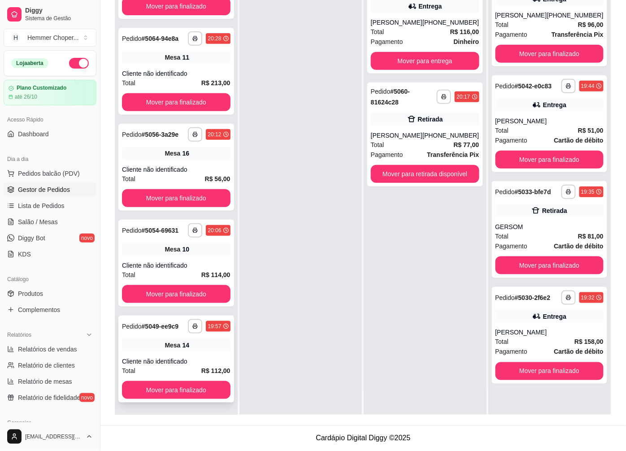
click at [175, 361] on div "Cliente não identificado" at bounding box center [176, 361] width 108 height 9
click at [166, 269] on div "Cliente não identificado" at bounding box center [176, 265] width 108 height 9
click at [171, 160] on div "**********" at bounding box center [176, 167] width 116 height 87
click at [536, 273] on button "Mover para finalizado" at bounding box center [549, 265] width 108 height 18
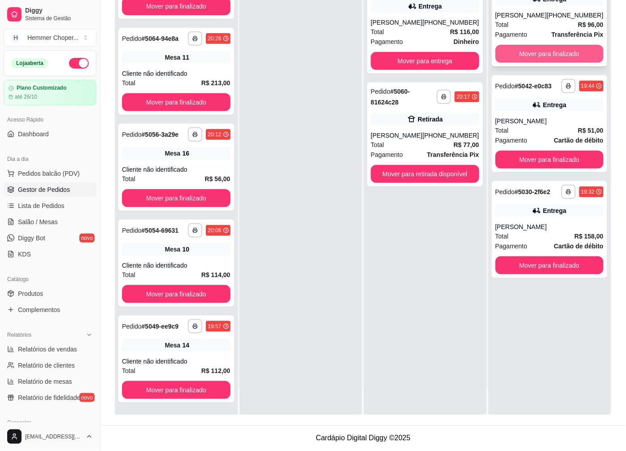
click at [530, 61] on button "Mover para finalizado" at bounding box center [549, 54] width 108 height 18
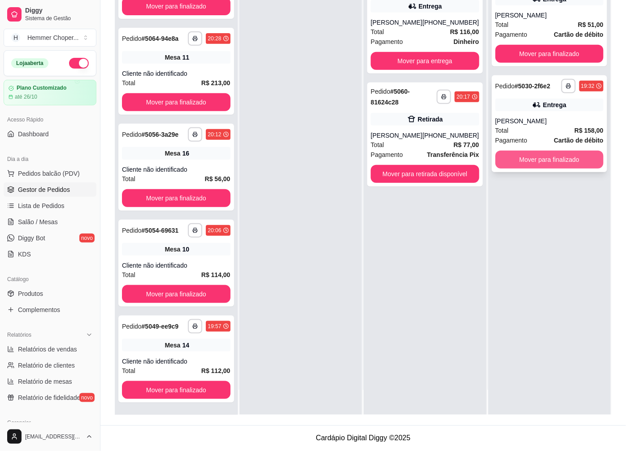
click at [524, 155] on button "Mover para finalizado" at bounding box center [549, 160] width 108 height 18
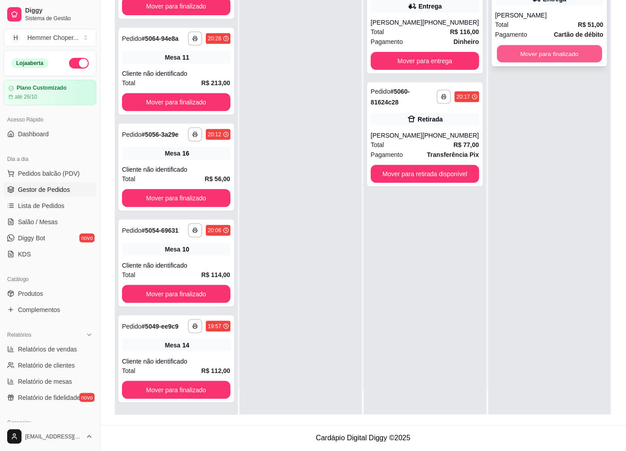
click at [506, 45] on button "Mover para finalizado" at bounding box center [549, 53] width 105 height 17
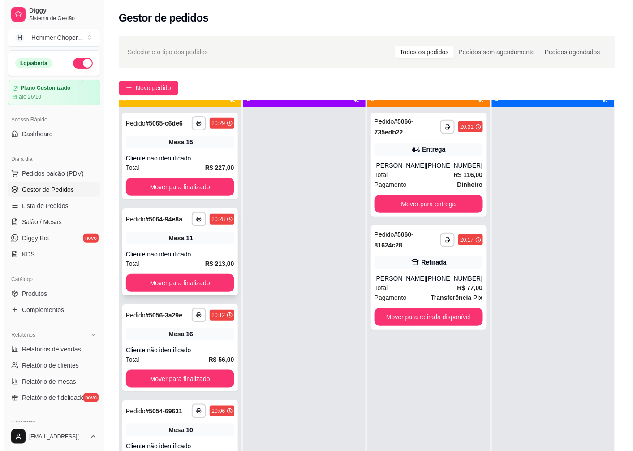
scroll to position [25, 0]
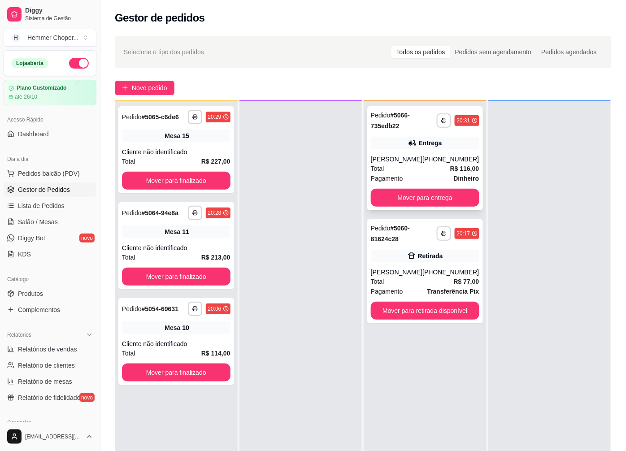
click at [434, 149] on div "Entrega" at bounding box center [425, 143] width 108 height 13
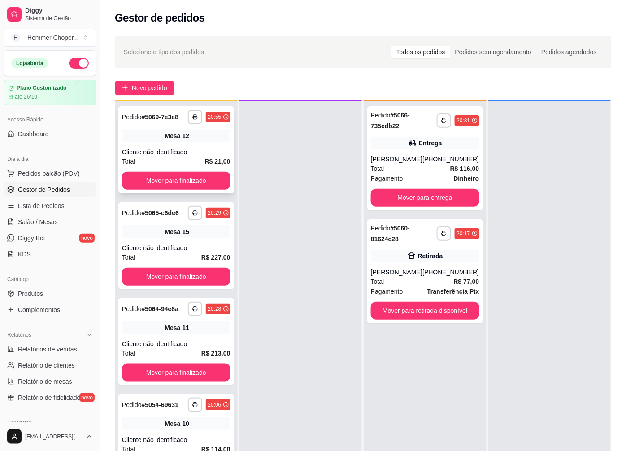
click at [161, 149] on div "Cliente não identificado" at bounding box center [176, 151] width 108 height 9
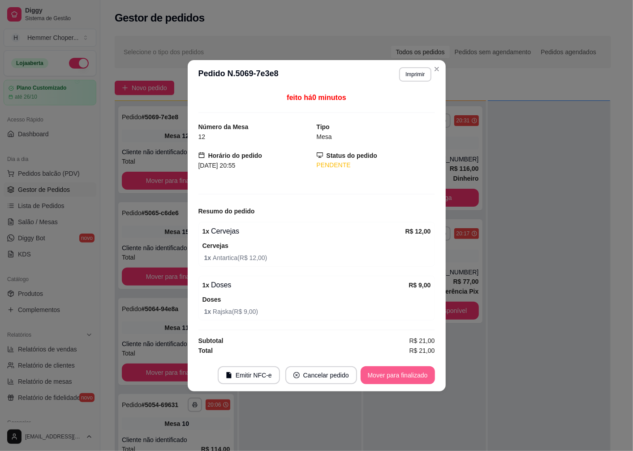
click at [408, 377] on button "Mover para finalizado" at bounding box center [398, 375] width 74 height 18
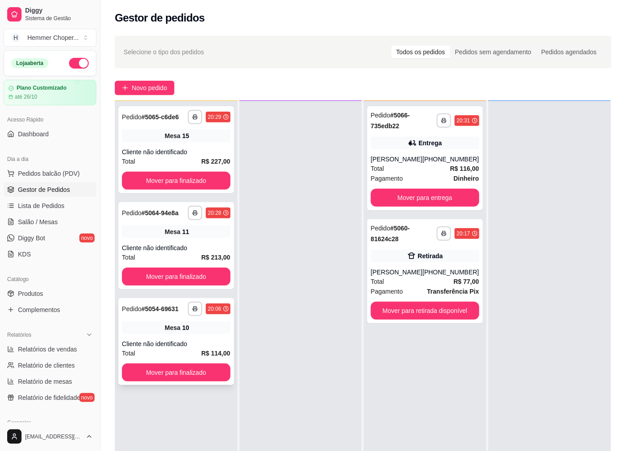
click at [186, 336] on div "**********" at bounding box center [176, 341] width 116 height 87
click at [180, 375] on button "Mover para finalizado" at bounding box center [176, 372] width 108 height 18
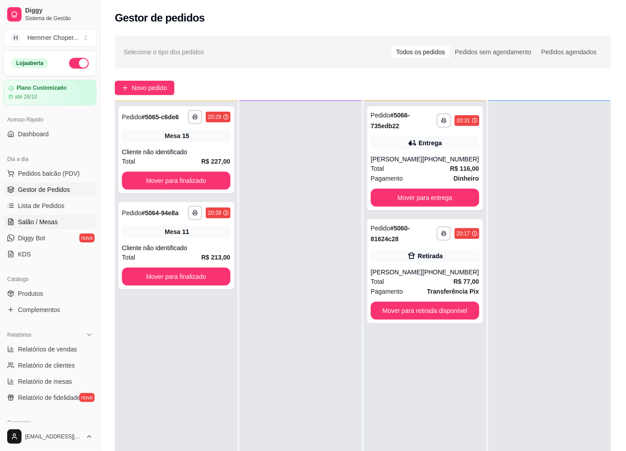
click at [45, 222] on span "Salão / Mesas" at bounding box center [38, 221] width 40 height 9
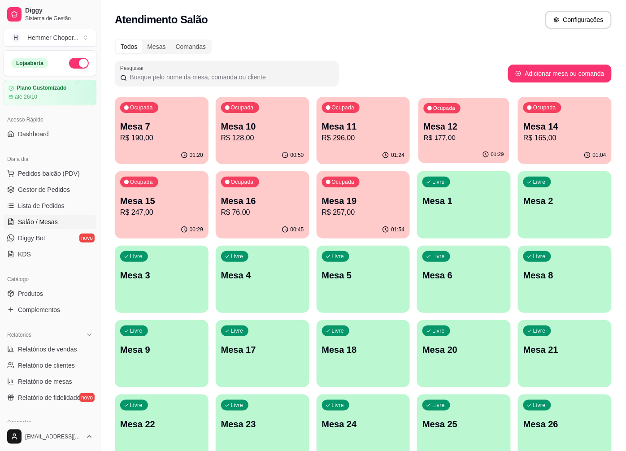
click at [438, 138] on p "R$ 177,00" at bounding box center [464, 138] width 80 height 10
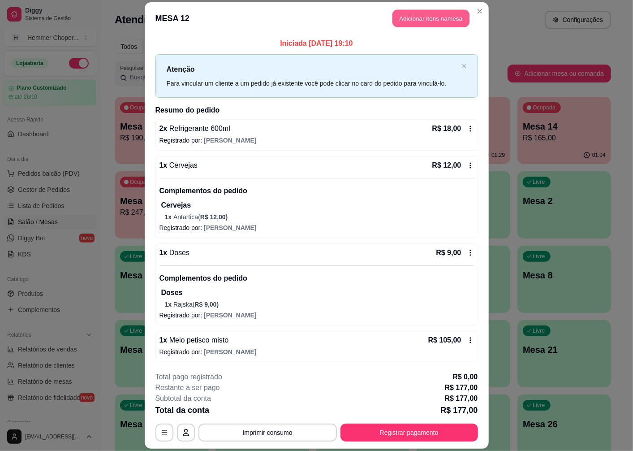
click at [437, 19] on button "Adicionar itens na mesa" at bounding box center [431, 18] width 77 height 17
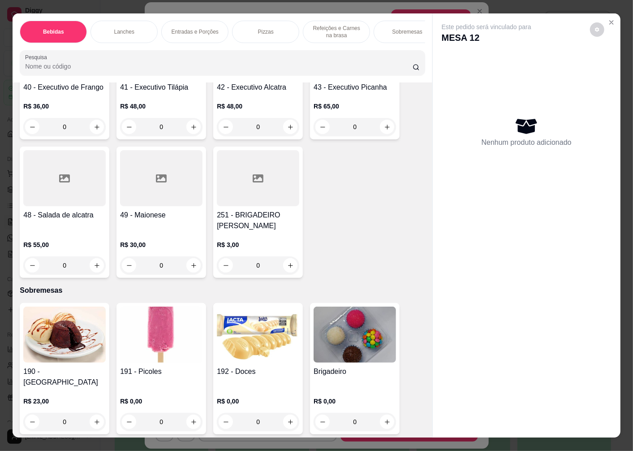
scroll to position [19, 0]
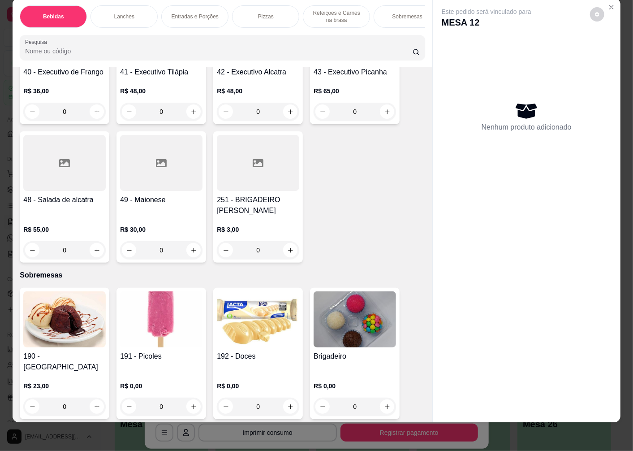
click at [338, 336] on img at bounding box center [355, 319] width 82 height 56
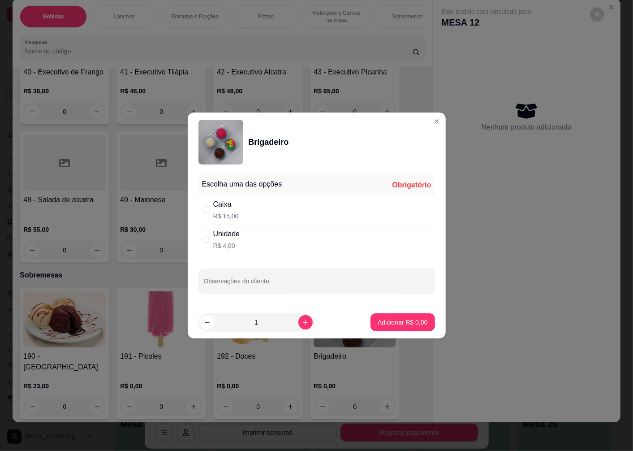
click at [245, 208] on div "Caixa R$ 15,00" at bounding box center [317, 210] width 237 height 30
radio input "true"
click at [390, 326] on p "Adicionar R$ 15,00" at bounding box center [401, 322] width 52 height 9
type input "1"
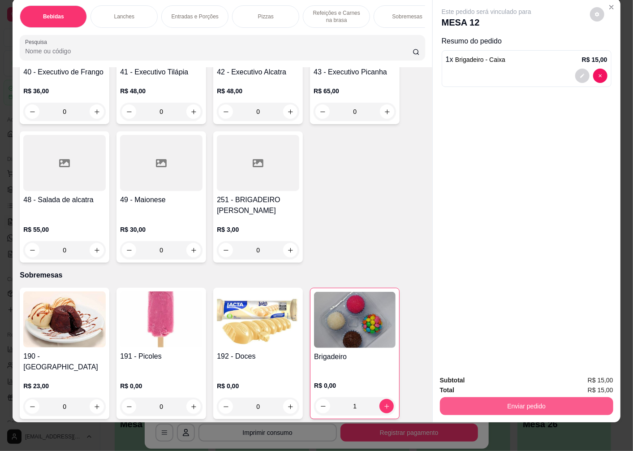
click at [505, 397] on button "Enviar pedido" at bounding box center [526, 406] width 173 height 18
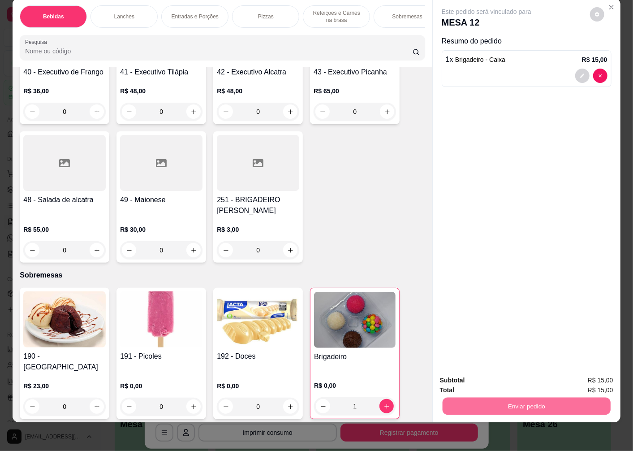
click at [580, 373] on button "Enviar pedido" at bounding box center [590, 376] width 49 height 17
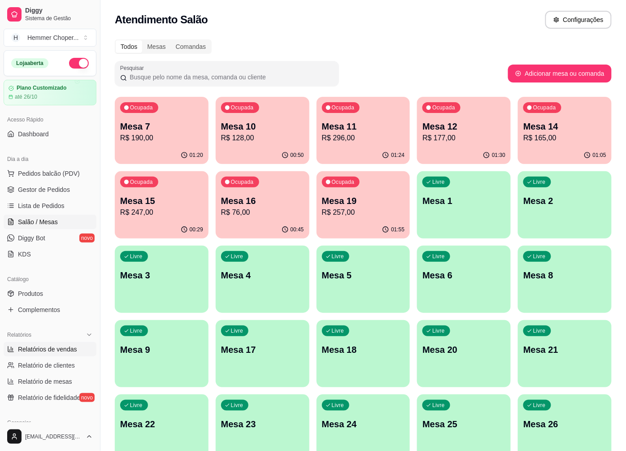
click at [45, 345] on span "Relatórios de vendas" at bounding box center [47, 349] width 59 height 9
select select "ALL"
select select "0"
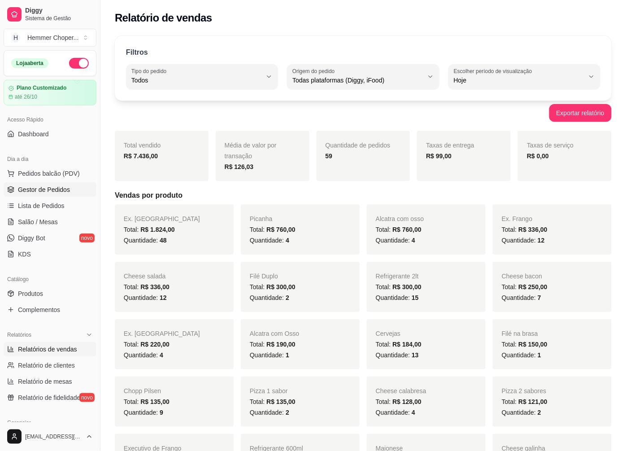
click at [54, 184] on link "Gestor de Pedidos" at bounding box center [50, 189] width 93 height 14
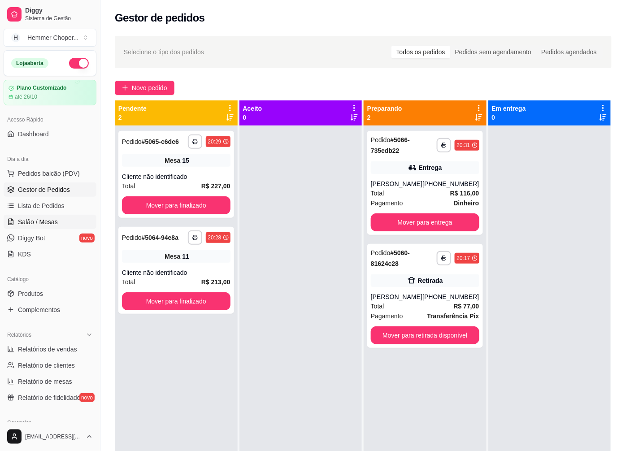
click at [44, 226] on link "Salão / Mesas" at bounding box center [50, 222] width 93 height 14
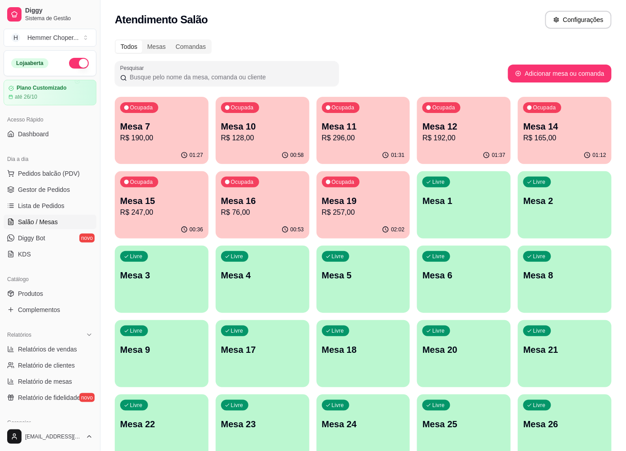
click at [541, 280] on p "Mesa 8" at bounding box center [564, 275] width 83 height 13
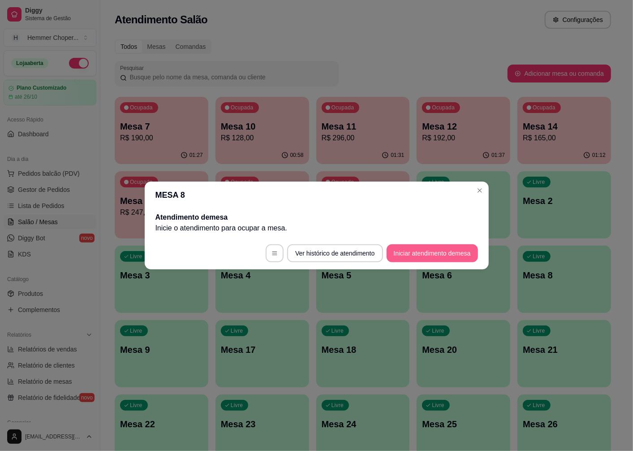
click at [405, 252] on button "Iniciar atendimento de mesa" at bounding box center [432, 253] width 91 height 18
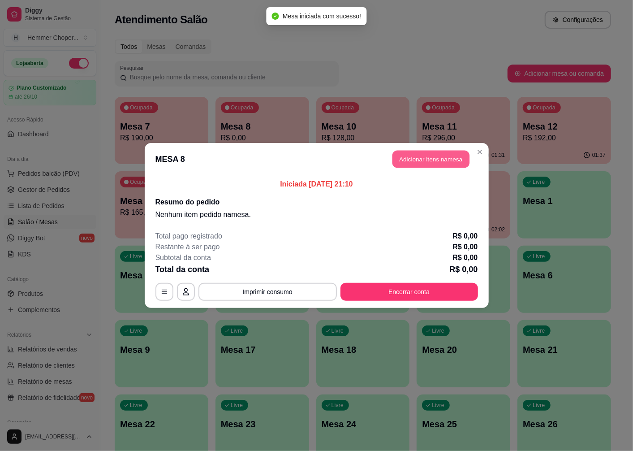
click at [437, 163] on button "Adicionar itens na mesa" at bounding box center [431, 159] width 77 height 17
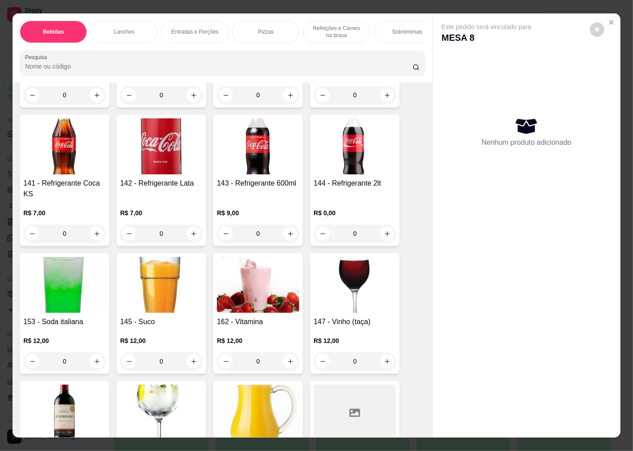
scroll to position [747, 0]
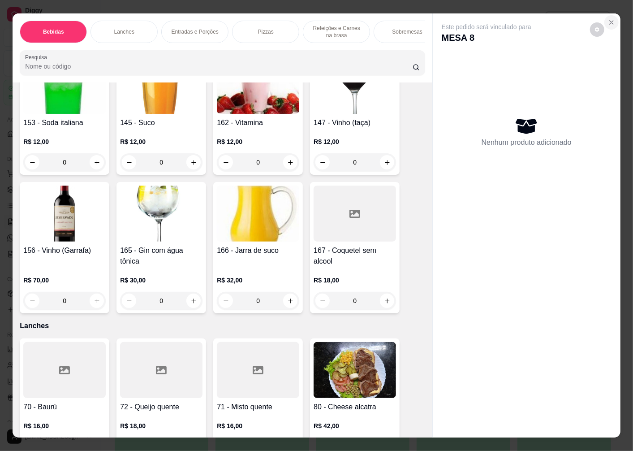
click at [609, 19] on icon "Close" at bounding box center [611, 22] width 7 height 7
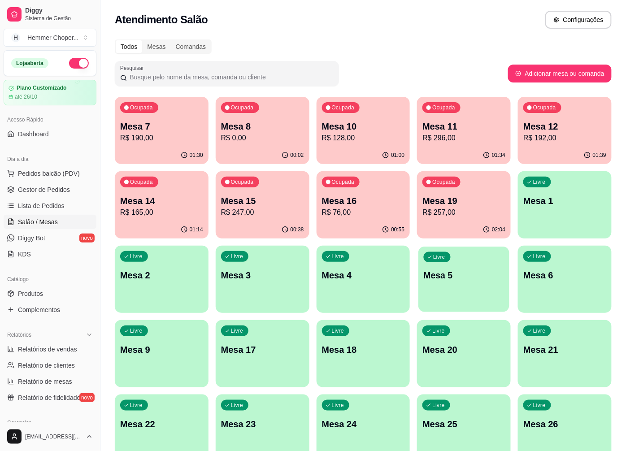
click at [445, 277] on p "Mesa 5" at bounding box center [464, 275] width 80 height 12
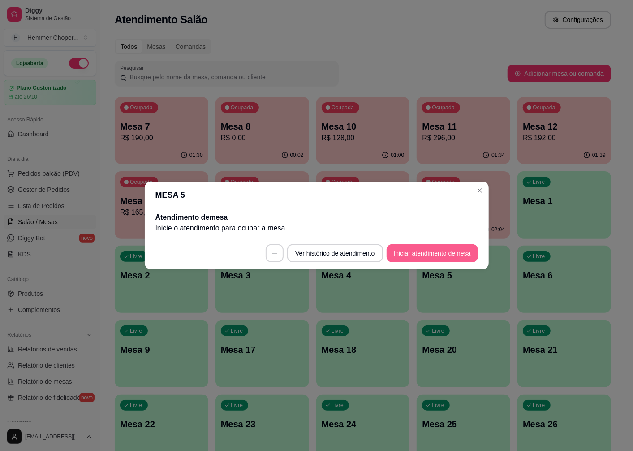
click at [412, 253] on button "Iniciar atendimento de mesa" at bounding box center [432, 253] width 91 height 18
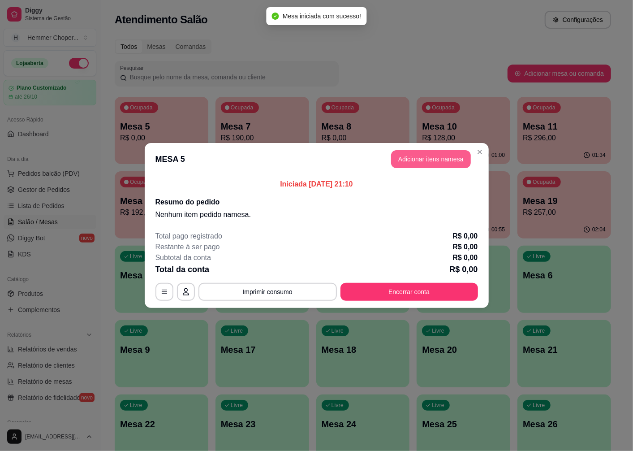
click at [432, 160] on button "Adicionar itens na mesa" at bounding box center [431, 159] width 80 height 18
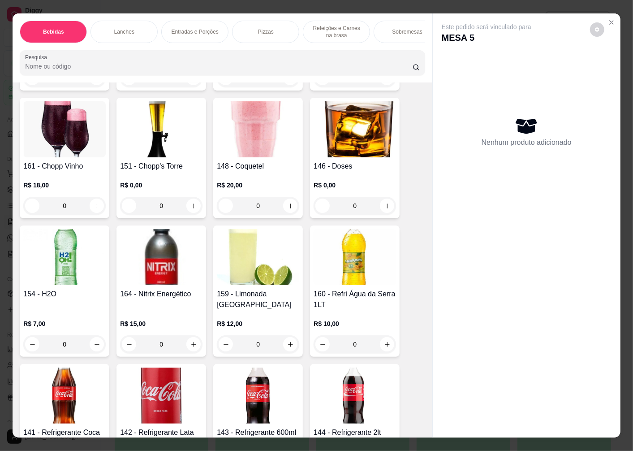
scroll to position [448, 0]
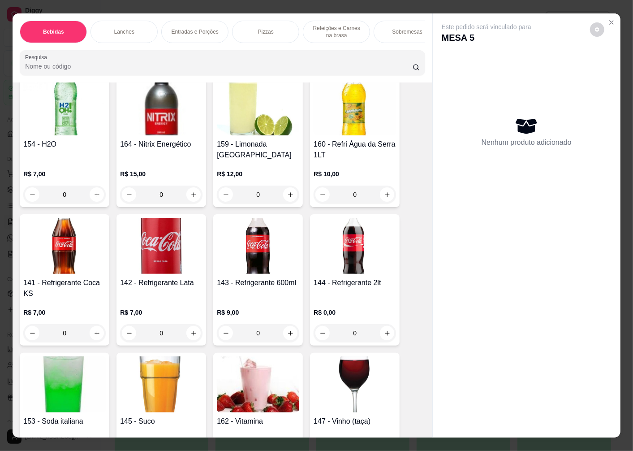
click at [169, 380] on img at bounding box center [161, 384] width 82 height 56
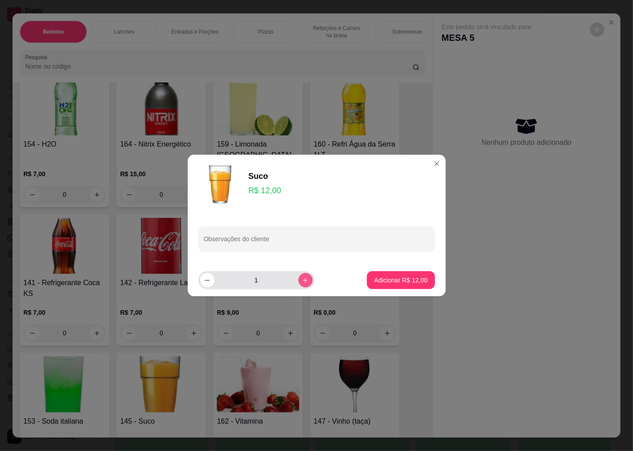
click at [302, 280] on icon "increase-product-quantity" at bounding box center [305, 280] width 7 height 7
type input "2"
click at [402, 281] on p "Adicionar R$ 24,00" at bounding box center [401, 280] width 52 height 9
type input "2"
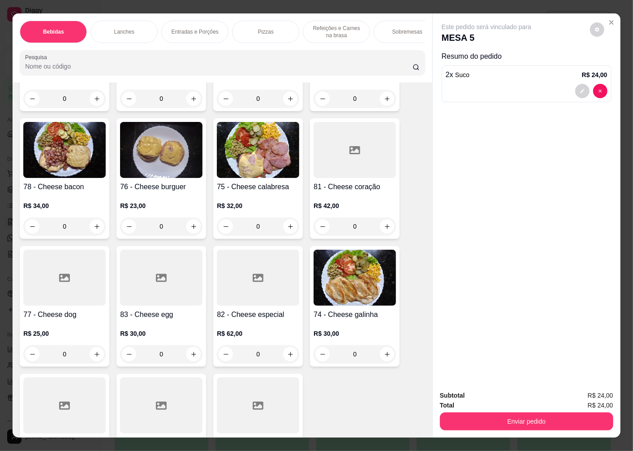
scroll to position [996, 0]
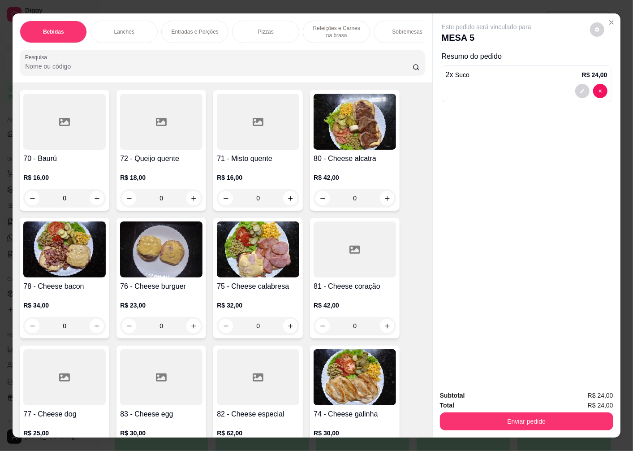
click at [241, 157] on h4 "71 - Misto quente" at bounding box center [258, 158] width 82 height 11
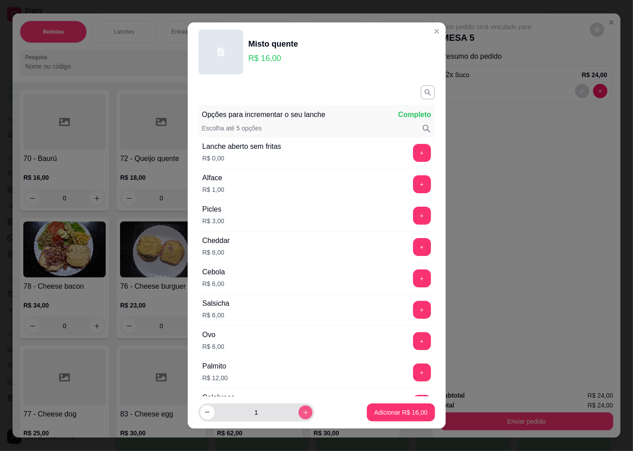
click at [302, 413] on icon "increase-product-quantity" at bounding box center [305, 412] width 7 height 7
type input "2"
click at [408, 415] on p "Adicionar R$ 32,00" at bounding box center [400, 412] width 53 height 9
type input "2"
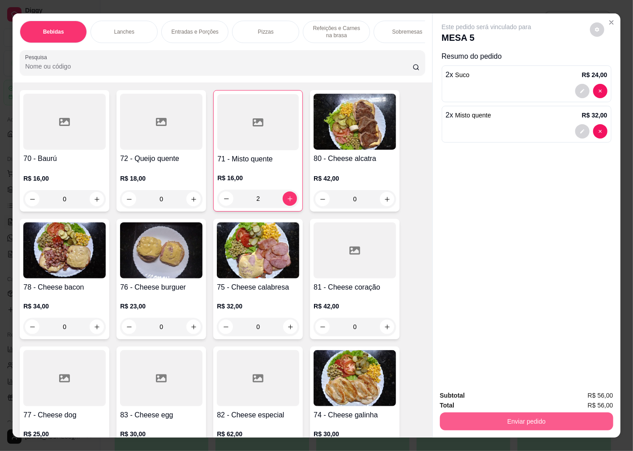
click at [487, 419] on button "Enviar pedido" at bounding box center [526, 421] width 173 height 18
click at [583, 392] on button "Enviar pedido" at bounding box center [590, 395] width 49 height 17
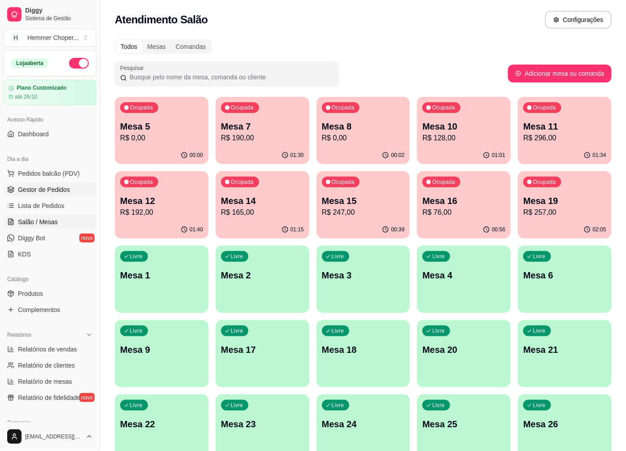
click at [47, 193] on span "Gestor de Pedidos" at bounding box center [44, 189] width 52 height 9
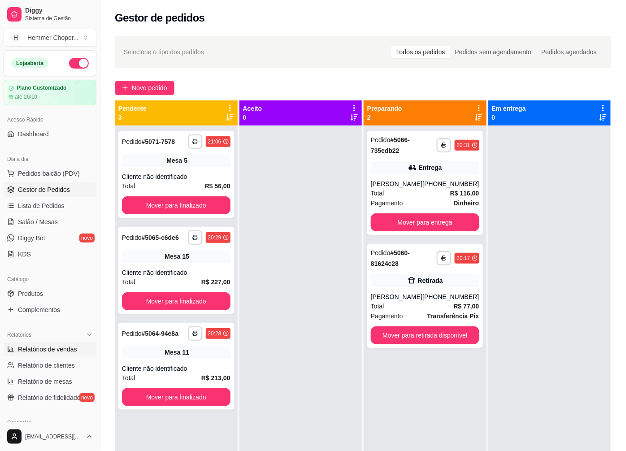
click at [52, 348] on span "Relatórios de vendas" at bounding box center [47, 349] width 59 height 9
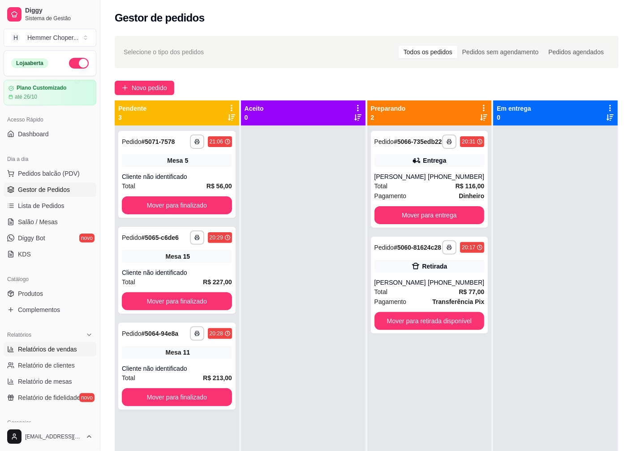
select select "ALL"
select select "0"
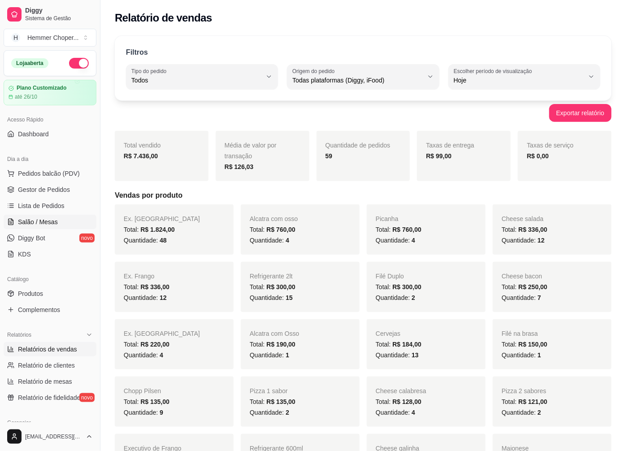
click at [54, 219] on span "Salão / Mesas" at bounding box center [38, 221] width 40 height 9
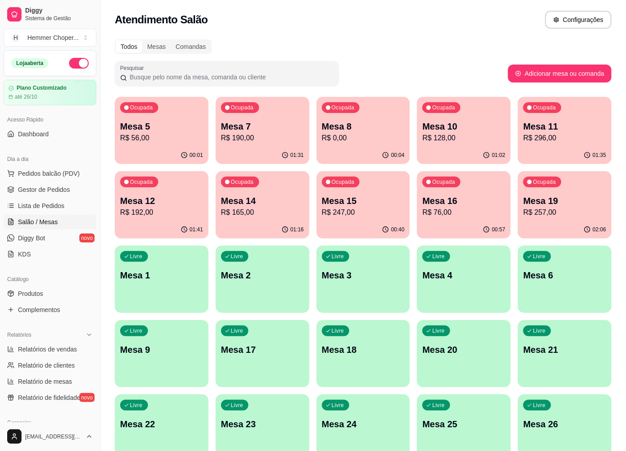
click at [346, 139] on p "R$ 0,00" at bounding box center [363, 138] width 83 height 11
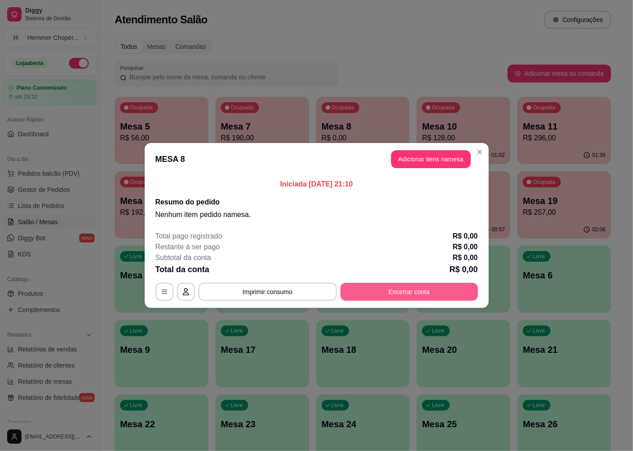
click at [415, 294] on button "Encerrar conta" at bounding box center [410, 292] width 138 height 18
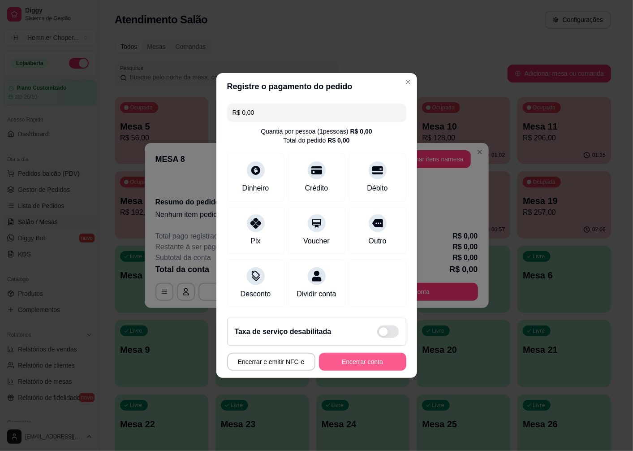
click at [363, 364] on button "Encerrar conta" at bounding box center [362, 362] width 87 height 18
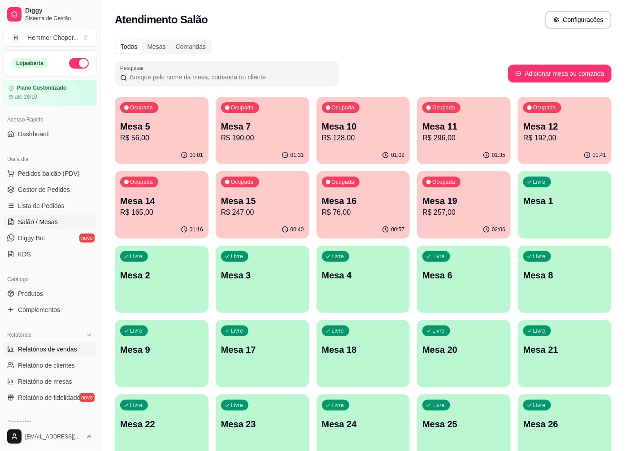
click at [50, 346] on span "Relatórios de vendas" at bounding box center [47, 349] width 59 height 9
select select "ALL"
select select "0"
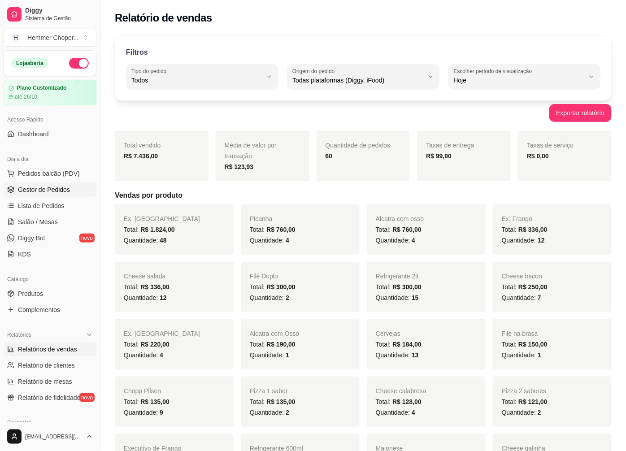
click at [47, 186] on span "Gestor de Pedidos" at bounding box center [44, 189] width 52 height 9
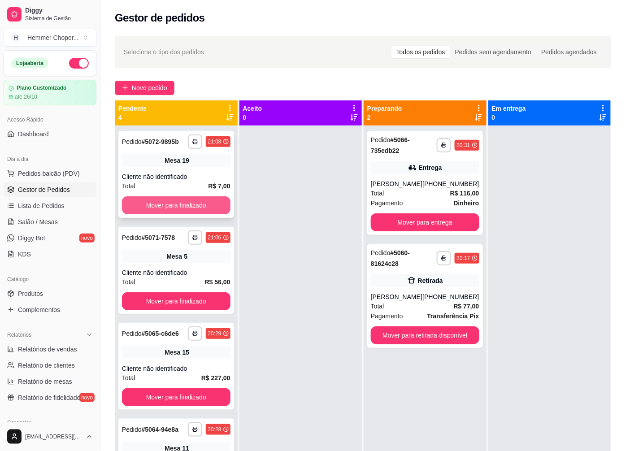
click at [160, 204] on button "Mover para finalizado" at bounding box center [176, 205] width 108 height 18
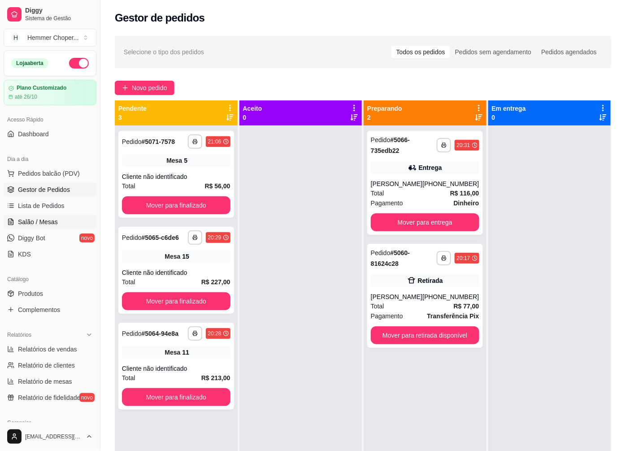
click at [44, 226] on span "Salão / Mesas" at bounding box center [38, 221] width 40 height 9
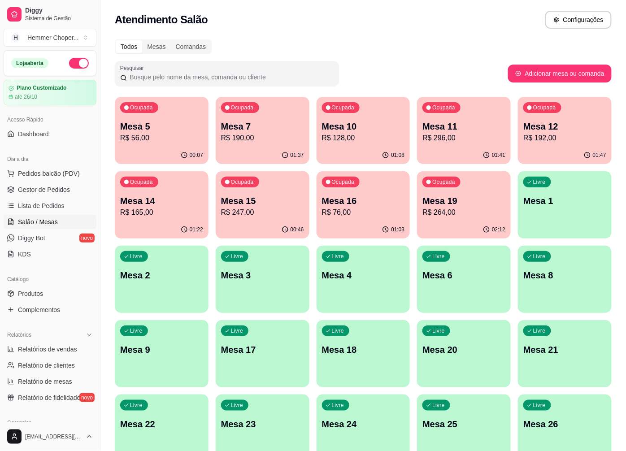
click at [348, 224] on div "01:03" at bounding box center [363, 229] width 94 height 17
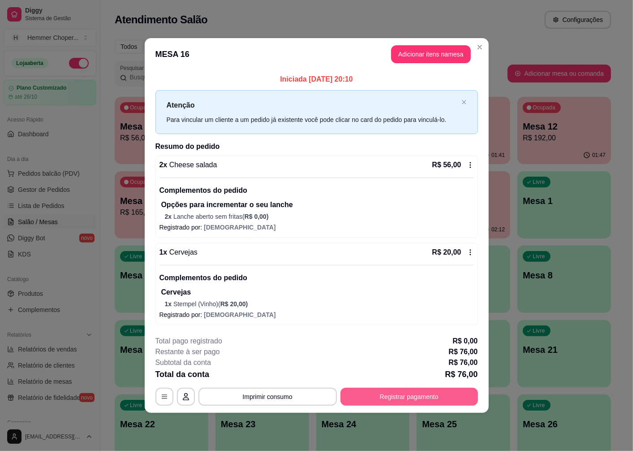
click at [399, 394] on button "Registrar pagamento" at bounding box center [410, 397] width 138 height 18
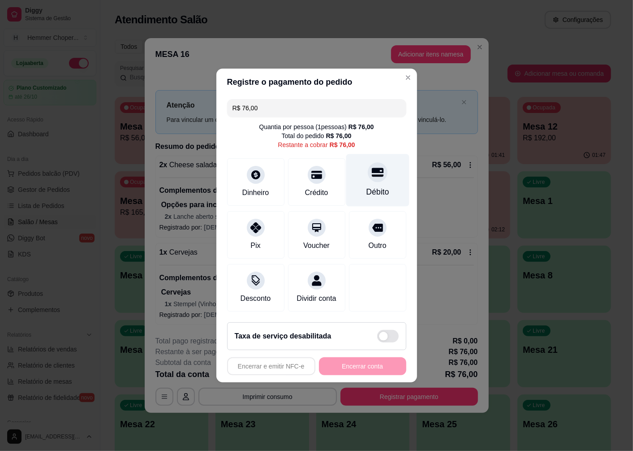
click at [371, 177] on div at bounding box center [378, 172] width 20 height 20
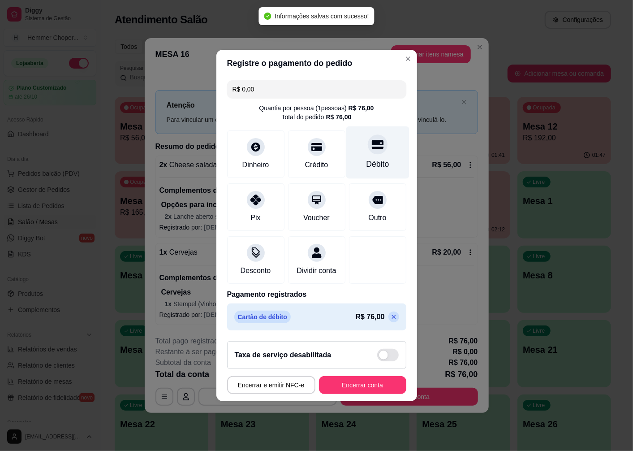
type input "R$ 0,00"
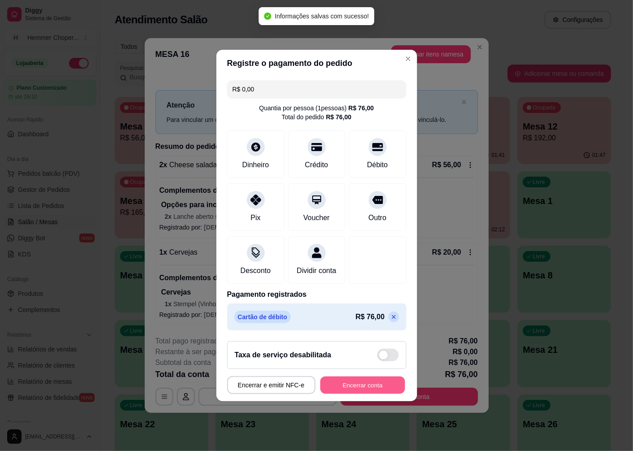
click at [352, 394] on button "Encerrar conta" at bounding box center [362, 384] width 85 height 17
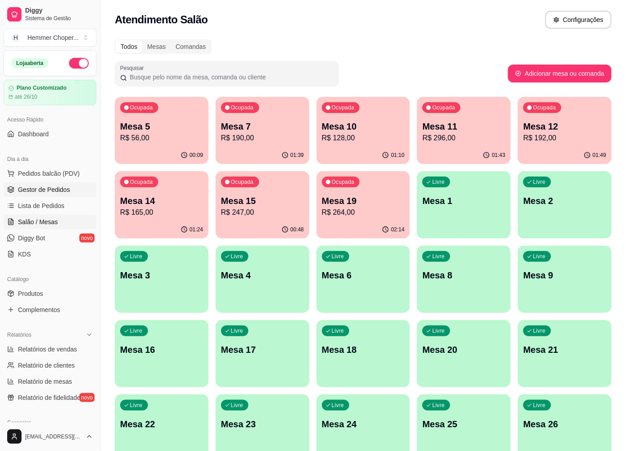
click at [48, 190] on span "Gestor de Pedidos" at bounding box center [44, 189] width 52 height 9
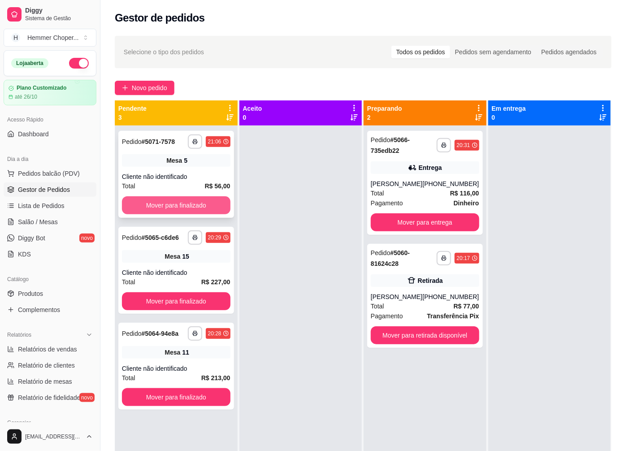
click at [166, 201] on button "Mover para finalizado" at bounding box center [176, 205] width 108 height 18
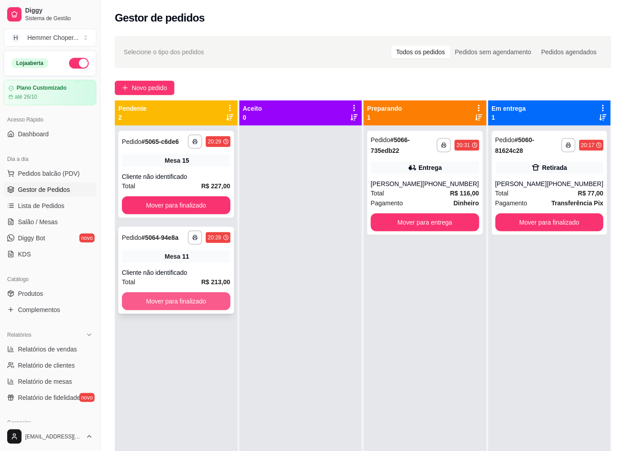
click at [172, 308] on button "Mover para finalizado" at bounding box center [176, 301] width 108 height 18
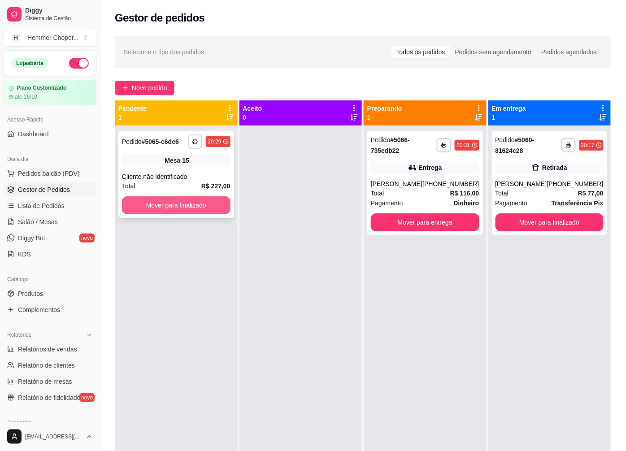
click at [174, 209] on button "Mover para finalizado" at bounding box center [176, 205] width 108 height 18
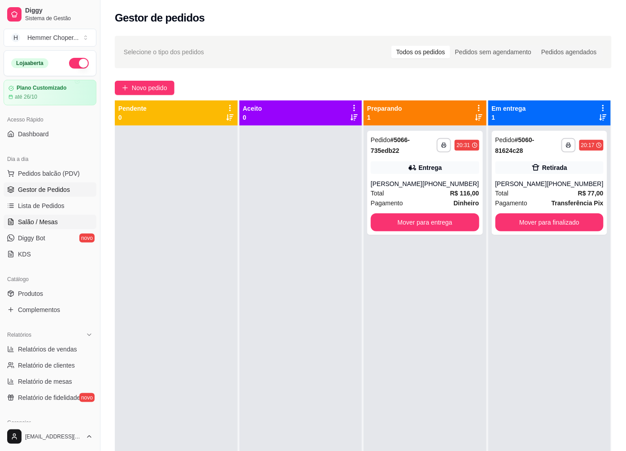
click at [47, 218] on span "Salão / Mesas" at bounding box center [38, 221] width 40 height 9
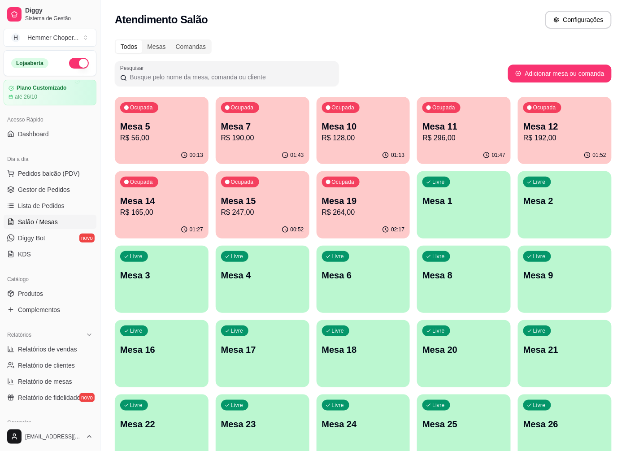
click at [362, 136] on p "R$ 128,00" at bounding box center [363, 138] width 83 height 11
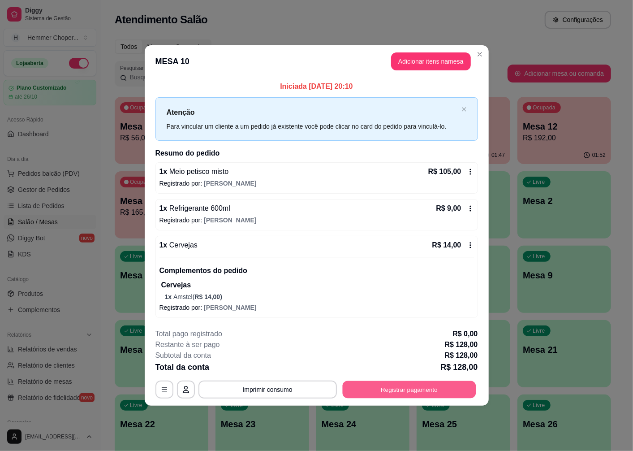
click at [393, 386] on button "Registrar pagamento" at bounding box center [409, 389] width 134 height 17
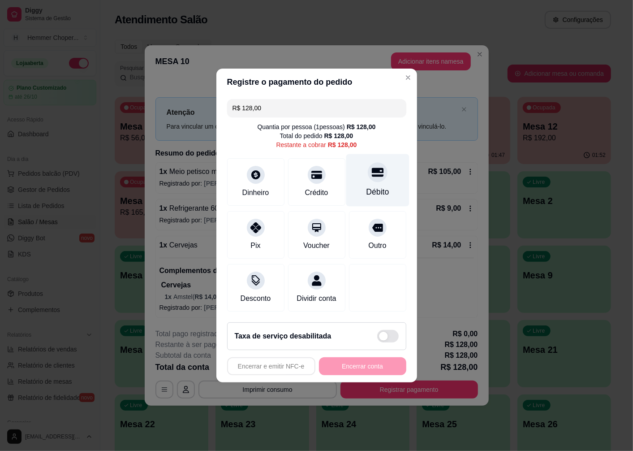
click at [371, 175] on div at bounding box center [378, 172] width 20 height 20
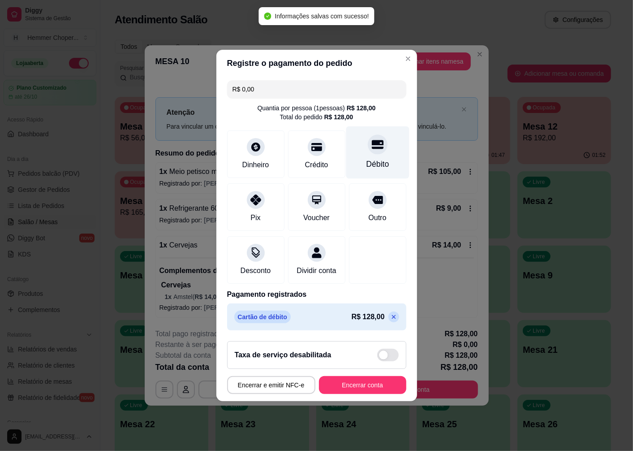
type input "R$ 0,00"
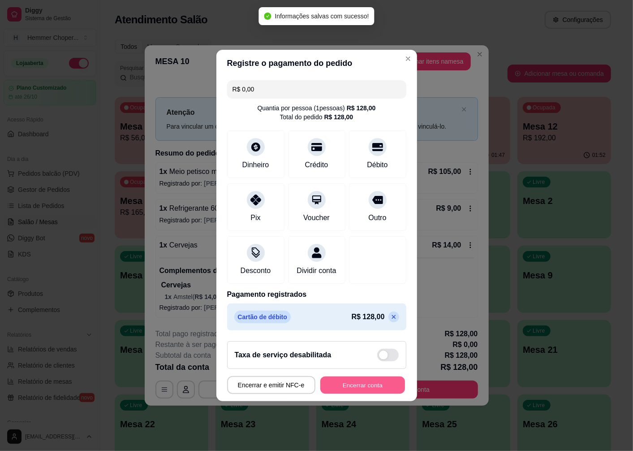
click at [357, 394] on button "Encerrar conta" at bounding box center [362, 384] width 85 height 17
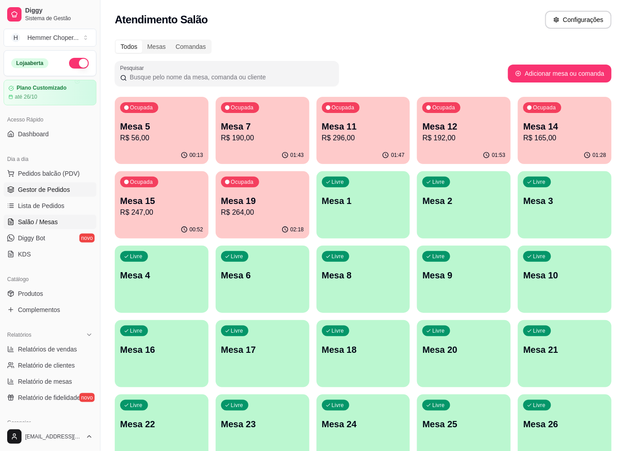
click at [56, 195] on link "Gestor de Pedidos" at bounding box center [50, 189] width 93 height 14
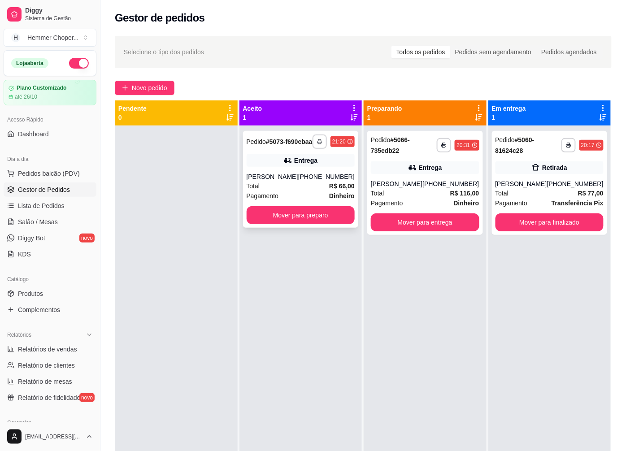
click at [287, 198] on div "Pagamento Dinheiro" at bounding box center [301, 196] width 108 height 10
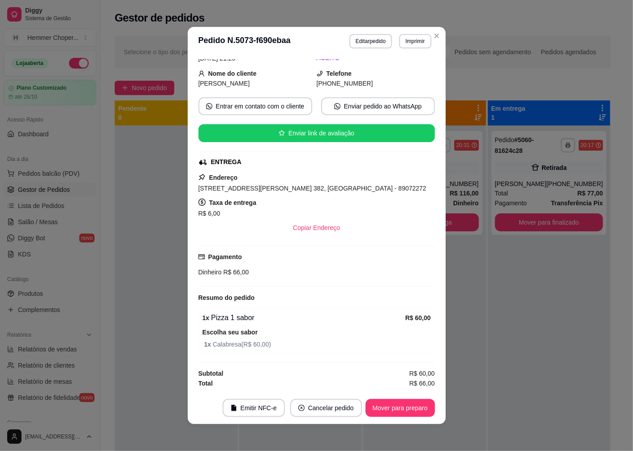
scroll to position [2, 0]
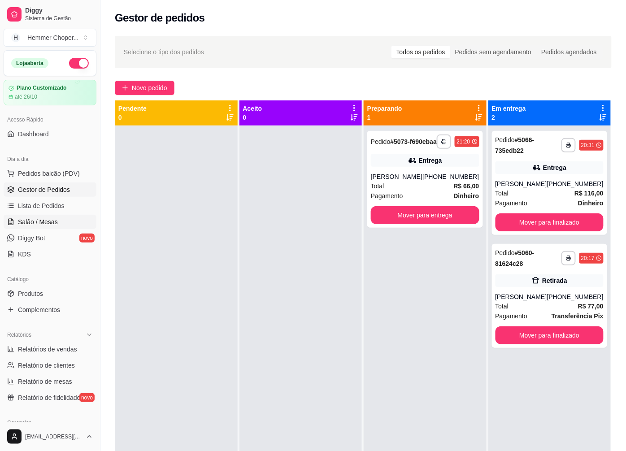
click at [48, 222] on span "Salão / Mesas" at bounding box center [38, 221] width 40 height 9
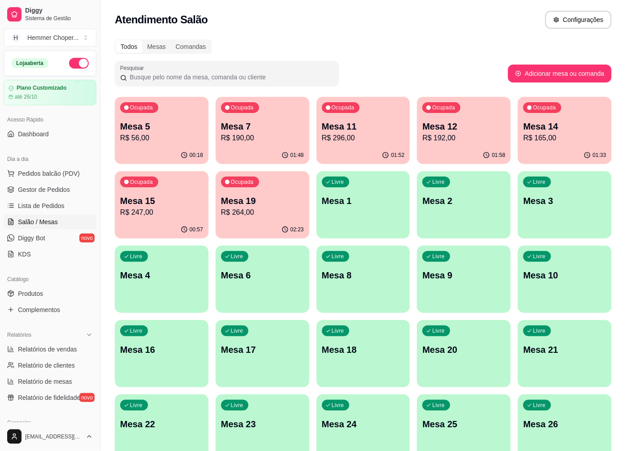
click at [167, 138] on p "R$ 56,00" at bounding box center [161, 138] width 83 height 11
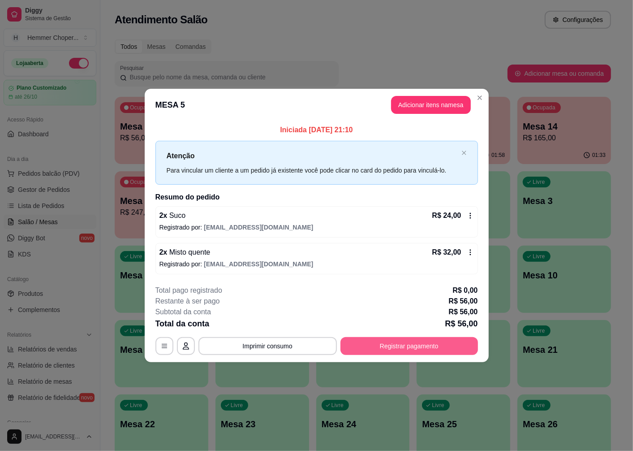
click at [400, 349] on button "Registrar pagamento" at bounding box center [410, 346] width 138 height 18
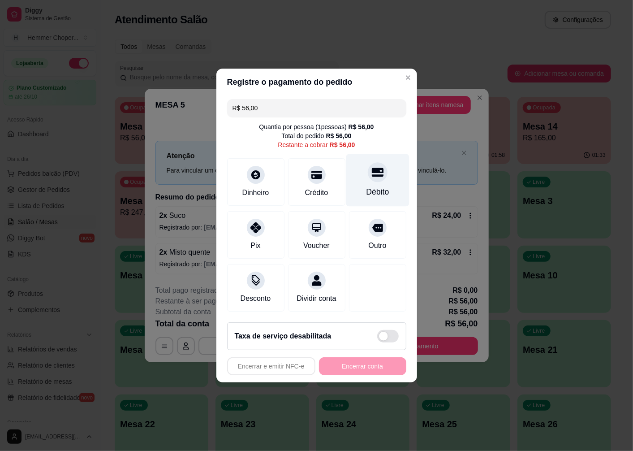
click at [372, 186] on div "Débito" at bounding box center [377, 192] width 23 height 12
type input "R$ 0,00"
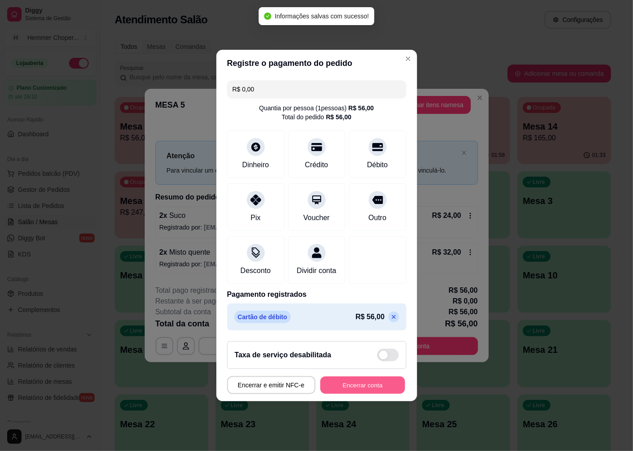
click at [353, 392] on button "Encerrar conta" at bounding box center [362, 384] width 85 height 17
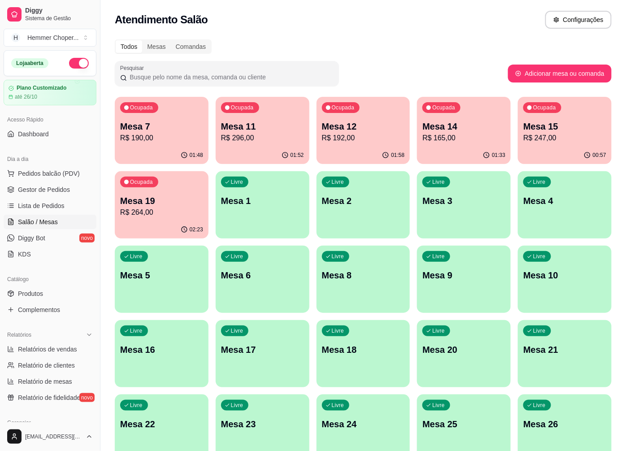
click at [153, 200] on p "Mesa 19" at bounding box center [161, 201] width 83 height 13
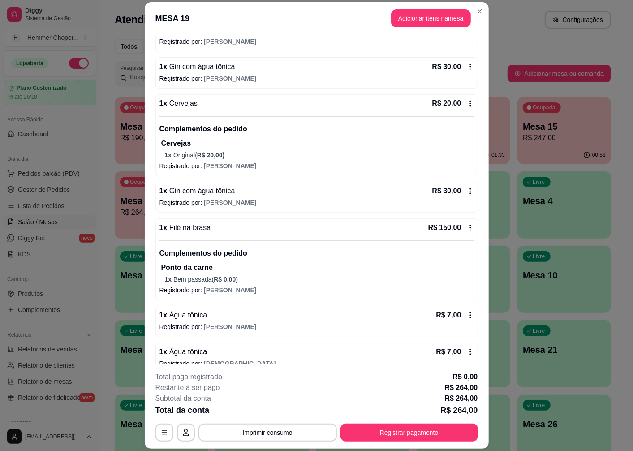
scroll to position [163, 0]
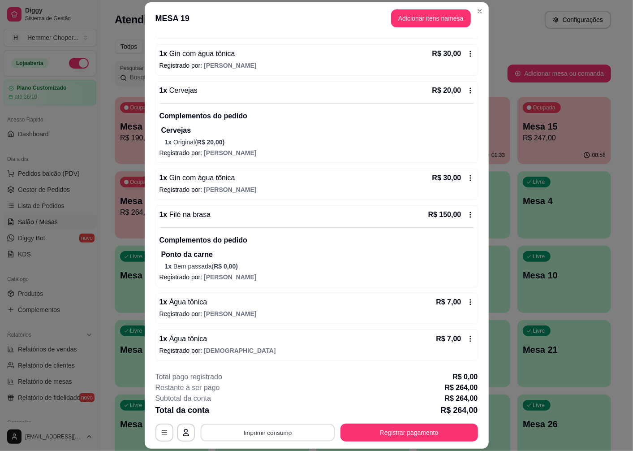
click at [243, 430] on button "Imprimir consumo" at bounding box center [267, 432] width 134 height 17
click at [262, 413] on button "Cozinha" at bounding box center [266, 412] width 63 height 14
click at [390, 433] on button "Registrar pagamento" at bounding box center [410, 433] width 138 height 18
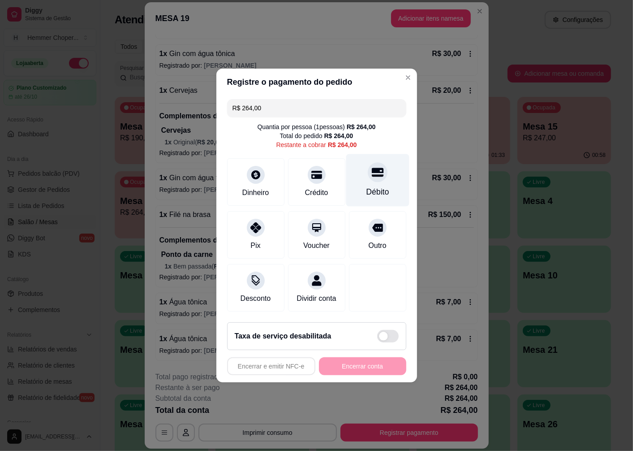
click at [366, 186] on div "Débito" at bounding box center [377, 192] width 23 height 12
type input "R$ 0,00"
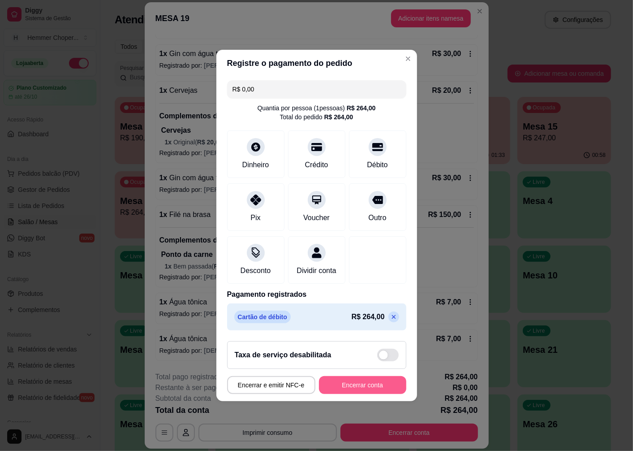
click at [348, 394] on button "Encerrar conta" at bounding box center [362, 385] width 87 height 18
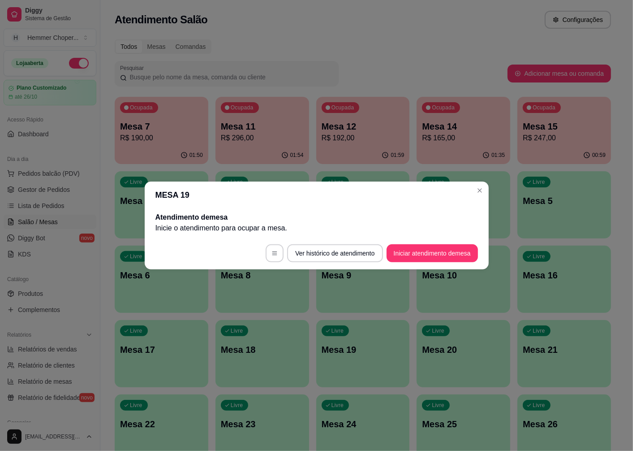
scroll to position [0, 0]
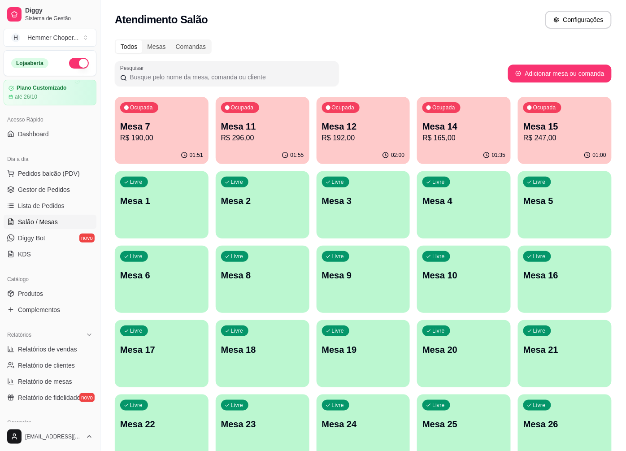
click at [175, 148] on div "01:51" at bounding box center [162, 155] width 94 height 17
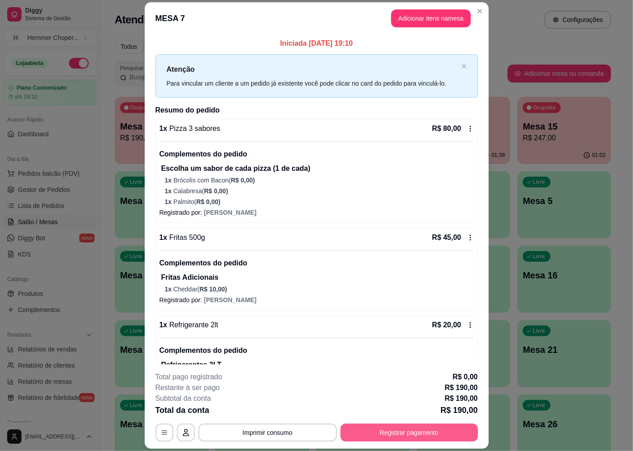
click at [388, 428] on button "Registrar pagamento" at bounding box center [410, 433] width 138 height 18
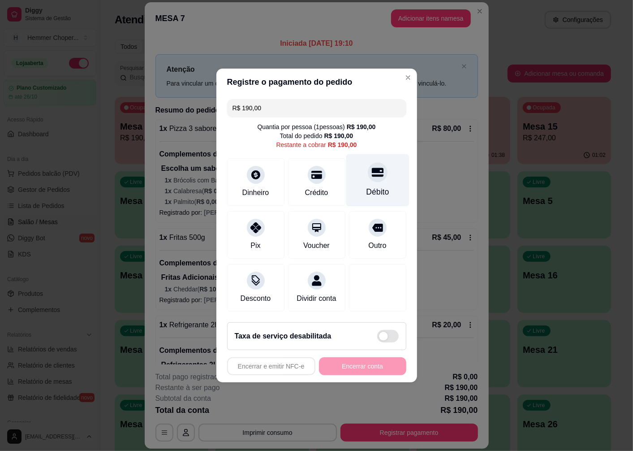
click at [370, 186] on div "Débito" at bounding box center [377, 192] width 23 height 12
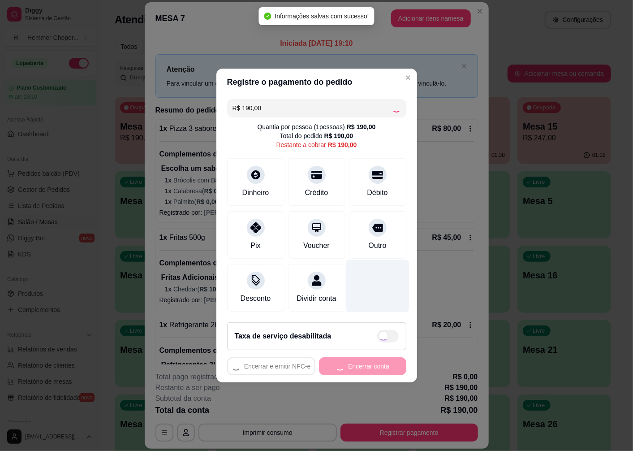
type input "R$ 0,00"
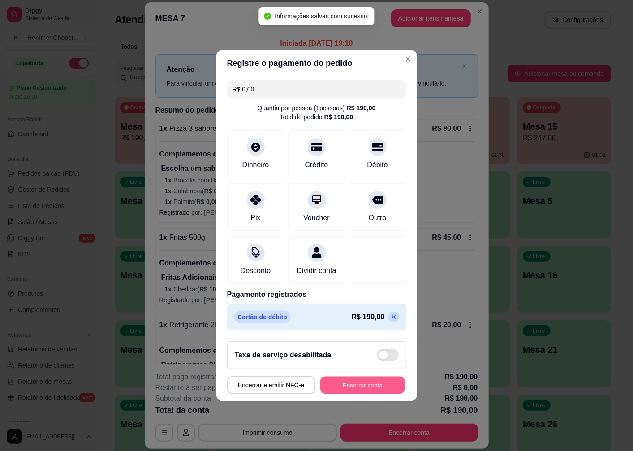
click at [361, 389] on button "Encerrar conta" at bounding box center [362, 384] width 85 height 17
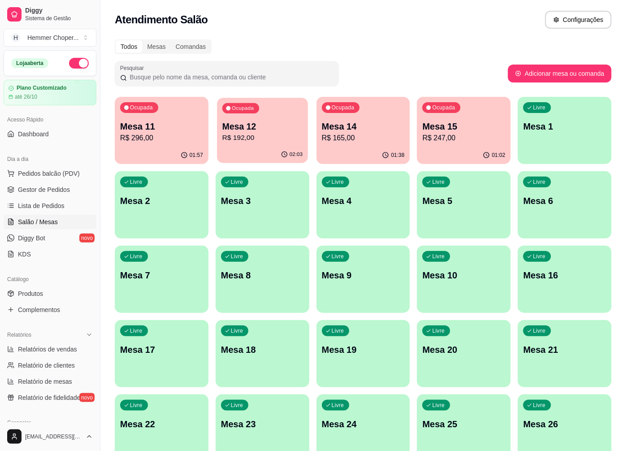
click at [257, 127] on p "Mesa 12" at bounding box center [262, 127] width 80 height 12
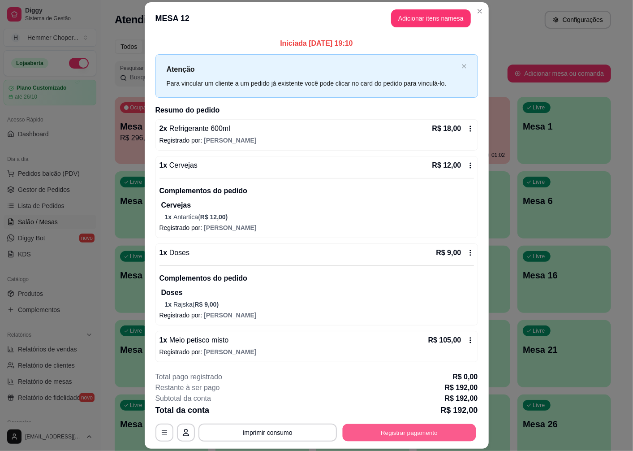
click at [413, 430] on button "Registrar pagamento" at bounding box center [409, 432] width 134 height 17
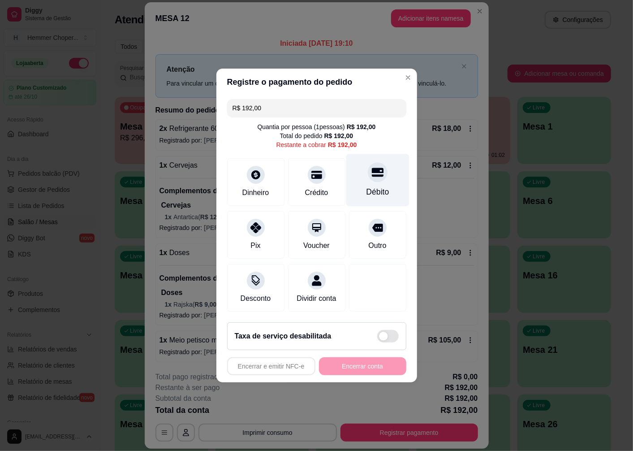
click at [376, 186] on div "Débito" at bounding box center [377, 192] width 23 height 12
type input "R$ 0,00"
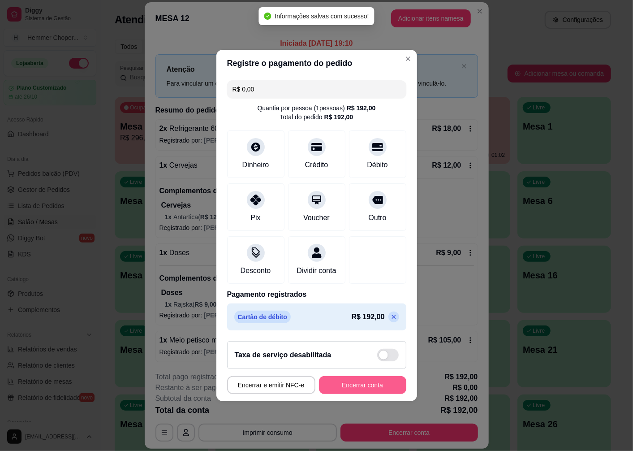
click at [378, 388] on button "Encerrar conta" at bounding box center [362, 385] width 87 height 18
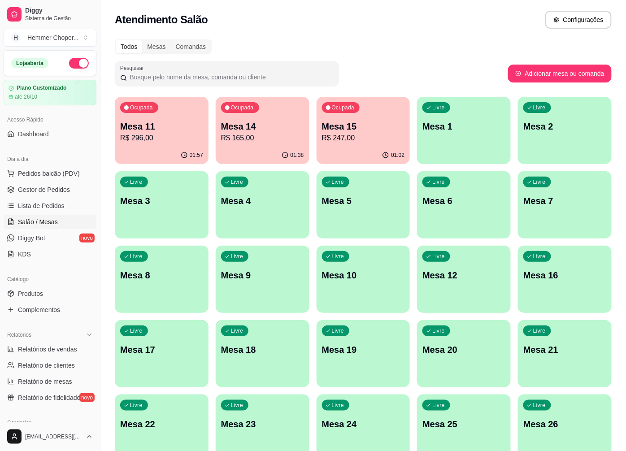
click at [260, 139] on p "R$ 165,00" at bounding box center [262, 138] width 83 height 11
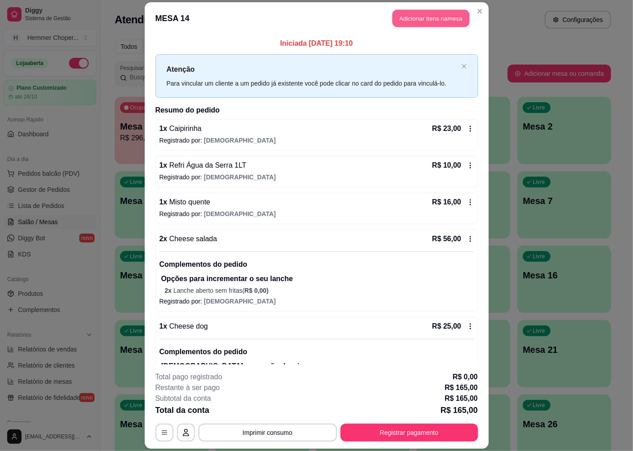
click at [421, 18] on button "Adicionar itens na mesa" at bounding box center [431, 18] width 77 height 17
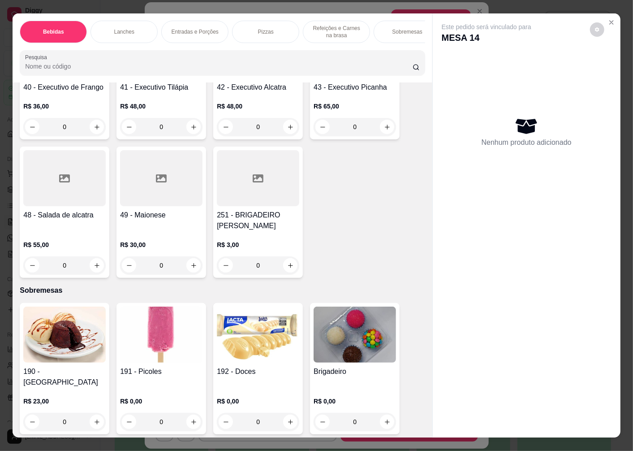
scroll to position [19, 0]
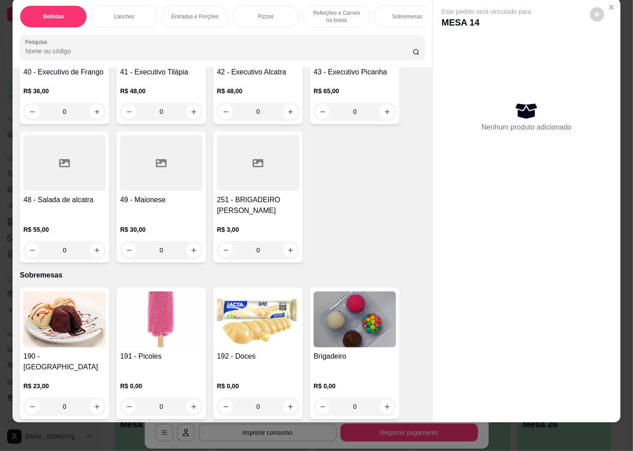
click at [162, 314] on img at bounding box center [161, 319] width 82 height 56
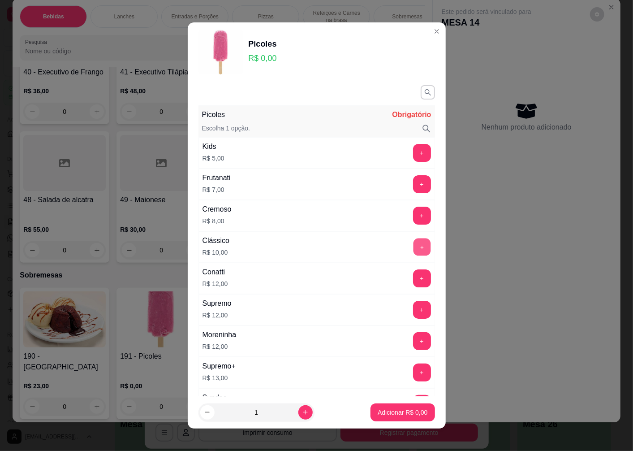
click at [413, 247] on button "+" at bounding box center [421, 246] width 17 height 17
click at [302, 411] on icon "increase-product-quantity" at bounding box center [305, 412] width 7 height 7
type input "2"
click at [391, 413] on p "Adicionar R$ 20,00" at bounding box center [401, 412] width 52 height 9
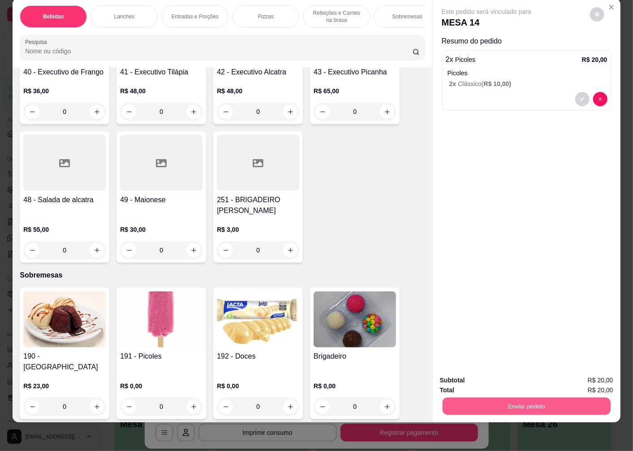
click at [499, 397] on button "Enviar pedido" at bounding box center [527, 405] width 168 height 17
click at [580, 372] on button "Enviar pedido" at bounding box center [590, 376] width 51 height 17
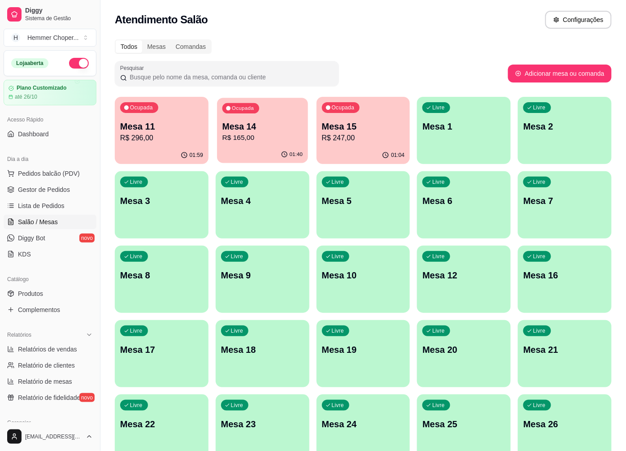
click at [260, 146] on div "Ocupada Mesa 14 R$ 165,00" at bounding box center [262, 122] width 91 height 48
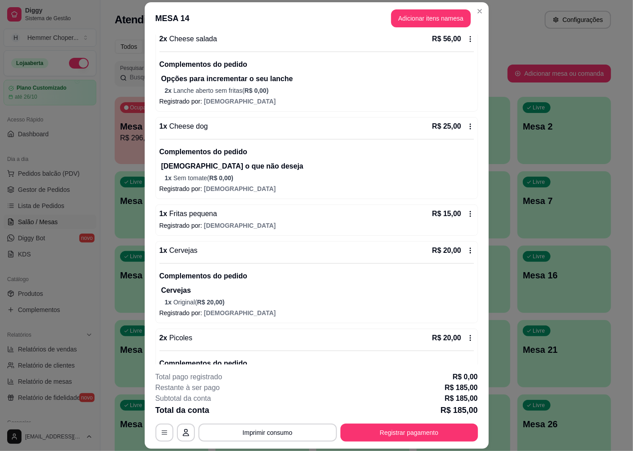
scroll to position [250, 0]
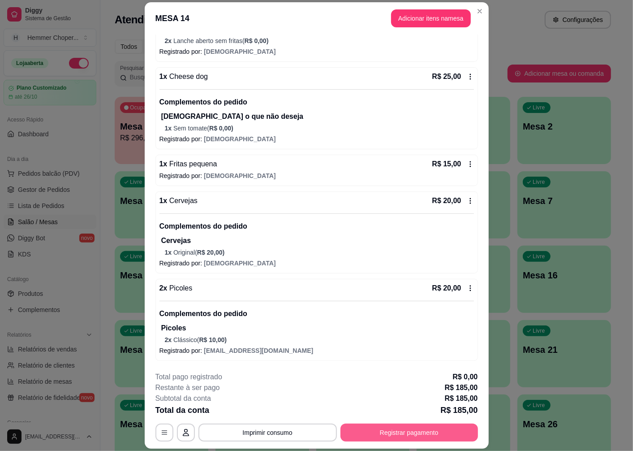
click at [379, 432] on button "Registrar pagamento" at bounding box center [410, 433] width 138 height 18
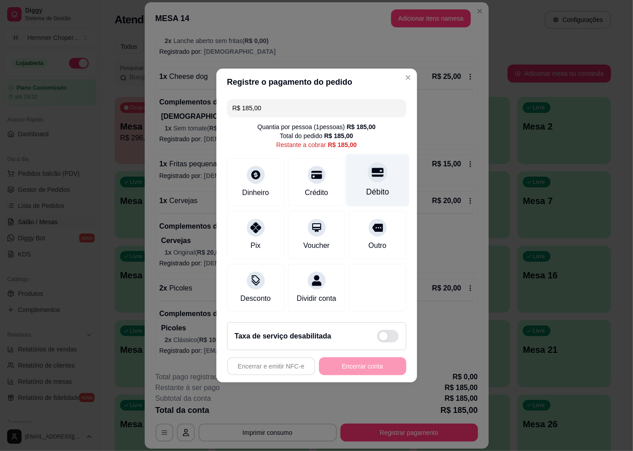
click at [372, 172] on icon at bounding box center [378, 172] width 12 height 12
type input "R$ 0,00"
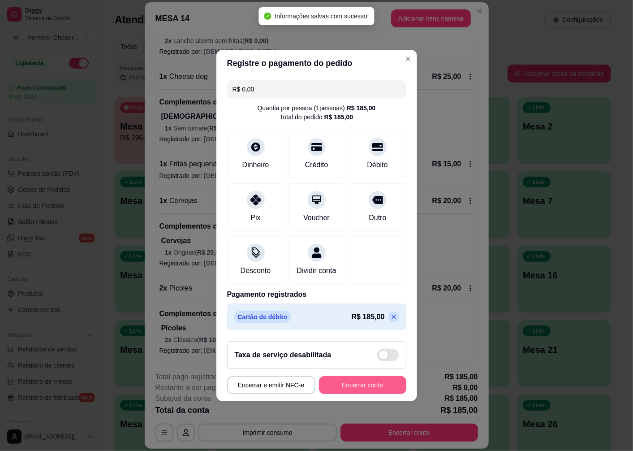
click at [348, 390] on button "Encerrar conta" at bounding box center [362, 385] width 87 height 18
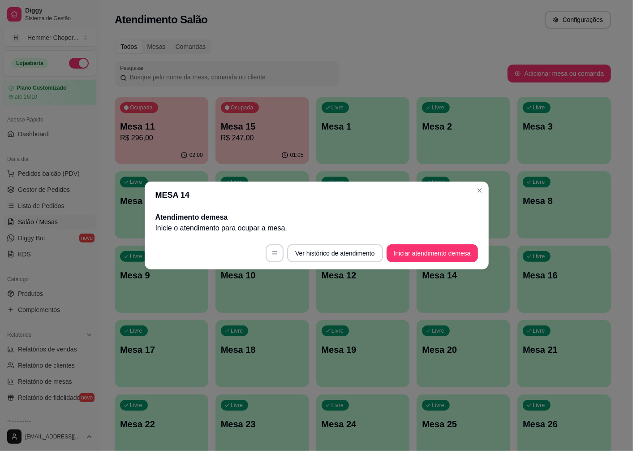
scroll to position [0, 0]
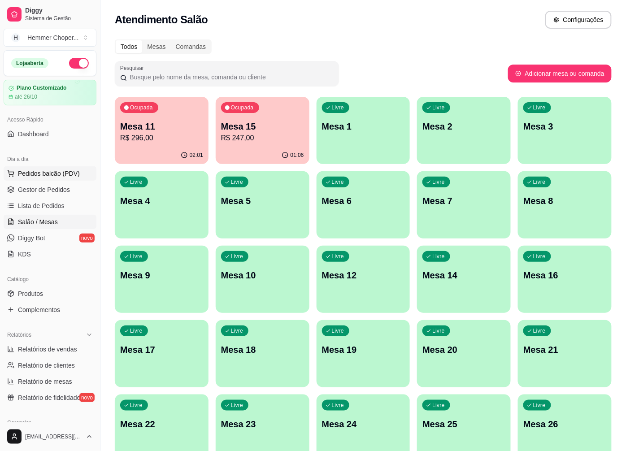
click at [51, 178] on button "Pedidos balcão (PDV)" at bounding box center [50, 173] width 93 height 14
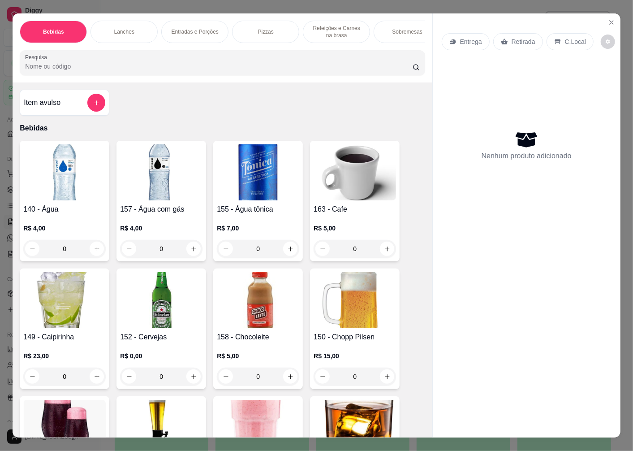
click at [526, 43] on div "Retirada" at bounding box center [518, 41] width 50 height 17
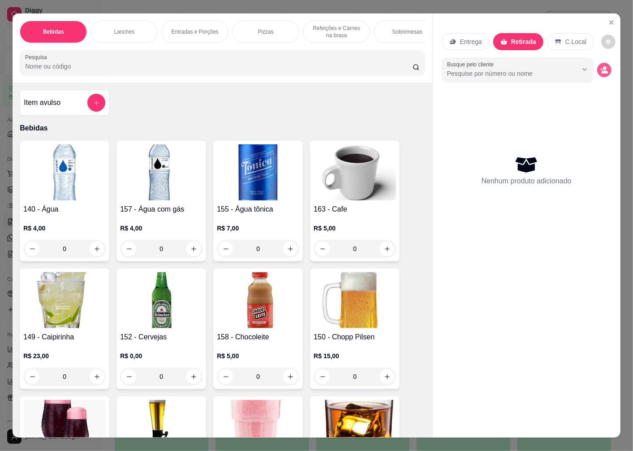
click at [604, 67] on icon "decrease-product-quantity" at bounding box center [605, 70] width 8 height 8
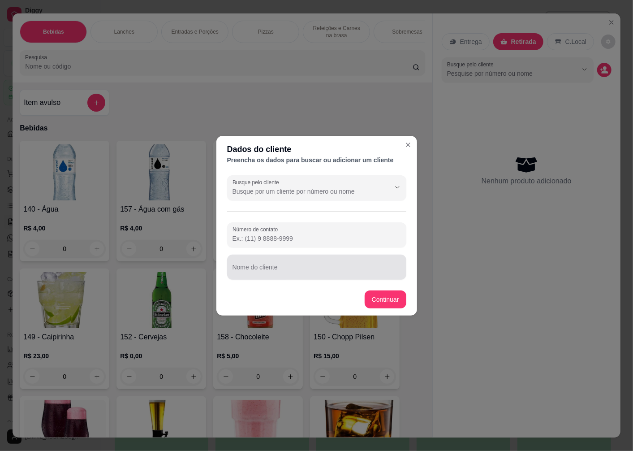
click at [268, 273] on input "Nome do cliente" at bounding box center [317, 270] width 169 height 9
type input "MAYCAO"
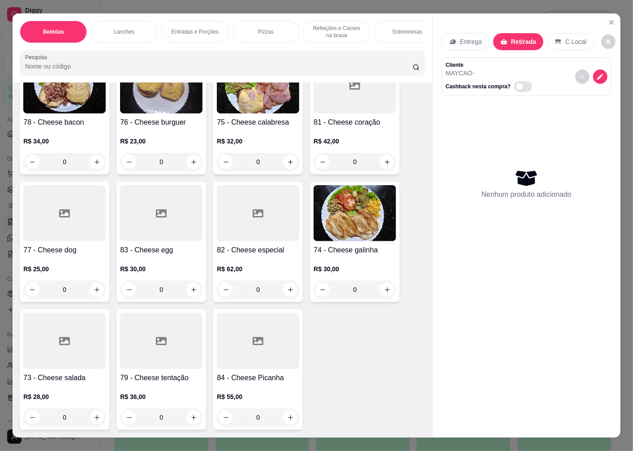
scroll to position [1145, 0]
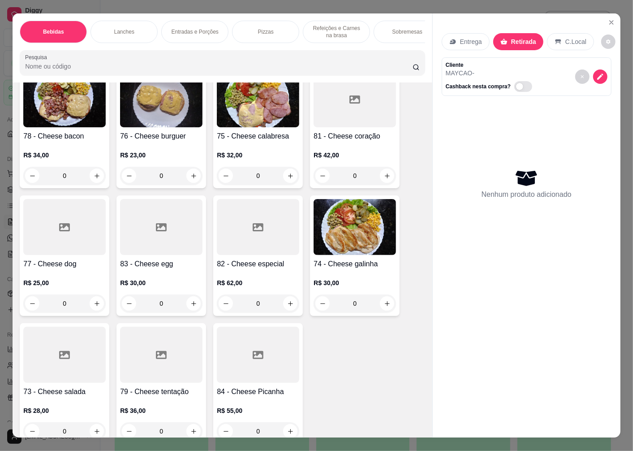
click at [59, 126] on img at bounding box center [64, 99] width 82 height 56
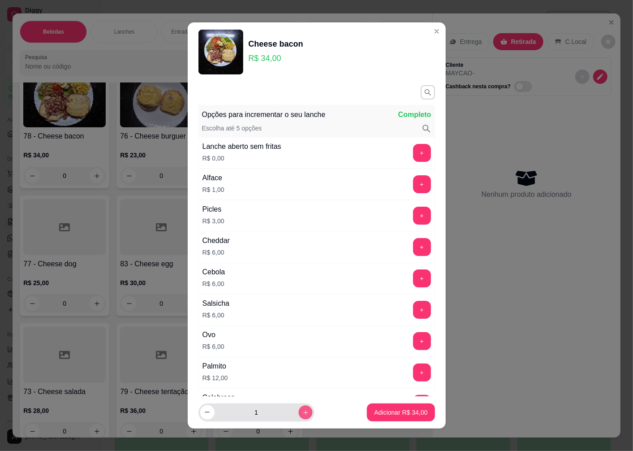
click at [302, 415] on icon "increase-product-quantity" at bounding box center [305, 412] width 7 height 7
type input "3"
click at [400, 414] on p "Adicionar R$ 102,00" at bounding box center [399, 412] width 57 height 9
type input "3"
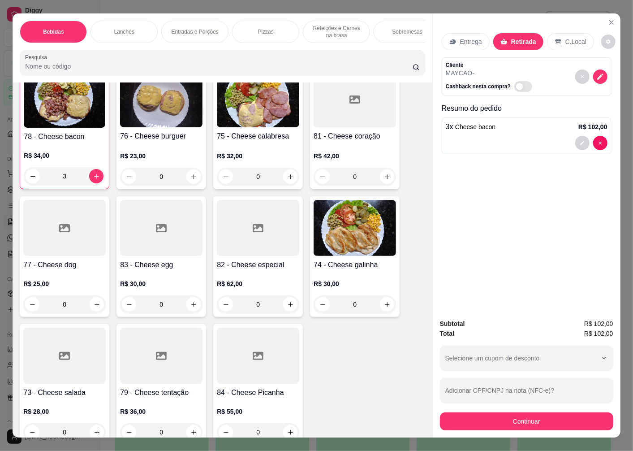
scroll to position [1146, 0]
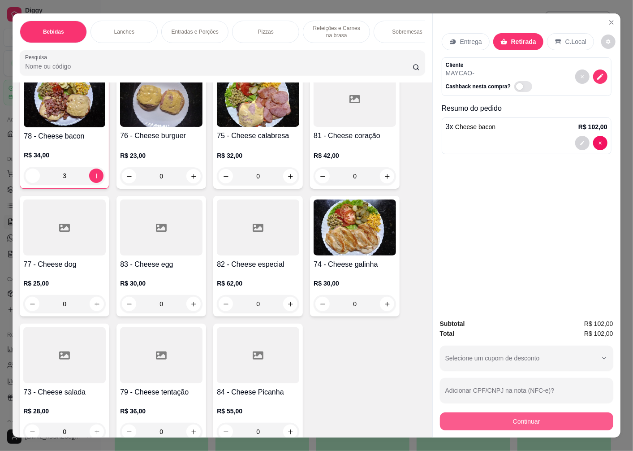
click at [498, 415] on button "Continuar" at bounding box center [526, 421] width 173 height 18
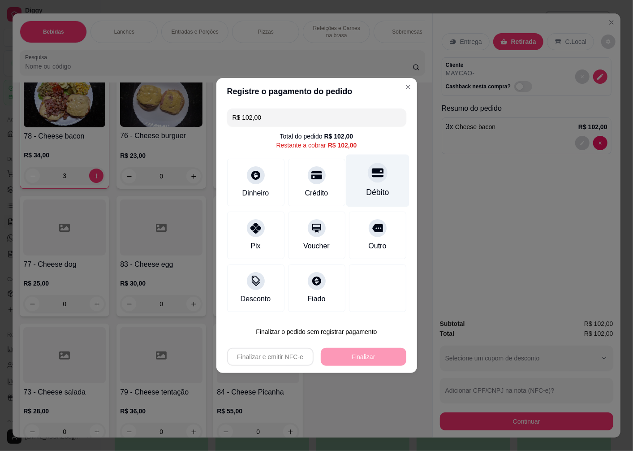
click at [368, 178] on div at bounding box center [378, 173] width 20 height 20
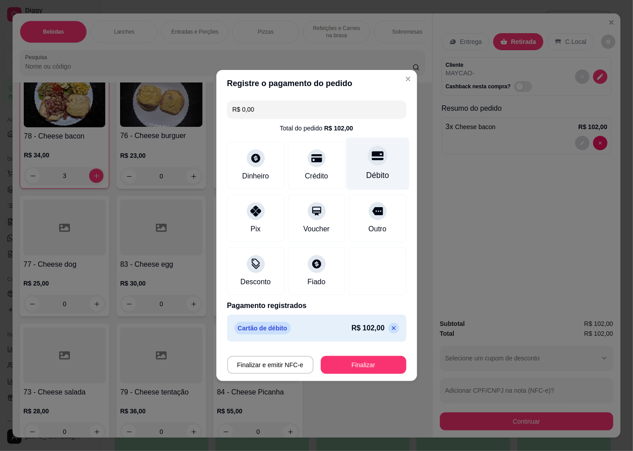
type input "R$ 0,00"
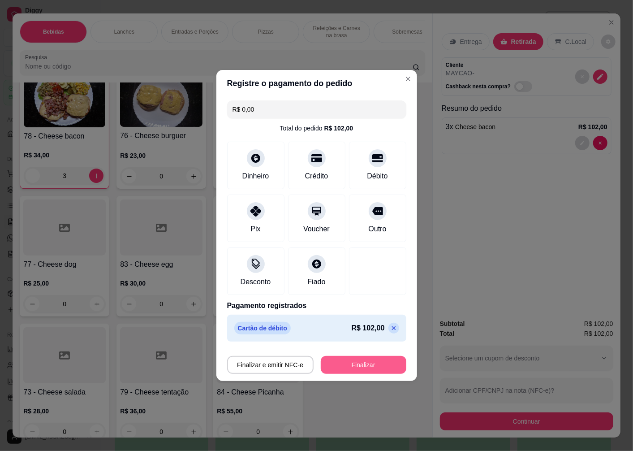
click at [350, 368] on button "Finalizar" at bounding box center [364, 365] width 86 height 18
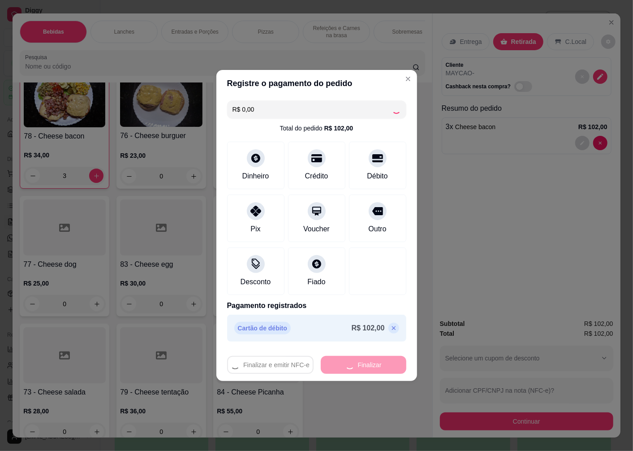
type input "0"
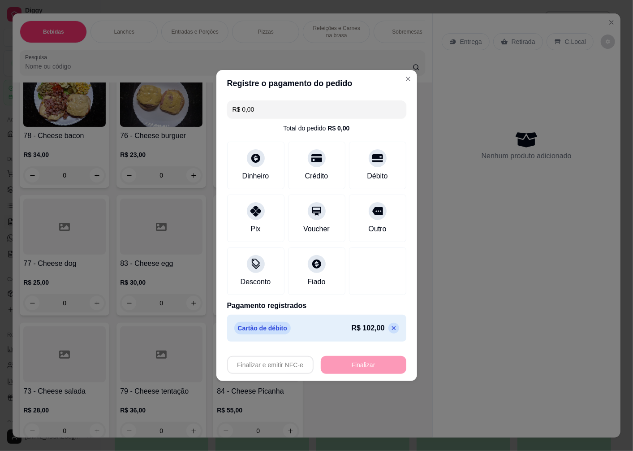
type input "-R$ 102,00"
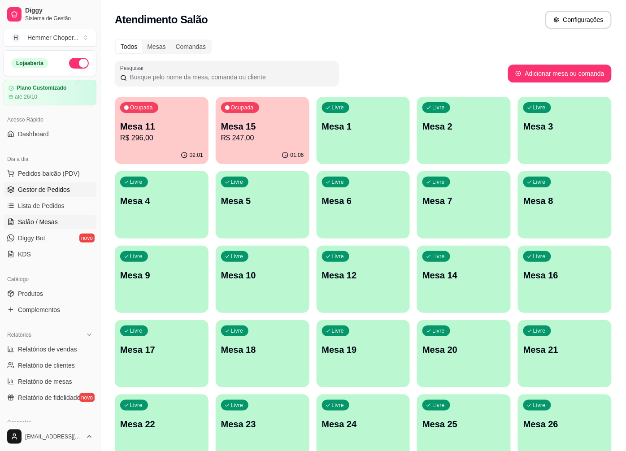
click at [41, 191] on span "Gestor de Pedidos" at bounding box center [44, 189] width 52 height 9
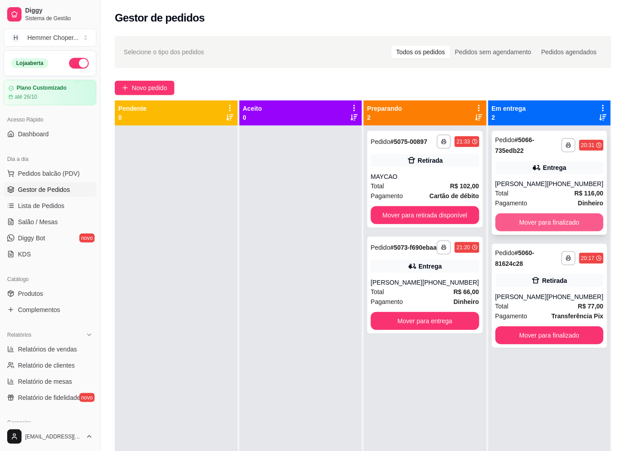
click at [520, 217] on button "Mover para finalizado" at bounding box center [549, 222] width 108 height 18
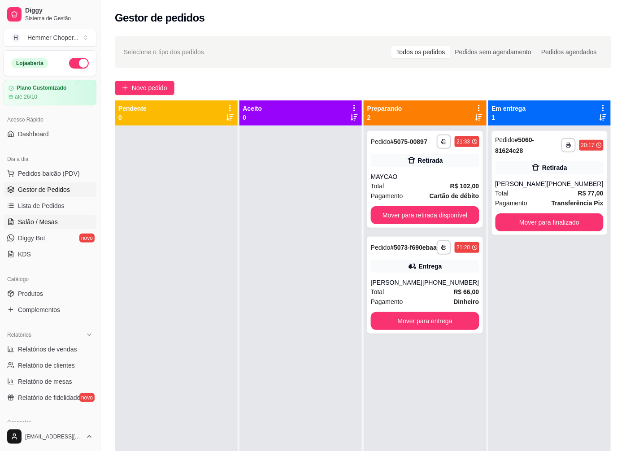
click at [42, 227] on link "Salão / Mesas" at bounding box center [50, 222] width 93 height 14
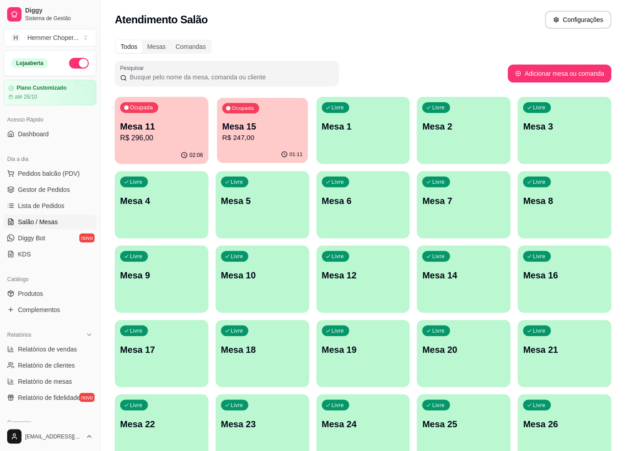
click at [260, 147] on div "01:11" at bounding box center [262, 154] width 91 height 17
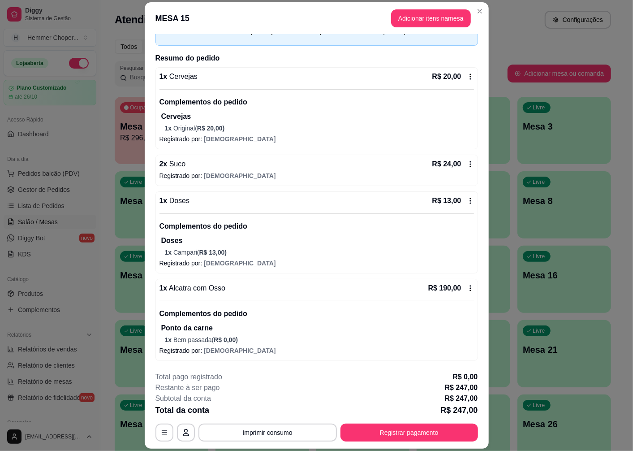
scroll to position [26, 0]
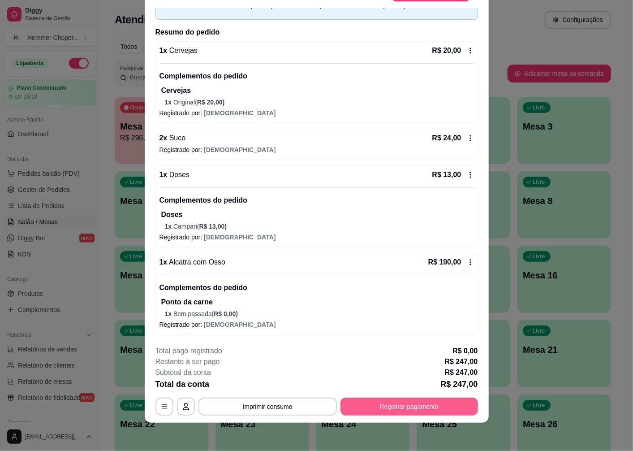
click at [386, 408] on button "Registrar pagamento" at bounding box center [410, 407] width 138 height 18
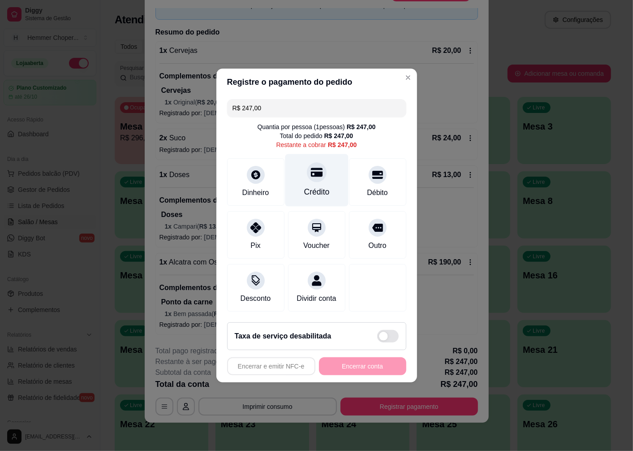
click at [307, 175] on div at bounding box center [317, 172] width 20 height 20
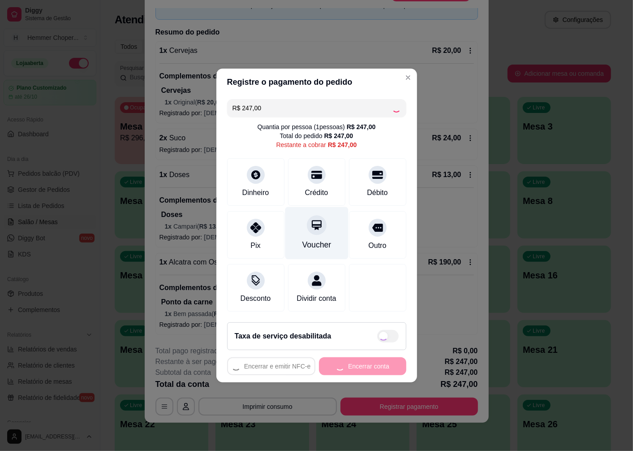
type input "R$ 0,00"
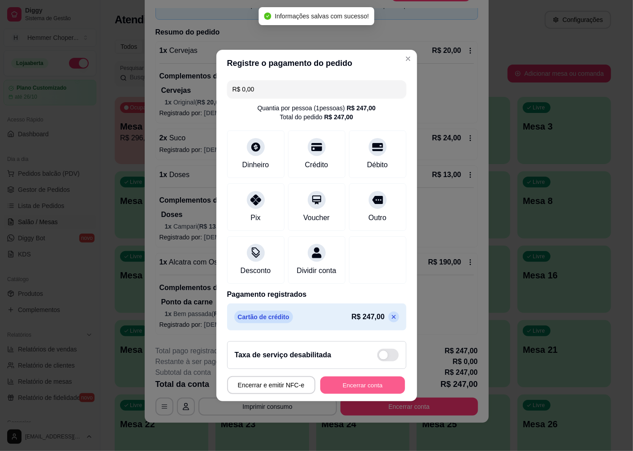
click at [361, 387] on button "Encerrar conta" at bounding box center [362, 384] width 85 height 17
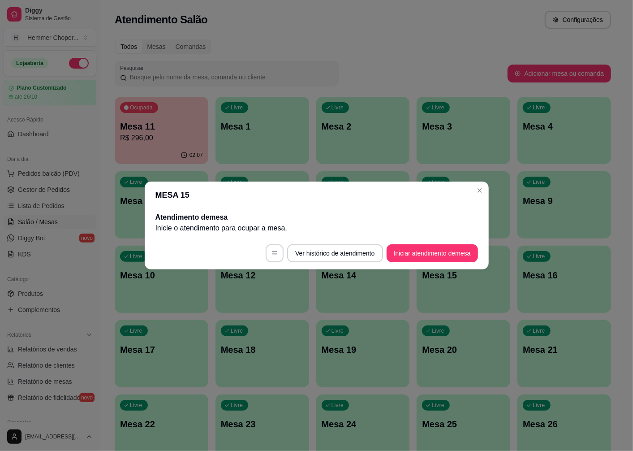
scroll to position [0, 0]
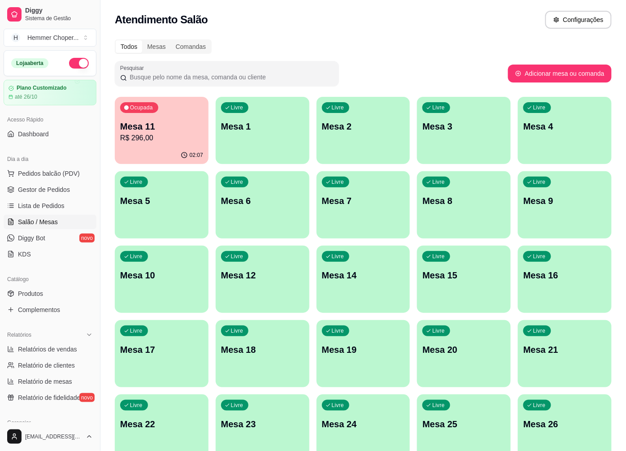
click at [48, 351] on span "Relatórios de vendas" at bounding box center [47, 349] width 59 height 9
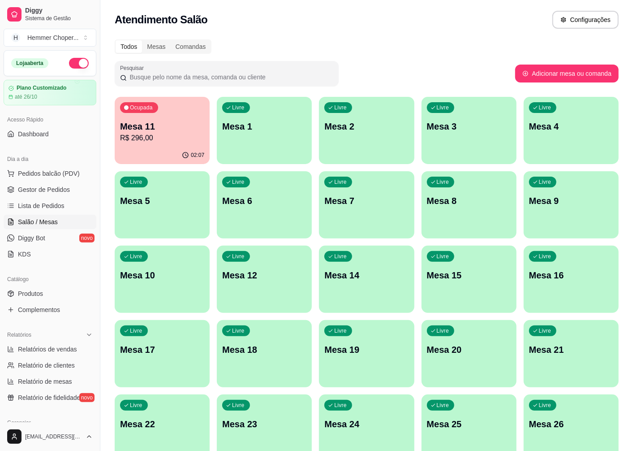
select select "ALL"
select select "0"
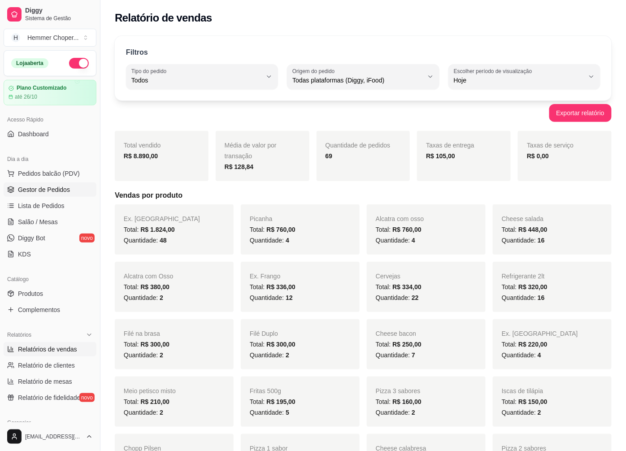
click at [53, 190] on span "Gestor de Pedidos" at bounding box center [44, 189] width 52 height 9
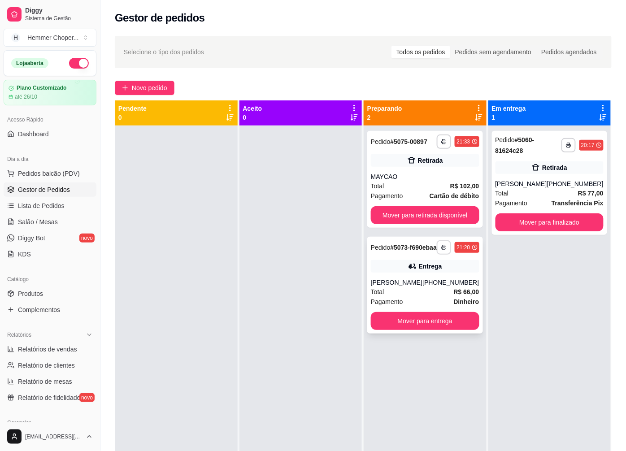
click at [441, 250] on icon "button" at bounding box center [443, 247] width 5 height 5
click at [414, 283] on button "Cozinha" at bounding box center [415, 282] width 65 height 14
click at [423, 330] on button "Mover para entrega" at bounding box center [425, 321] width 108 height 18
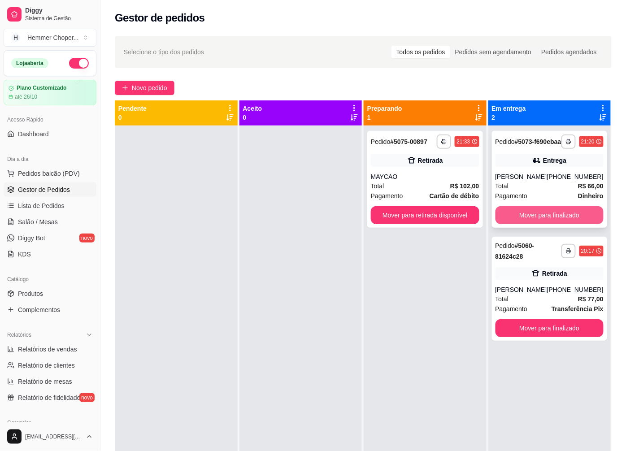
click at [526, 224] on button "Mover para finalizado" at bounding box center [549, 215] width 108 height 18
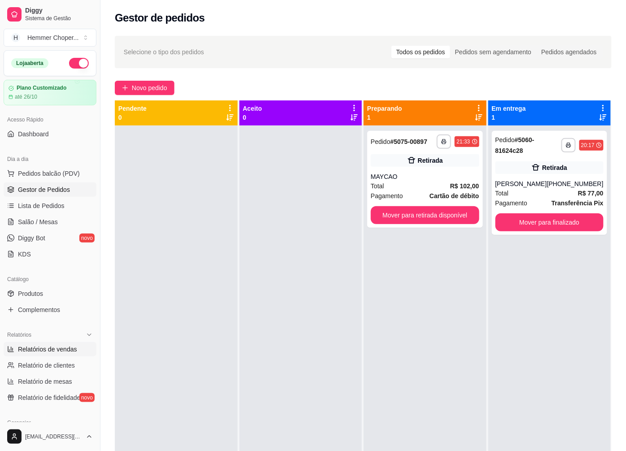
click at [47, 350] on span "Relatórios de vendas" at bounding box center [47, 349] width 59 height 9
select select "ALL"
select select "0"
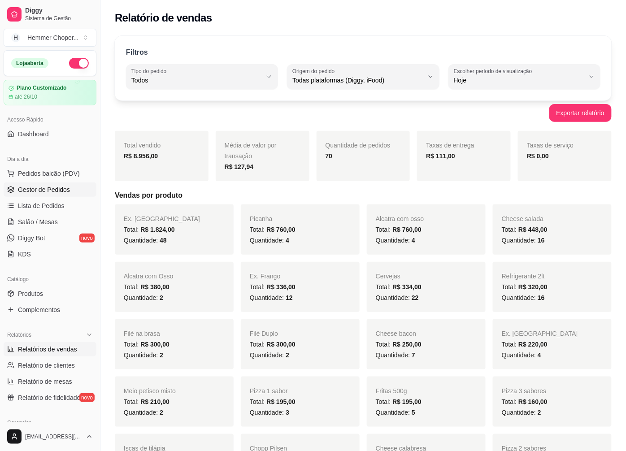
click at [56, 191] on span "Gestor de Pedidos" at bounding box center [44, 189] width 52 height 9
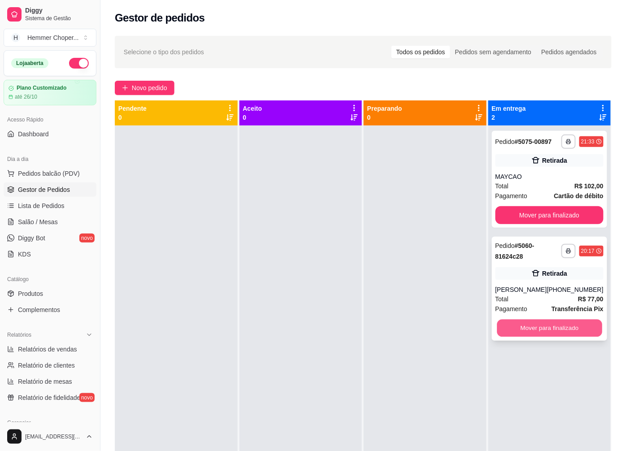
click at [533, 324] on button "Mover para finalizado" at bounding box center [549, 328] width 105 height 17
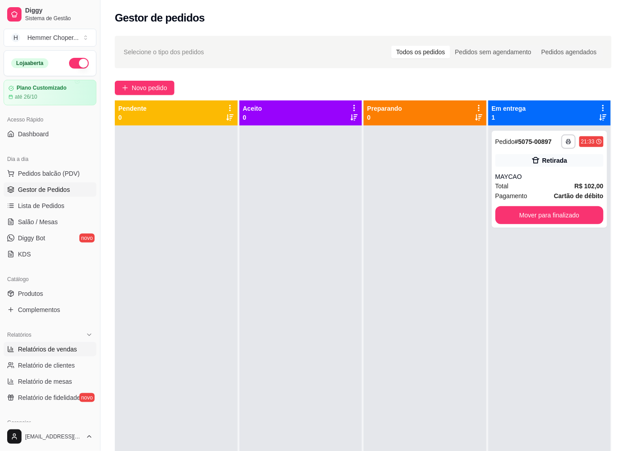
click at [45, 352] on span "Relatórios de vendas" at bounding box center [47, 349] width 59 height 9
select select "ALL"
select select "0"
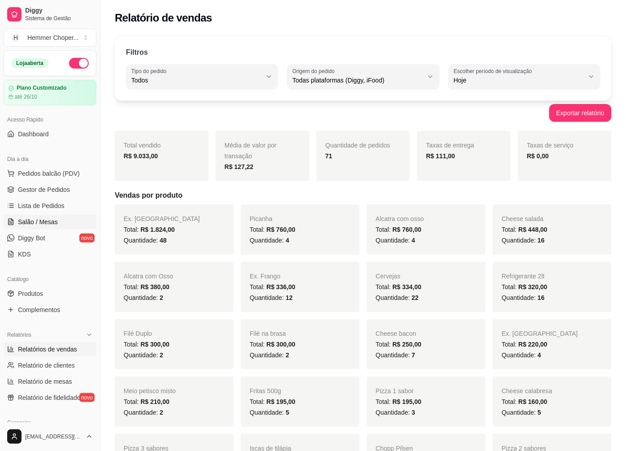
click at [47, 222] on span "Salão / Mesas" at bounding box center [38, 221] width 40 height 9
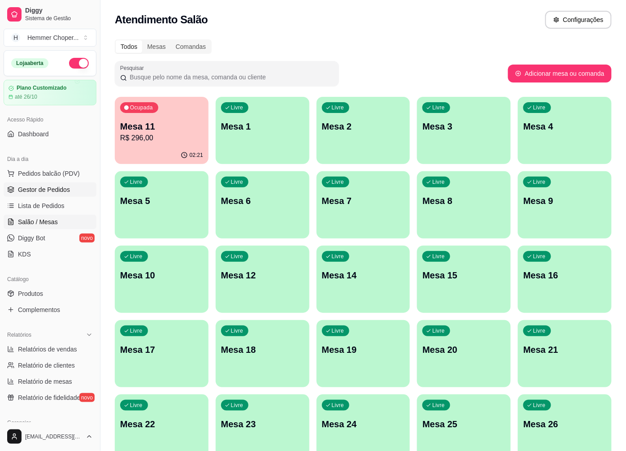
click at [60, 192] on span "Gestor de Pedidos" at bounding box center [44, 189] width 52 height 9
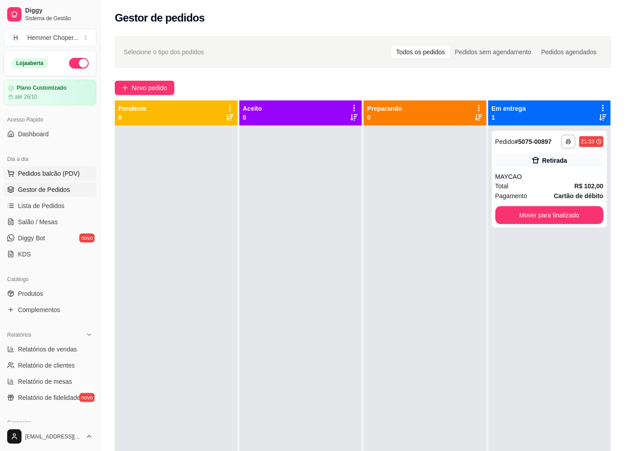
click at [43, 173] on span "Pedidos balcão (PDV)" at bounding box center [49, 173] width 62 height 9
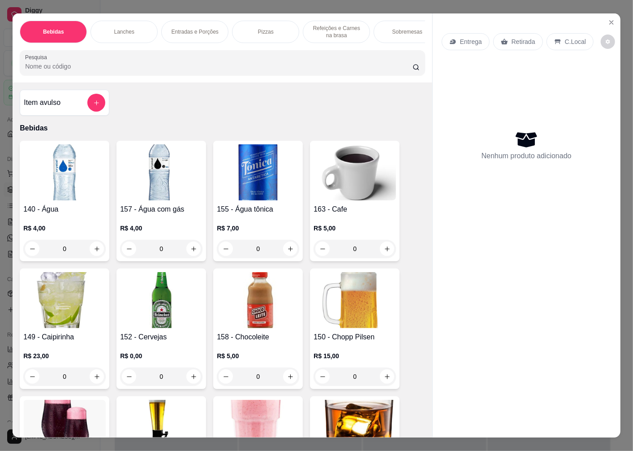
click at [528, 37] on p "Retirada" at bounding box center [524, 41] width 24 height 9
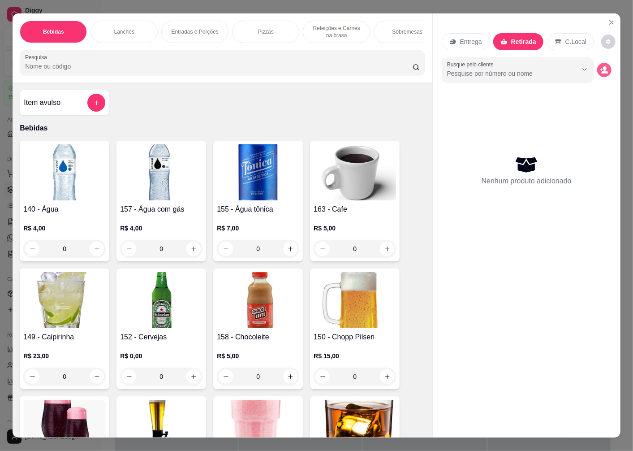
click at [601, 66] on icon "decrease-product-quantity" at bounding box center [605, 70] width 8 height 8
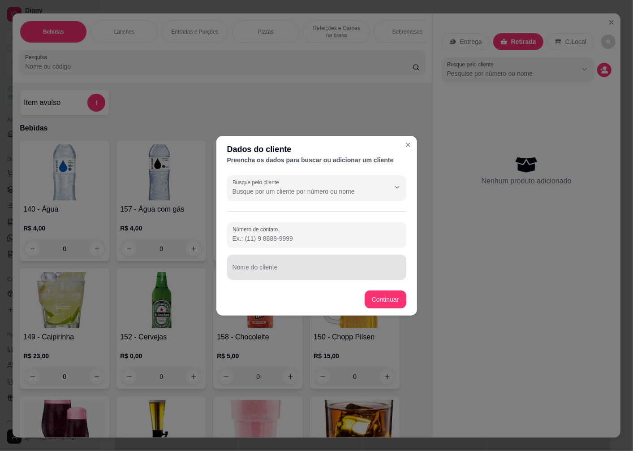
click at [285, 270] on input "Nome do cliente" at bounding box center [317, 270] width 169 height 9
type input "PATRICIA"
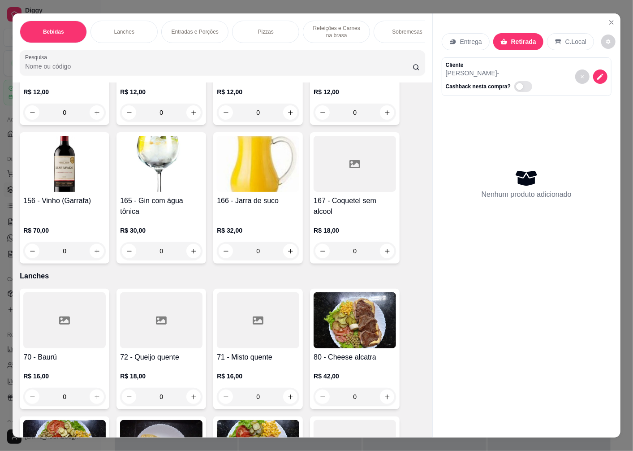
scroll to position [946, 0]
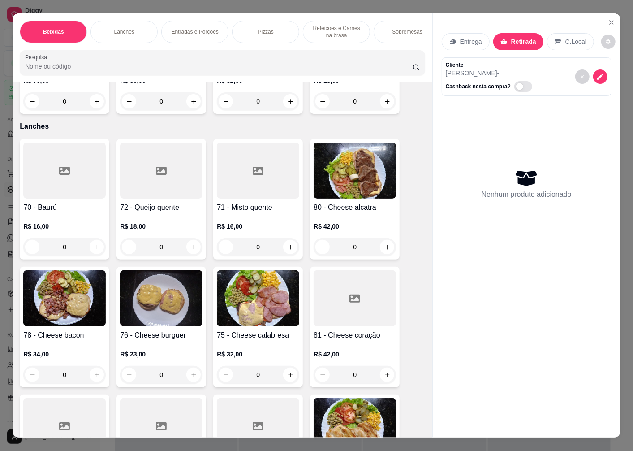
click at [84, 308] on img at bounding box center [64, 298] width 82 height 56
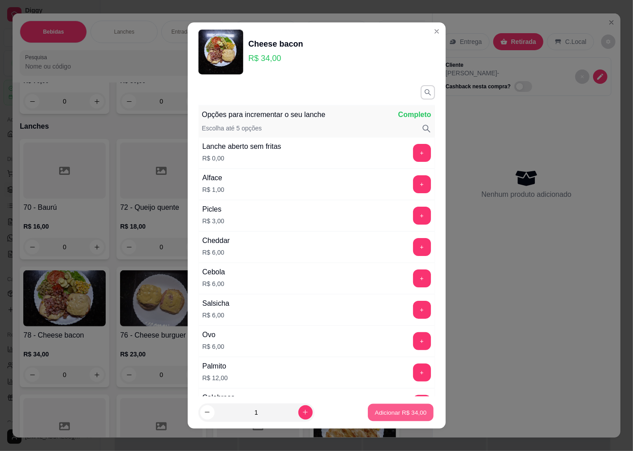
click at [393, 410] on p "Adicionar R$ 34,00" at bounding box center [401, 412] width 52 height 9
type input "1"
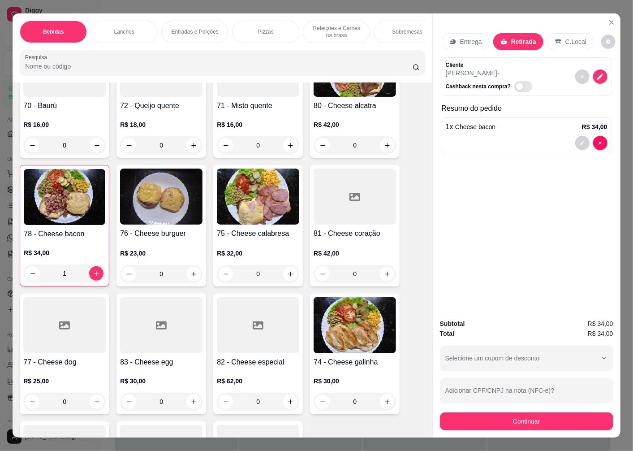
scroll to position [1145, 0]
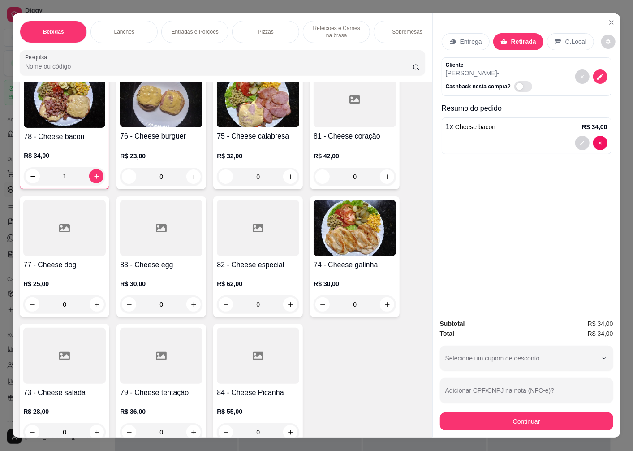
click at [49, 373] on div at bounding box center [64, 356] width 82 height 56
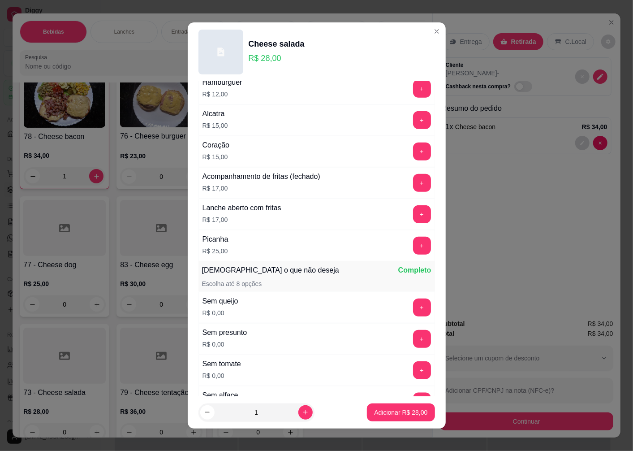
scroll to position [616, 0]
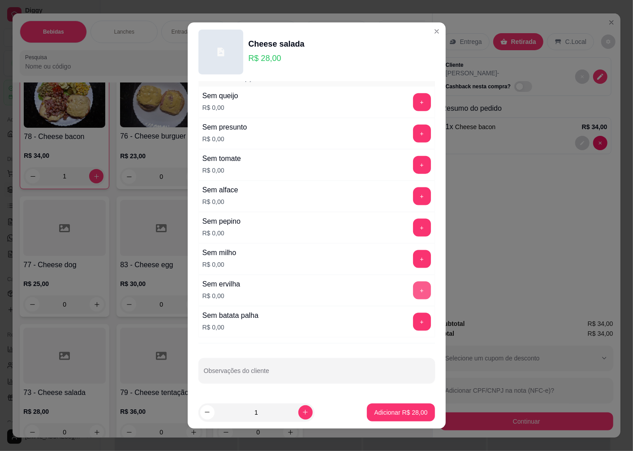
click at [413, 289] on button "+" at bounding box center [422, 290] width 18 height 18
click at [413, 321] on button "+" at bounding box center [421, 321] width 17 height 17
click at [413, 133] on button "+" at bounding box center [421, 133] width 17 height 17
click at [380, 417] on button "Adicionar R$ 28,00" at bounding box center [401, 411] width 66 height 17
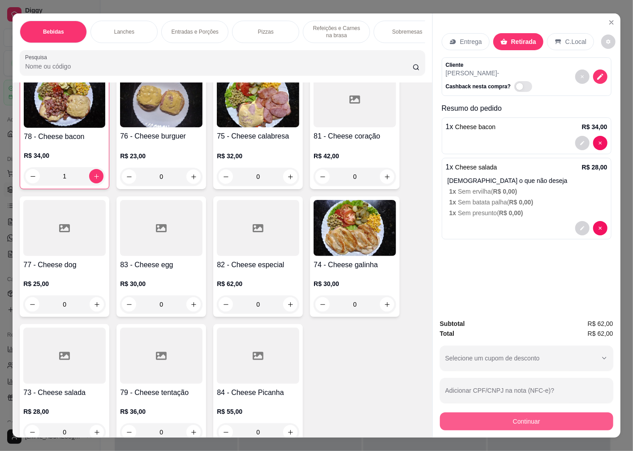
click at [483, 418] on button "Continuar" at bounding box center [526, 421] width 173 height 18
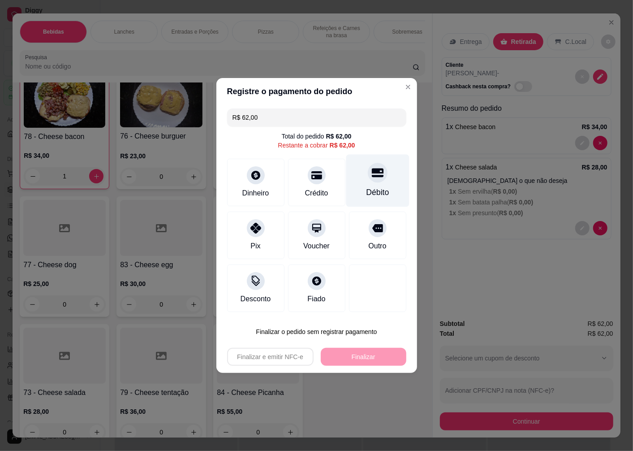
click at [366, 185] on div "Débito" at bounding box center [377, 181] width 63 height 52
type input "R$ 0,00"
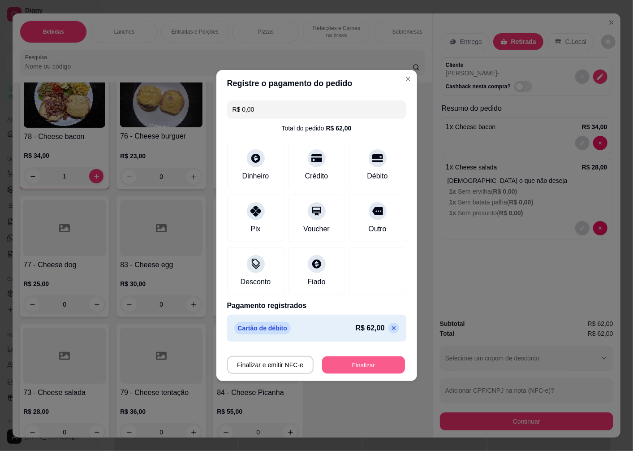
click at [351, 370] on button "Finalizar" at bounding box center [363, 364] width 83 height 17
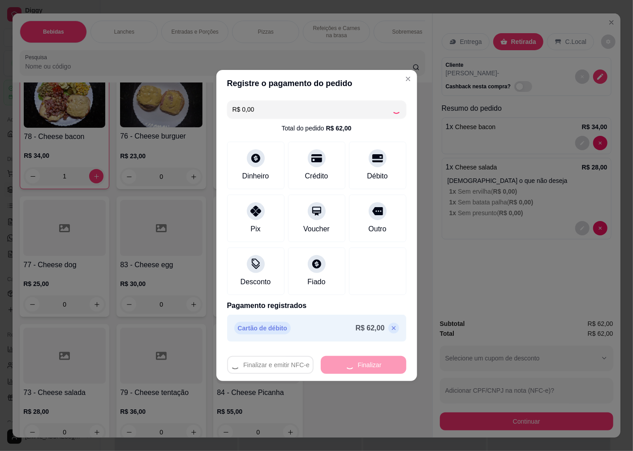
type input "0"
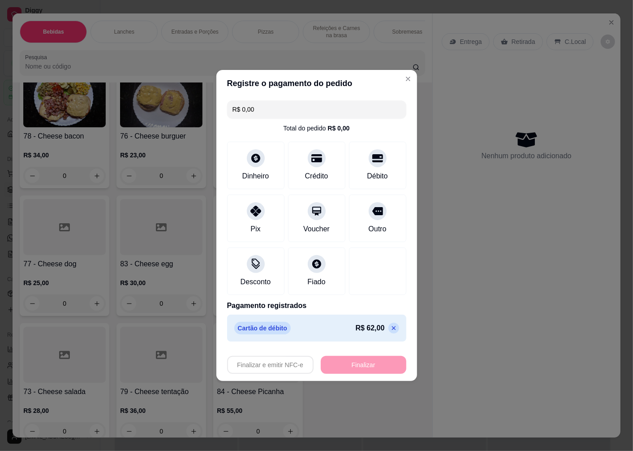
type input "-R$ 62,00"
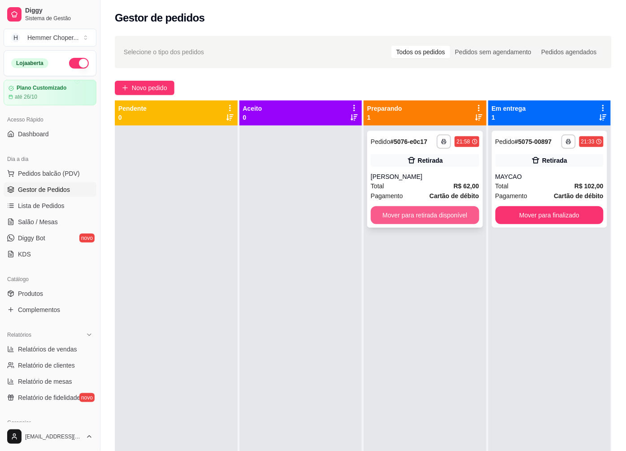
click at [409, 216] on button "Mover para retirada disponível" at bounding box center [425, 215] width 108 height 18
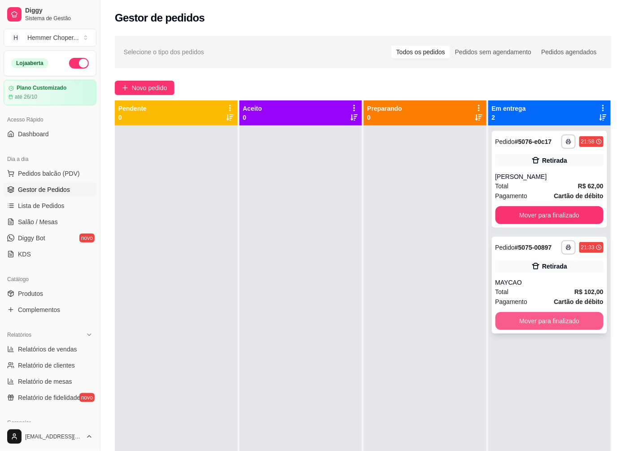
click at [539, 325] on button "Mover para finalizado" at bounding box center [549, 321] width 108 height 18
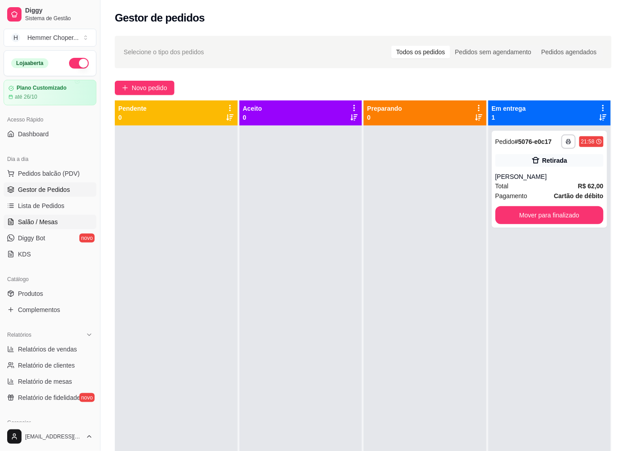
click at [51, 220] on span "Salão / Mesas" at bounding box center [38, 221] width 40 height 9
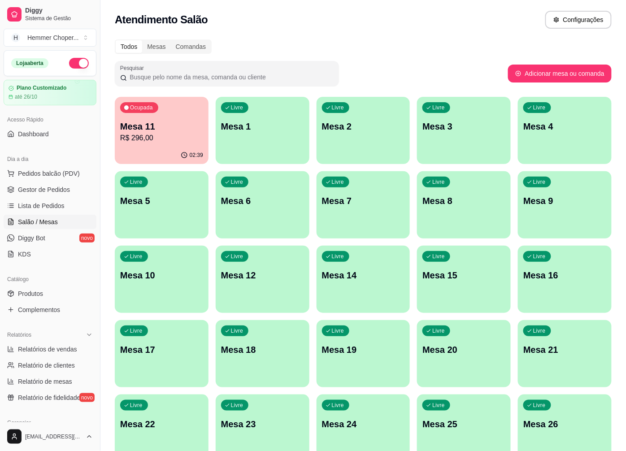
click at [159, 143] on div "Ocupada Mesa 11 R$ 296,00" at bounding box center [162, 122] width 94 height 50
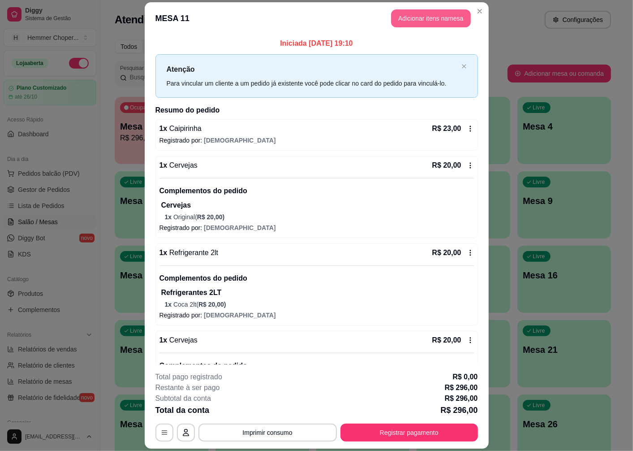
click at [410, 18] on button "Adicionar itens na mesa" at bounding box center [431, 18] width 80 height 18
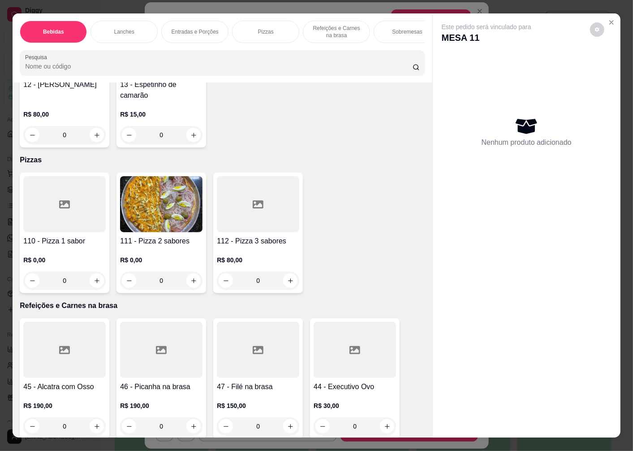
scroll to position [2419, 0]
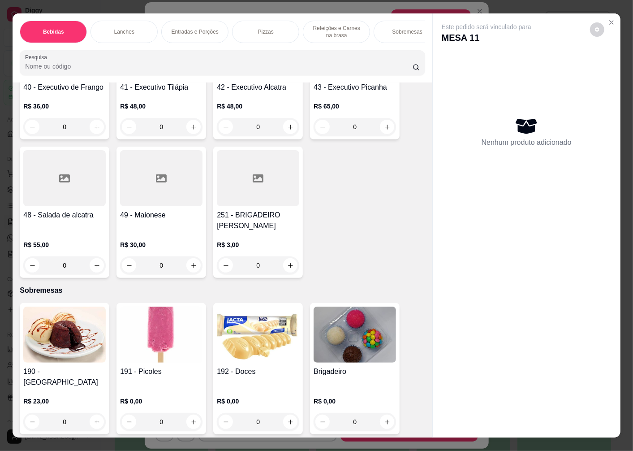
click at [162, 350] on img at bounding box center [161, 335] width 82 height 56
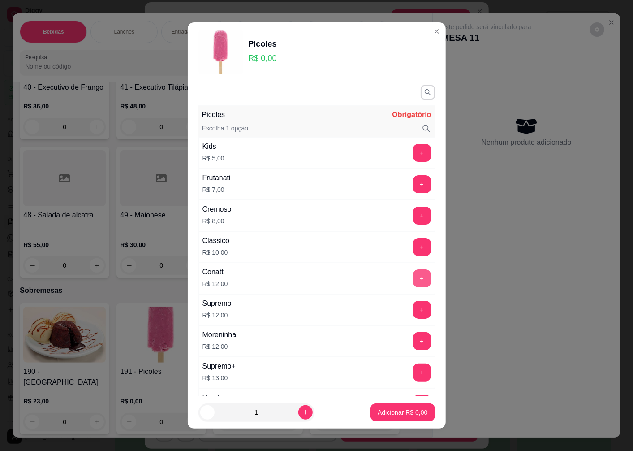
click at [413, 276] on button "+" at bounding box center [422, 278] width 18 height 18
click at [385, 411] on p "Adicionar R$ 12,00" at bounding box center [400, 412] width 53 height 9
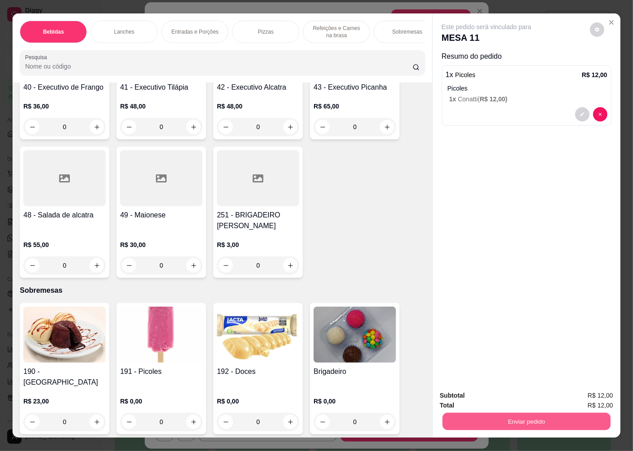
click at [499, 415] on button "Enviar pedido" at bounding box center [527, 420] width 168 height 17
click at [587, 392] on button "Enviar pedido" at bounding box center [590, 395] width 51 height 17
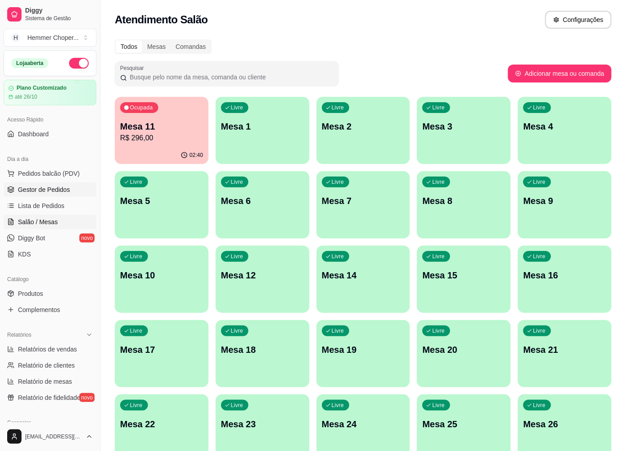
click at [46, 189] on span "Gestor de Pedidos" at bounding box center [44, 189] width 52 height 9
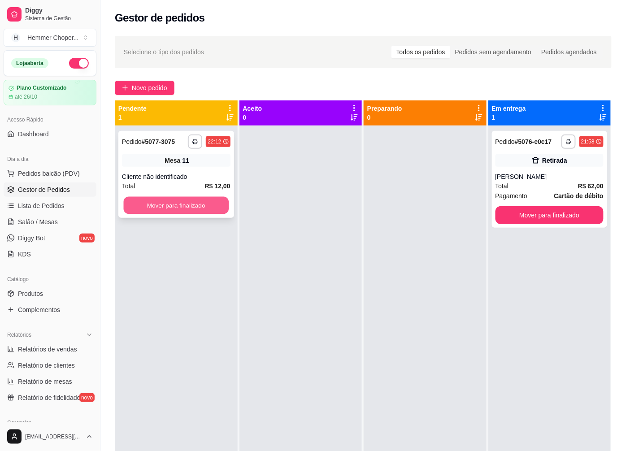
click at [184, 201] on button "Mover para finalizado" at bounding box center [176, 205] width 105 height 17
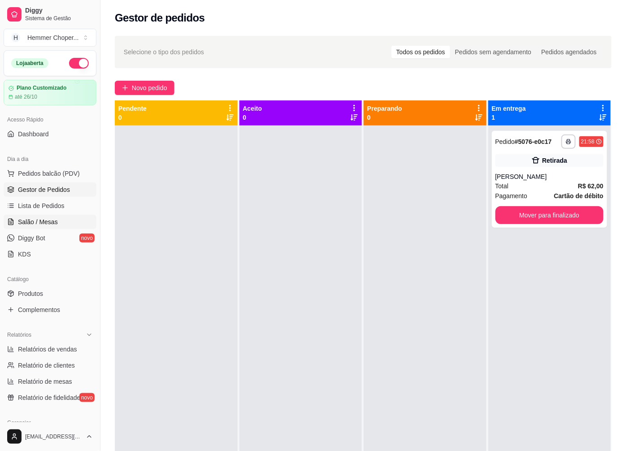
click at [45, 223] on span "Salão / Mesas" at bounding box center [38, 221] width 40 height 9
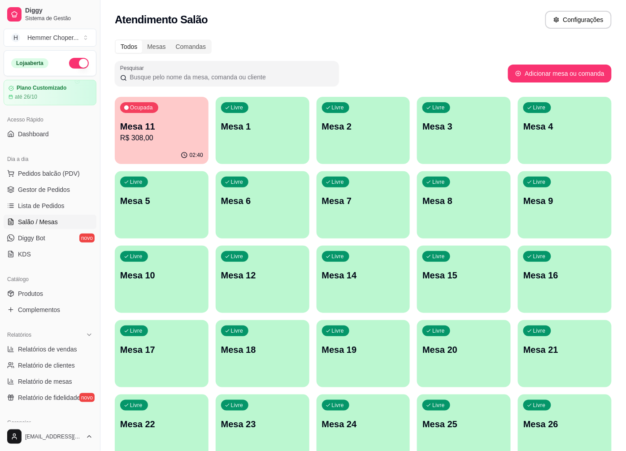
click at [165, 145] on div "Ocupada Mesa 11 R$ 308,00" at bounding box center [162, 122] width 94 height 50
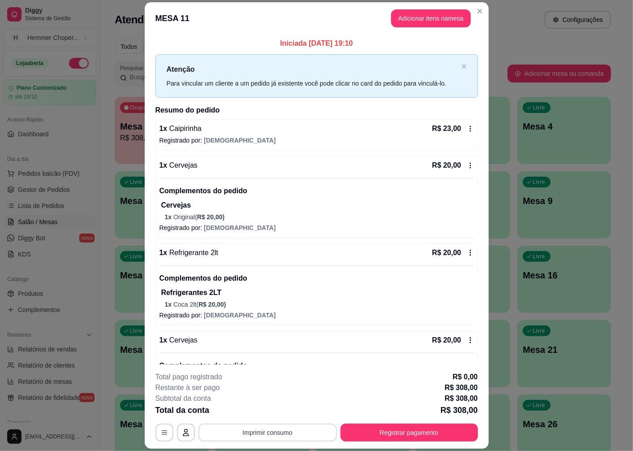
click at [266, 436] on button "Imprimir consumo" at bounding box center [268, 433] width 138 height 18
click at [273, 415] on button "Cozinha" at bounding box center [266, 412] width 63 height 14
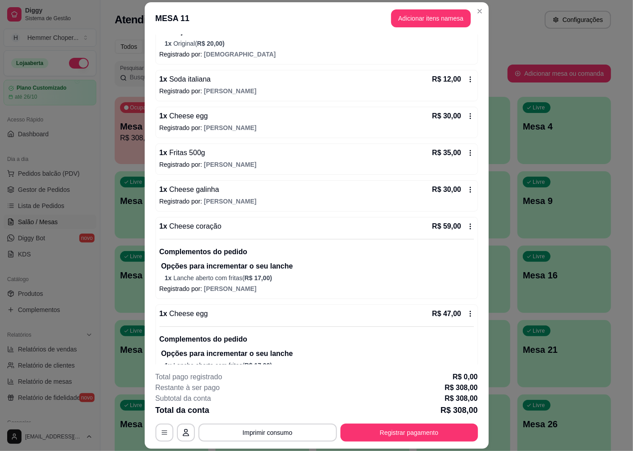
scroll to position [462, 0]
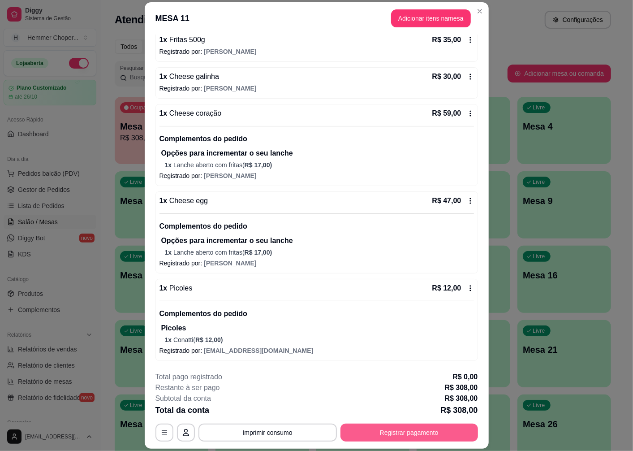
click at [391, 433] on button "Registrar pagamento" at bounding box center [410, 433] width 138 height 18
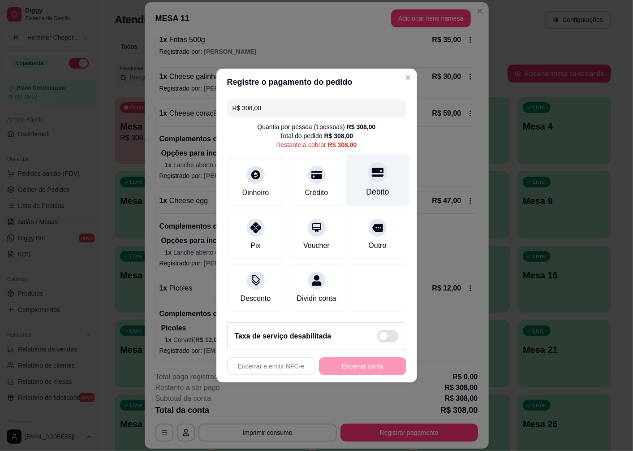
click at [369, 173] on div at bounding box center [378, 172] width 20 height 20
type input "R$ 0,00"
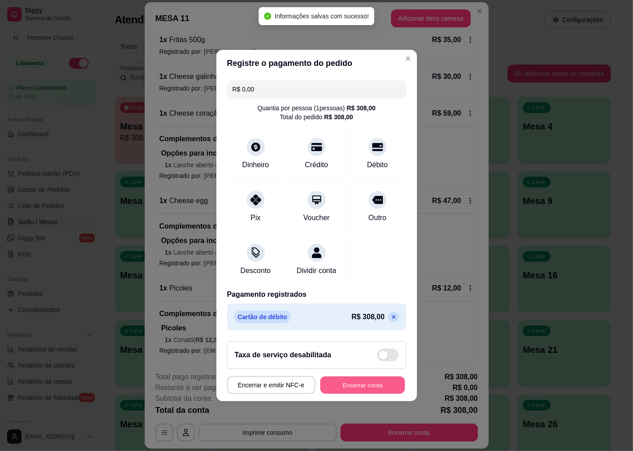
click at [349, 391] on button "Encerrar conta" at bounding box center [362, 384] width 85 height 17
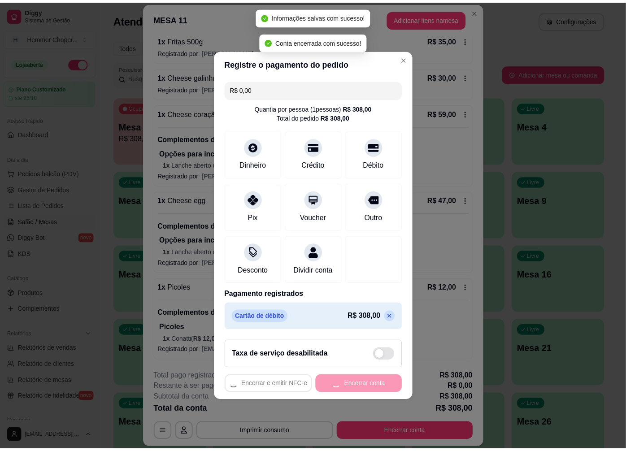
scroll to position [0, 0]
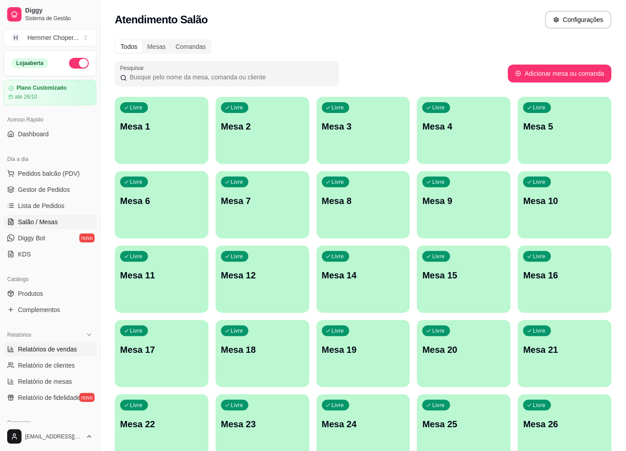
click at [51, 355] on link "Relatórios de vendas" at bounding box center [50, 349] width 93 height 14
select select "ALL"
select select "0"
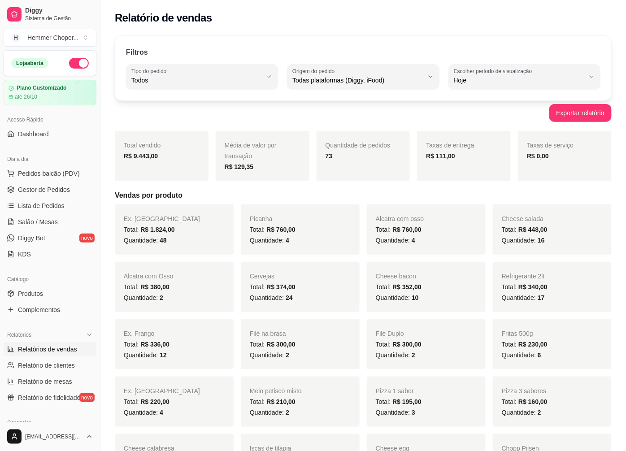
click at [73, 65] on button "button" at bounding box center [79, 63] width 20 height 11
click at [39, 190] on span "Gestor de Pedidos" at bounding box center [44, 189] width 52 height 9
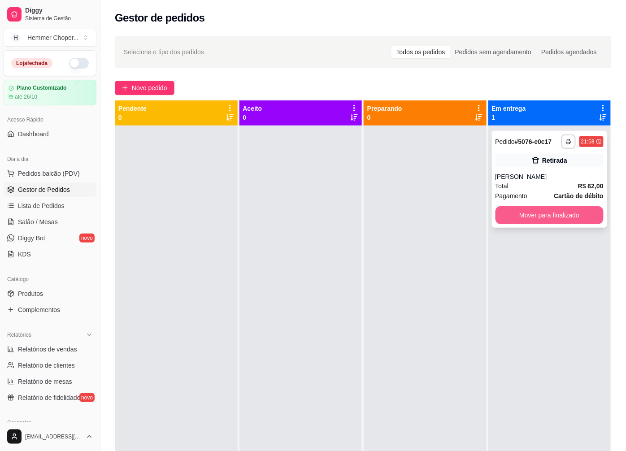
click at [527, 212] on button "Mover para finalizado" at bounding box center [549, 215] width 108 height 18
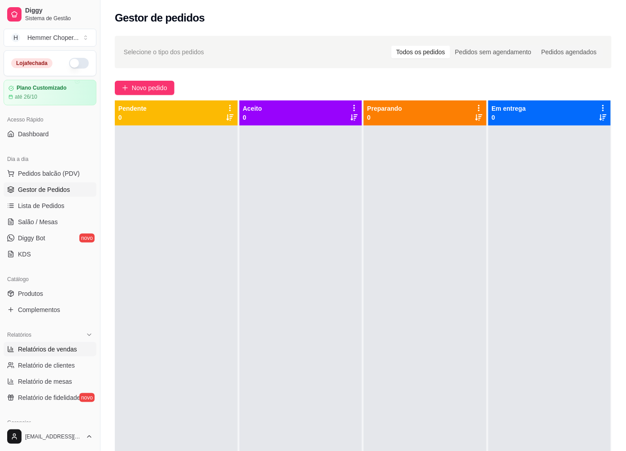
click at [40, 350] on span "Relatórios de vendas" at bounding box center [47, 349] width 59 height 9
select select "ALL"
select select "0"
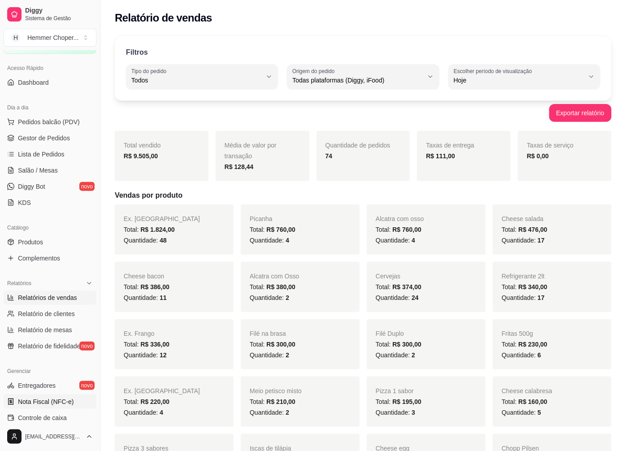
scroll to position [149, 0]
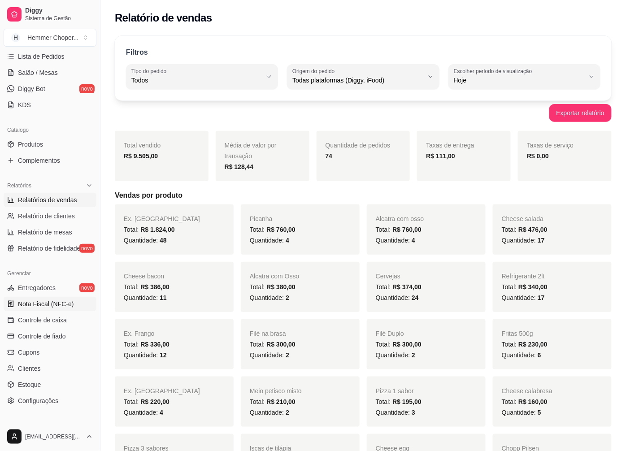
click at [58, 302] on span "Nota Fiscal (NFC-e)" at bounding box center [46, 303] width 56 height 9
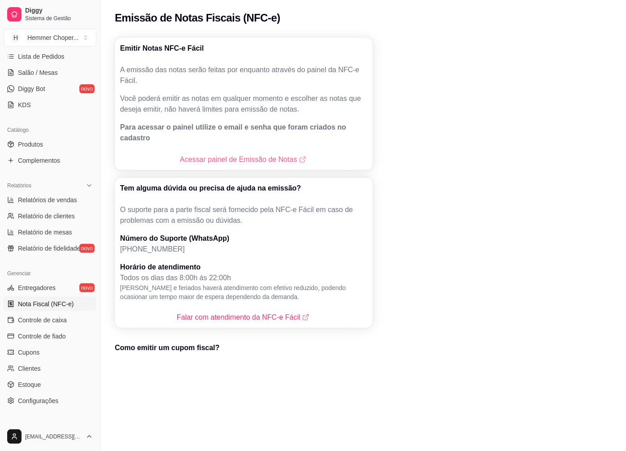
click at [239, 154] on link "Acessar painel de Emissão de Notas" at bounding box center [244, 159] width 128 height 11
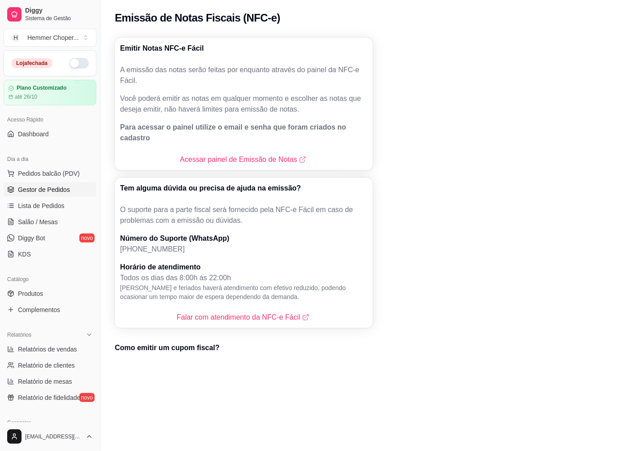
click at [52, 187] on span "Gestor de Pedidos" at bounding box center [44, 189] width 52 height 9
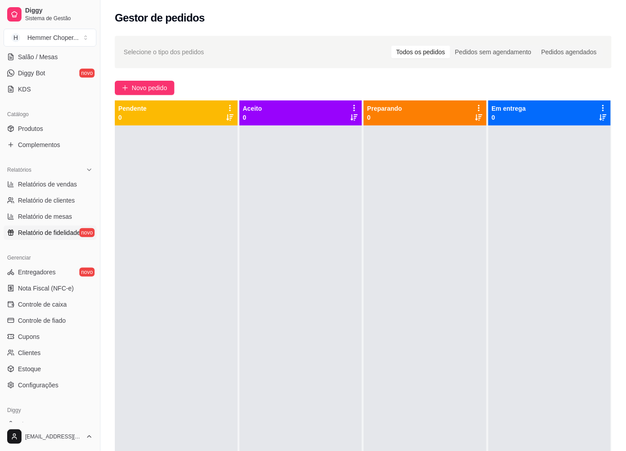
scroll to position [194, 0]
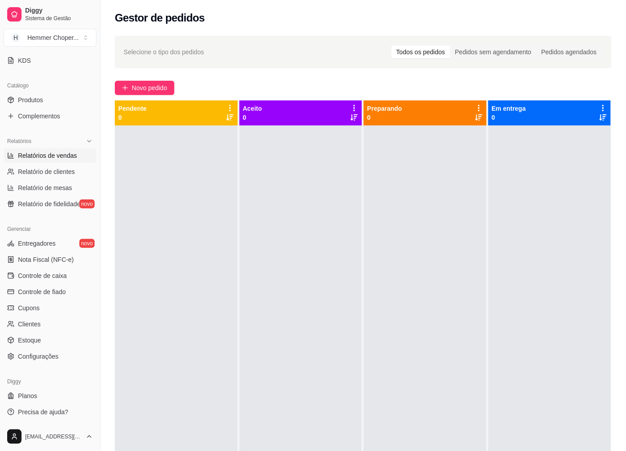
click at [54, 151] on span "Relatórios de vendas" at bounding box center [47, 155] width 59 height 9
select select "ALL"
select select "0"
